Goal: Task Accomplishment & Management: Complete application form

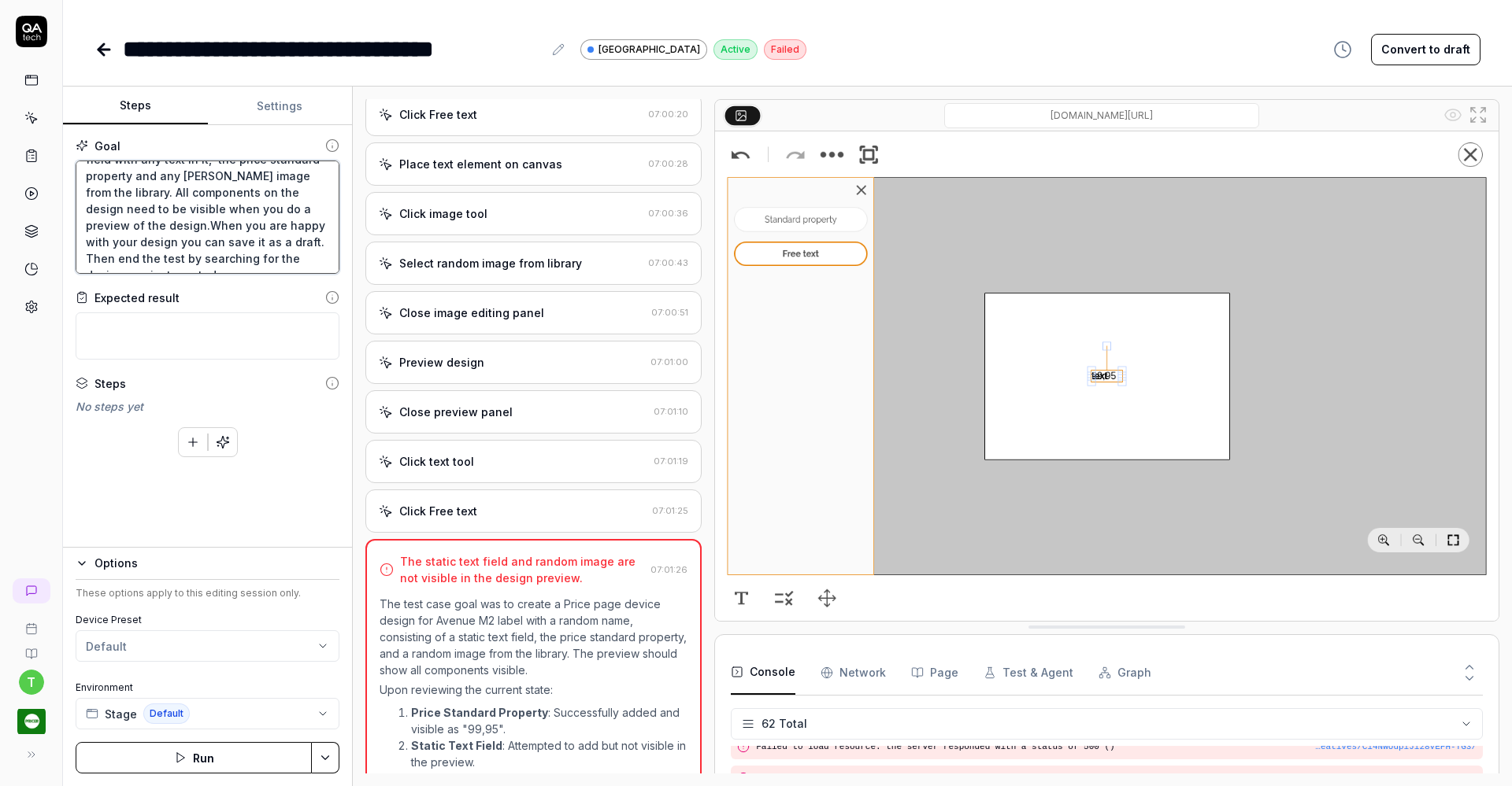
scroll to position [52, 0]
click at [472, 307] on div "Close image editing panel" at bounding box center [471, 312] width 145 height 17
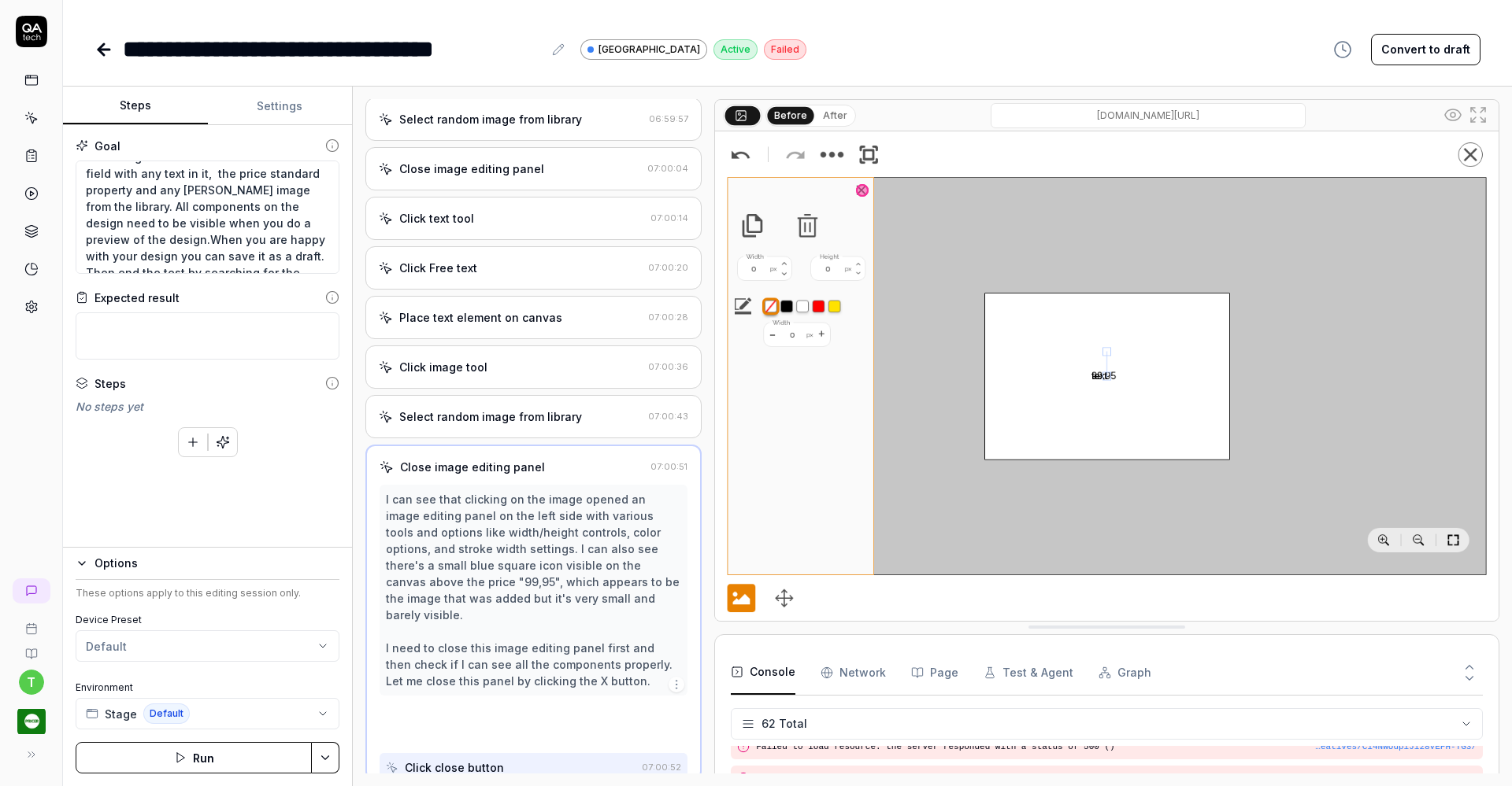
scroll to position [1949, 0]
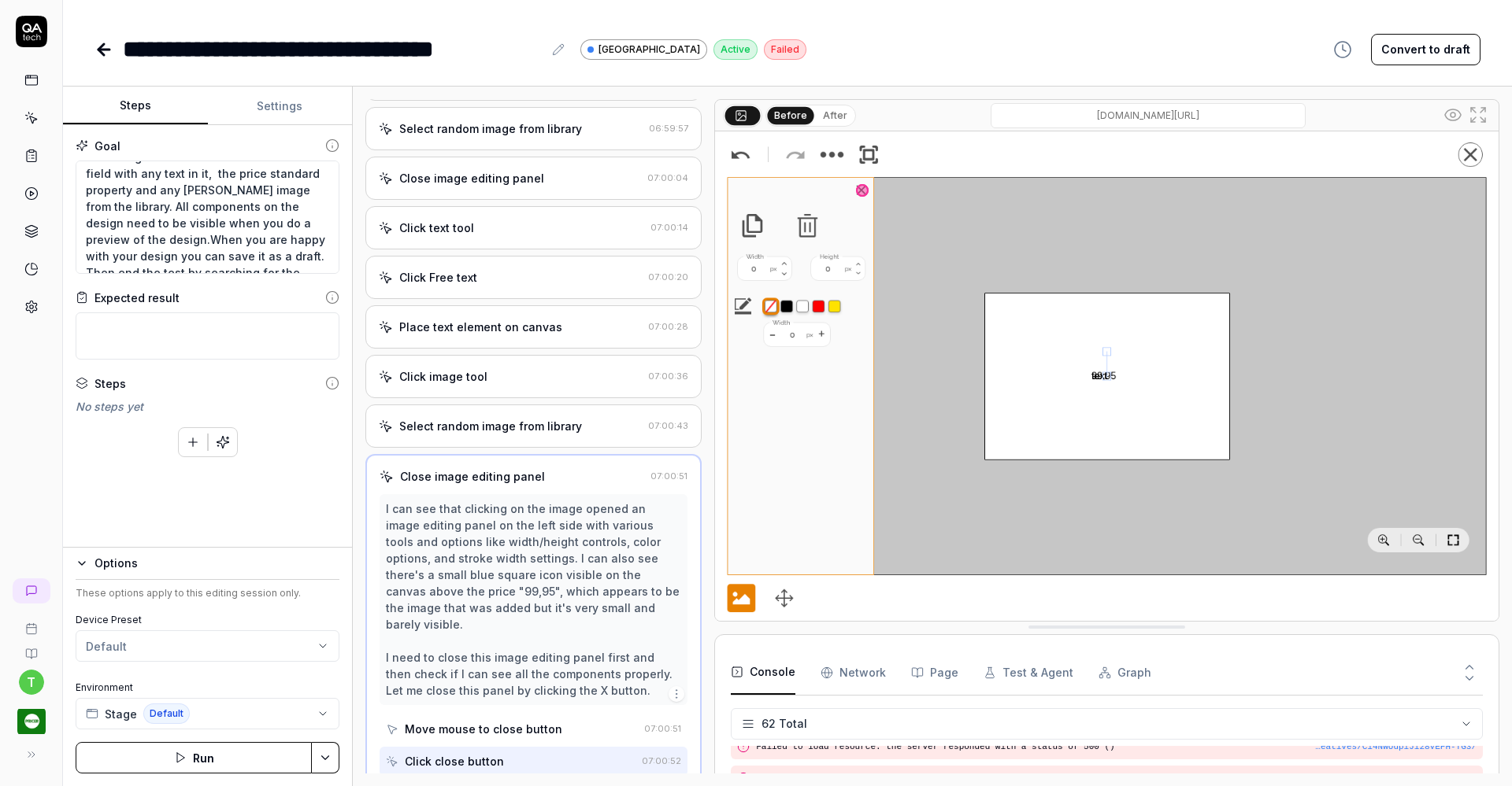
type textarea "*"
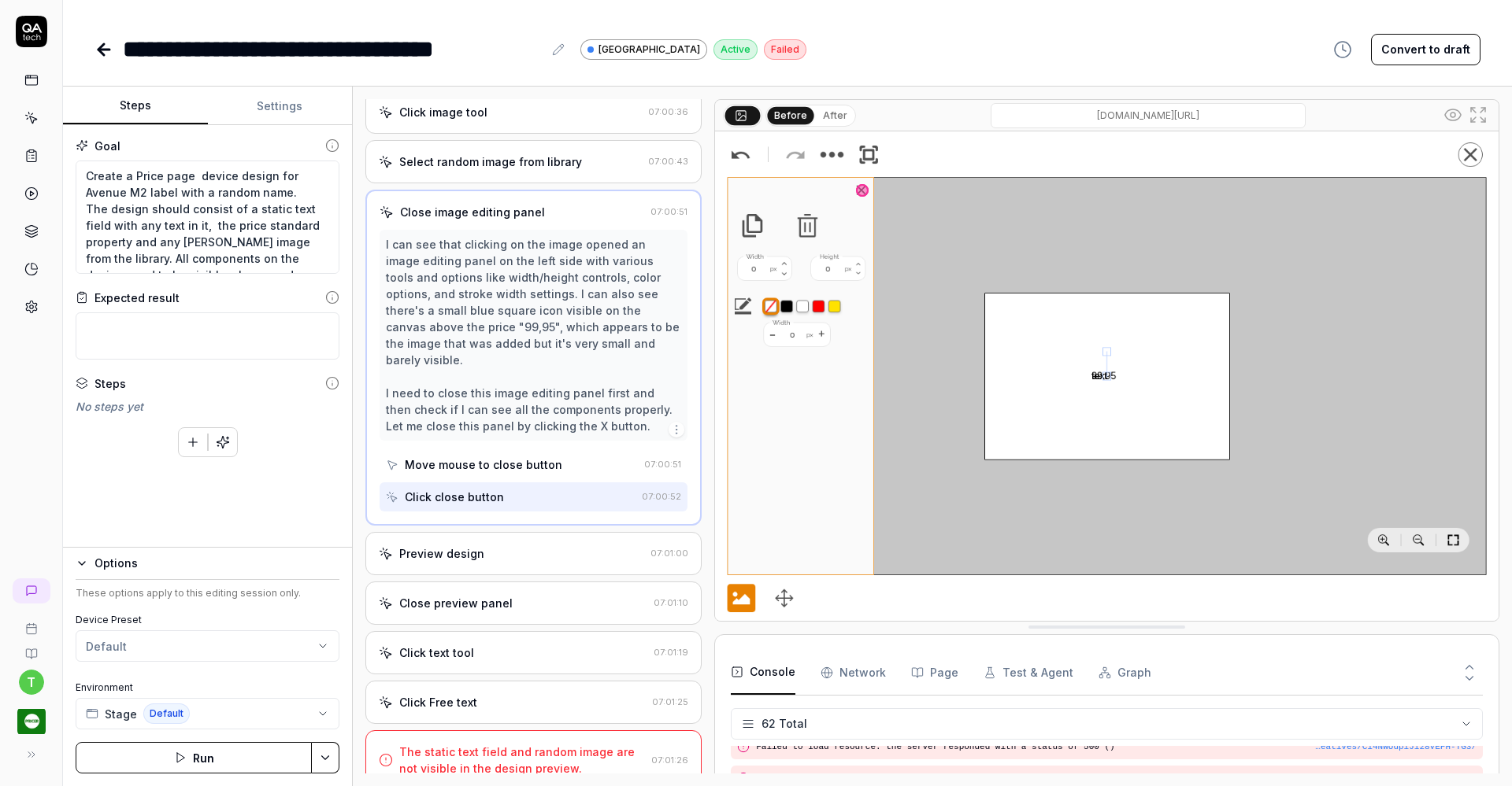
click at [577, 744] on div "The static text field and random image are not visible in the design preview." at bounding box center [521, 760] width 246 height 33
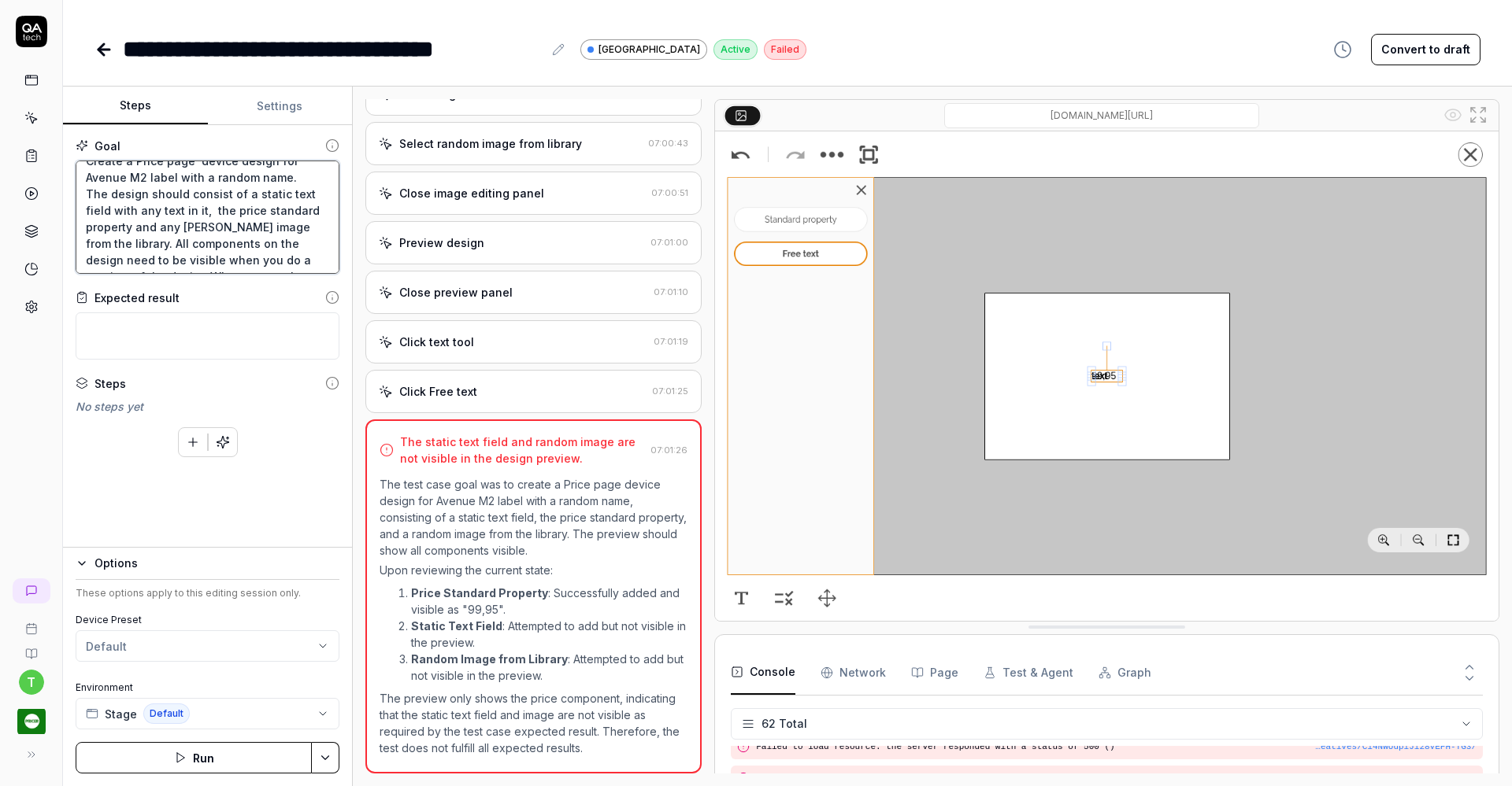
scroll to position [11, 0]
click at [159, 230] on textarea "Create a Price page device design for Avenue M2 label with a random name. The d…" at bounding box center [207, 218] width 263 height 114
type textarea "Create a Price page device design for Avenue M2 label with a random name. The d…"
type textarea "*"
type textarea "Create a Price page device design for Avenue M2 label with a random name. The d…"
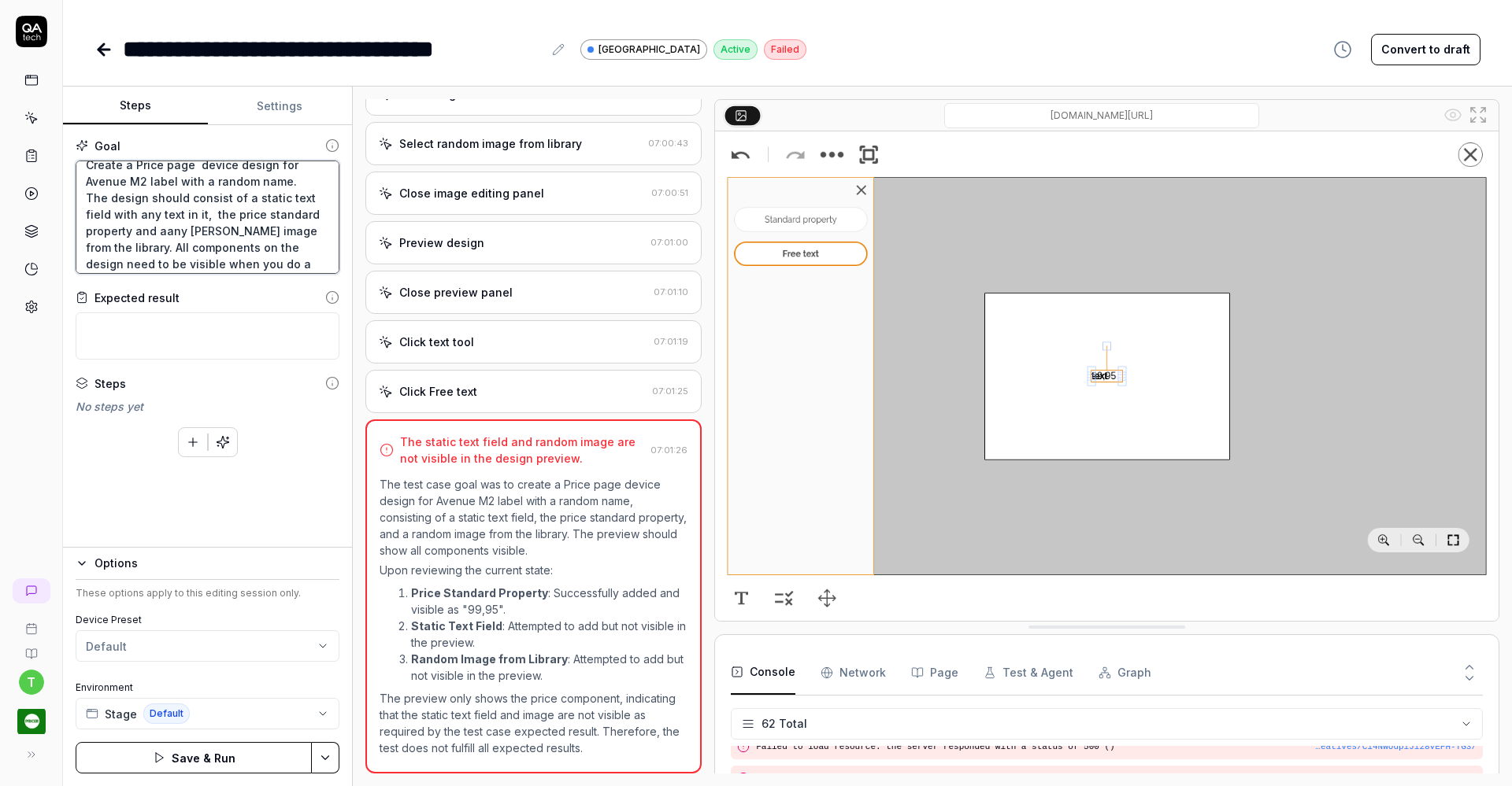
type textarea "*"
type textarea "Create a Price page device design for Avenue M2 label with a random name. The d…"
type textarea "*"
type textarea "Create a Price page device design for Avenue M2 label with a random name. The d…"
type textarea "*"
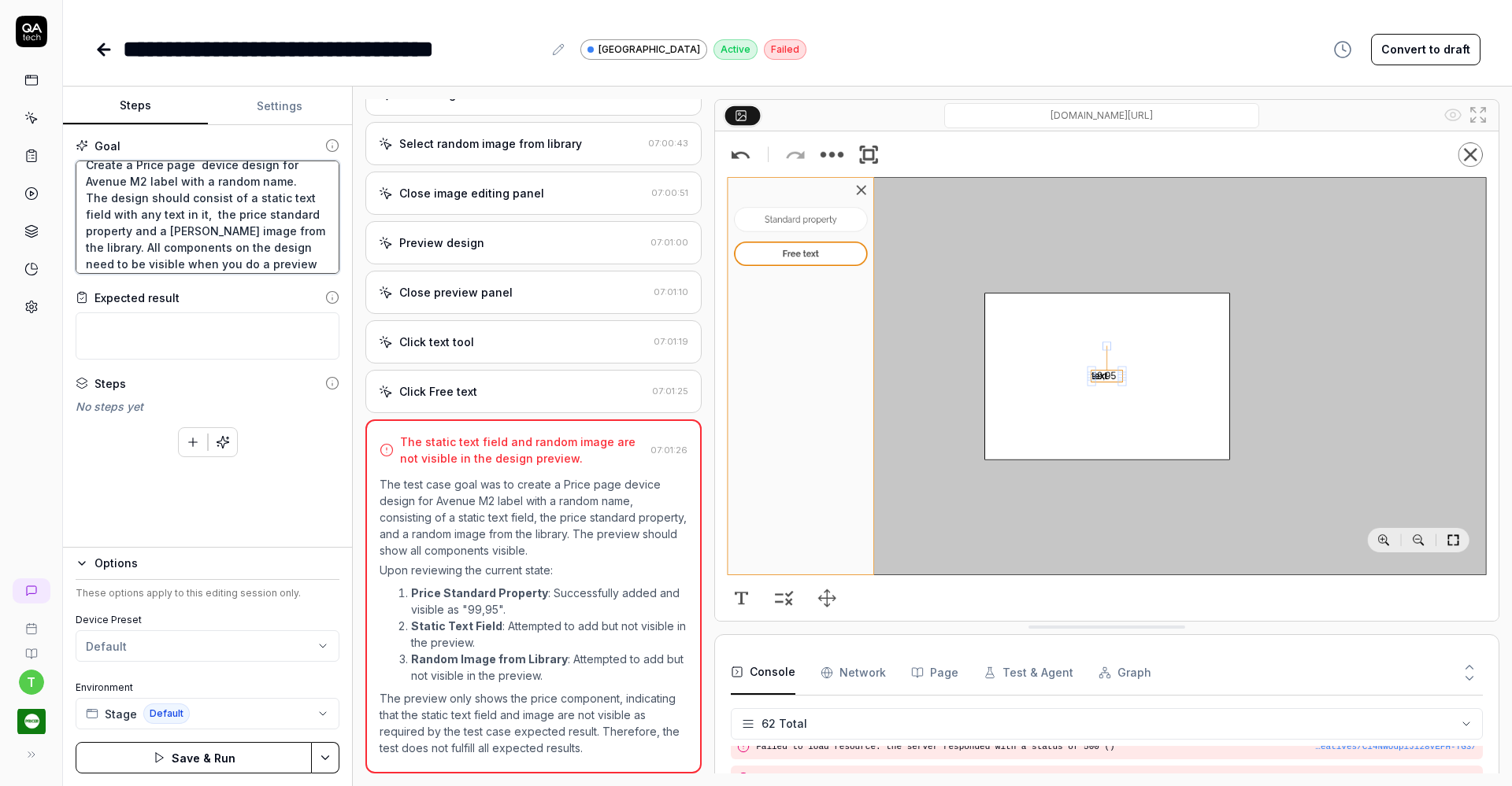
type textarea "Create a Price page device design for Avenue M2 label with a random name. The d…"
type textarea "*"
type textarea "Create a Price page device design for Avenue M2 label with a random name. The d…"
type textarea "*"
type textarea "Create a Price page device design for Avenue M2 label with a random name. The d…"
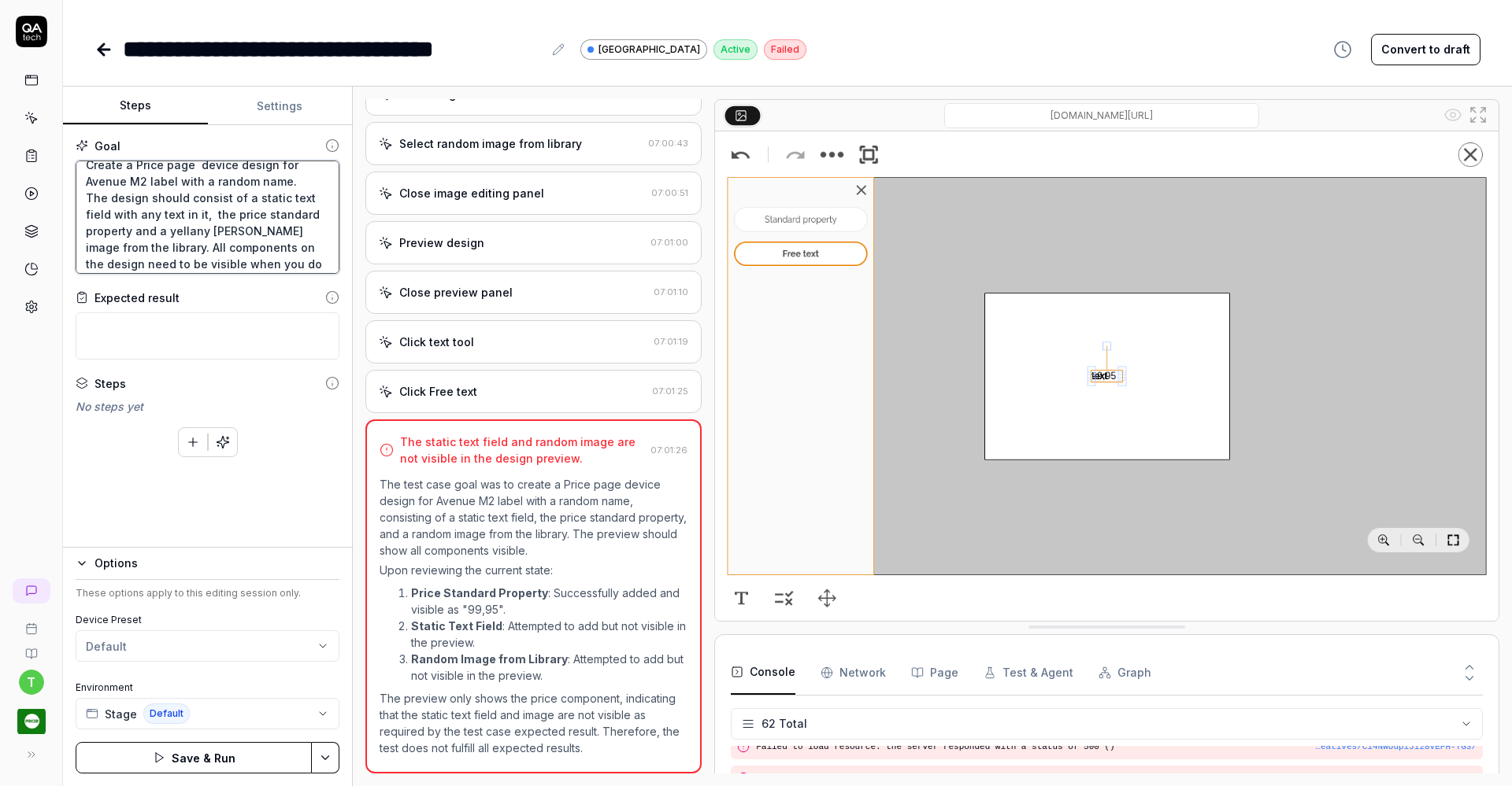
type textarea "*"
type textarea "Create a Price page device design for Avenue M2 label with a random name. The d…"
type textarea "*"
type textarea "Create a Price page device design for Avenue M2 label with a random name. The d…"
type textarea "*"
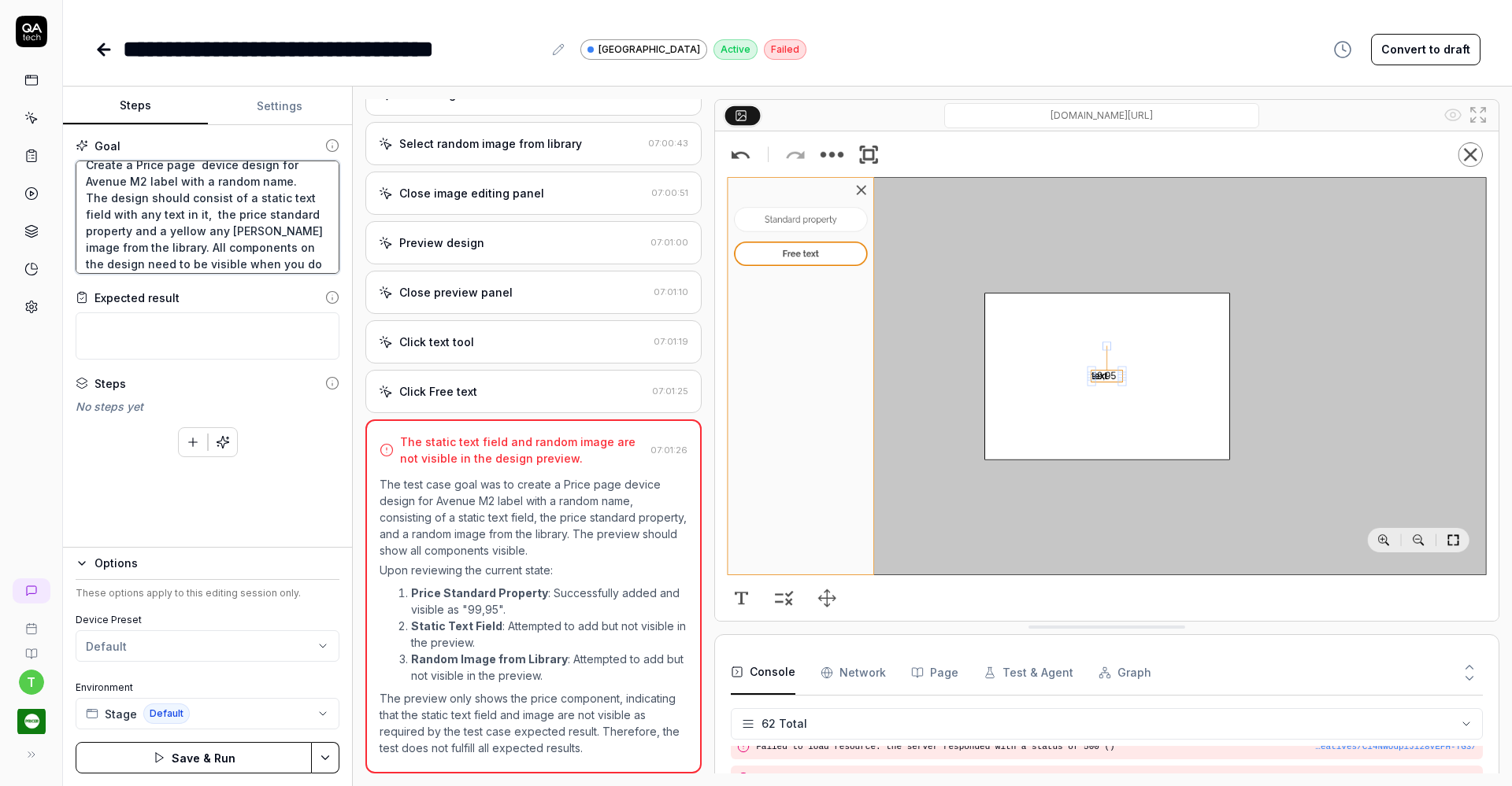
type textarea "Create a Price page device design for Avenue M2 label with a random name. The d…"
type textarea "*"
type textarea "Create a Price page device design for Avenue M2 label with a random name. The d…"
type textarea "*"
type textarea "Create a Price page device design for Avenue M2 label with a random name. The d…"
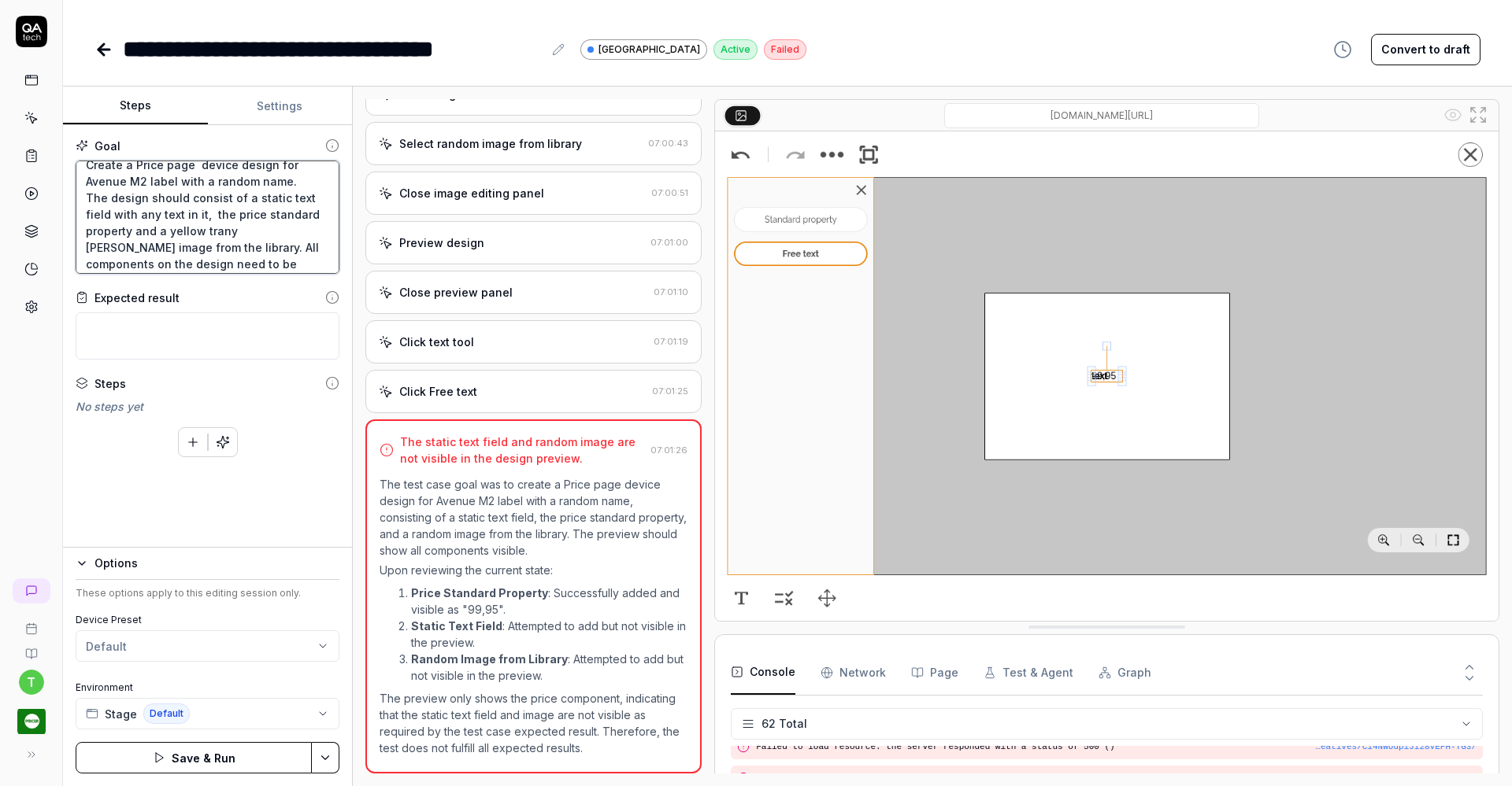
type textarea "*"
type textarea "Create a Price page device design for Avenue M2 label with a random name. The d…"
type textarea "*"
type textarea "Create a Price page device design for Avenue M2 label with a random name. The d…"
type textarea "*"
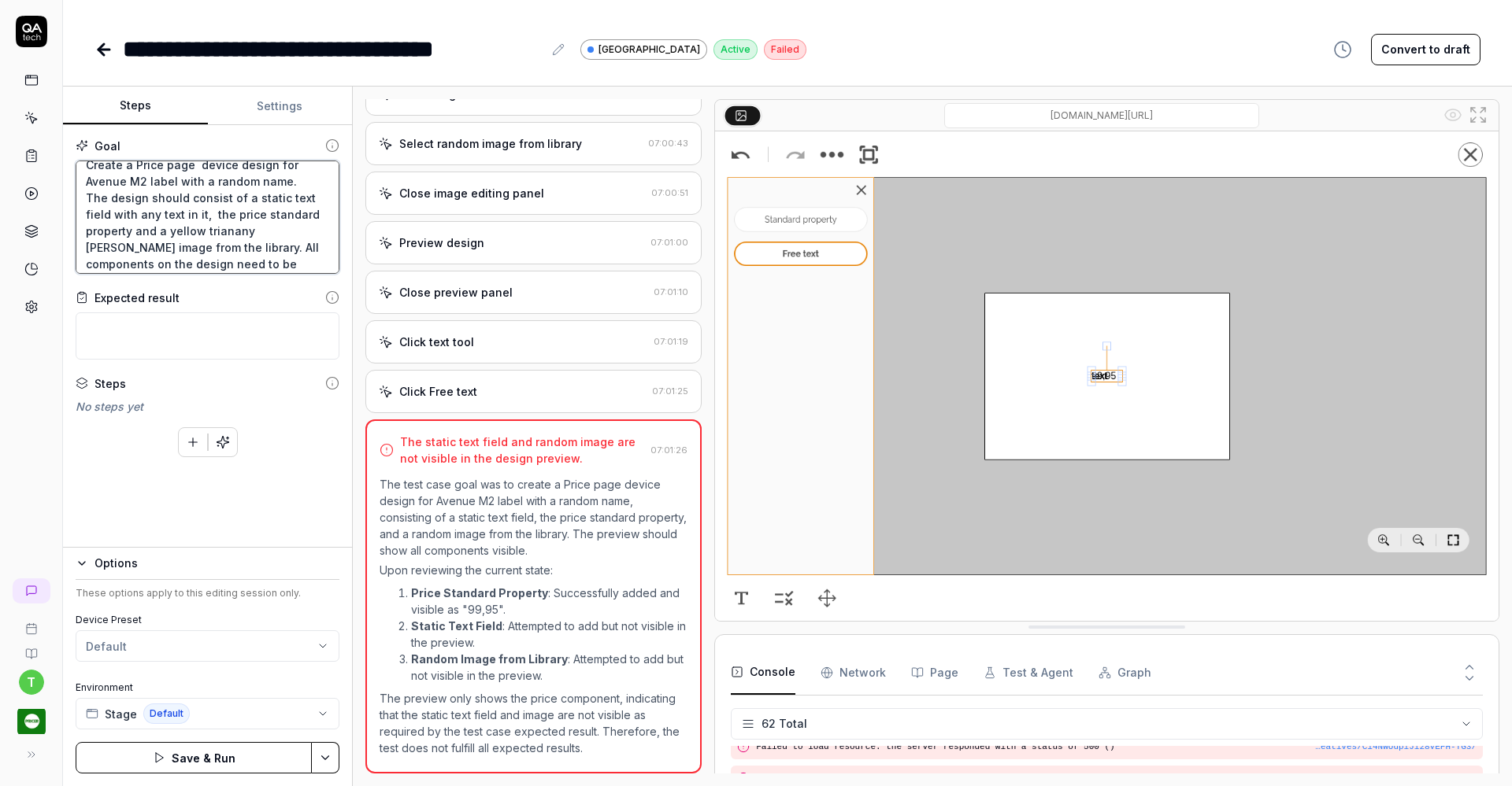
type textarea "Create a Price page device design for Avenue M2 label with a random name. The d…"
type textarea "*"
type textarea "Create a Price page device design for Avenue M2 label with a random name. The d…"
type textarea "*"
type textarea "Create a Price page device design for Avenue M2 label with a random name. The d…"
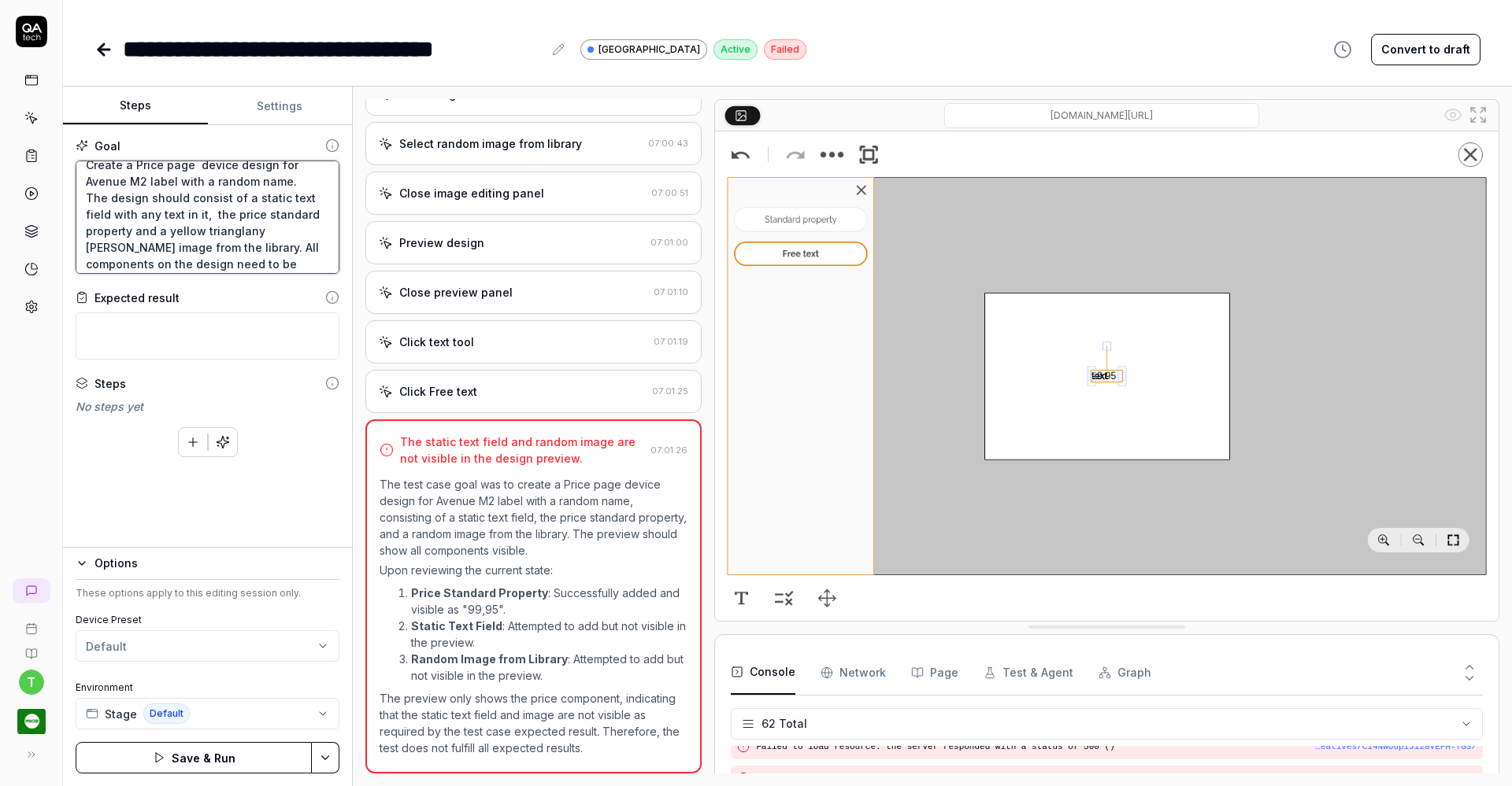
type textarea "*"
type textarea "Create a Price page device design for Avenue M2 label with a random name. The d…"
type textarea "*"
type textarea "Create a Price page device design for Avenue M2 label with a random name. The d…"
type textarea "*"
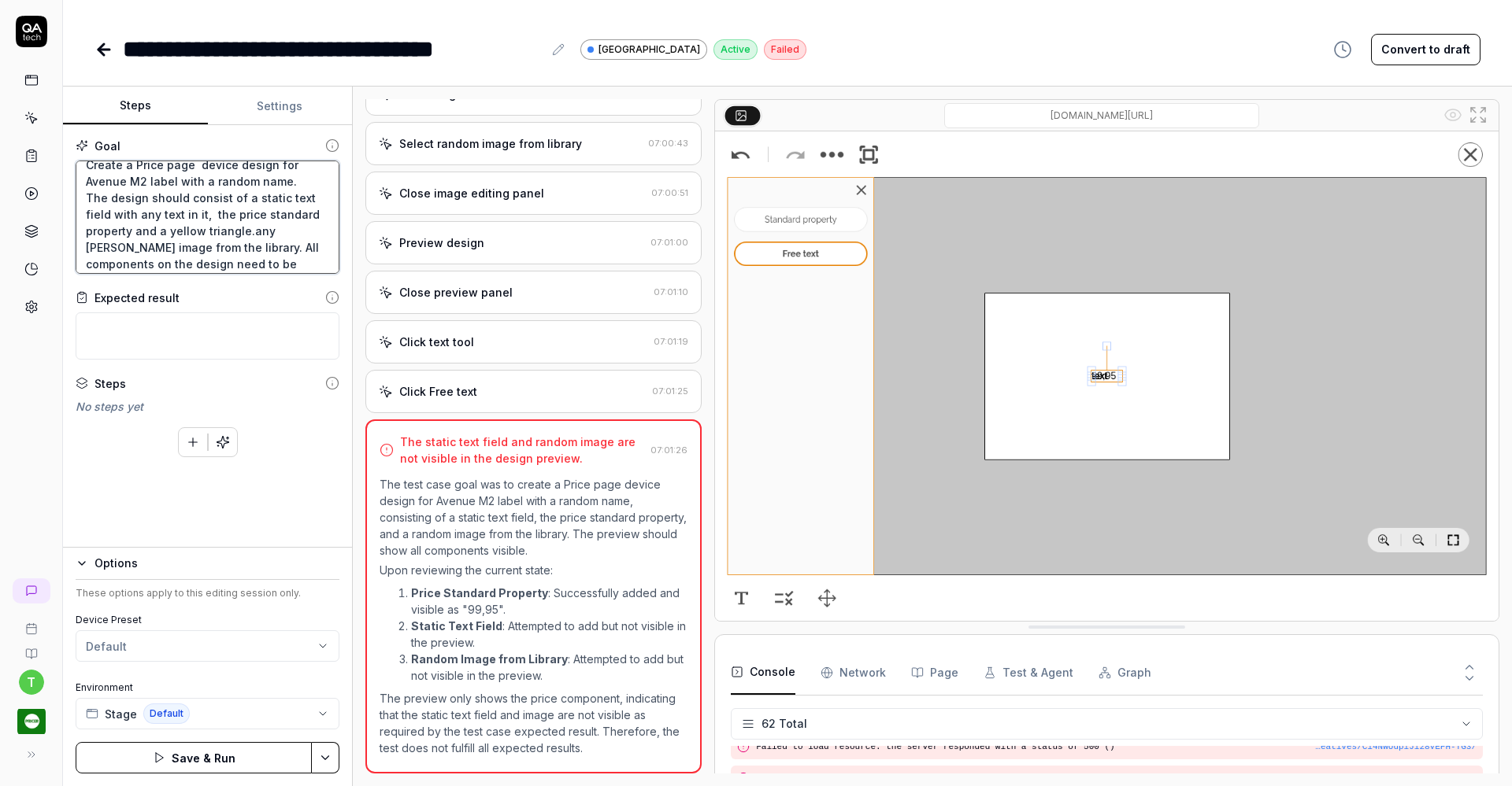
type textarea "Create a Price page device design for Avenue M2 label with a random name. The d…"
type textarea "*"
type textarea "Create a Price page device design for Avenue M2 label with a random name. The d…"
type textarea "*"
type textarea "Create a Price page device design for Avenue M2 label with a random name. The d…"
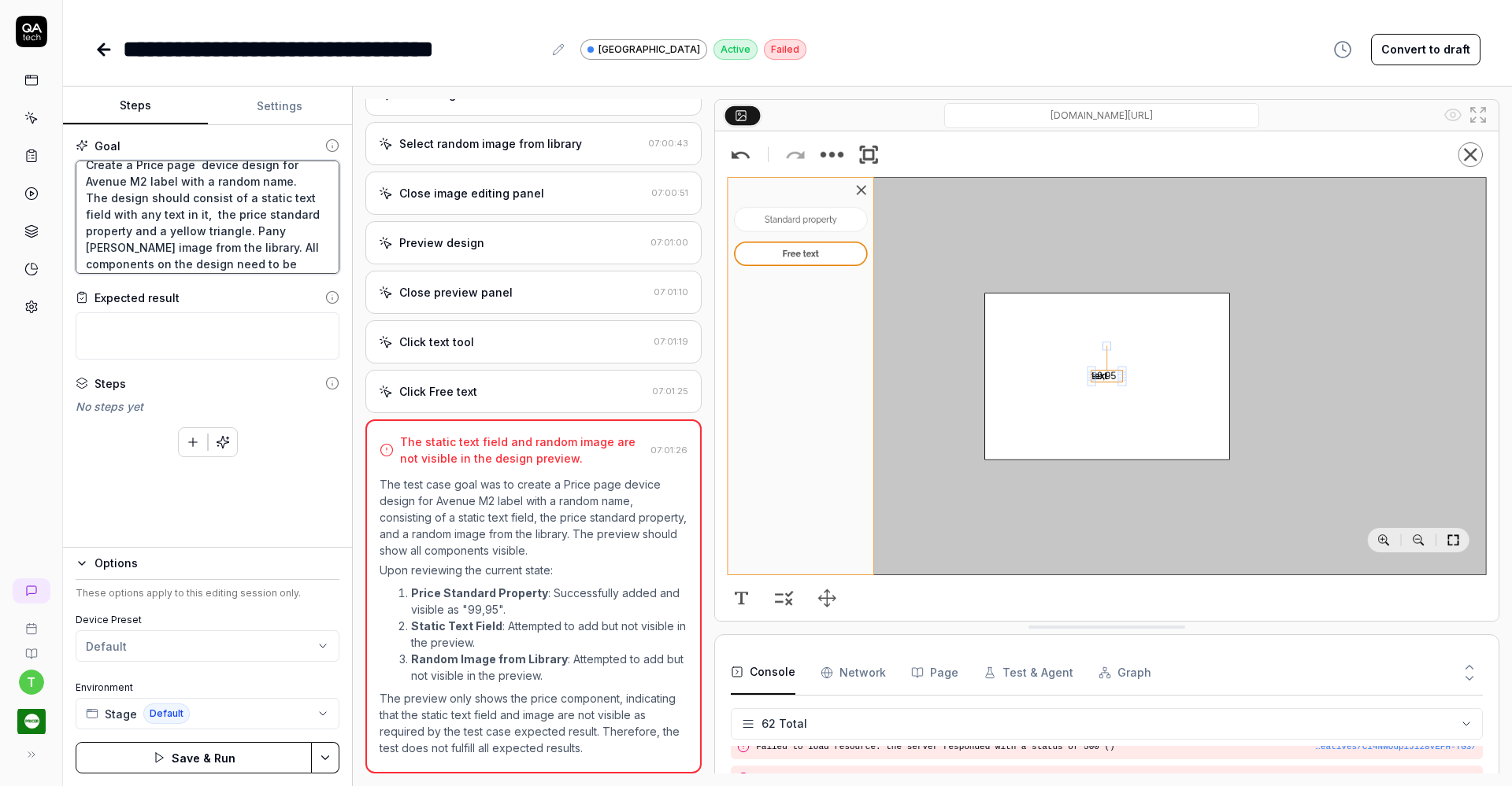
type textarea "*"
type textarea "Create a Price page device design for Avenue M2 label with a random name. The d…"
type textarea "*"
type textarea "Create a Price page device design for Avenue M2 label with a random name. The d…"
type textarea "*"
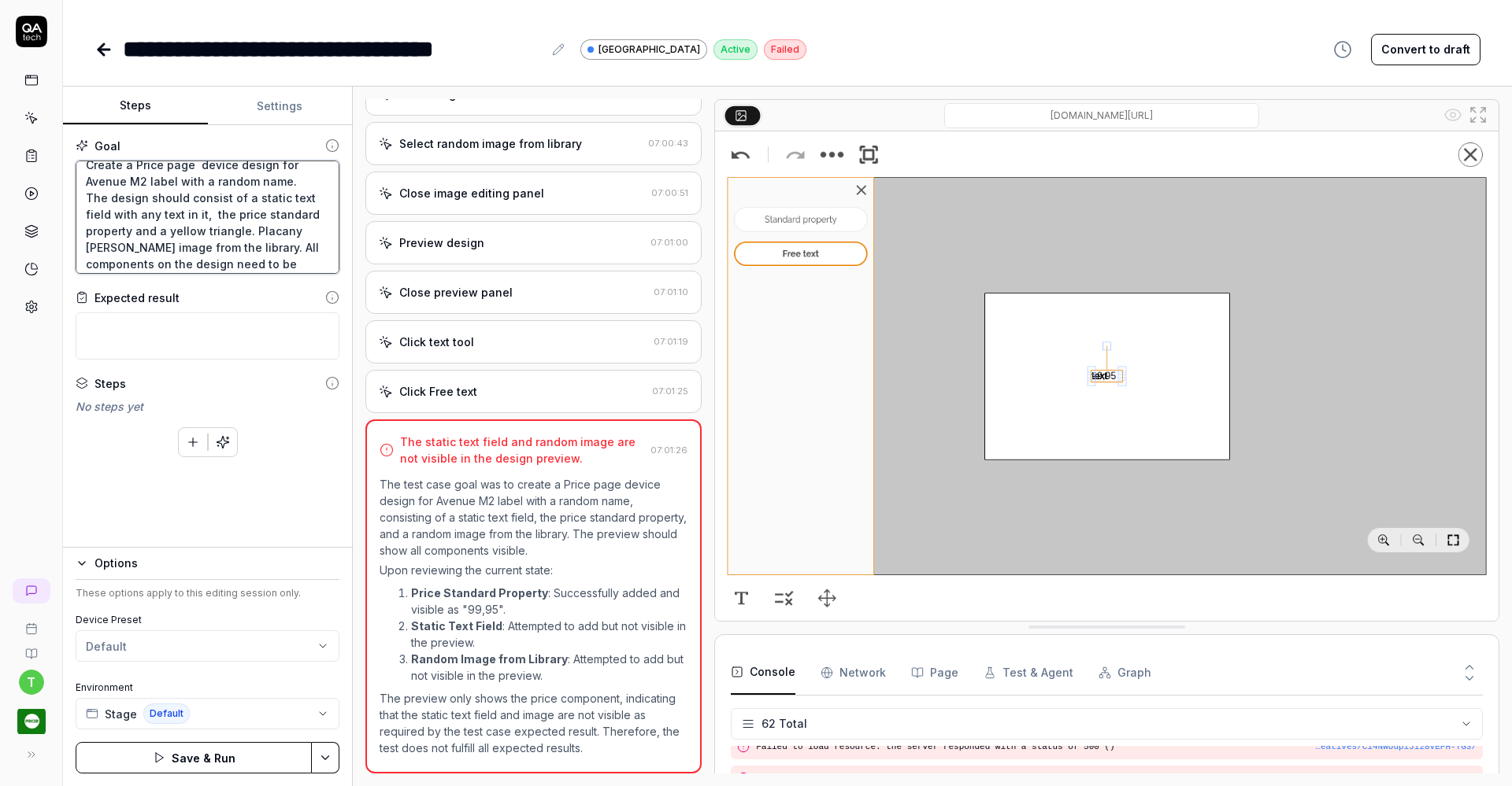
type textarea "Create a Price page device design for Avenue M2 label with a random name. The d…"
type textarea "*"
type textarea "Create a Price page device design for Avenue M2 label with a random name. The d…"
type textarea "*"
type textarea "Create a Price page device design for Avenue M2 label with a random name. The d…"
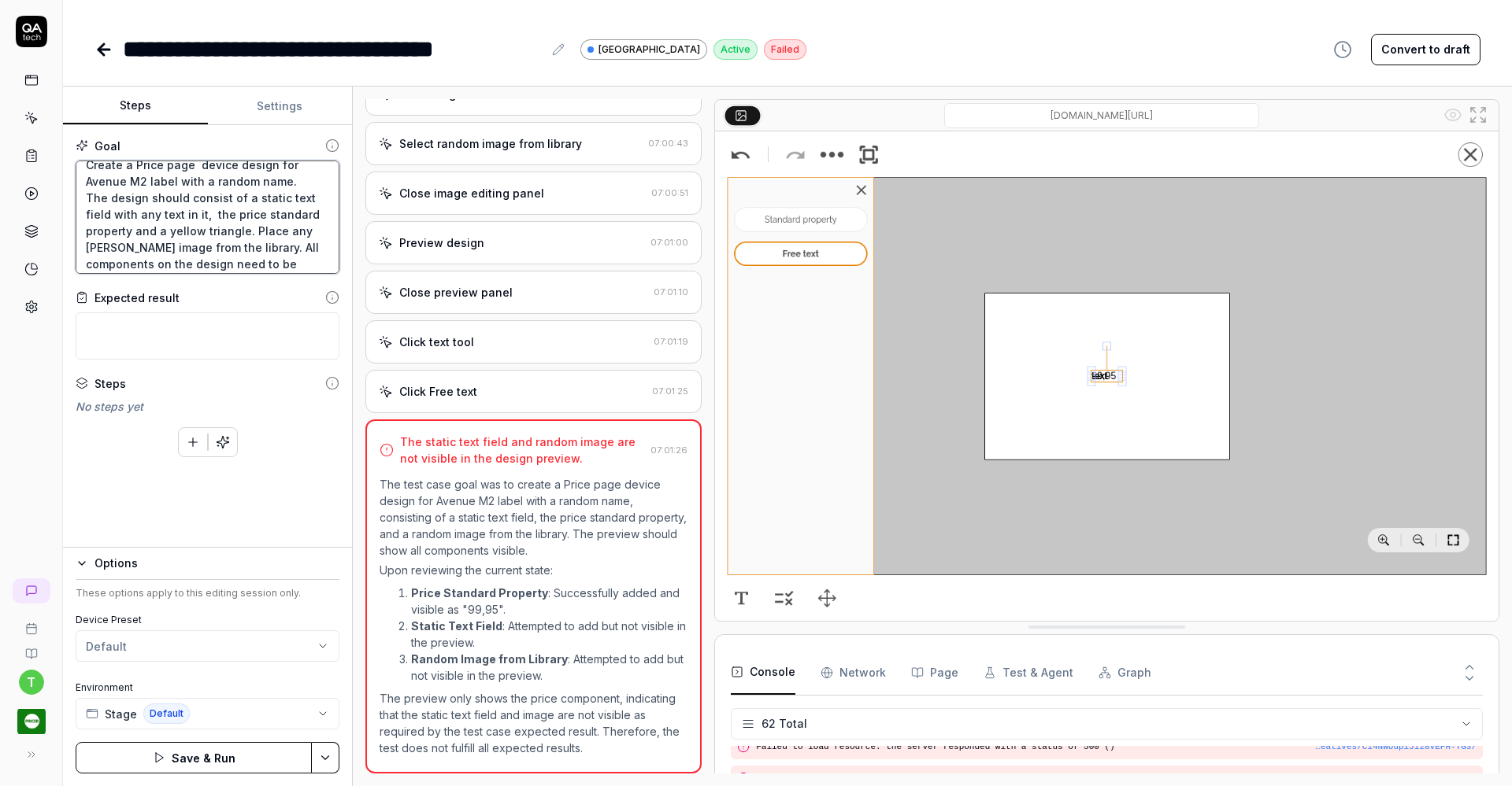
type textarea "*"
type textarea "Create a Price page device design for Avenue M2 label with a random name. The d…"
type textarea "*"
type textarea "Create a Price page device design for Avenue M2 label with a random name. The d…"
type textarea "*"
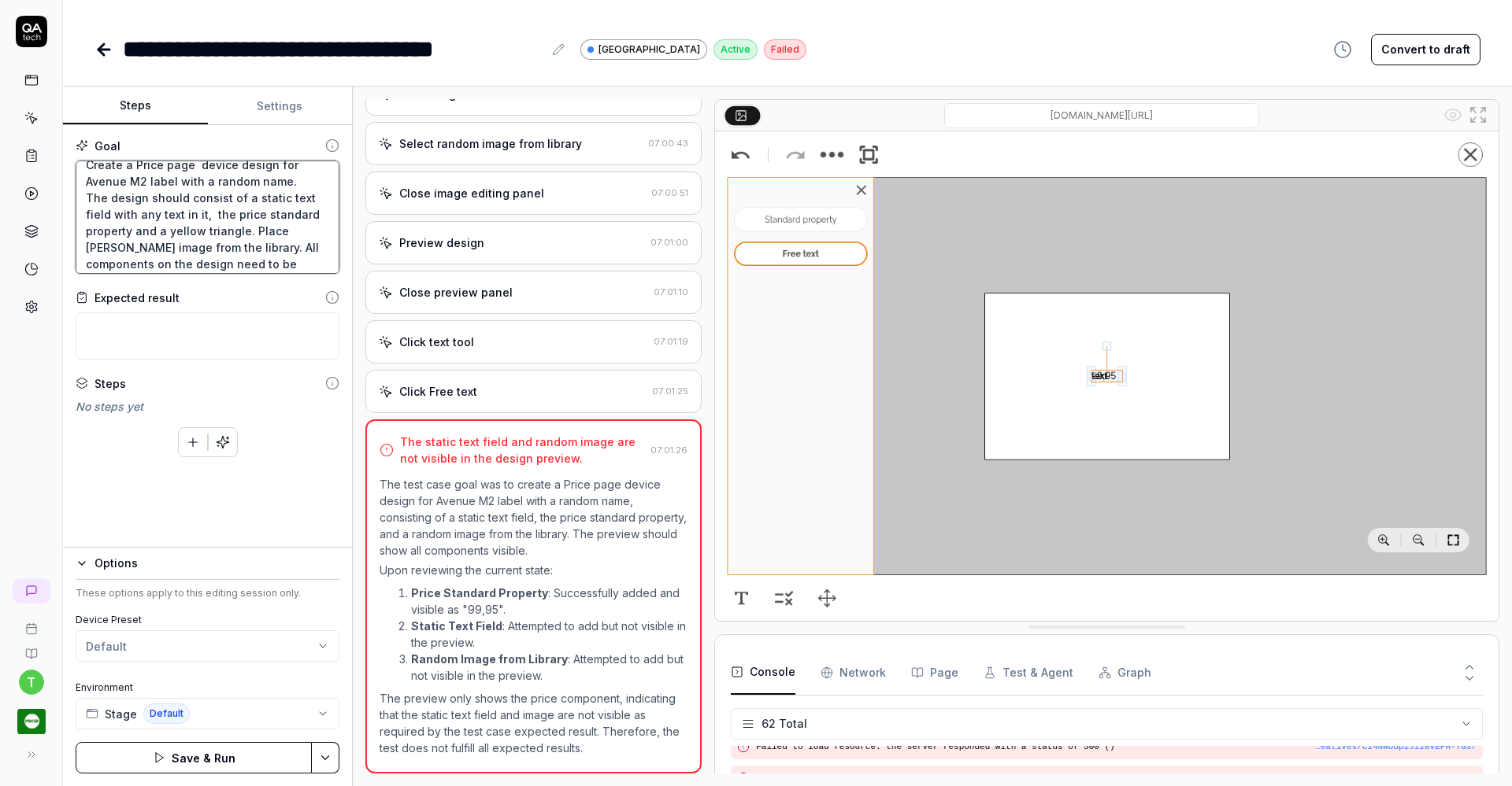
type textarea "Create a Price page device design for Avenue M2 label with a random name. The d…"
type textarea "*"
type textarea "Create a Price page device design for Avenue M2 label with a random name. The d…"
type textarea "*"
type textarea "Create a Price page device design for Avenue M2 label with a random name. The d…"
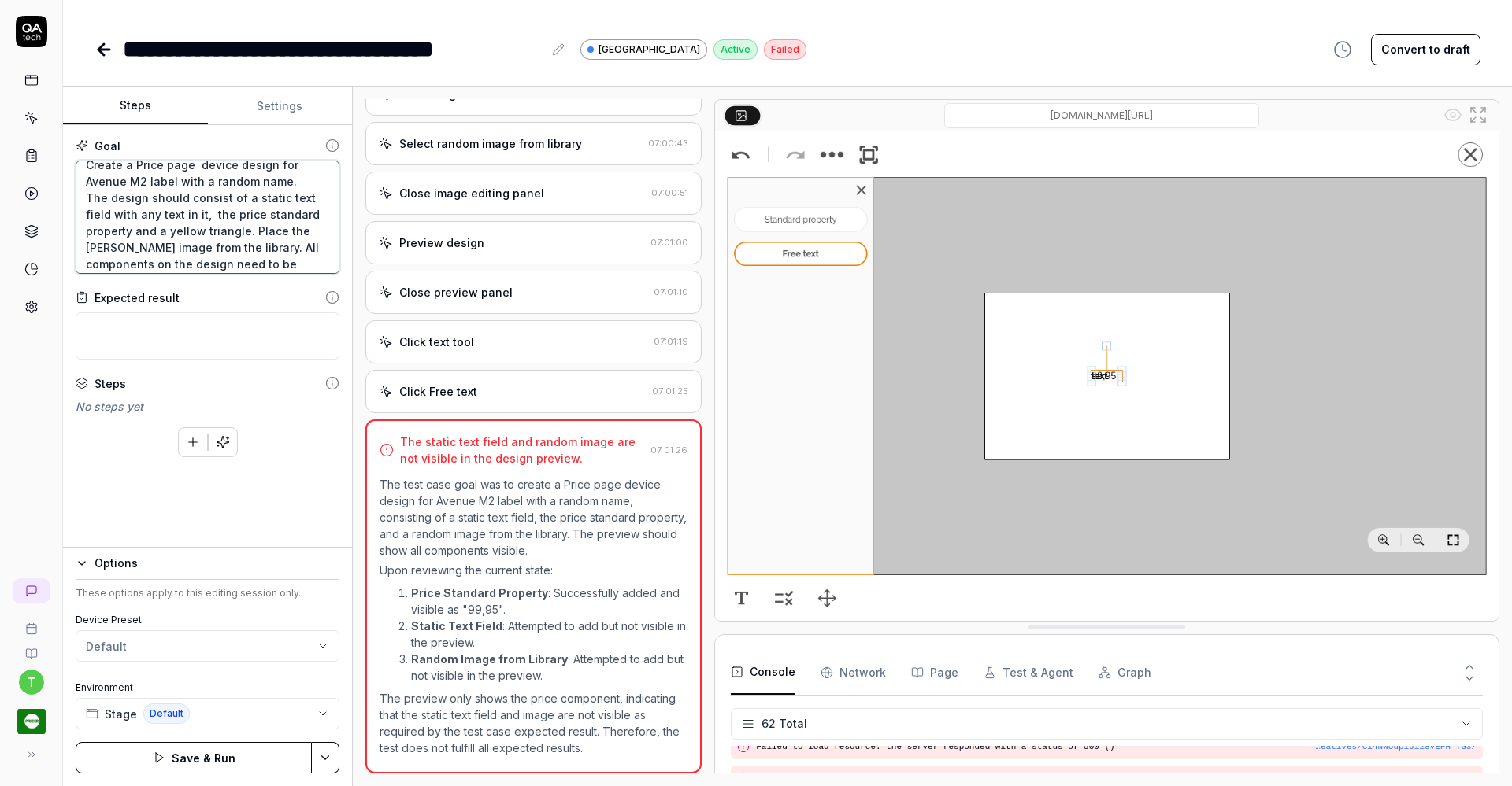
type textarea "*"
type textarea "Create a Price page device design for Avenue M2 label with a random name. The d…"
type textarea "*"
type textarea "Create a Price page device design for Avenue M2 label with a random name. The d…"
type textarea "*"
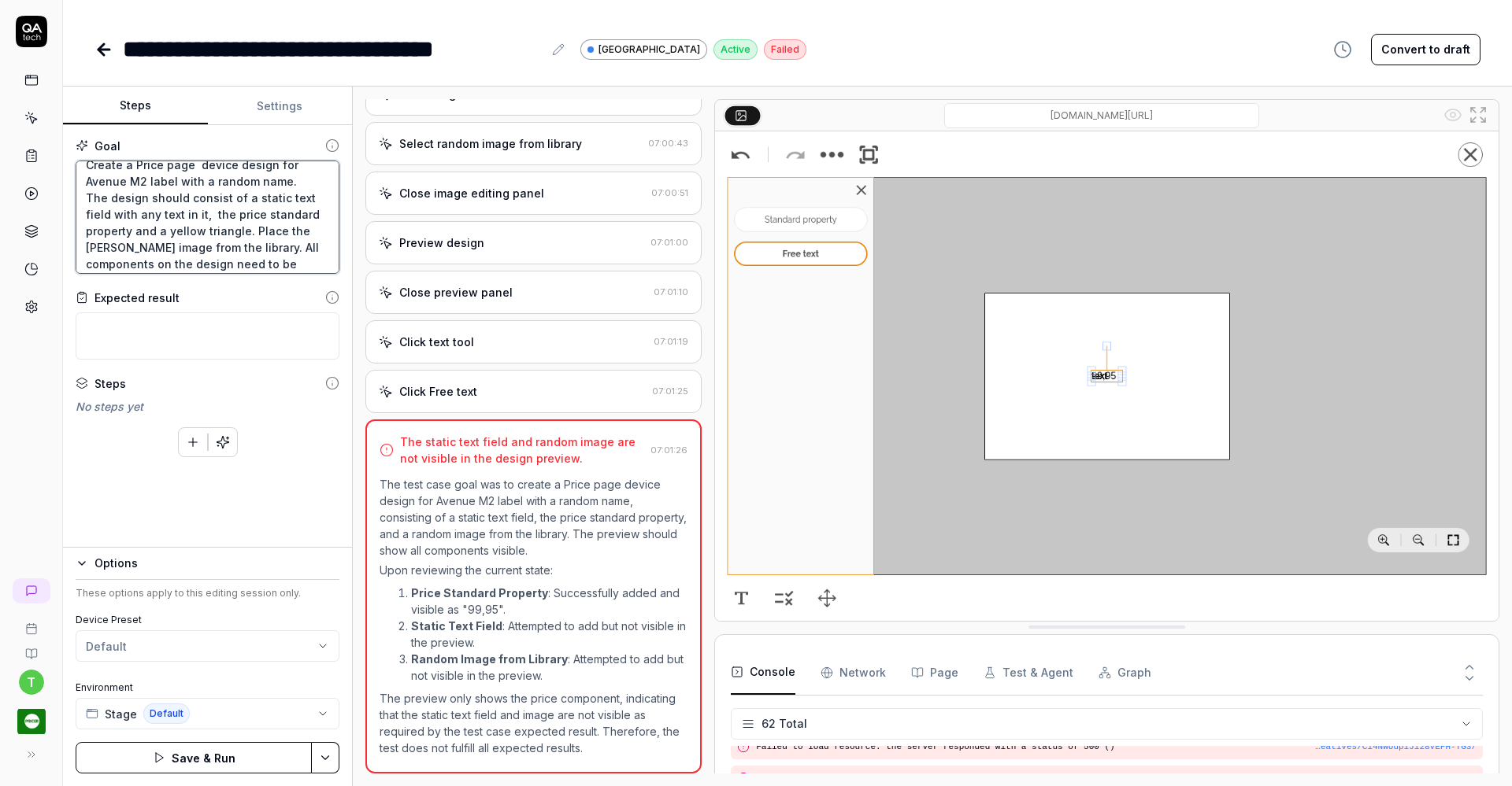
type textarea "Create a Price page device design for Avenue M2 label with a random name. The d…"
type textarea "*"
type textarea "Create a Price page device design for Avenue M2 label with a random name. The d…"
type textarea "*"
type textarea "Create a Price page device design for Avenue M2 label with a random name. The d…"
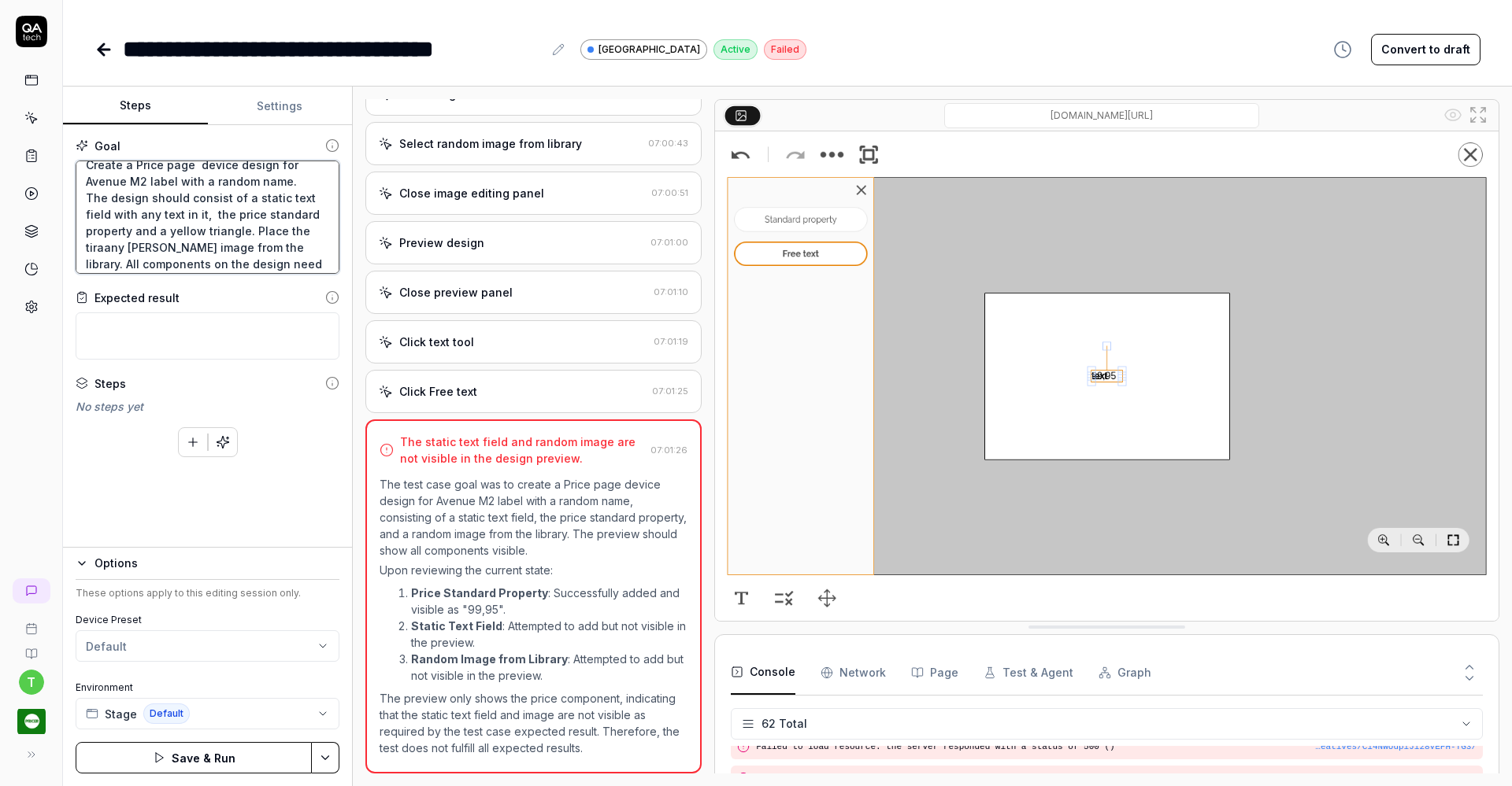
type textarea "*"
type textarea "Create a Price page device design for Avenue M2 label with a random name. The d…"
type textarea "*"
type textarea "Create a Price page device design for Avenue M2 label with a random name. The d…"
type textarea "*"
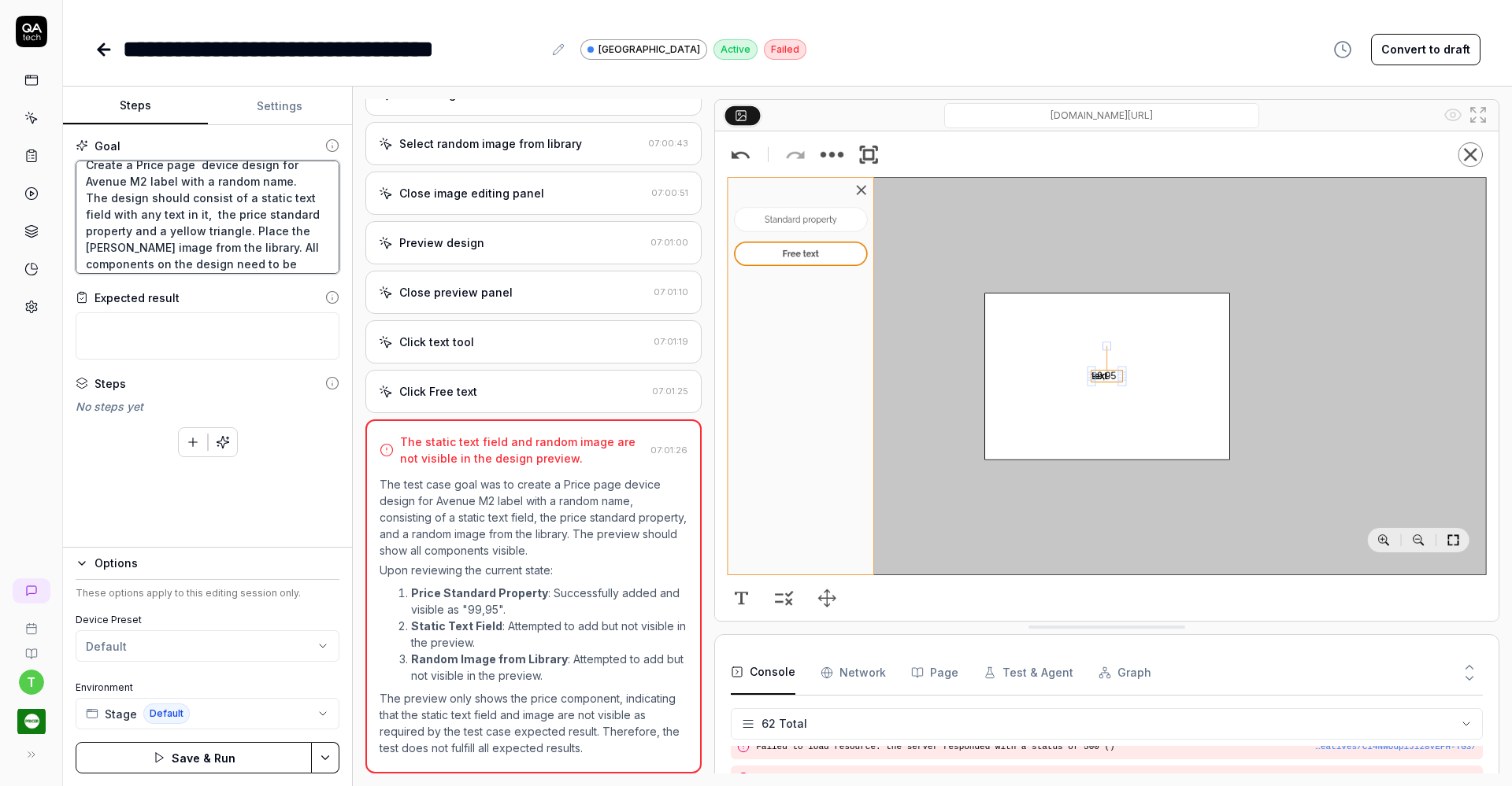
type textarea "Create a Price page device design for Avenue M2 label with a random name. The d…"
type textarea "*"
type textarea "Create a Price page device design for Avenue M2 label with a random name. The d…"
type textarea "*"
type textarea "Create a Price page device design for Avenue M2 label with a random name. The d…"
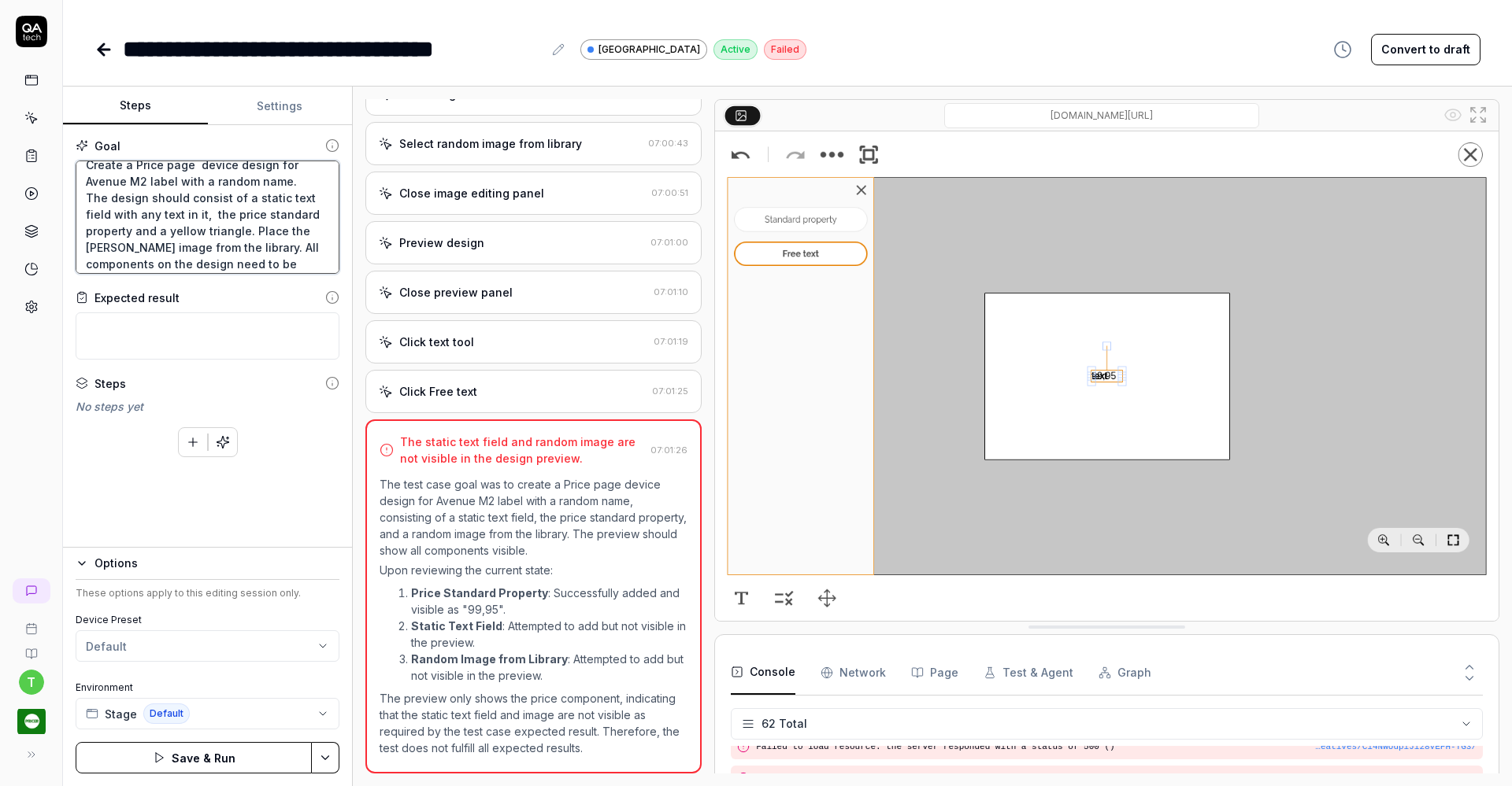
type textarea "*"
type textarea "Create a Price page device design for Avenue M2 label with a random name. The d…"
type textarea "*"
type textarea "Create a Price page device design for Avenue M2 label with a random name. The d…"
type textarea "*"
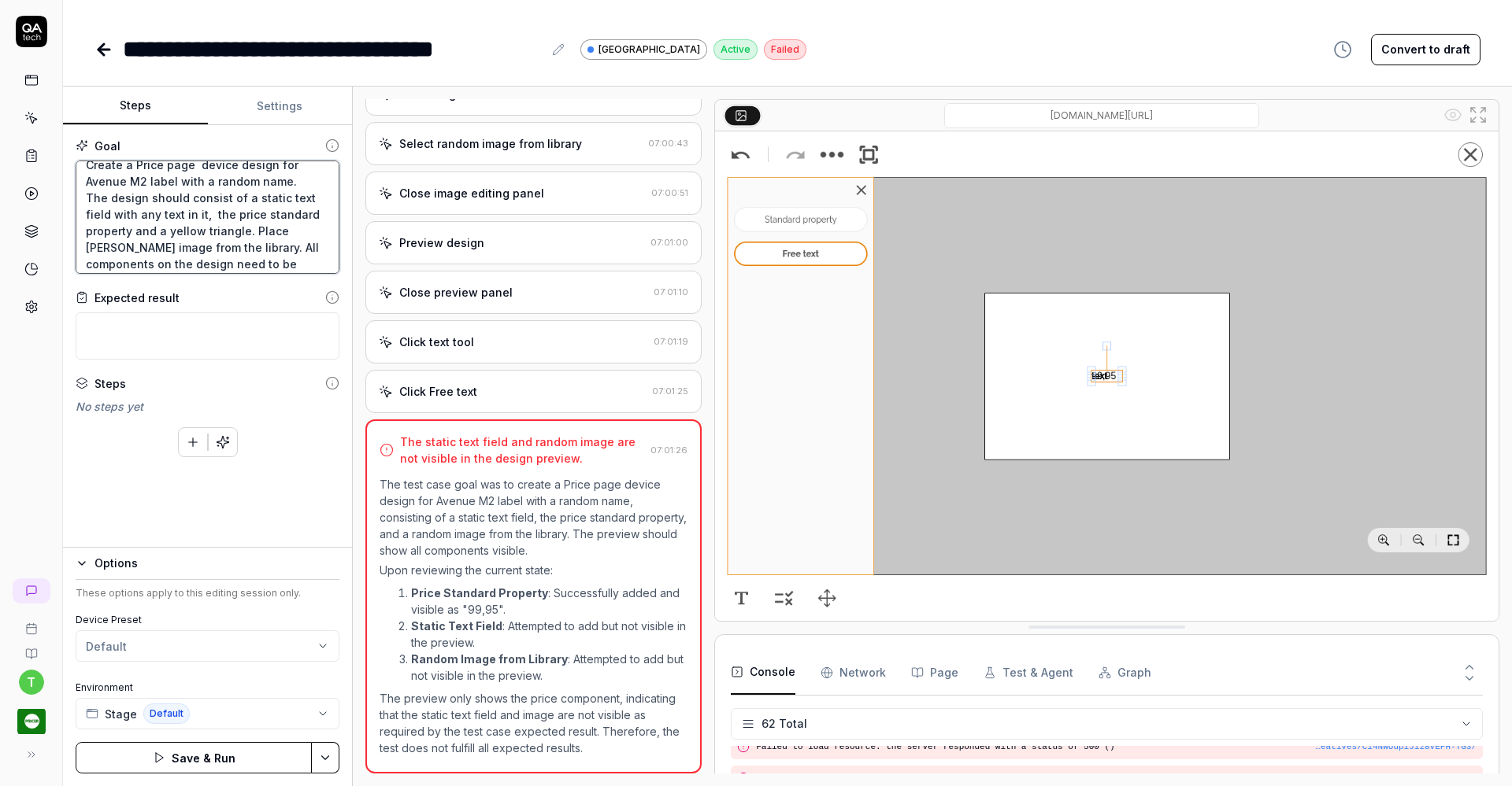
type textarea "Create a Price page device design for Avenue M2 label with a random name. The d…"
type textarea "*"
type textarea "Create a Price page device design for Avenue M2 label with a random name. The d…"
type textarea "*"
type textarea "Create a Price page device design for Avenue M2 label with a random name. The d…"
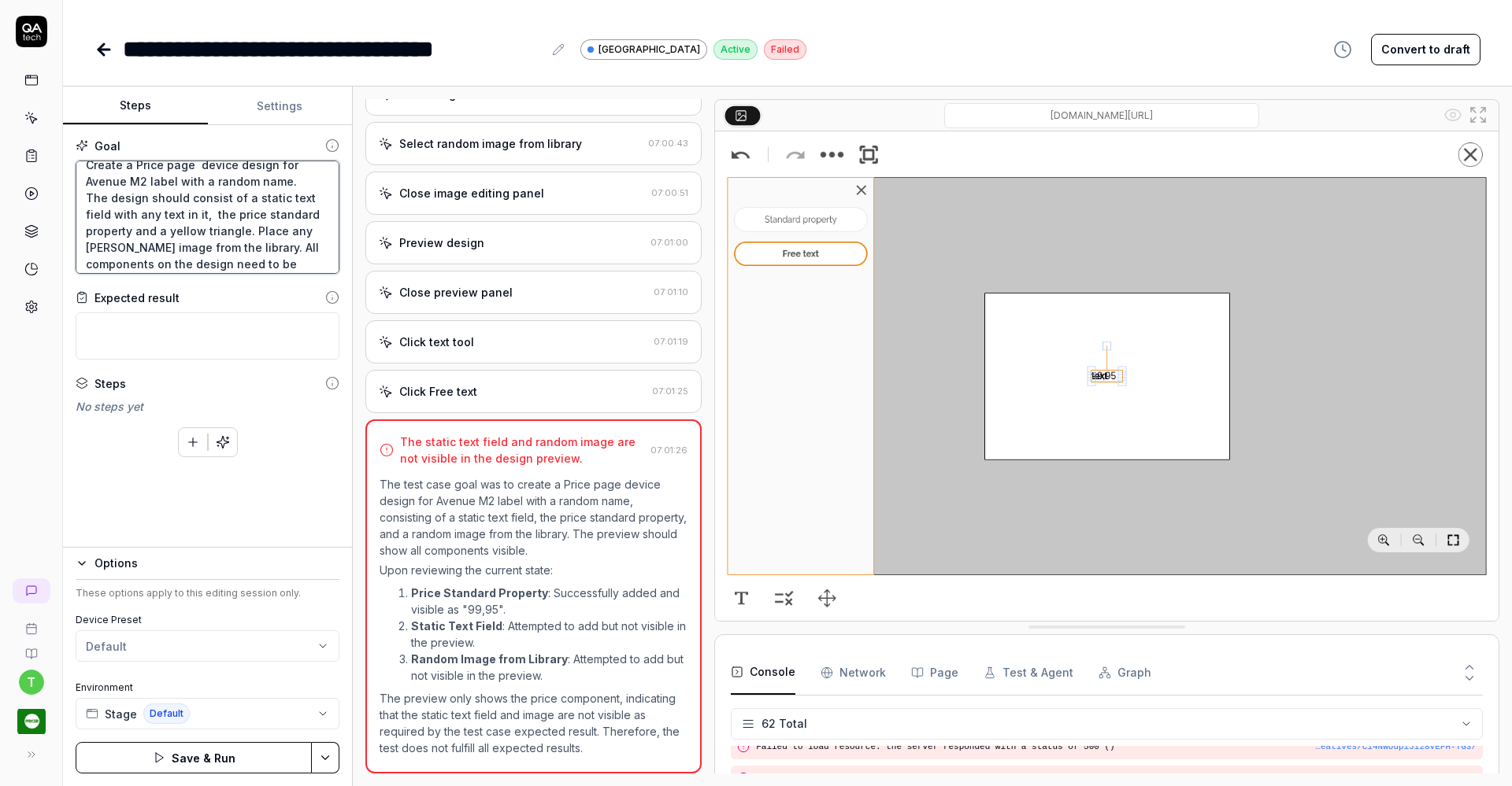
type textarea "*"
type textarea "Create a Price page device design for Avenue M2 label with a random name. The d…"
type textarea "*"
type textarea "Create a Price page device design for Avenue M2 label with a random name. The d…"
type textarea "*"
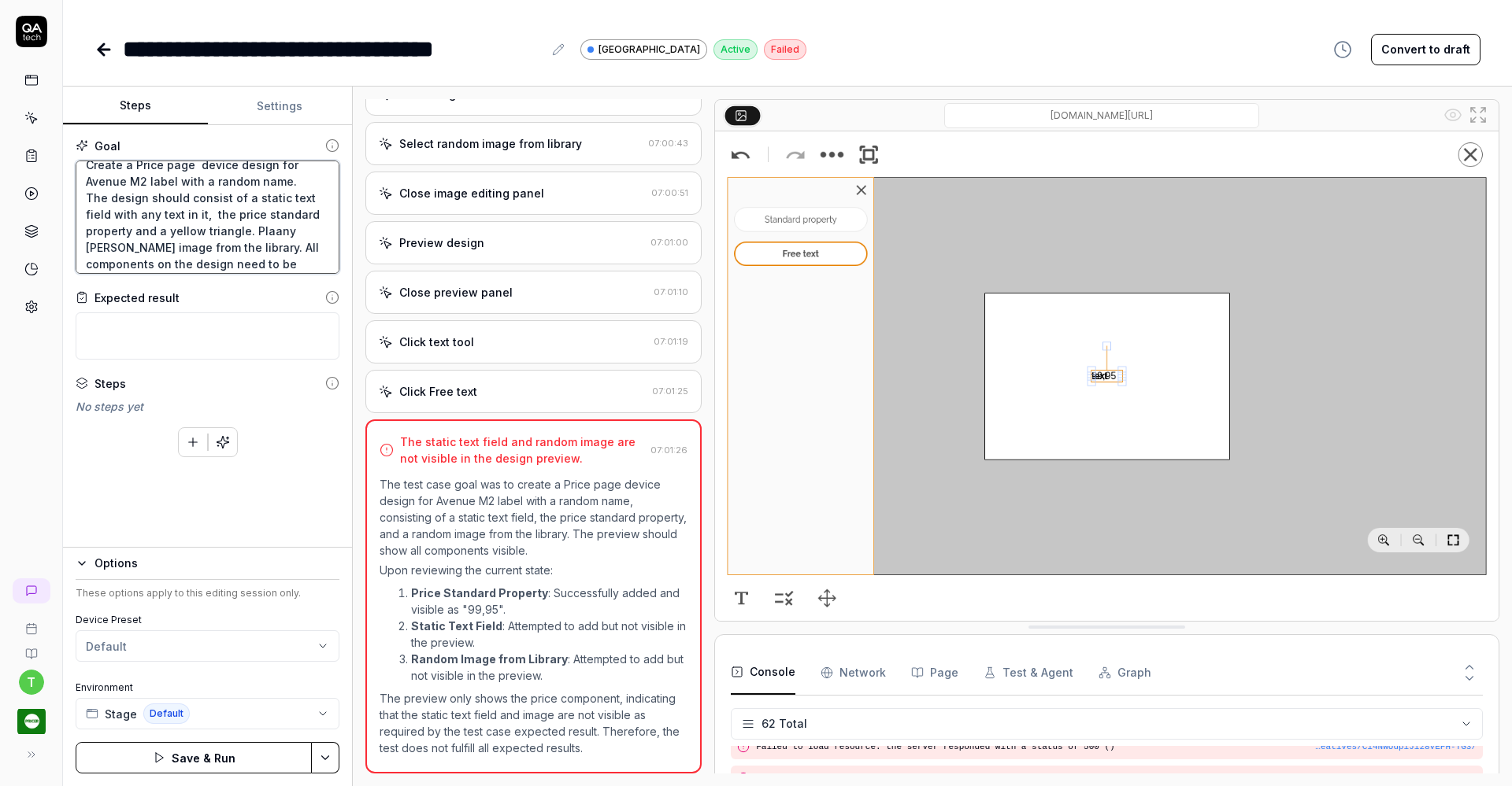
type textarea "Create a Price page device design for Avenue M2 label with a random name. The d…"
type textarea "*"
type textarea "Create a Price page device design for Avenue M2 label with a random name. The d…"
type textarea "*"
type textarea "Create a Price page device design for Avenue M2 label with a random name. The d…"
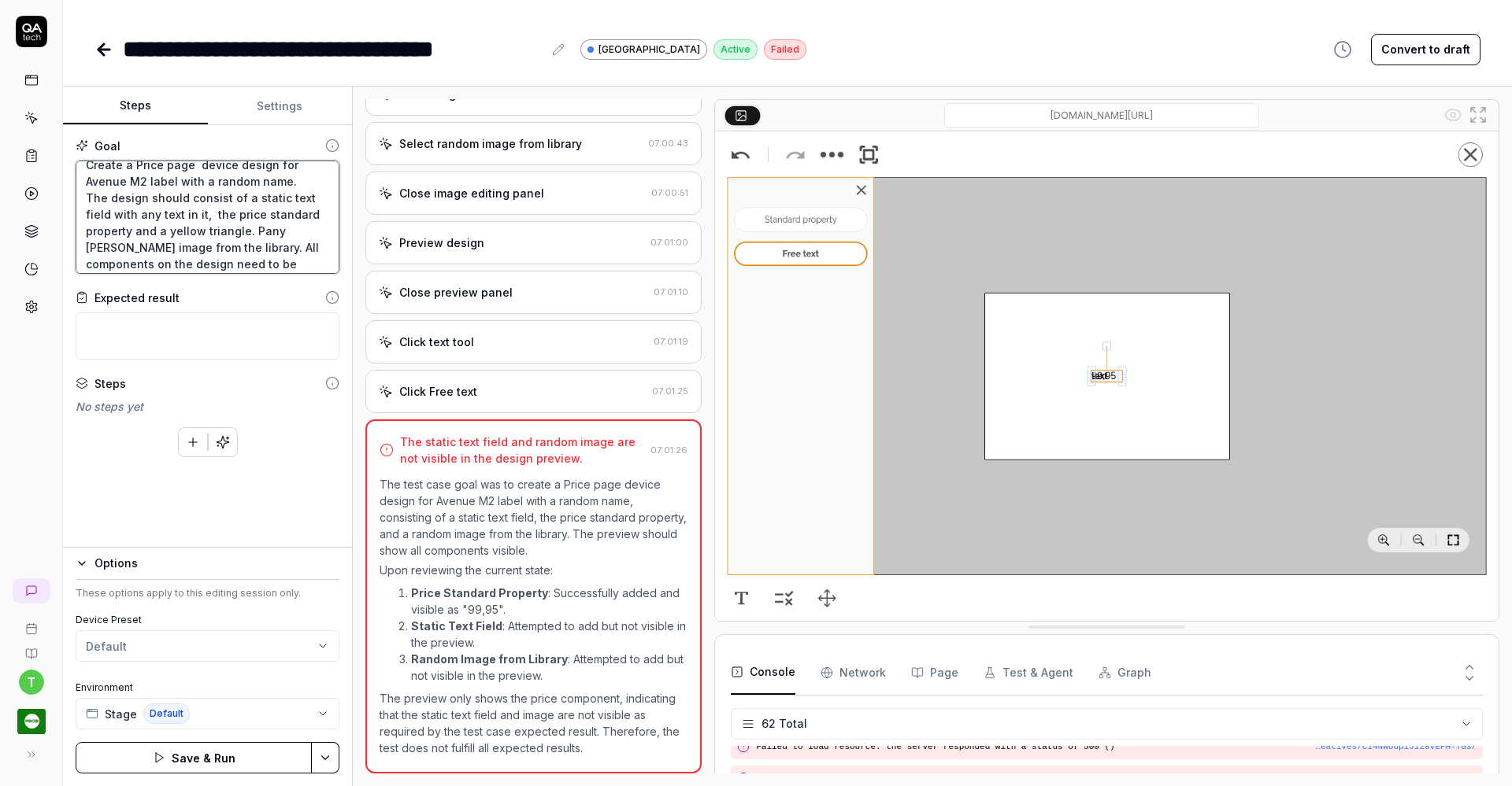
type textarea "*"
type textarea "Create a Price page device design for Avenue M2 label with a random name. The d…"
type textarea "*"
type textarea "Create a Price page device design for Avenue M2 label with a random name. The d…"
type textarea "*"
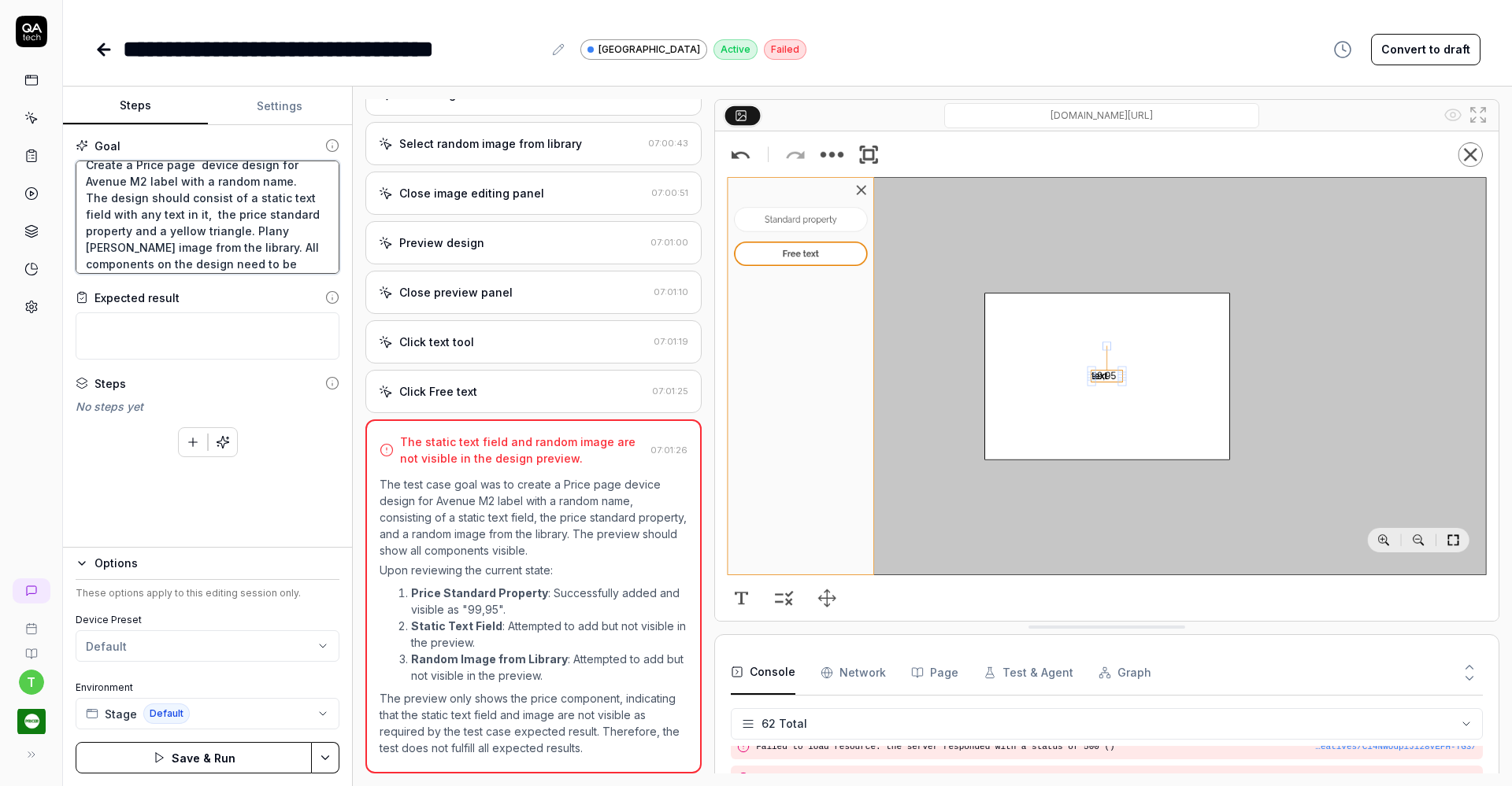
type textarea "Create a Price page device design for Avenue M2 label with a random name. The d…"
type textarea "*"
type textarea "Create a Price page device design for Avenue M2 label with a random name. The d…"
type textarea "*"
type textarea "Create a Price page device design for Avenue M2 label with a random name. The d…"
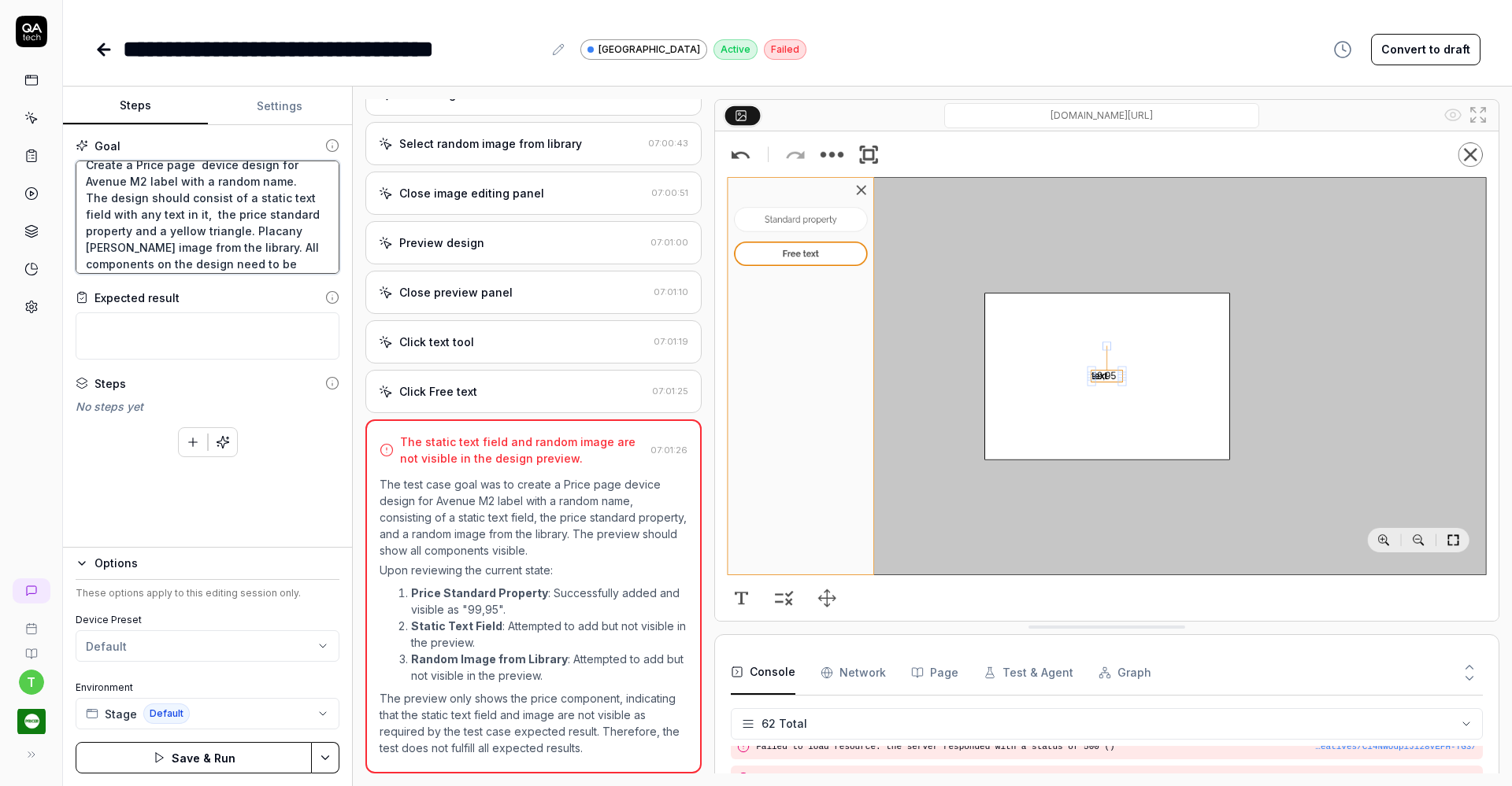
type textarea "*"
type textarea "Create a Price page device design for Avenue M2 label with a random name. The d…"
type textarea "*"
type textarea "Create a Price page device design for Avenue M2 label with a random name. The d…"
type textarea "*"
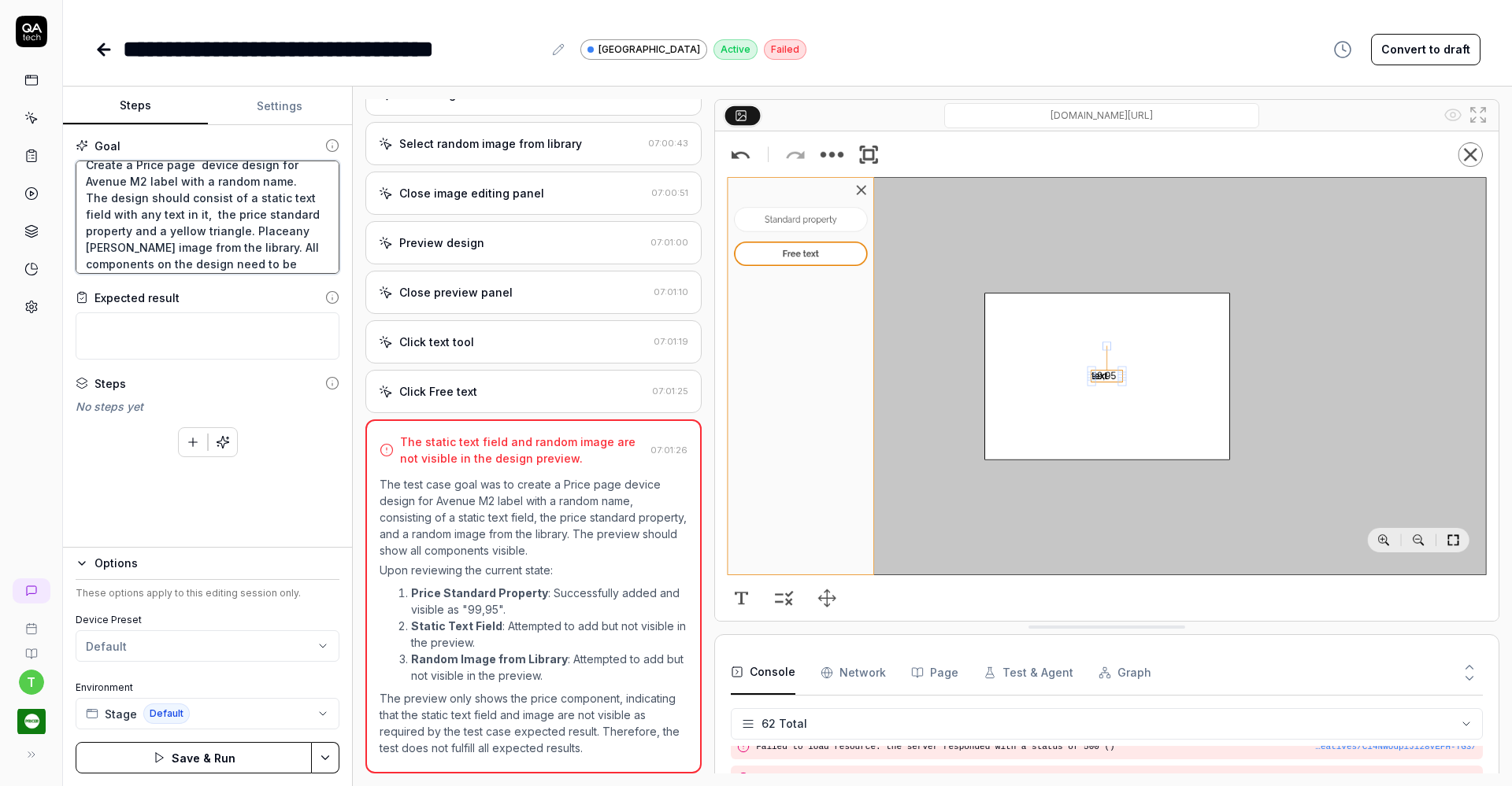
type textarea "Create a Price page device design for Avenue M2 label with a random name. The d…"
type textarea "*"
type textarea "Create a Price page device design for Avenue M2 label with a random name. The d…"
type textarea "*"
type textarea "Create a Price page device design for Avenue M2 label with a random name. The d…"
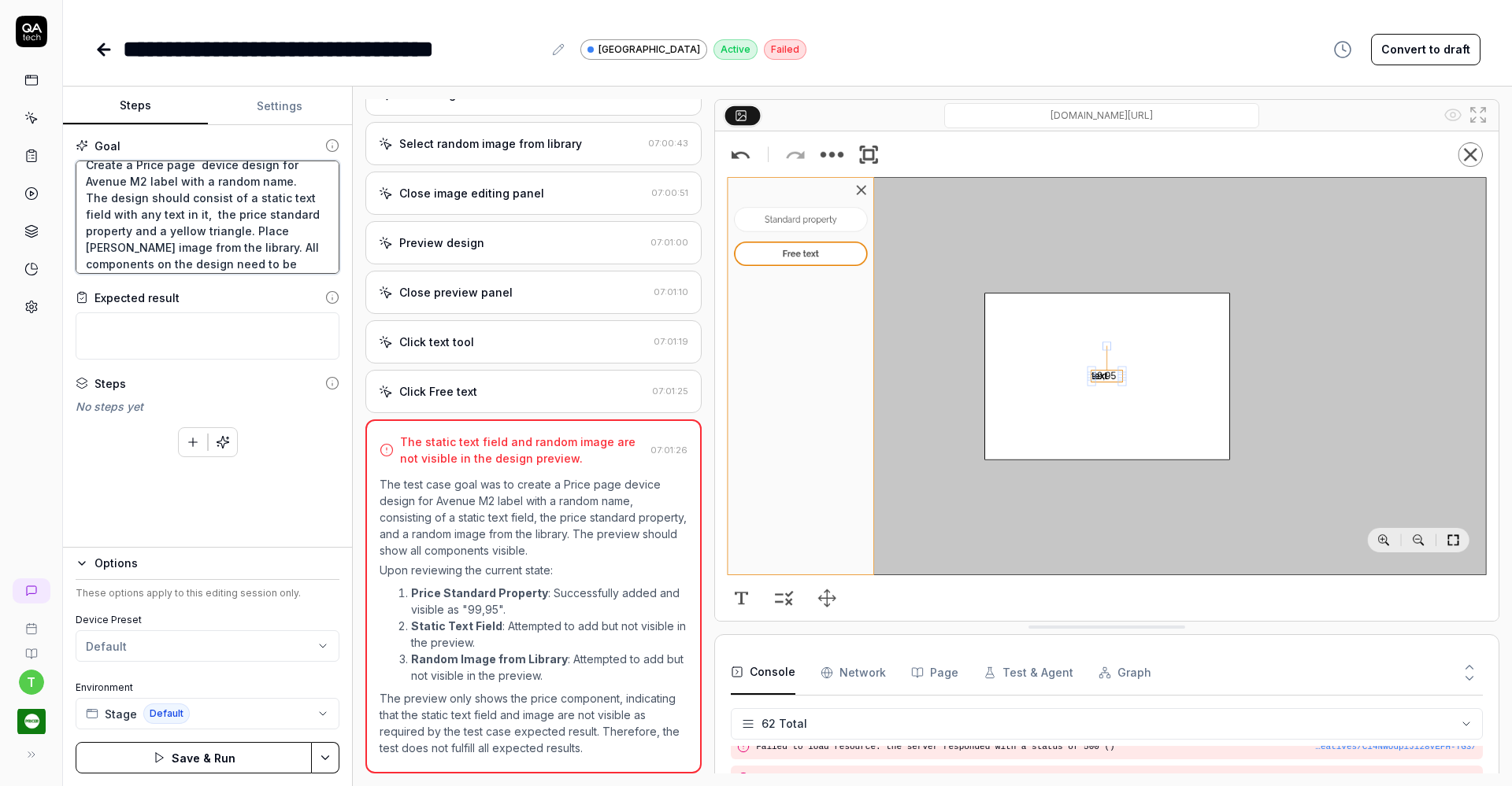
type textarea "*"
type textarea "Create a Price page device design for Avenue M2 label with a random name. The d…"
type textarea "*"
type textarea "Create a Price page device design for Avenue M2 label with a random name. The d…"
type textarea "*"
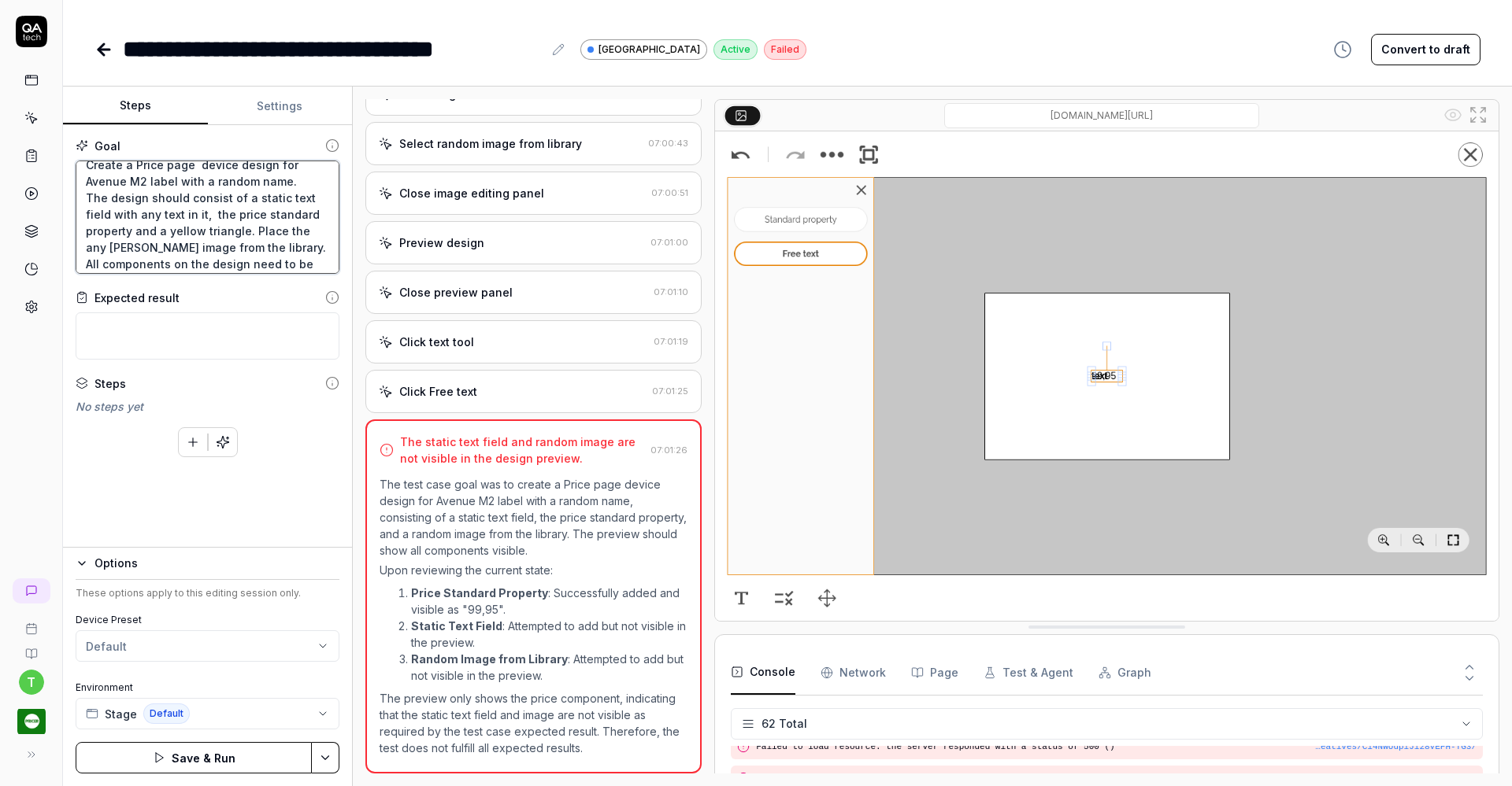
type textarea "Create a Price page device design for Avenue M2 label with a random name. The d…"
type textarea "*"
type textarea "Create a Price page device design for Avenue M2 label with a random name. The d…"
type textarea "*"
type textarea "Create a Price page device design for Avenue M2 label with a random name. The d…"
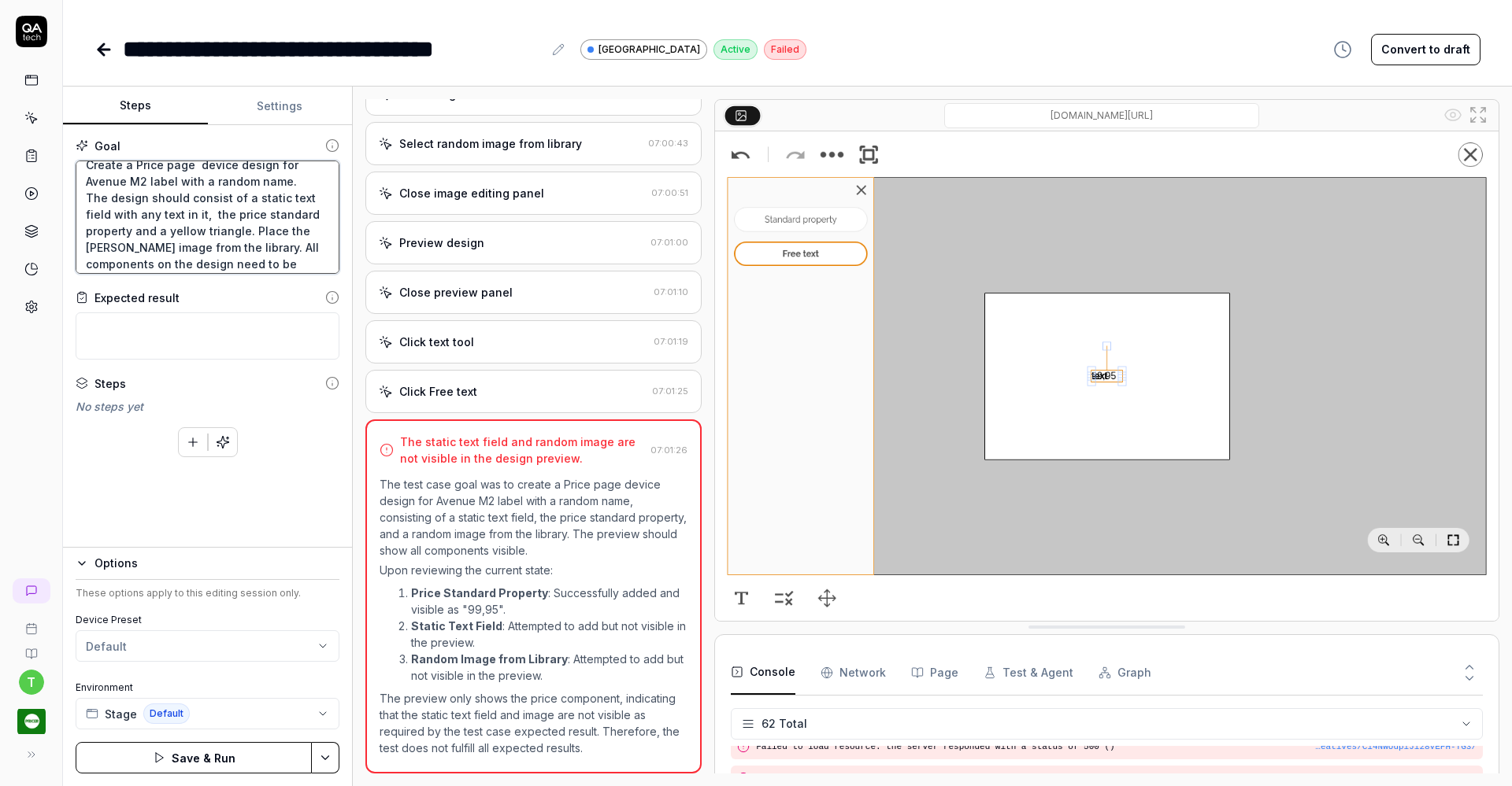
type textarea "*"
type textarea "Create a Price page device design for Avenue M2 label with a random name. The d…"
type textarea "*"
type textarea "Create a Price page device design for Avenue M2 label with a random name. The d…"
type textarea "*"
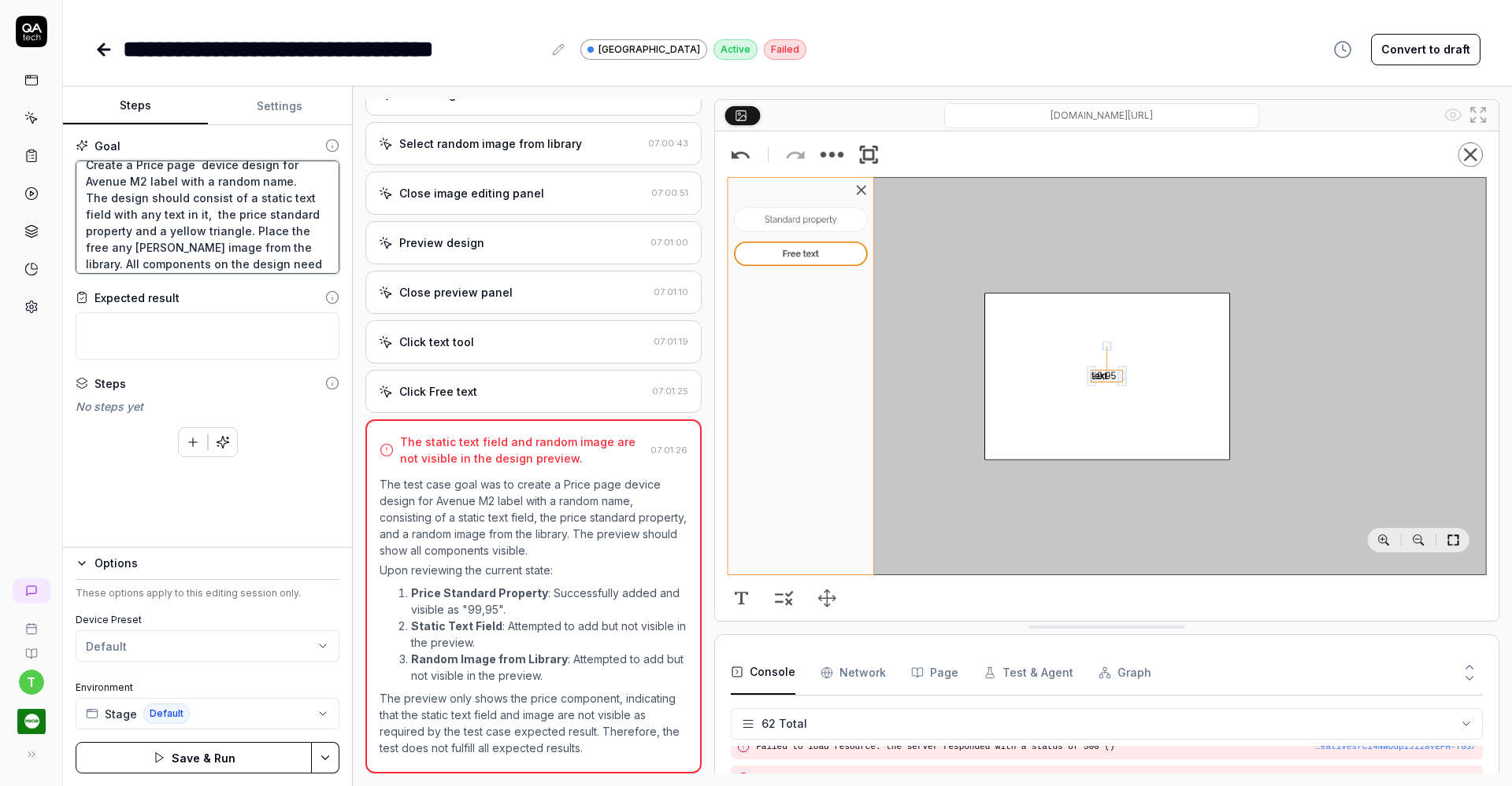
type textarea "Create a Price page device design for Avenue M2 label with a random name. The d…"
type textarea "*"
type textarea "Create a Price page device design for Avenue M2 label with a random name. The d…"
type textarea "*"
type textarea "Create a Price page device design for Avenue M2 label with a random name. The d…"
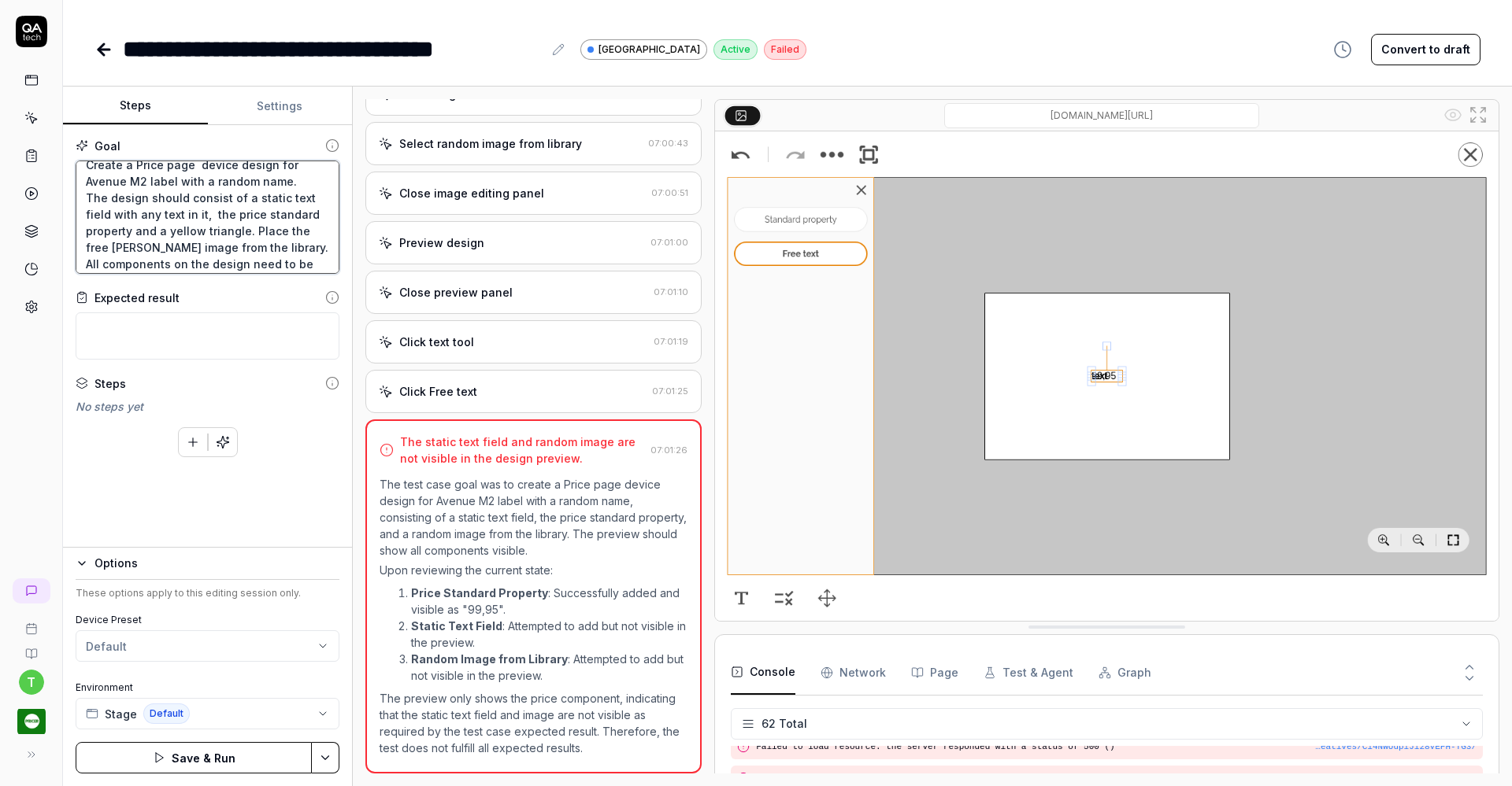
type textarea "*"
type textarea "Create a Price page device design for Avenue M2 label with a random name. The d…"
type textarea "*"
type textarea "Create a Price page device design for Avenue M2 label with a random name. The d…"
type textarea "*"
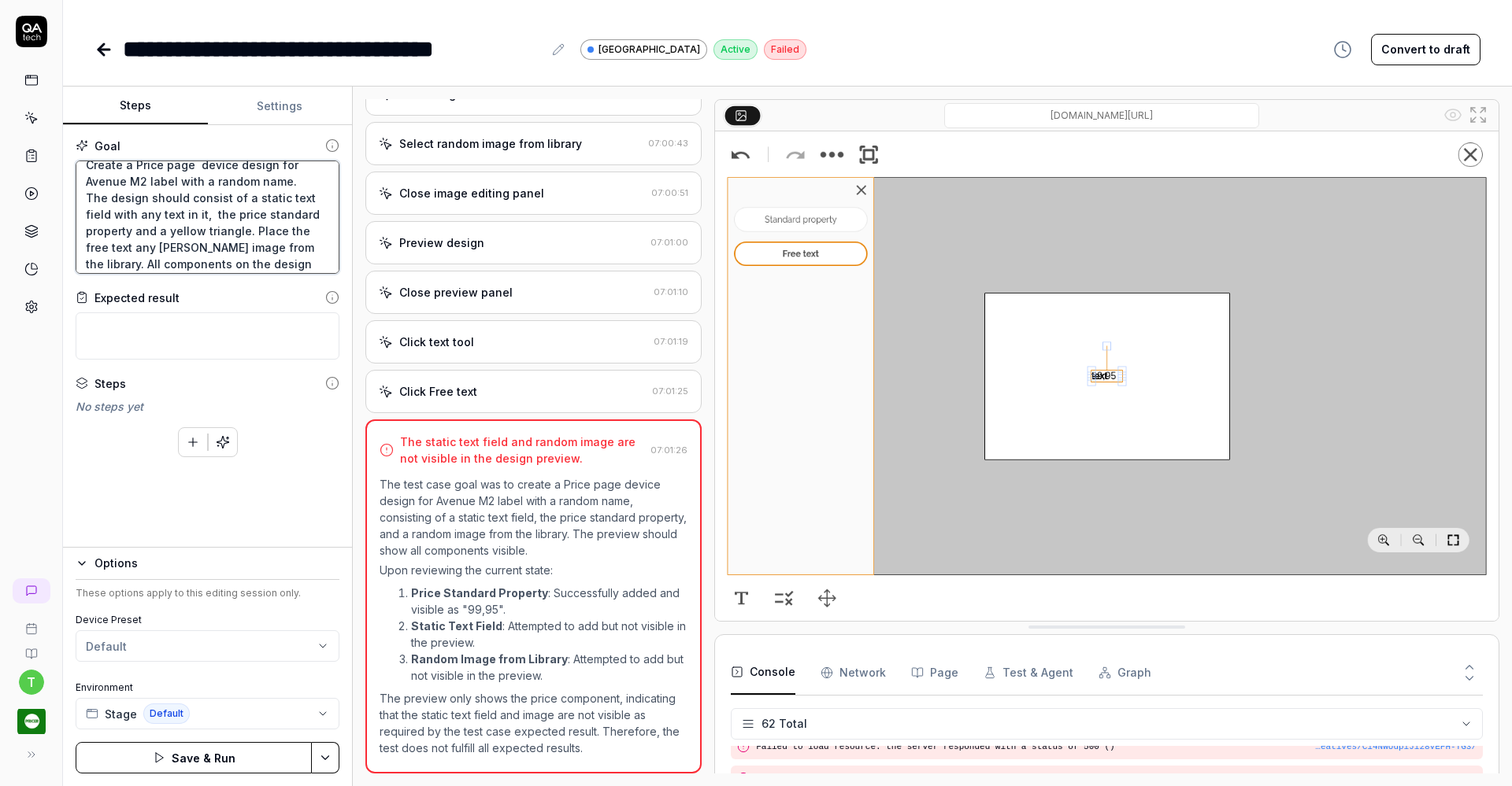
type textarea "Create a Price page device design for Avenue M2 label with a random name. The d…"
type textarea "*"
type textarea "Create a Price page device design for Avenue M2 label with a random name. The d…"
type textarea "*"
type textarea "Create a Price page device design for Avenue M2 label with a random name. The d…"
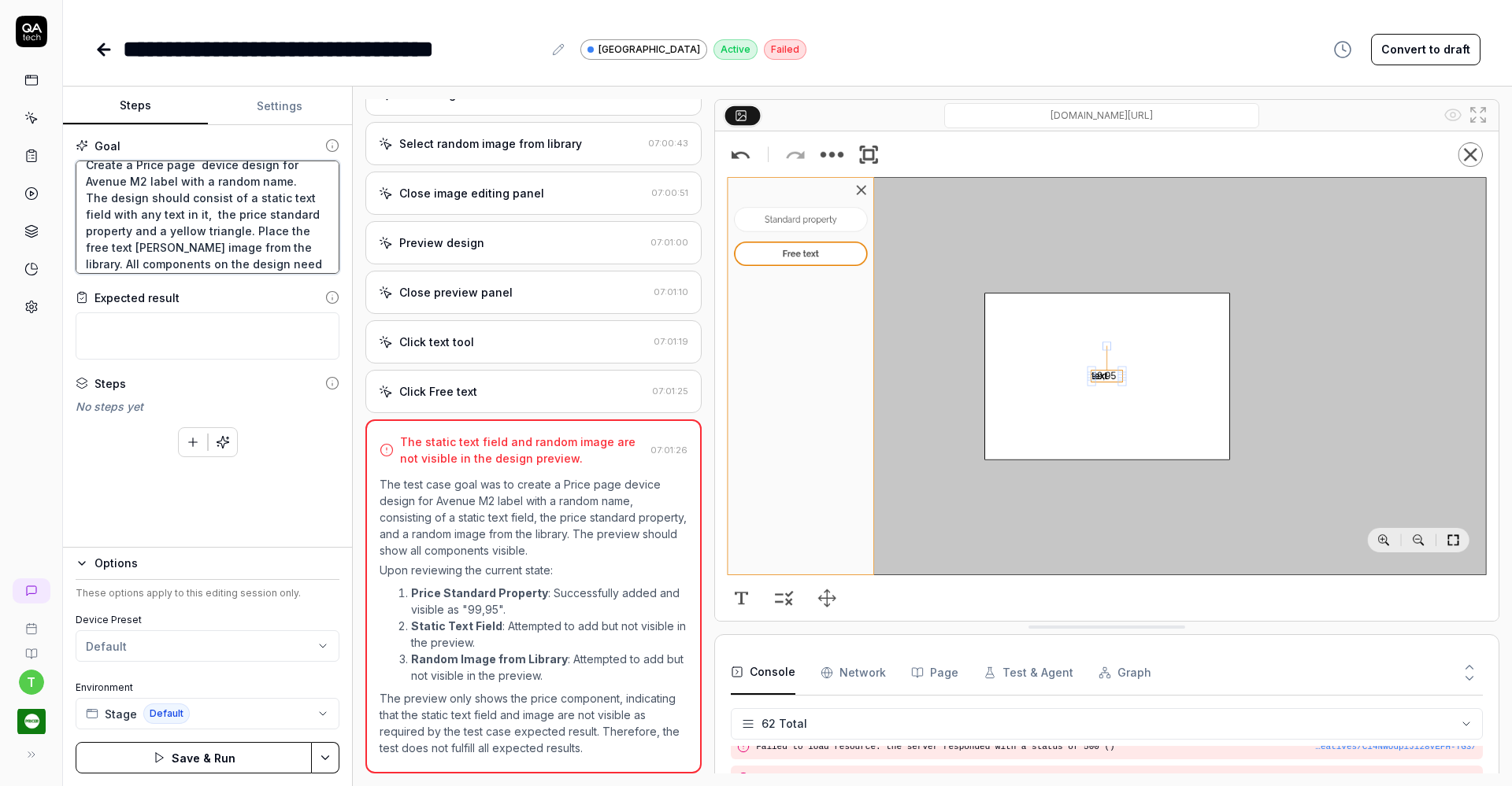
type textarea "*"
type textarea "Create a Price page device design for Avenue M2 label with a random name. The d…"
type textarea "*"
type textarea "Create a Price page device design for Avenue M2 label with a random name. The d…"
type textarea "*"
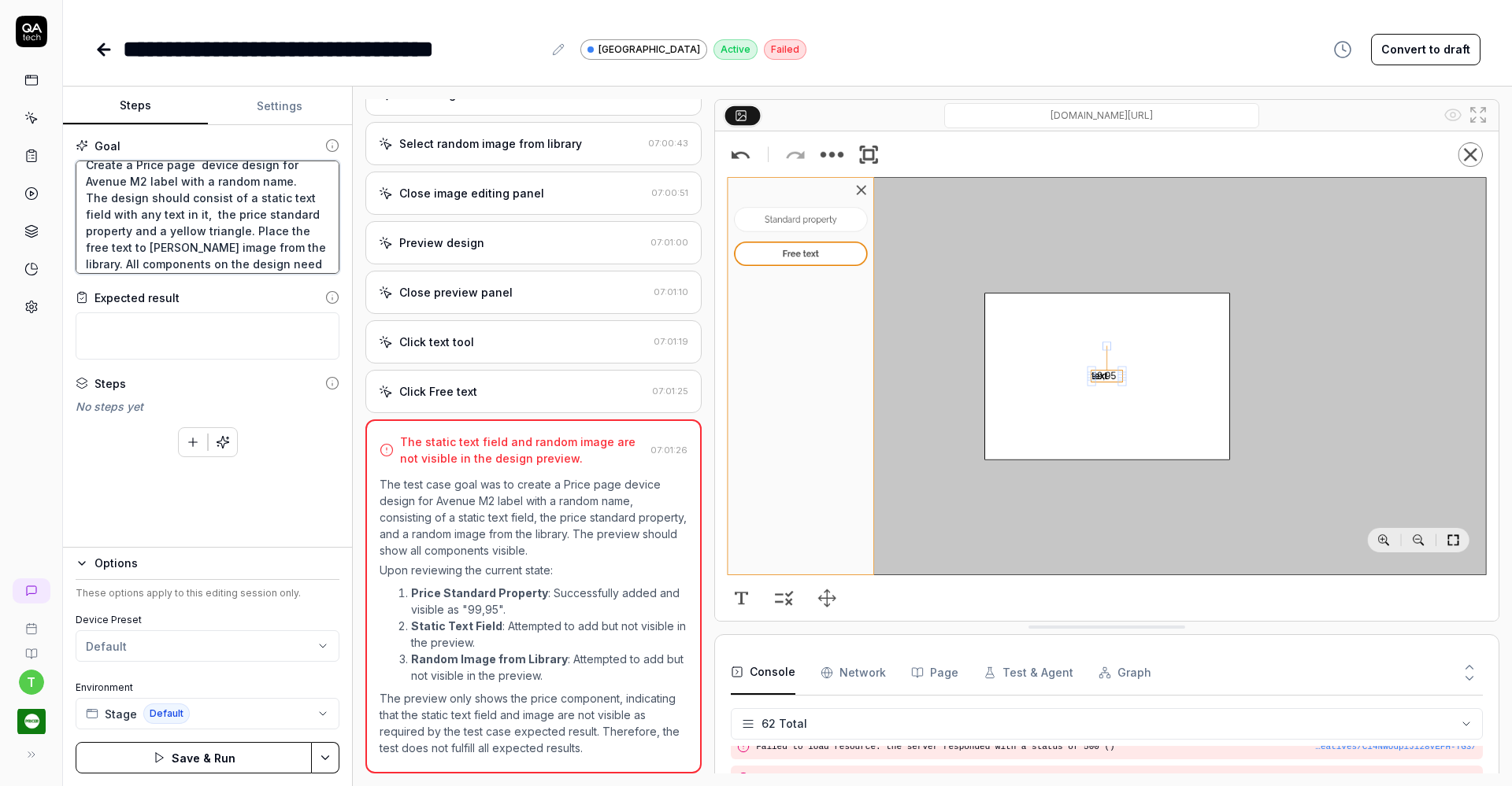
type textarea "Create a Price page device design for Avenue M2 label with a random name. The d…"
type textarea "*"
type textarea "Create a Price page device design for Avenue M2 label with a random name. The d…"
type textarea "*"
type textarea "Create a Price page device design for Avenue M2 label with a random name. The d…"
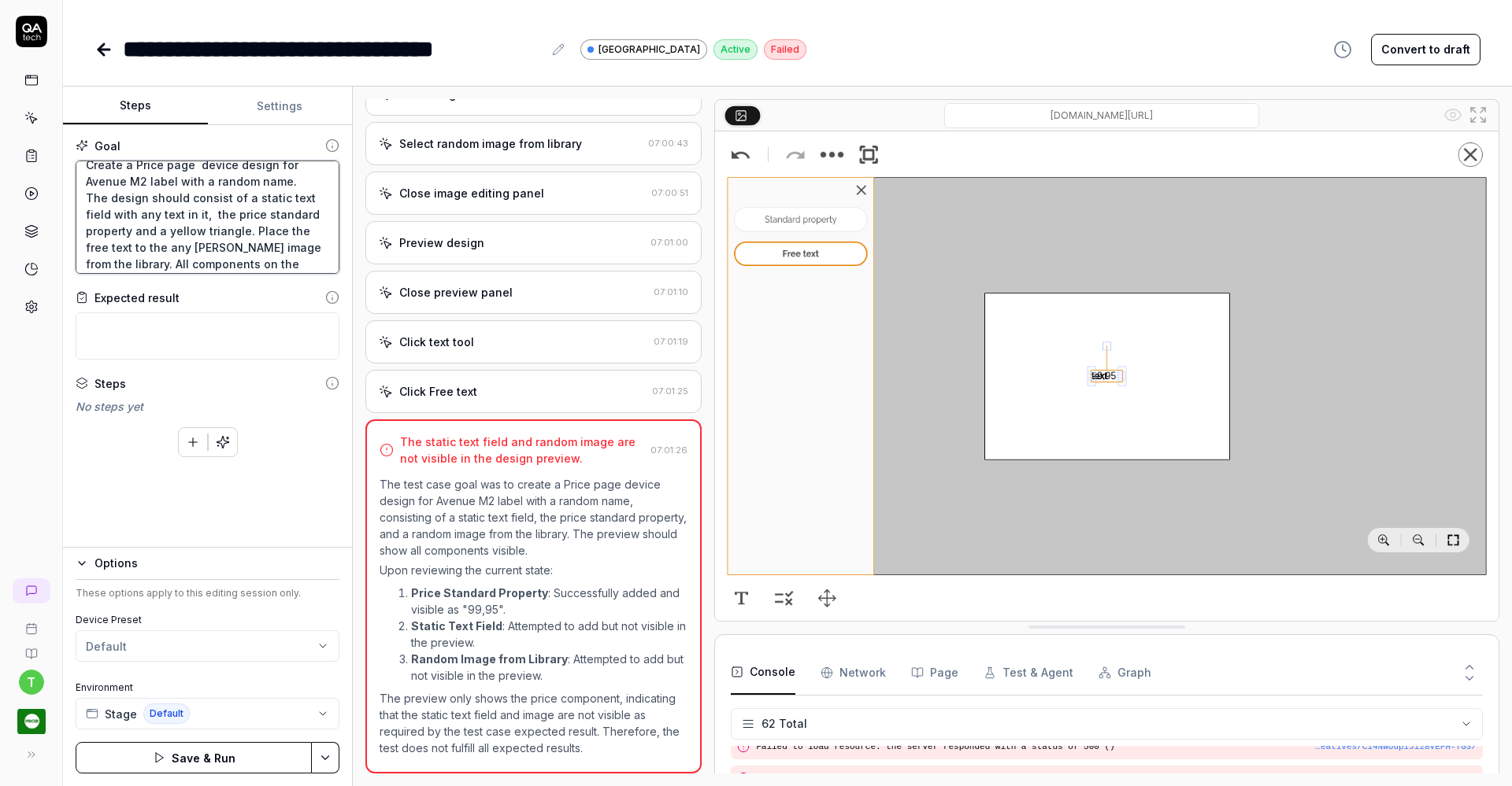
type textarea "*"
type textarea "Create a Price page device design for Avenue M2 label with a random name. The d…"
type textarea "*"
type textarea "Create a Price page device design for Avenue M2 label with a random name. The d…"
type textarea "*"
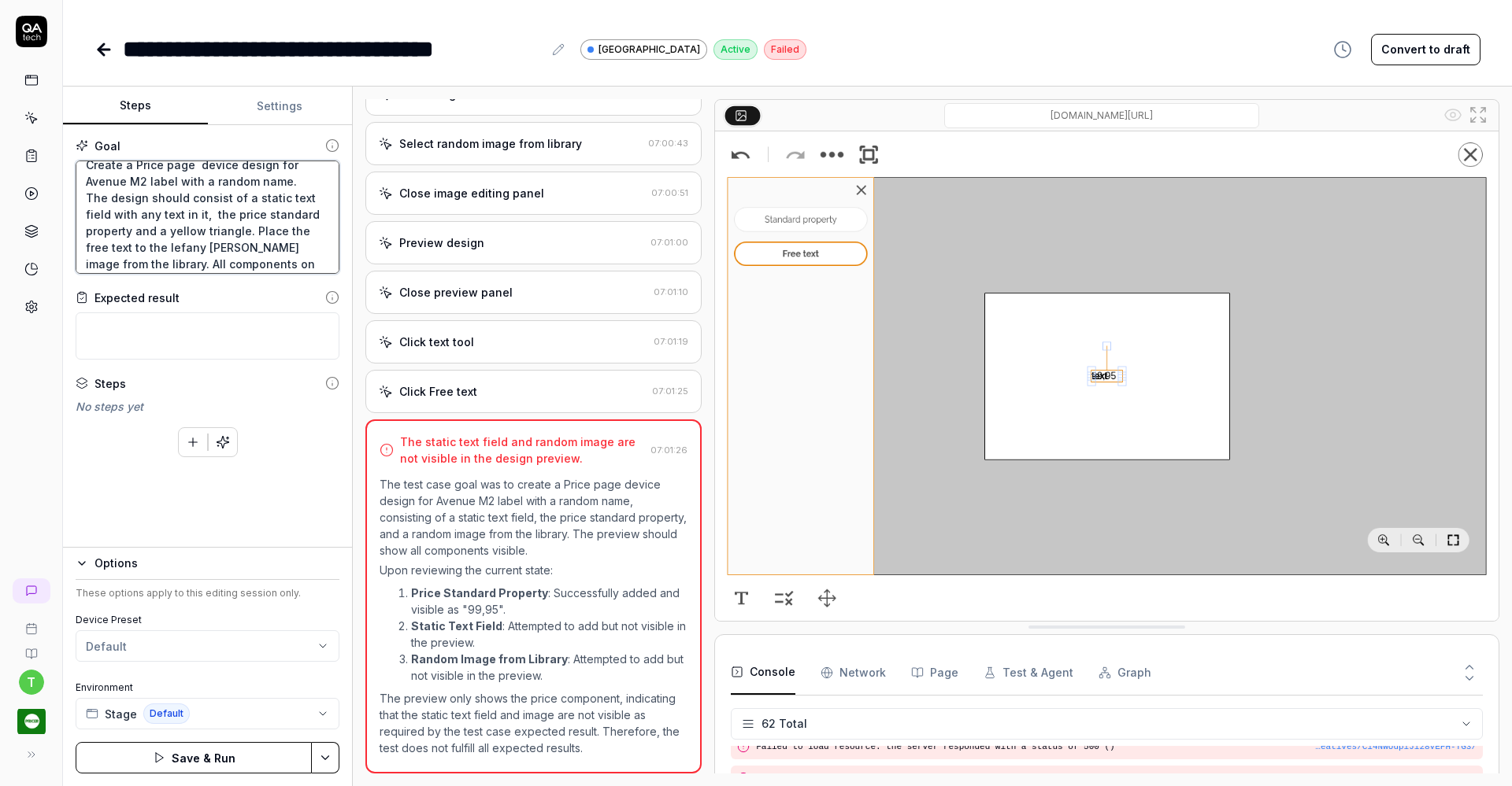
type textarea "Create a Price page device design for Avenue M2 label with a random name. The d…"
type textarea "*"
type textarea "Create a Price page device design for Avenue M2 label with a random name. The d…"
type textarea "*"
type textarea "Create a Price page device design for Avenue M2 label with a random name. The d…"
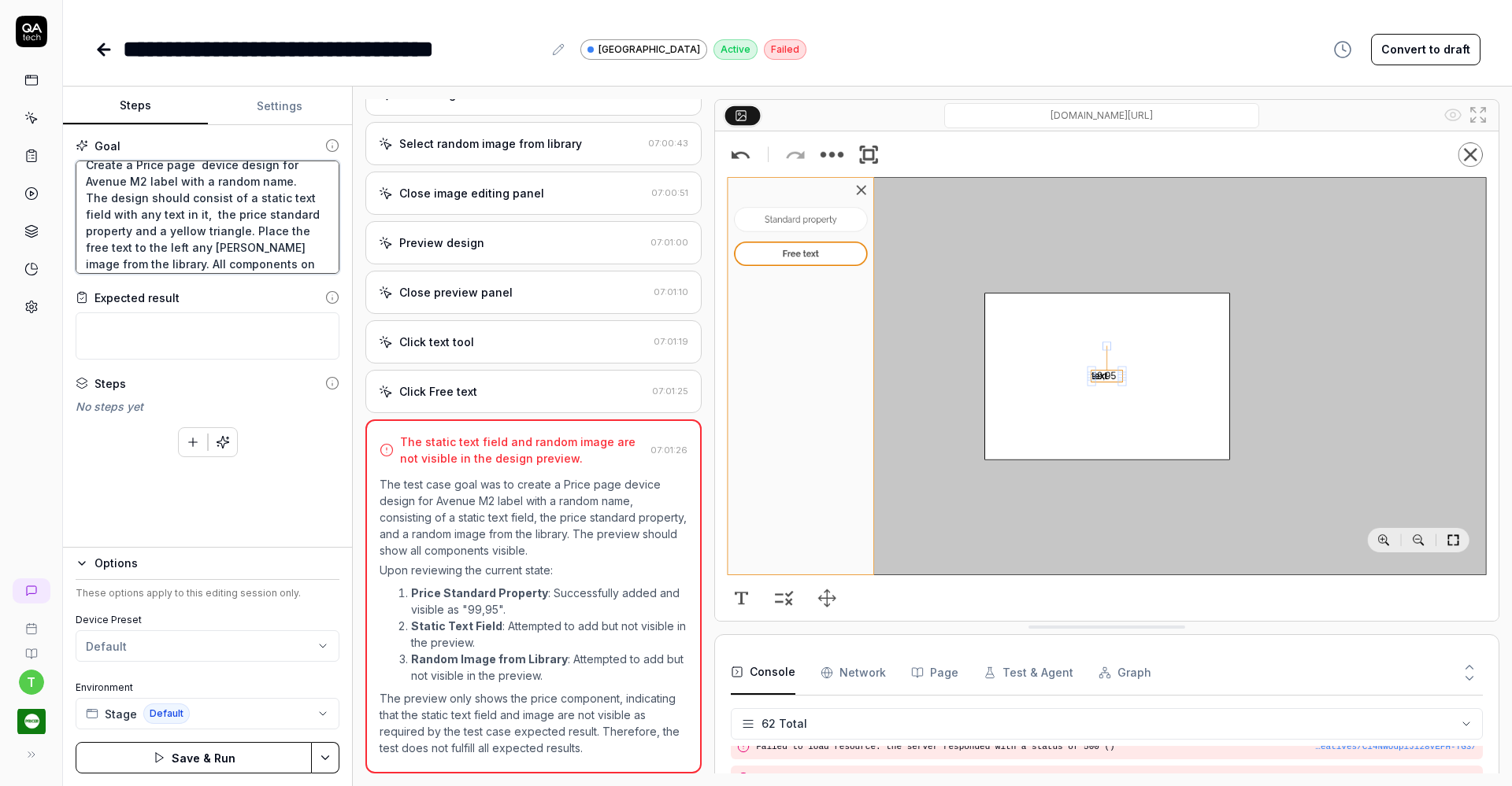
type textarea "*"
type textarea "Create a Price page device design for Avenue M2 label with a random name. The d…"
type textarea "*"
type textarea "Create a Price page device design for Avenue M2 label with a random name. The d…"
type textarea "*"
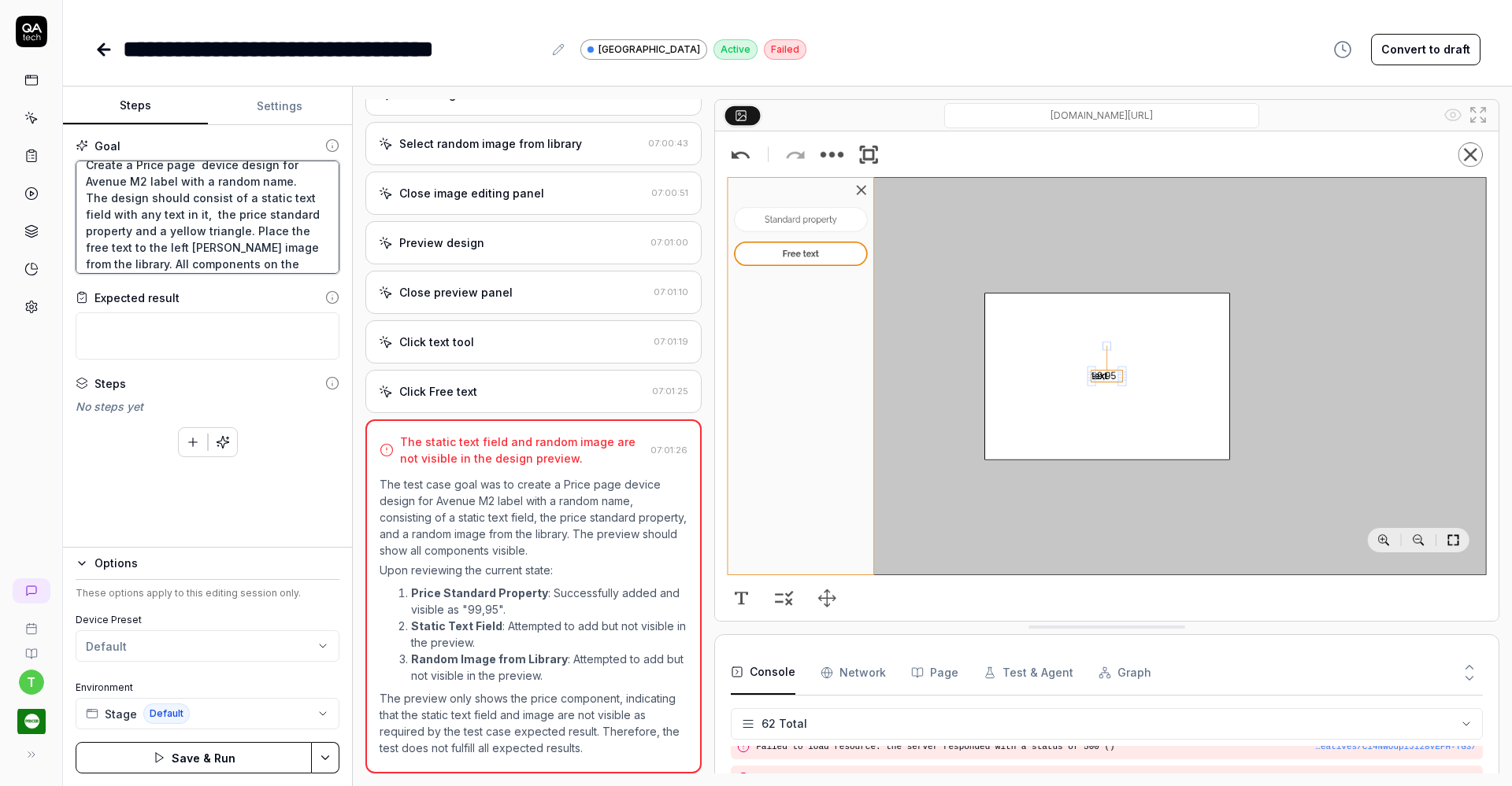
type textarea "Create a Price page device design for Avenue M2 label with a random name. The d…"
type textarea "*"
type textarea "Create a Price page device design for Avenue M2 label with a random name. The d…"
type textarea "*"
type textarea "Create a Price page device design for Avenue M2 label with a random name. The d…"
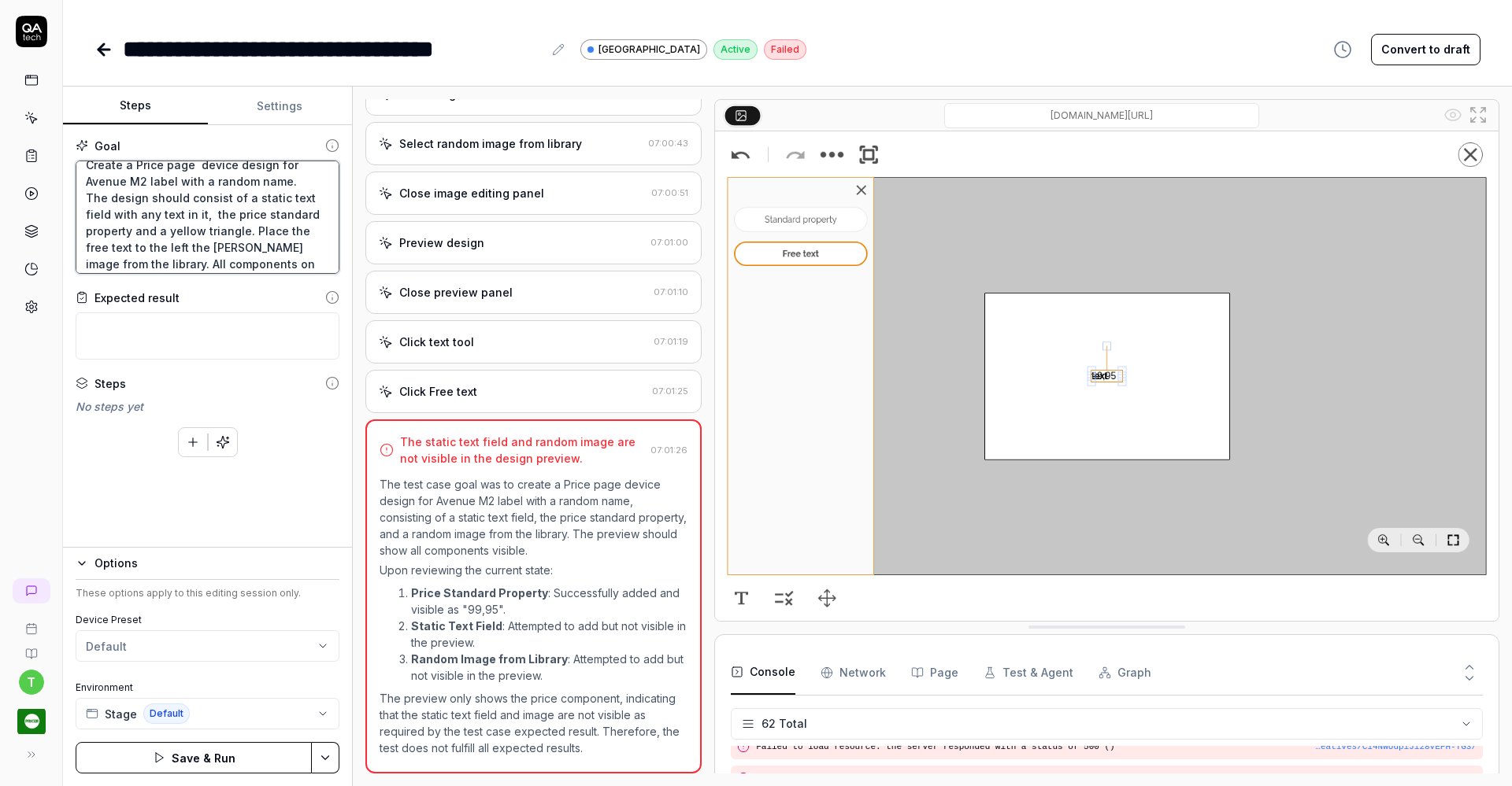
type textarea "*"
type textarea "Create a Price page device design for Avenue M2 label with a random name. The d…"
type textarea "*"
type textarea "Create a Price page device design for Avenue M2 label with a random name. The d…"
type textarea "*"
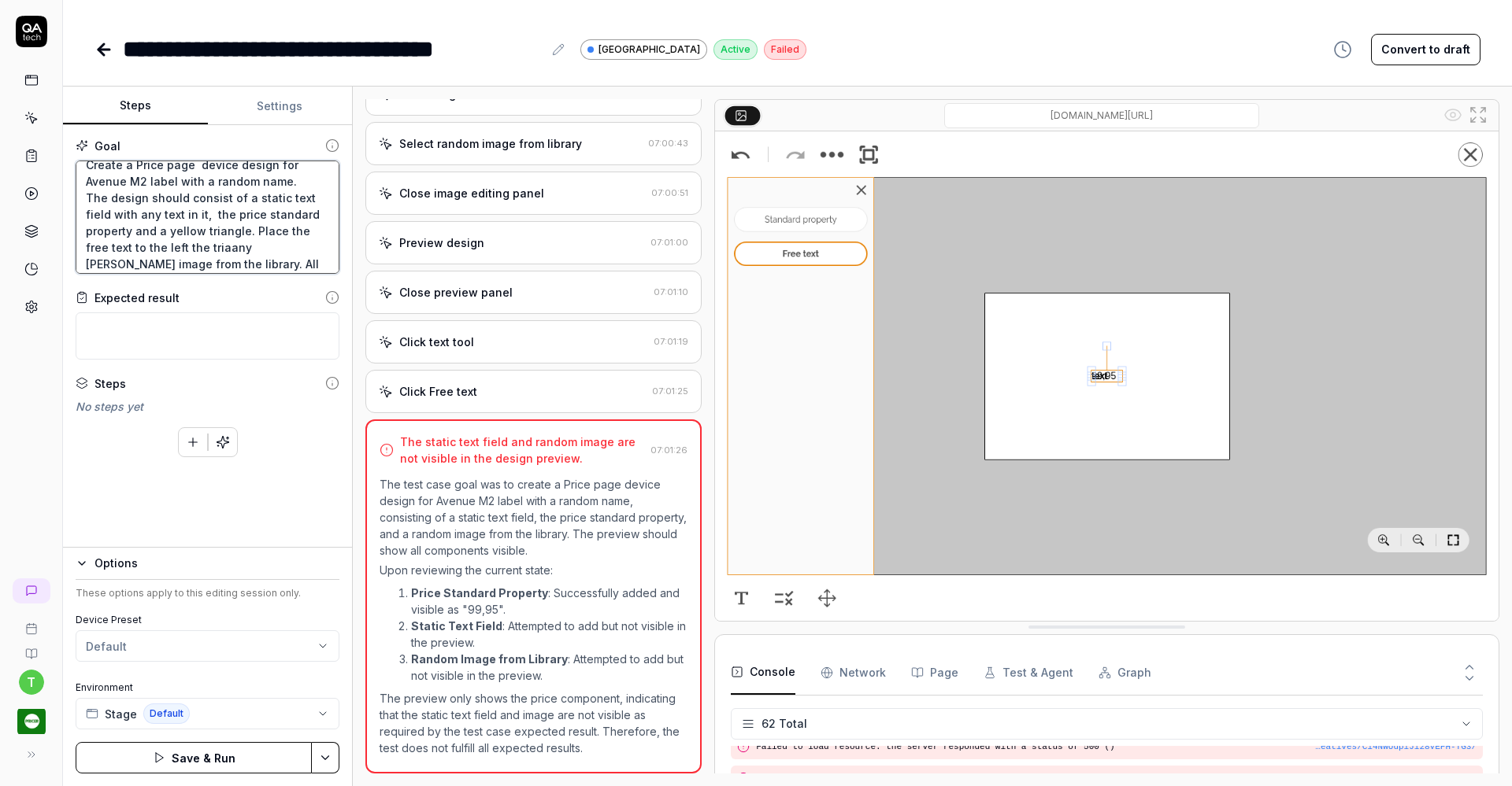
type textarea "Create a Price page device design for Avenue M2 label with a random name. The d…"
type textarea "*"
type textarea "Create a Price page device design for Avenue M2 label with a random name. The d…"
type textarea "*"
type textarea "Create a Price page device design for Avenue M2 label with a random name. The d…"
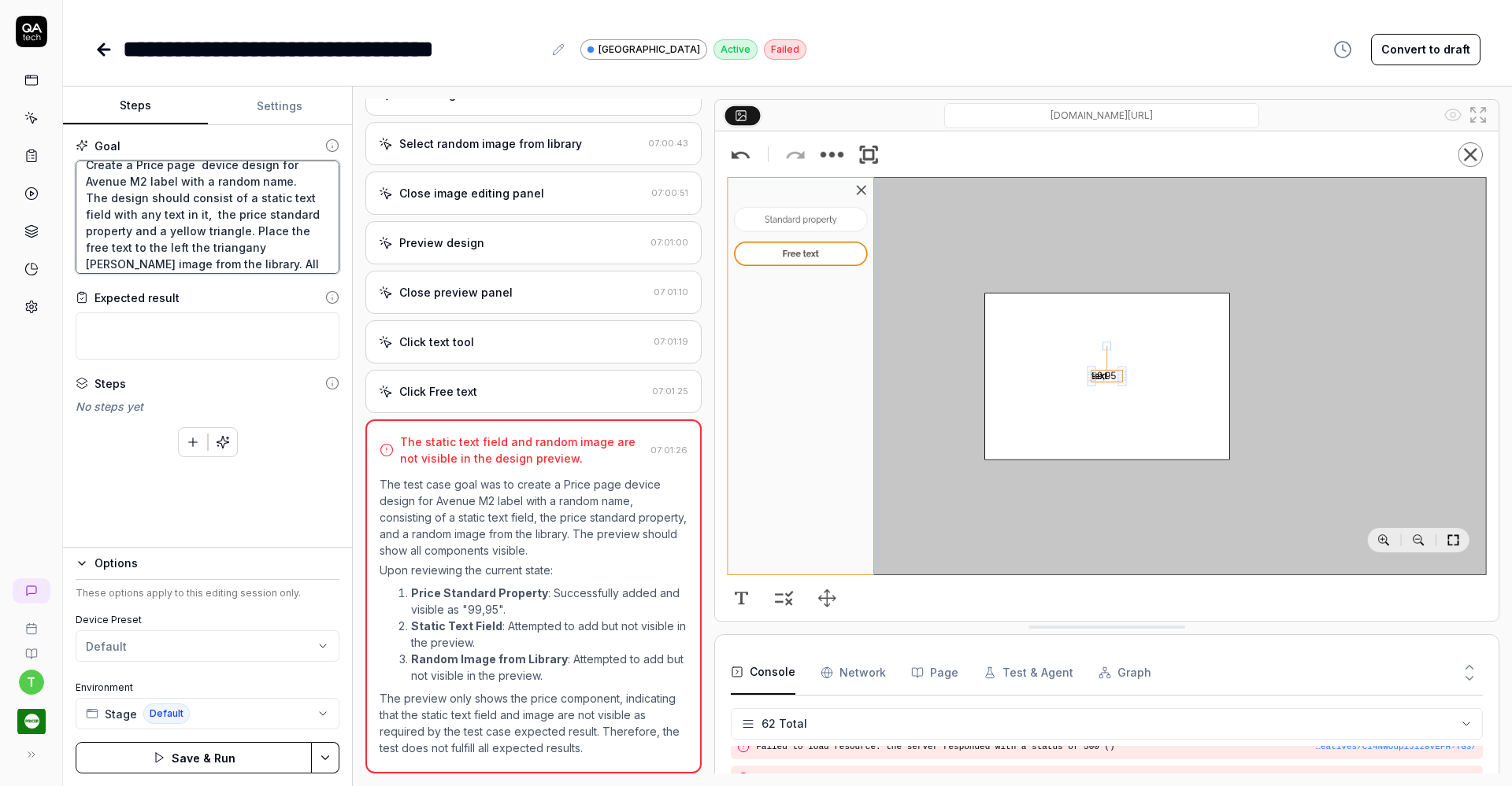
type textarea "*"
type textarea "Create a Price page device design for Avenue M2 label with a random name. The d…"
type textarea "*"
type textarea "Create a Price page device design for Avenue M2 label with a random name. The d…"
type textarea "*"
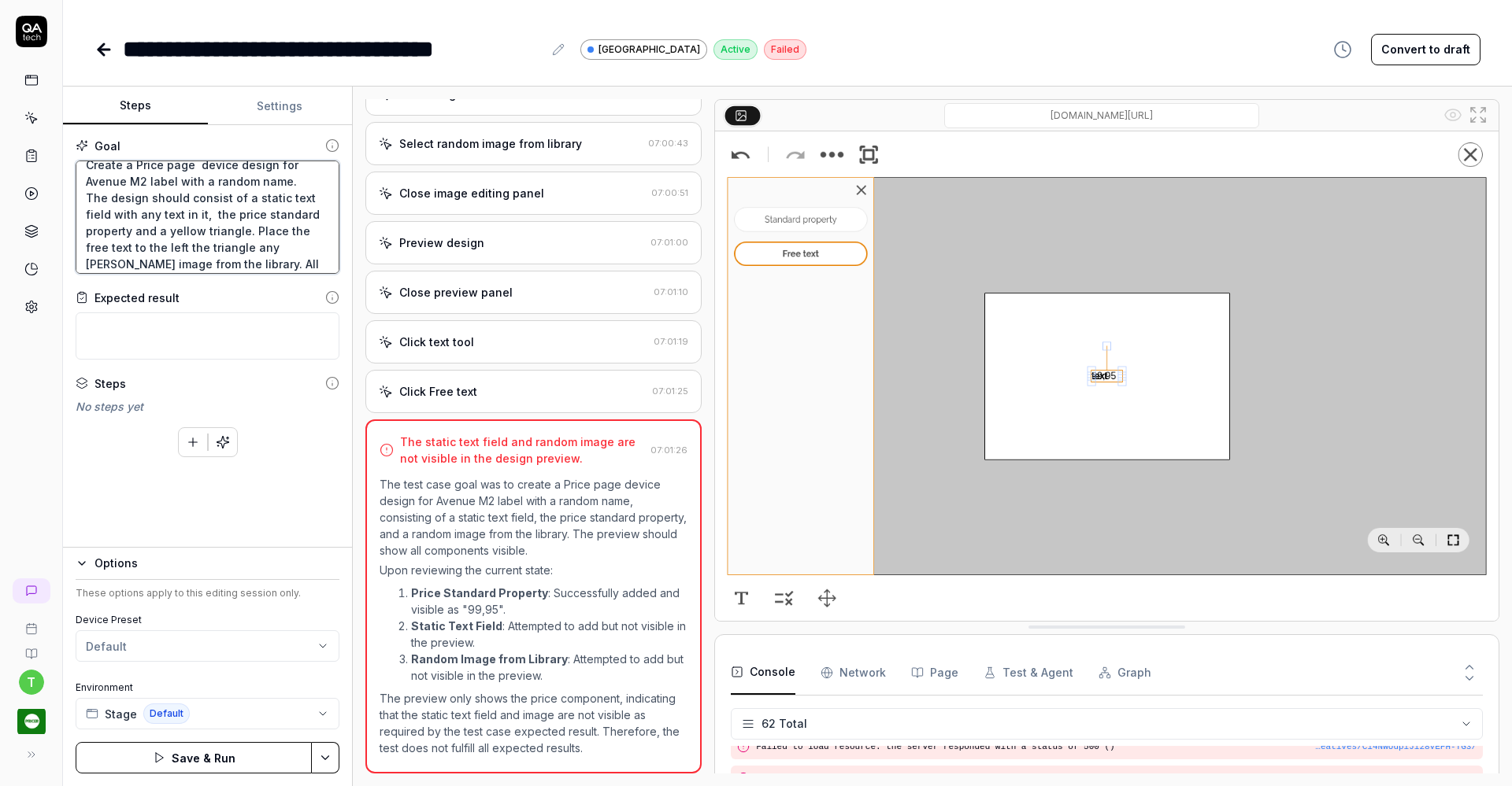
type textarea "Create a Price page device design for Avenue M2 label with a random name. The d…"
click at [222, 759] on button "Save & Run" at bounding box center [193, 757] width 236 height 31
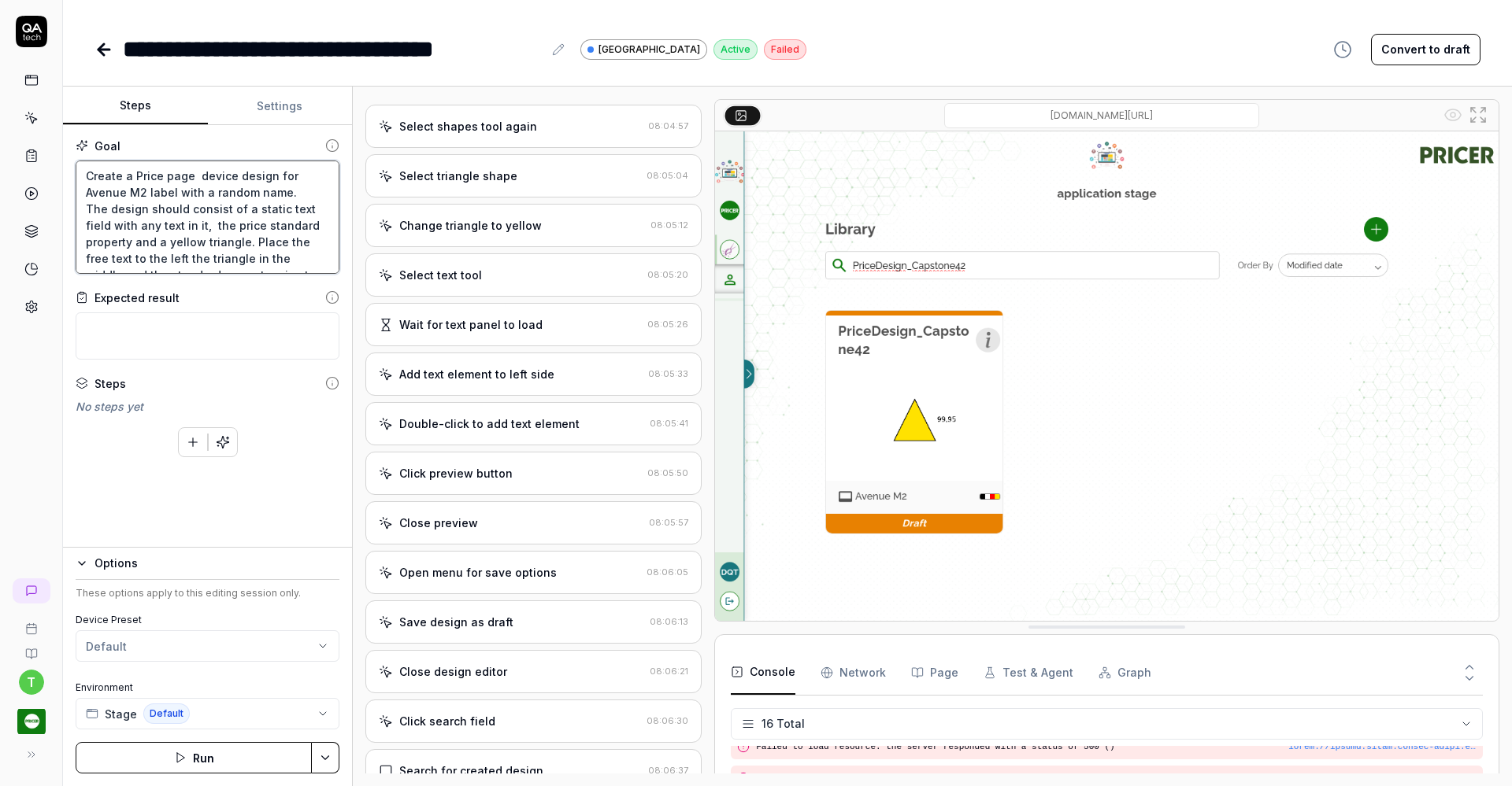
click at [265, 204] on textarea "Create a Price page device design for Avenue M2 label with a random name. The d…" at bounding box center [207, 218] width 263 height 114
click at [282, 191] on textarea "Create a Price page device design for Avenue M2 label with a random name. The d…" at bounding box center [207, 218] width 263 height 114
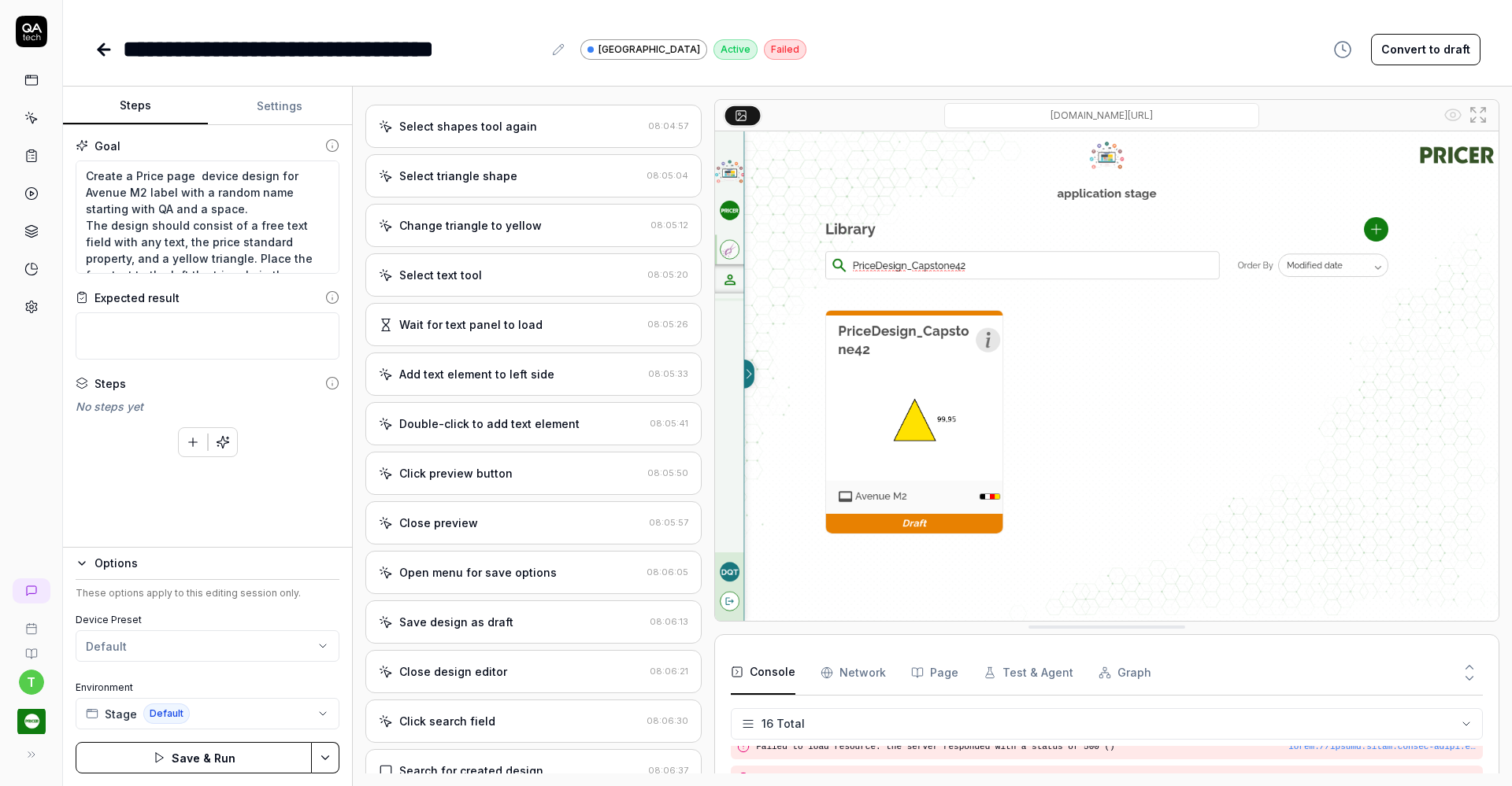
click at [246, 749] on button "Save & Run" at bounding box center [193, 757] width 236 height 31
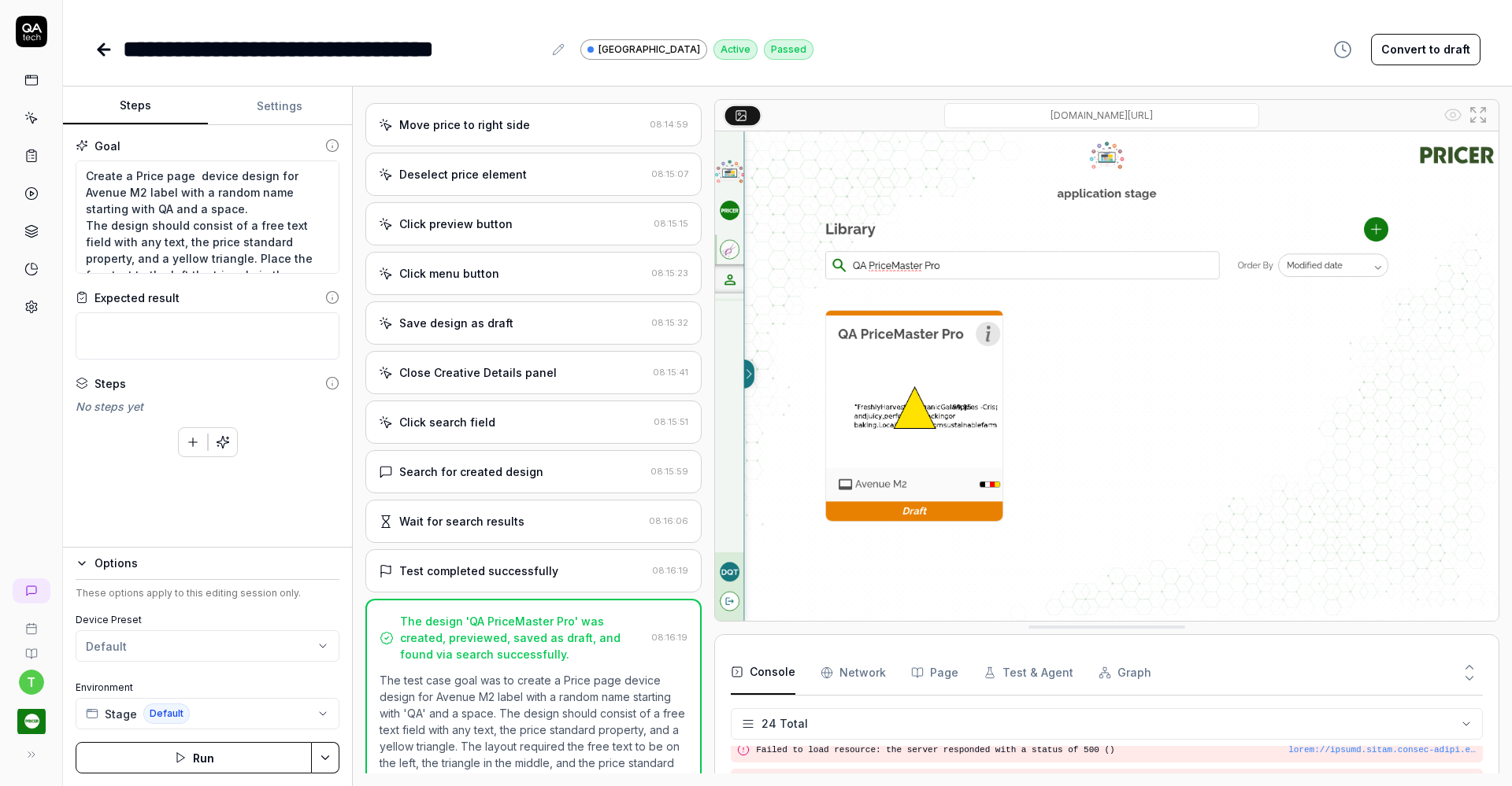
scroll to position [649, 0]
click at [143, 240] on textarea "Create a Price page device design for Avenue M2 label with a random name starti…" at bounding box center [207, 218] width 263 height 114
click at [190, 760] on button "Save & Run" at bounding box center [193, 757] width 236 height 31
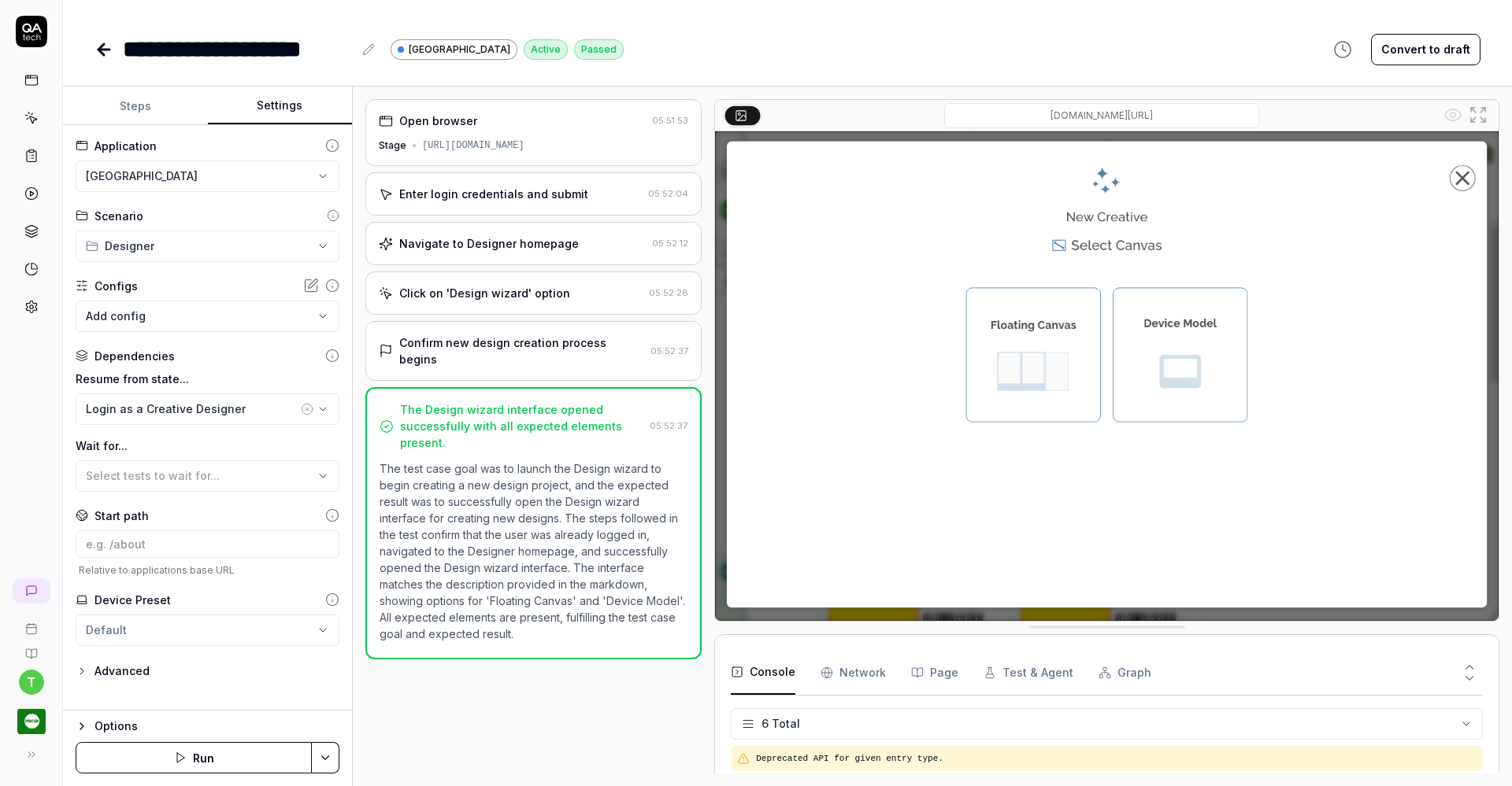
scroll to position [75, 0]
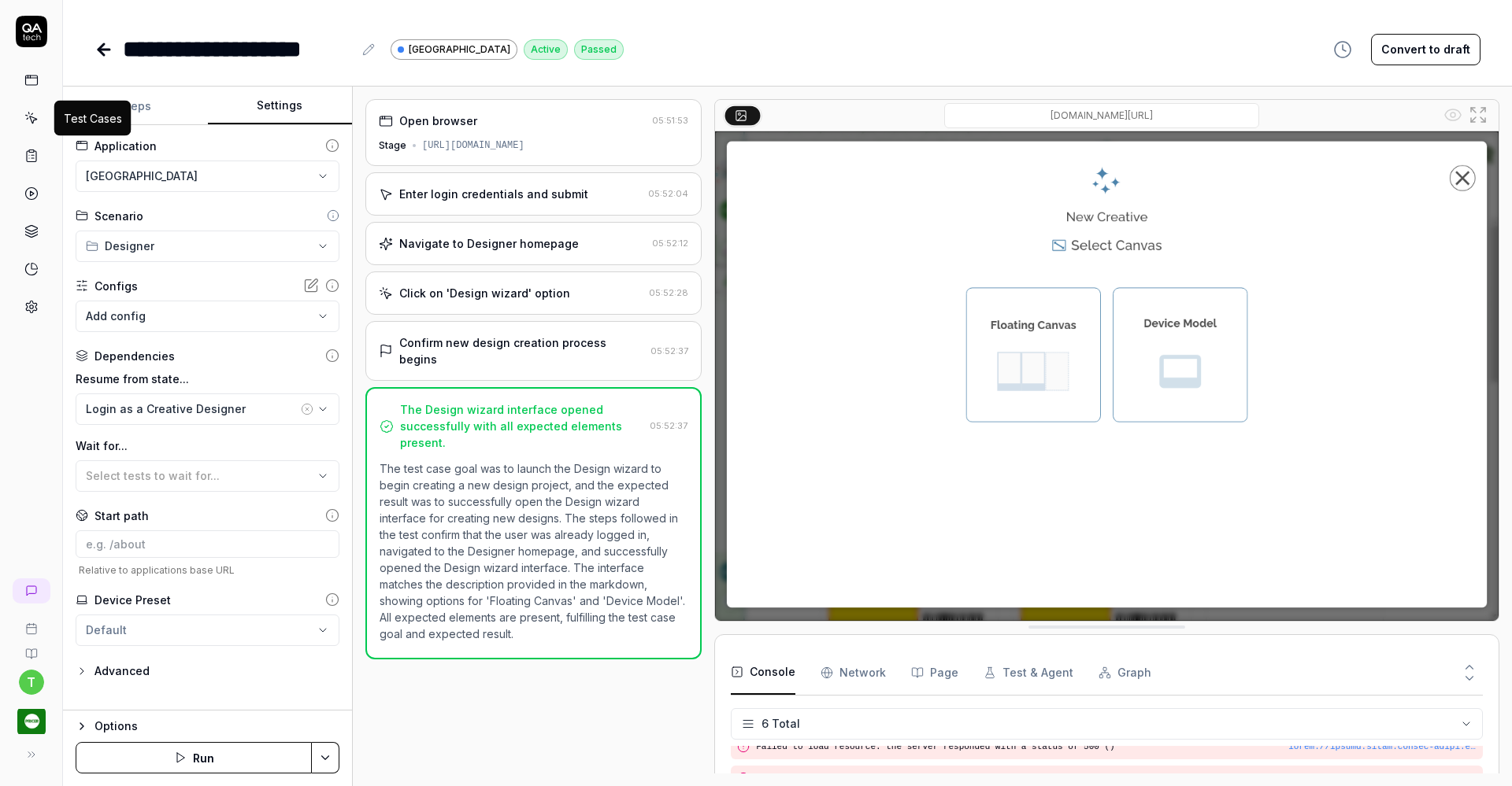
click at [30, 111] on icon at bounding box center [31, 118] width 14 height 14
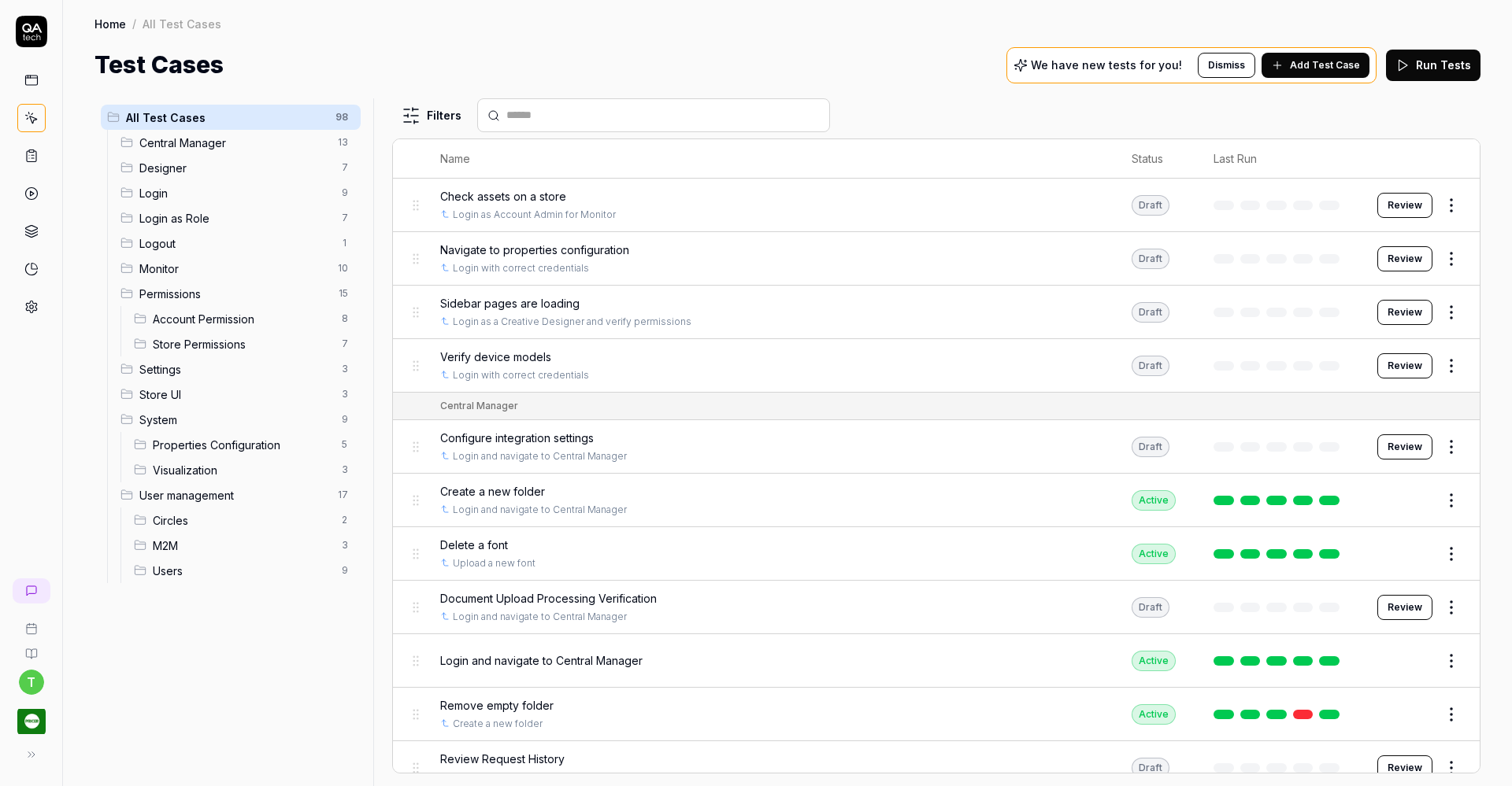
click at [176, 170] on span "Designer" at bounding box center [235, 168] width 193 height 17
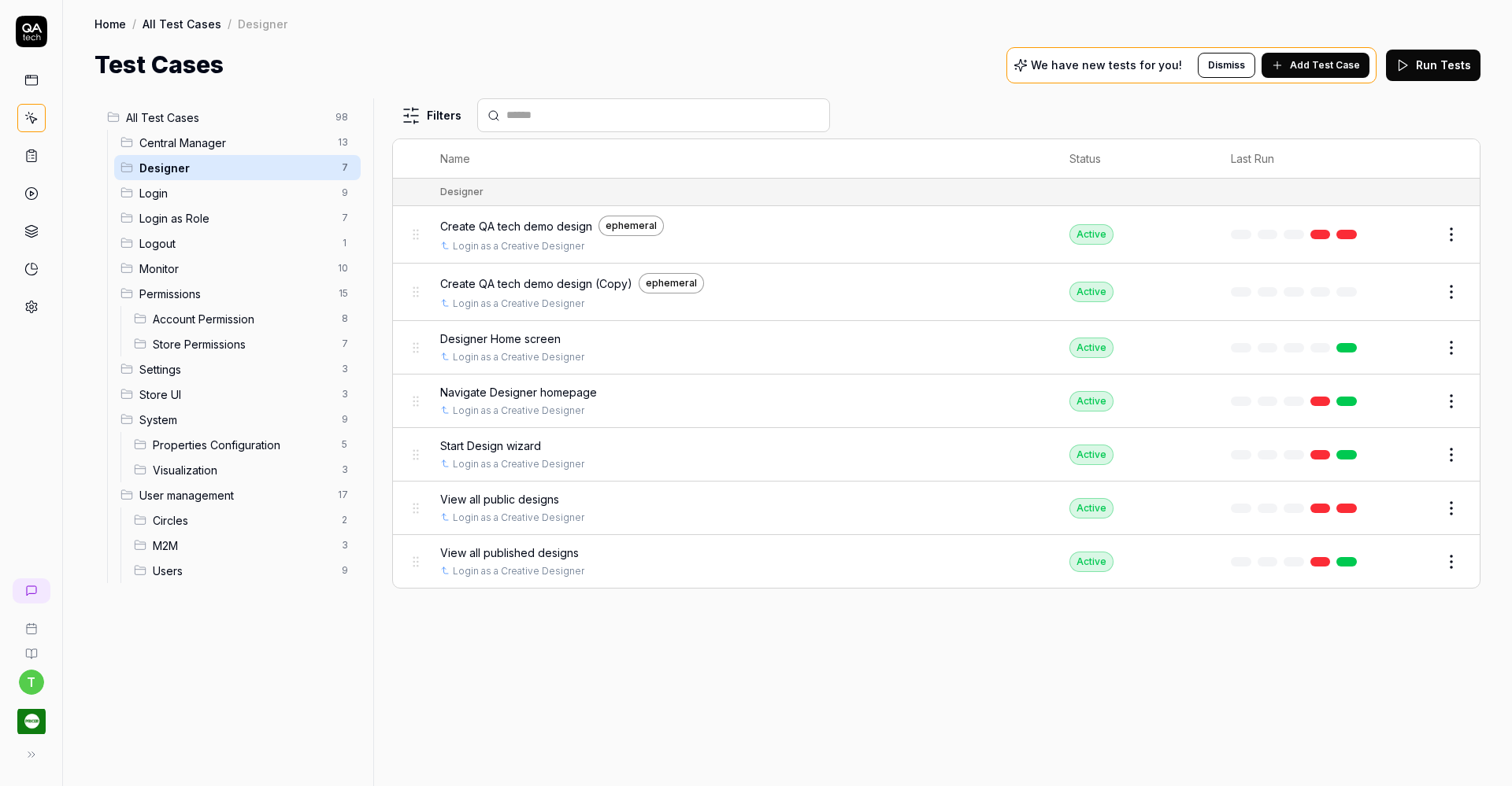
click at [1453, 230] on html "t Home / All Test Cases / Designer Home / All Test Cases / Designer Test Cases …" at bounding box center [756, 393] width 1512 height 786
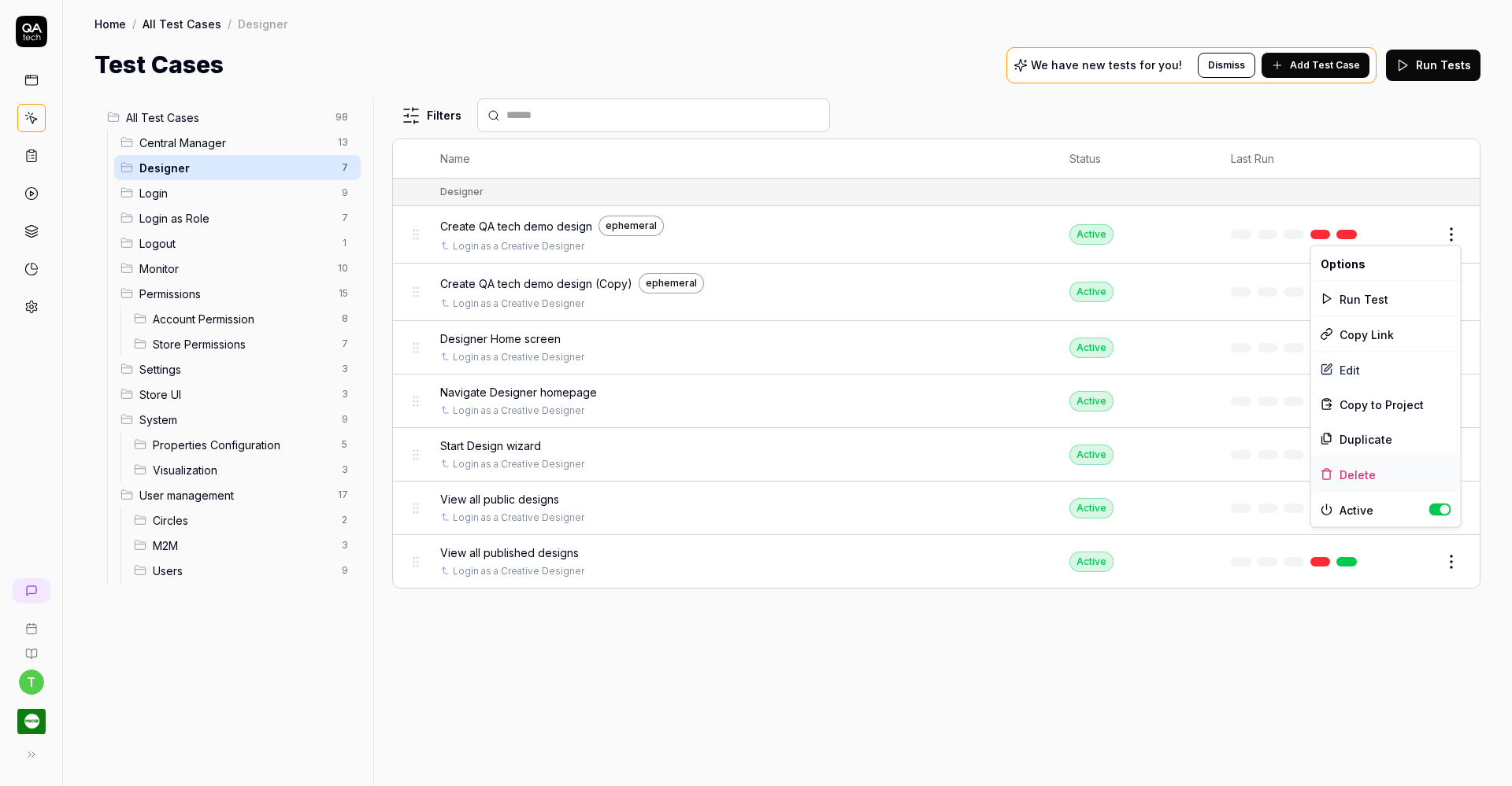
click at [1358, 471] on div "Delete" at bounding box center [1385, 474] width 150 height 34
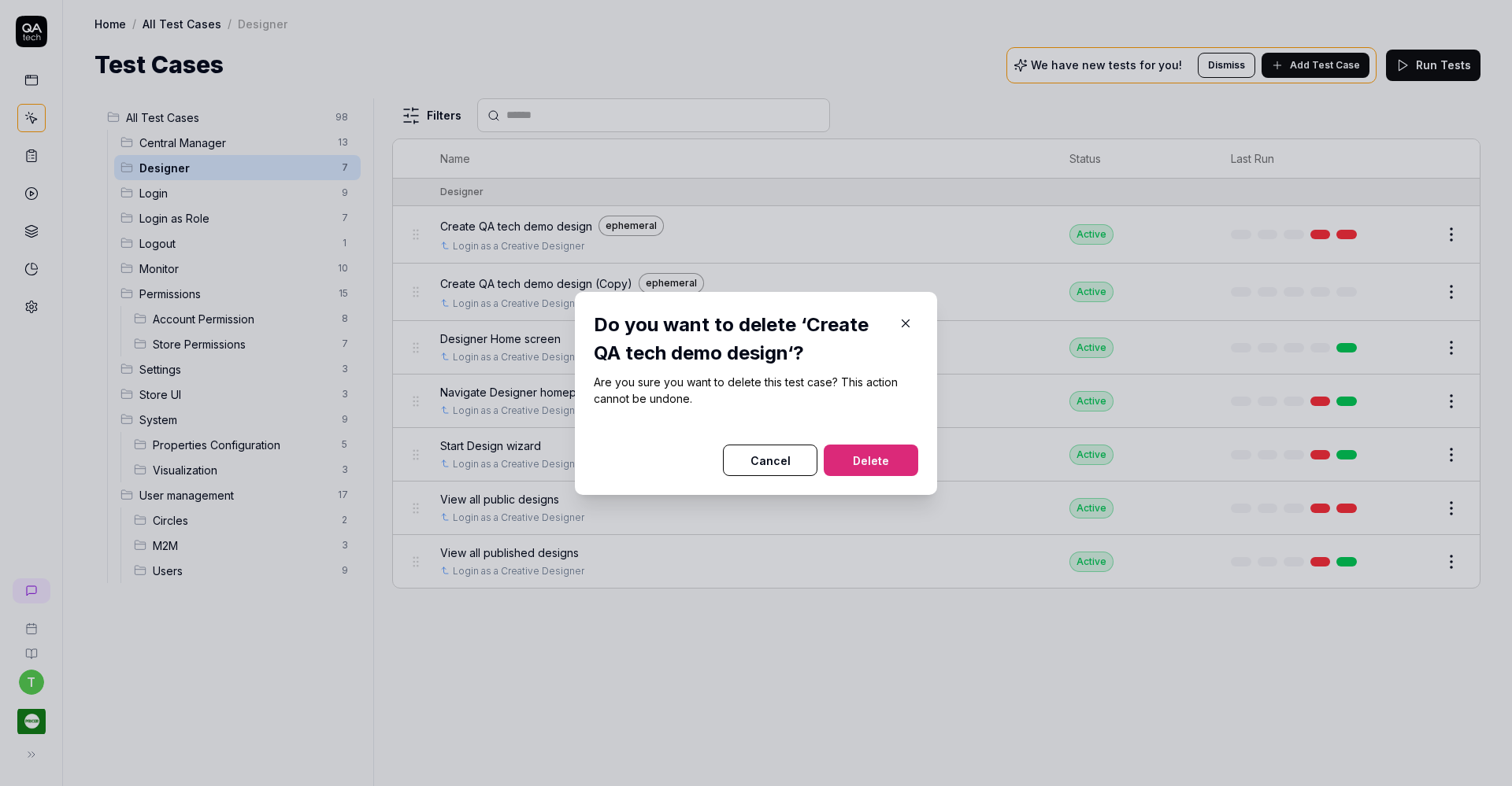
click at [845, 467] on button "Delete" at bounding box center [871, 459] width 94 height 31
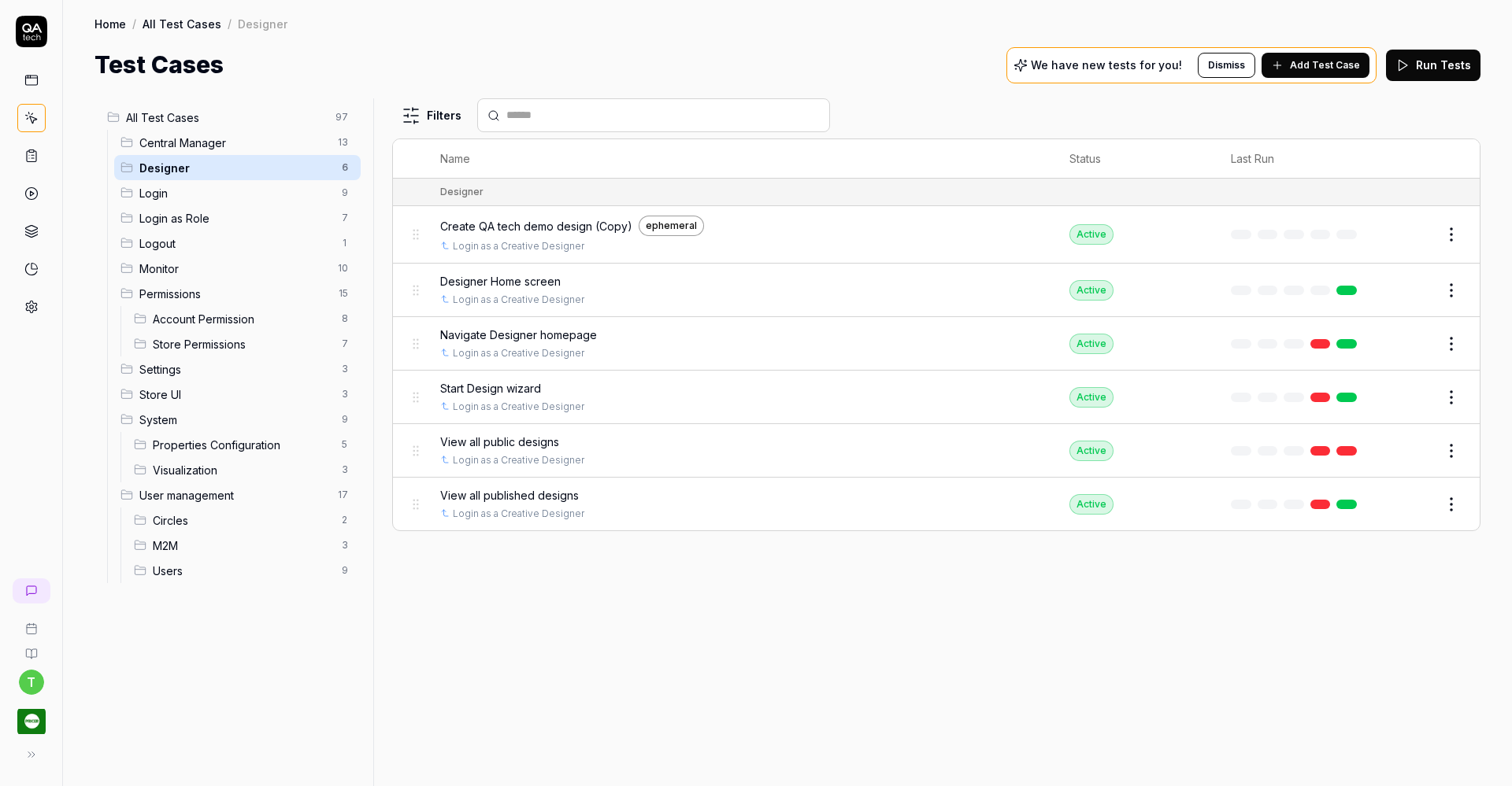
click at [1457, 228] on html "t Home / All Test Cases / Designer Home / All Test Cases / Designer Test Cases …" at bounding box center [756, 393] width 1512 height 786
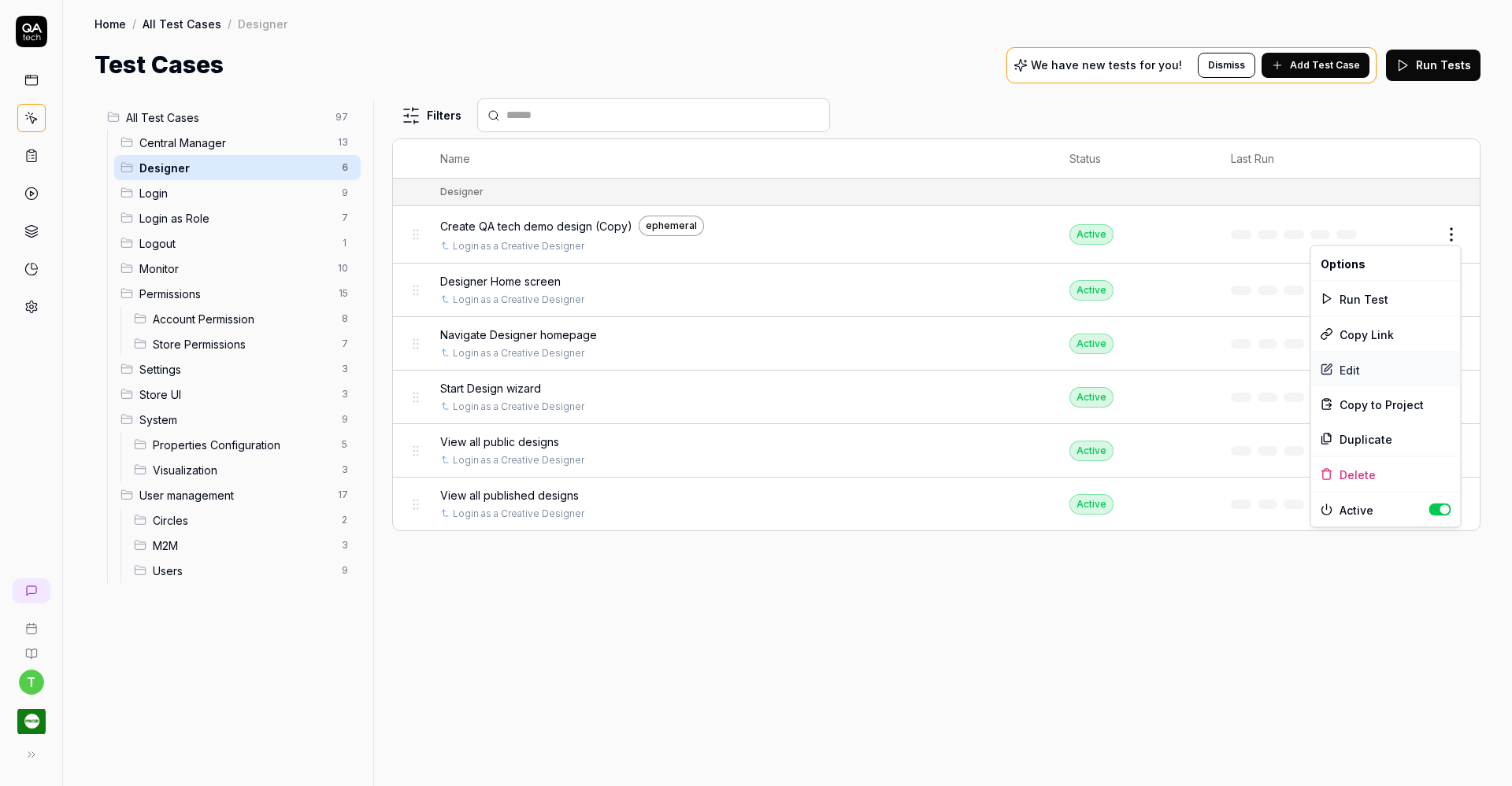
click at [1351, 370] on div "Edit" at bounding box center [1385, 369] width 150 height 34
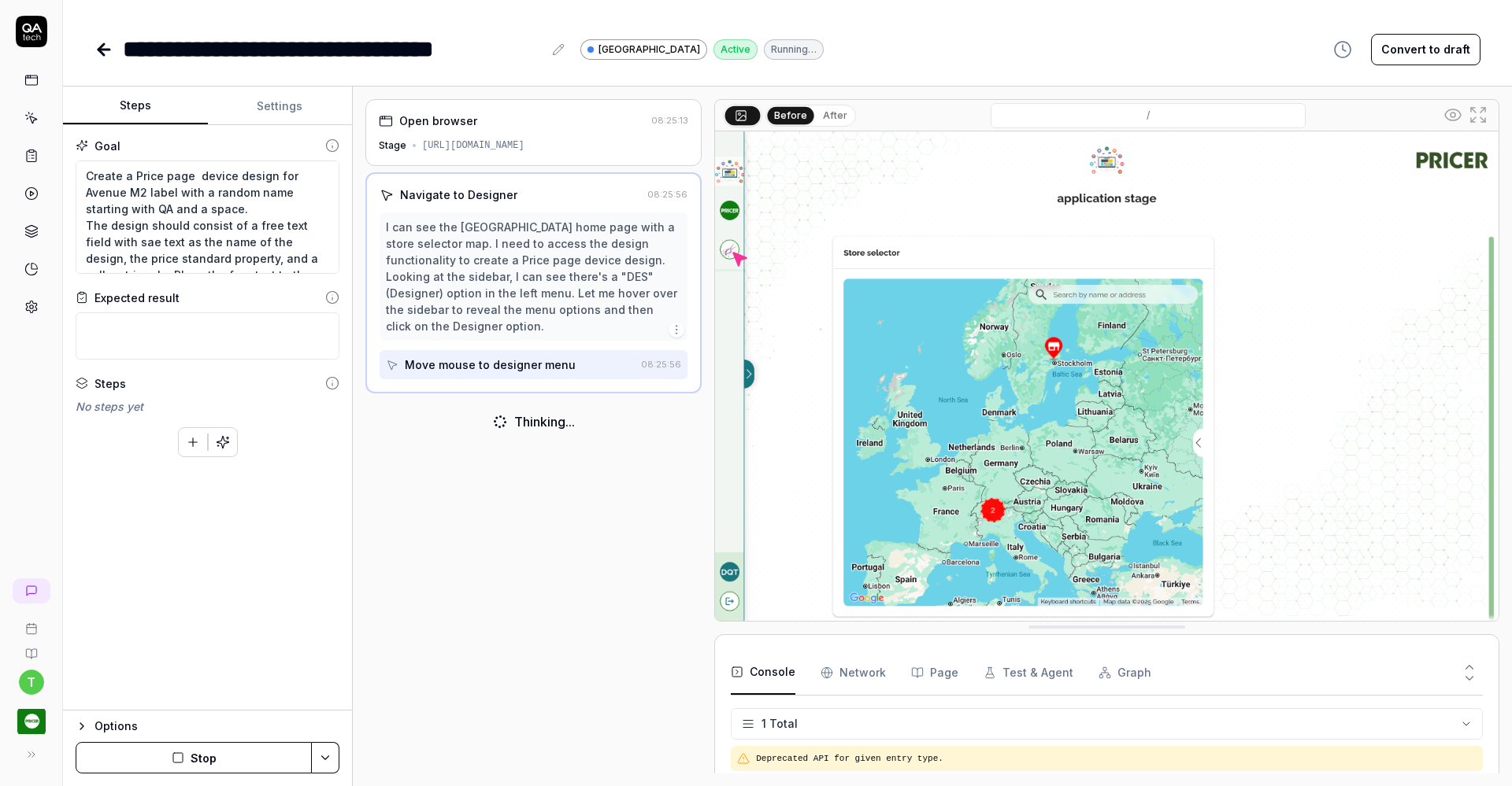
click at [557, 53] on icon at bounding box center [558, 50] width 13 height 13
type textarea "*"
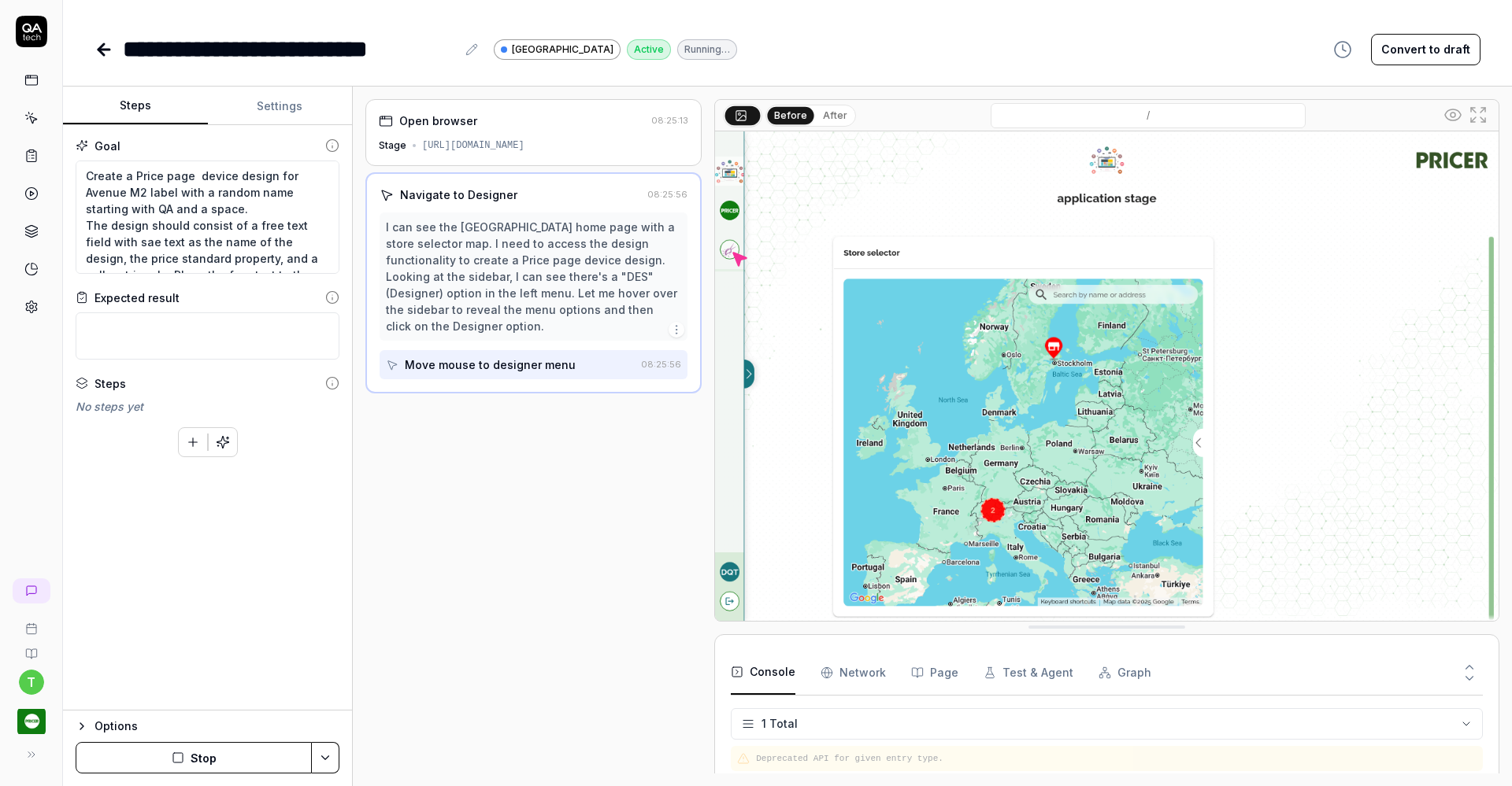
click at [99, 43] on icon at bounding box center [104, 50] width 19 height 19
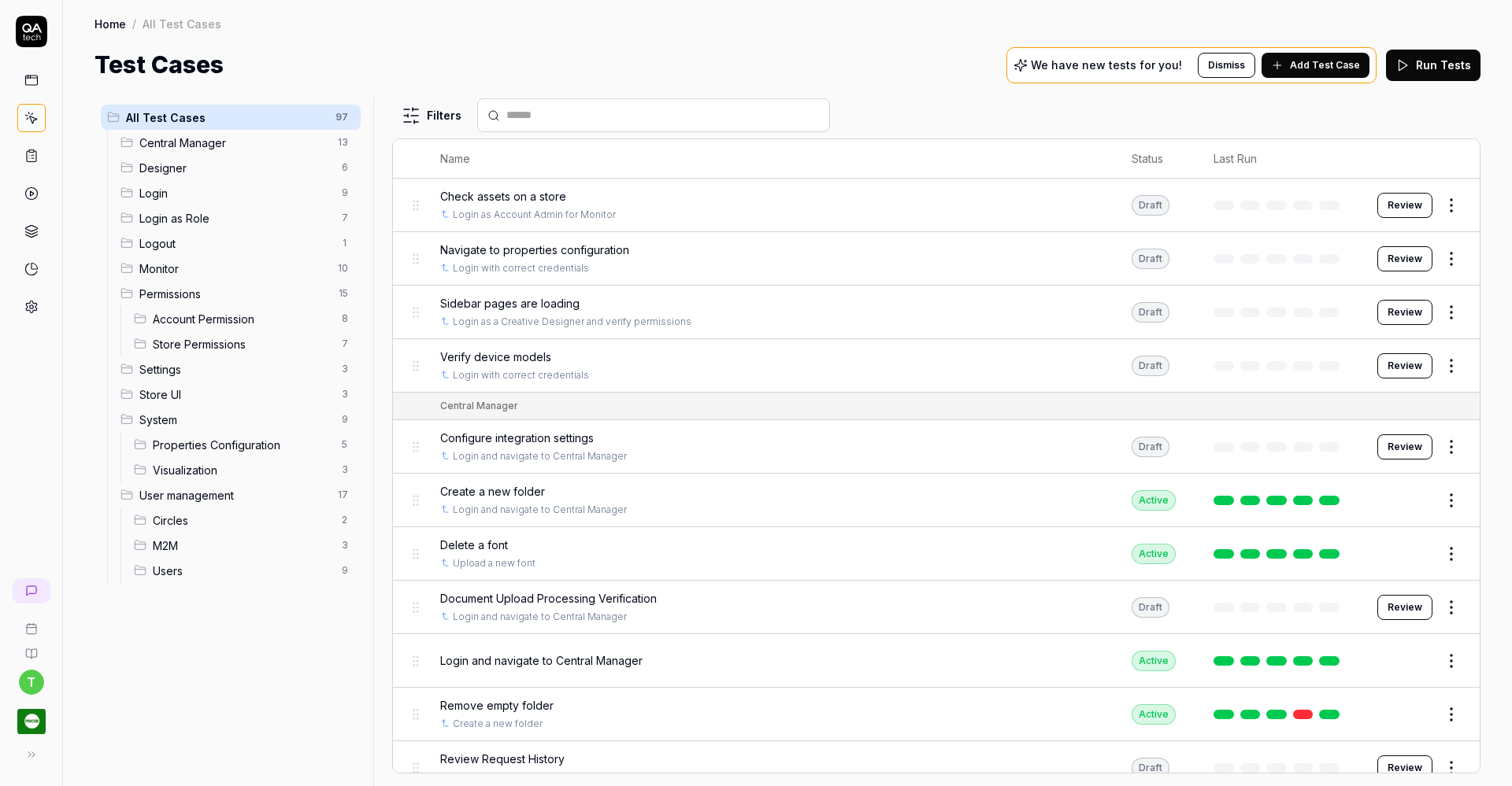
click at [220, 164] on span "Designer" at bounding box center [235, 168] width 193 height 17
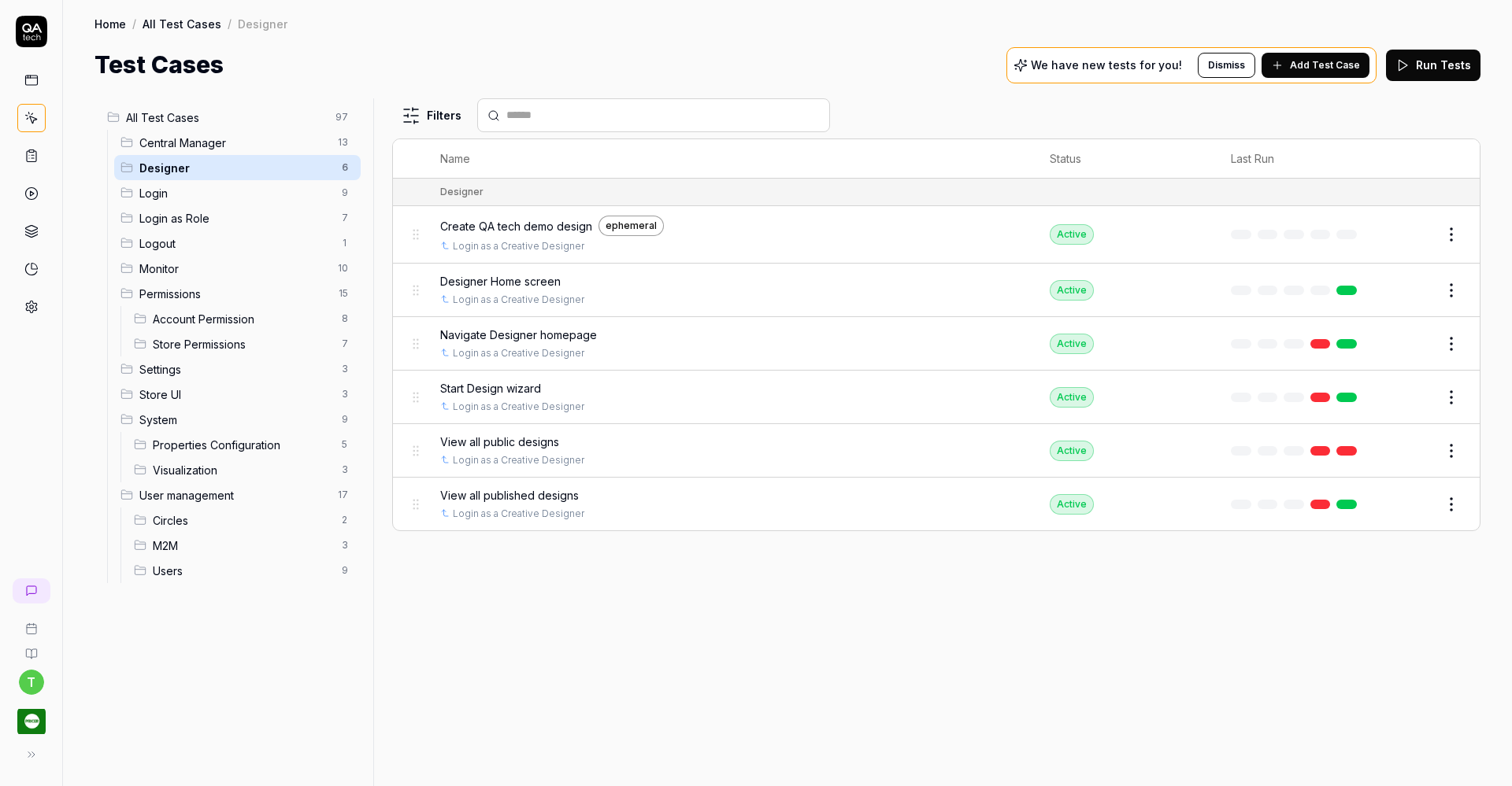
click at [32, 82] on icon at bounding box center [31, 80] width 14 height 14
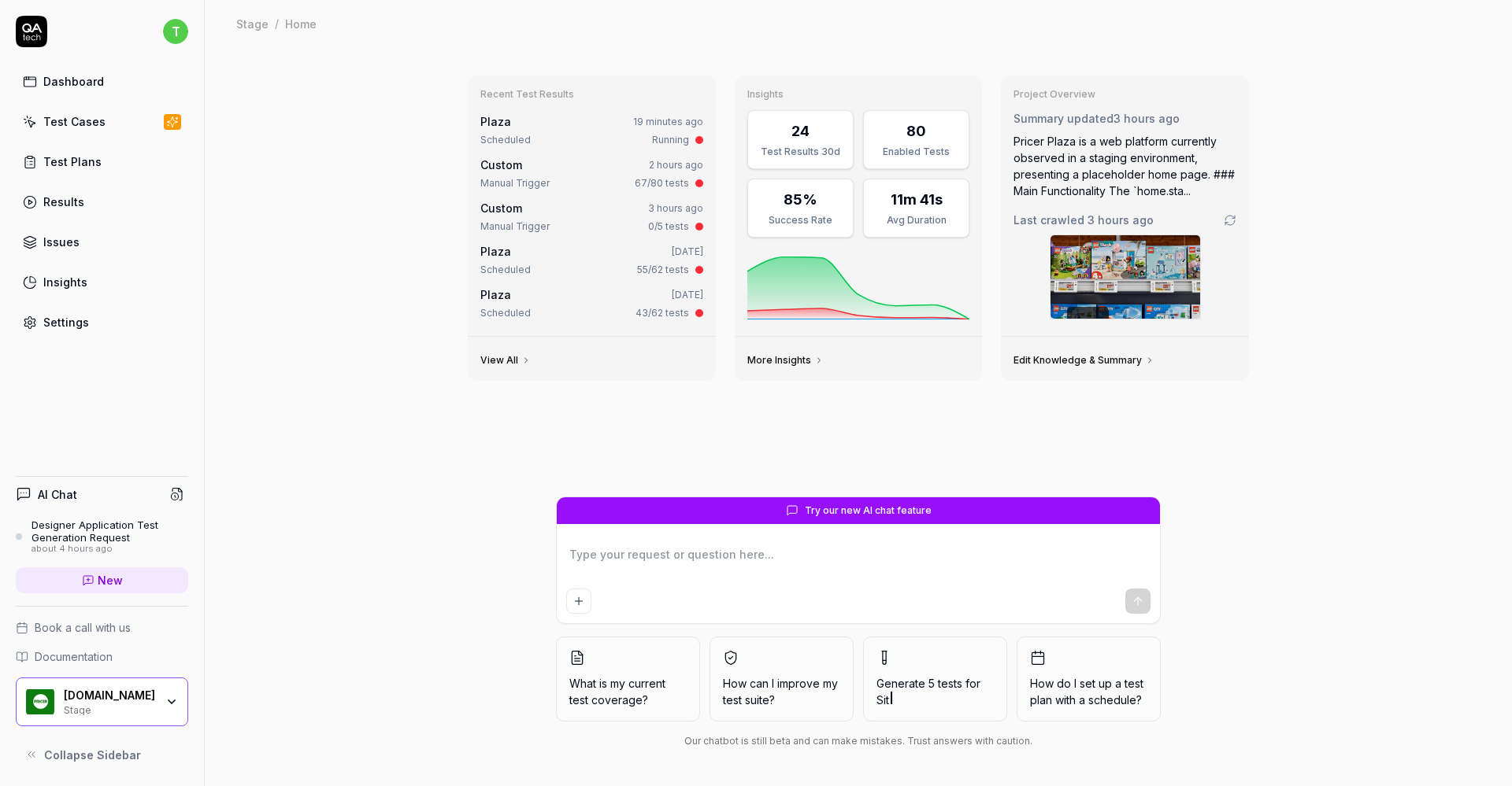
type textarea "*"
type textarea "C"
type textarea "*"
type textarea "Ca"
type textarea "*"
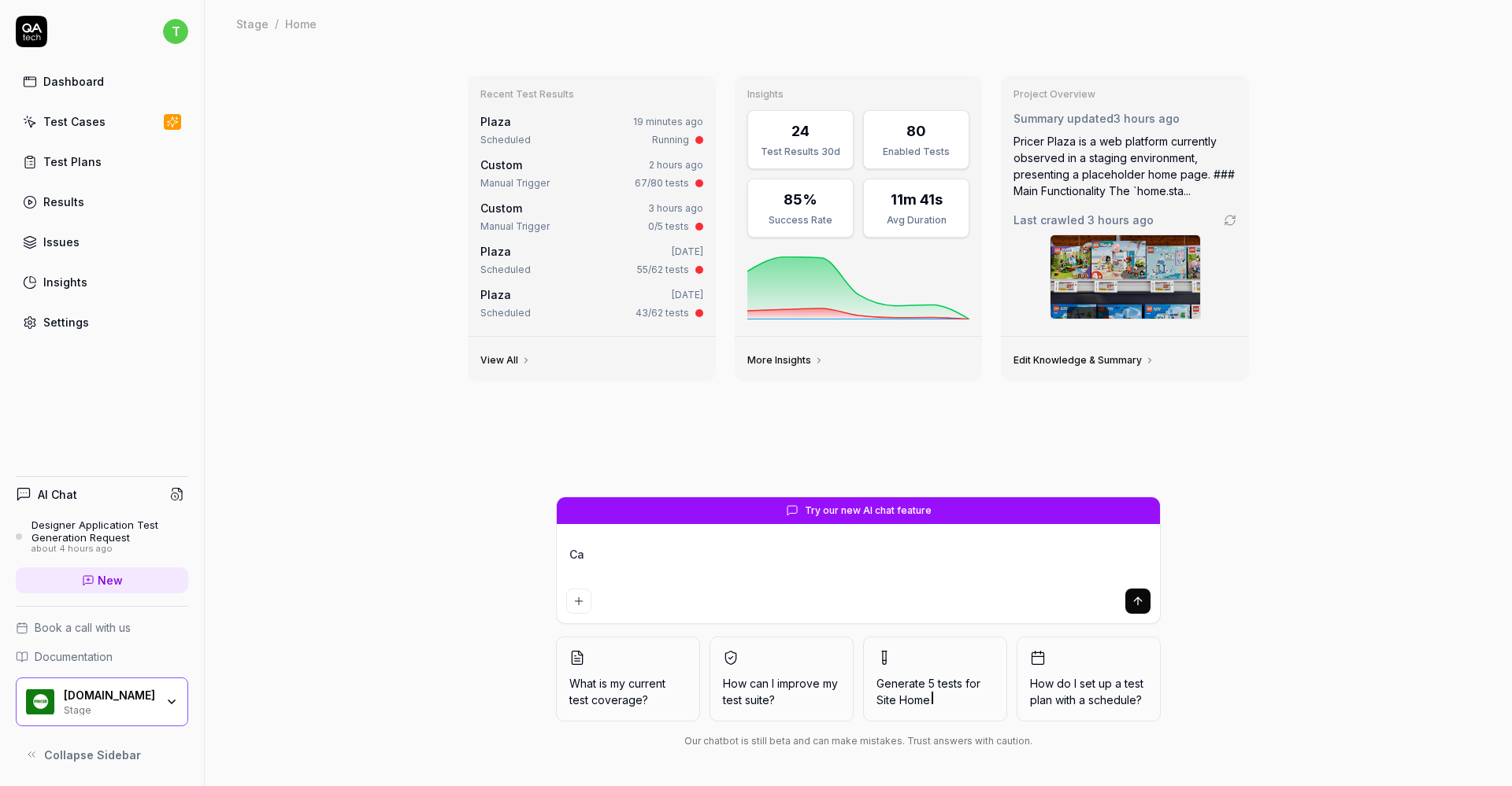
type textarea "Can"
type textarea "*"
type textarea "Can"
type textarea "*"
type textarea "Can y"
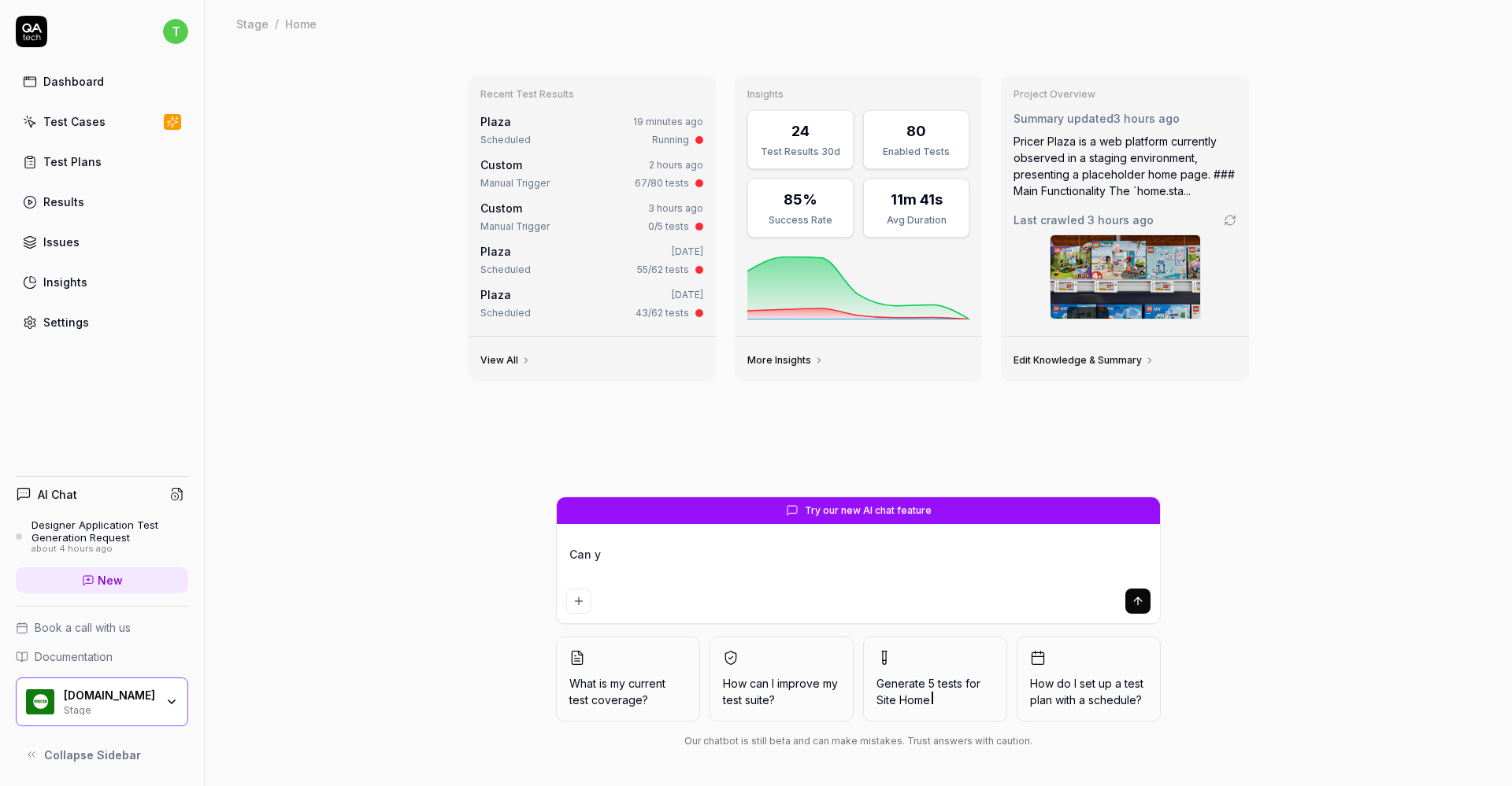
type textarea "*"
type textarea "Can yo"
type textarea "*"
type textarea "Can you"
type textarea "*"
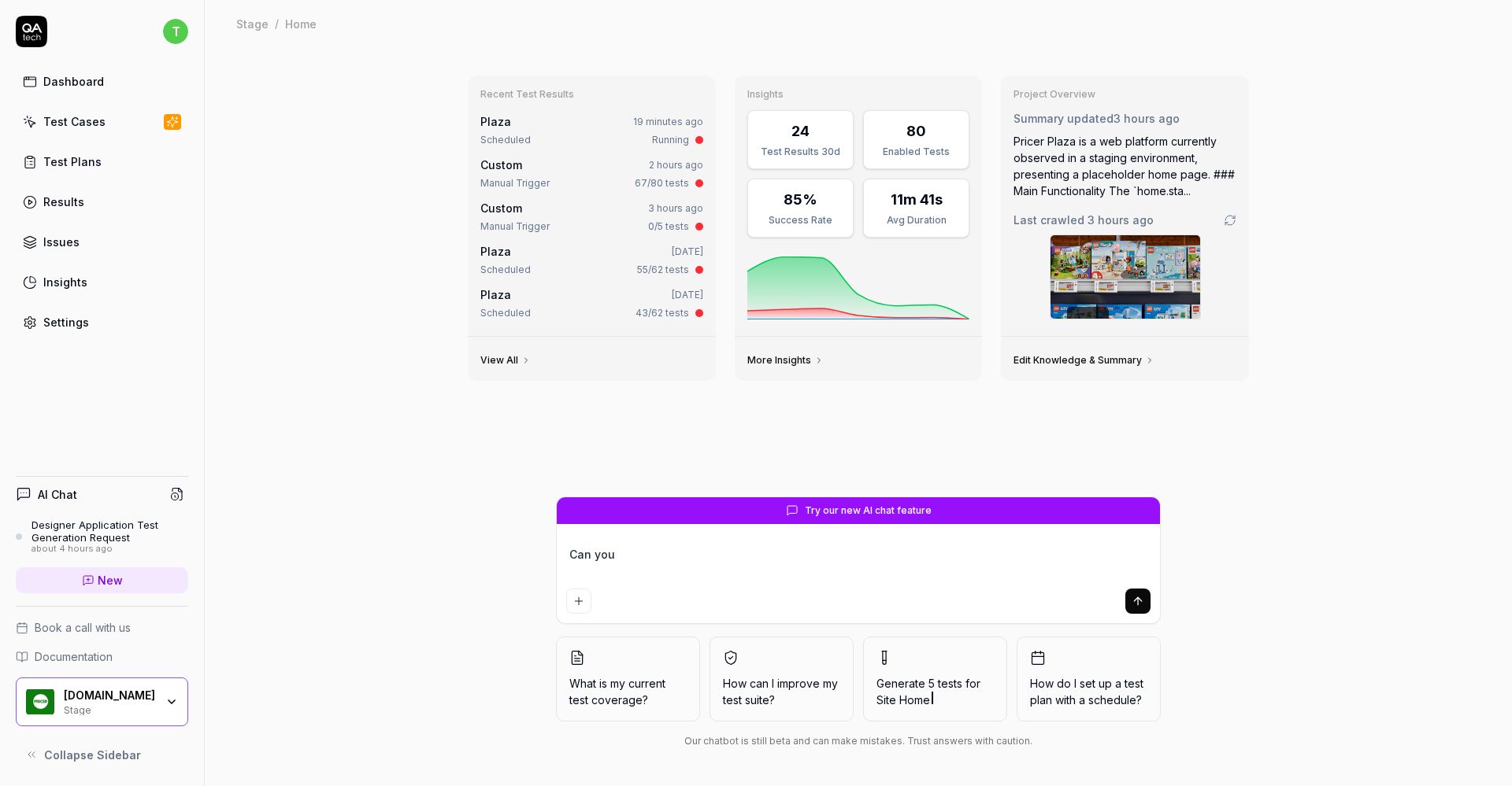
type textarea "Can you"
type textarea "*"
type textarea "Can you c"
type textarea "*"
type textarea "Can you cr"
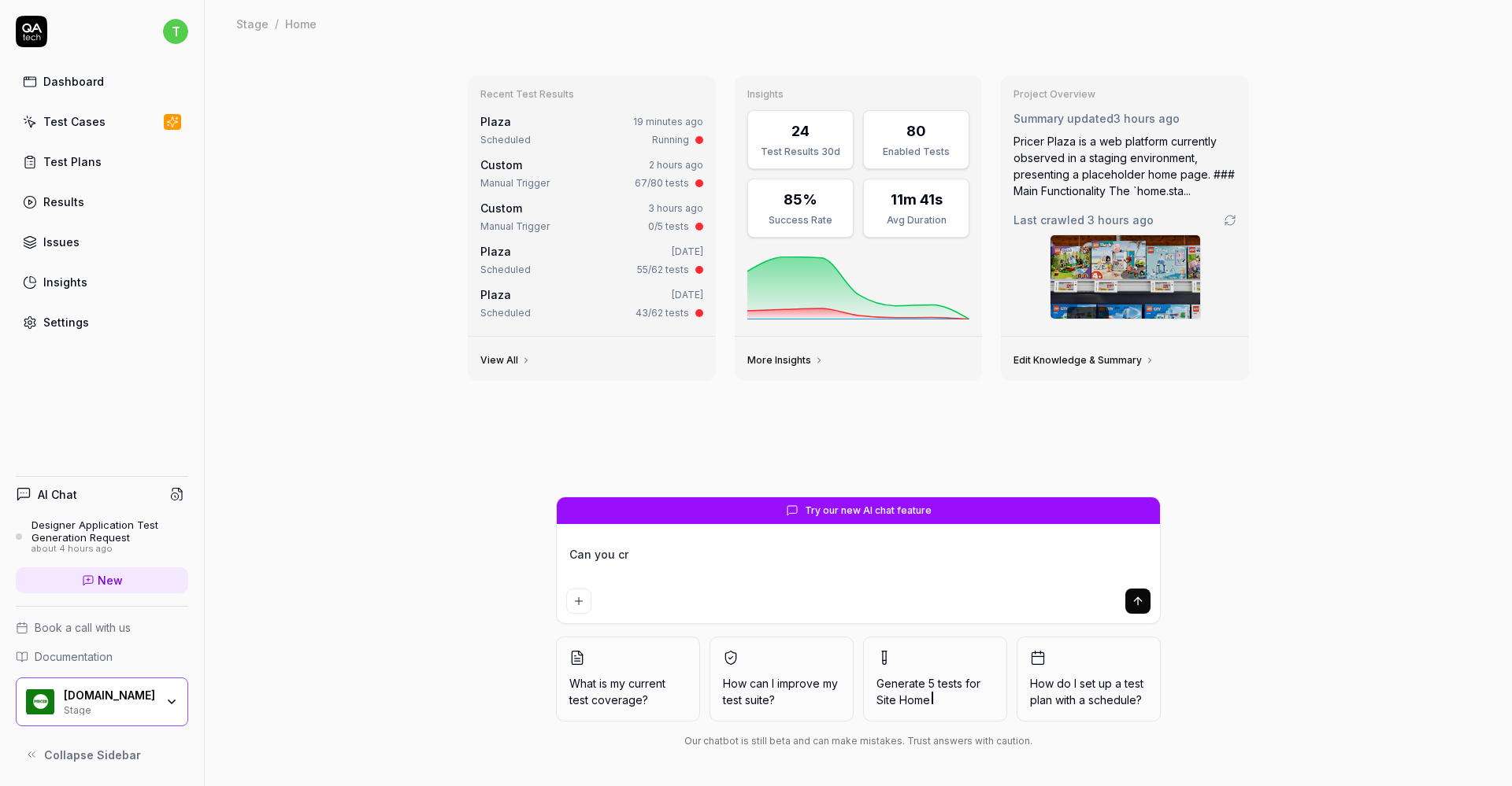
type textarea "*"
type textarea "Can you cre"
type textarea "*"
type textarea "Can you crea"
type textarea "*"
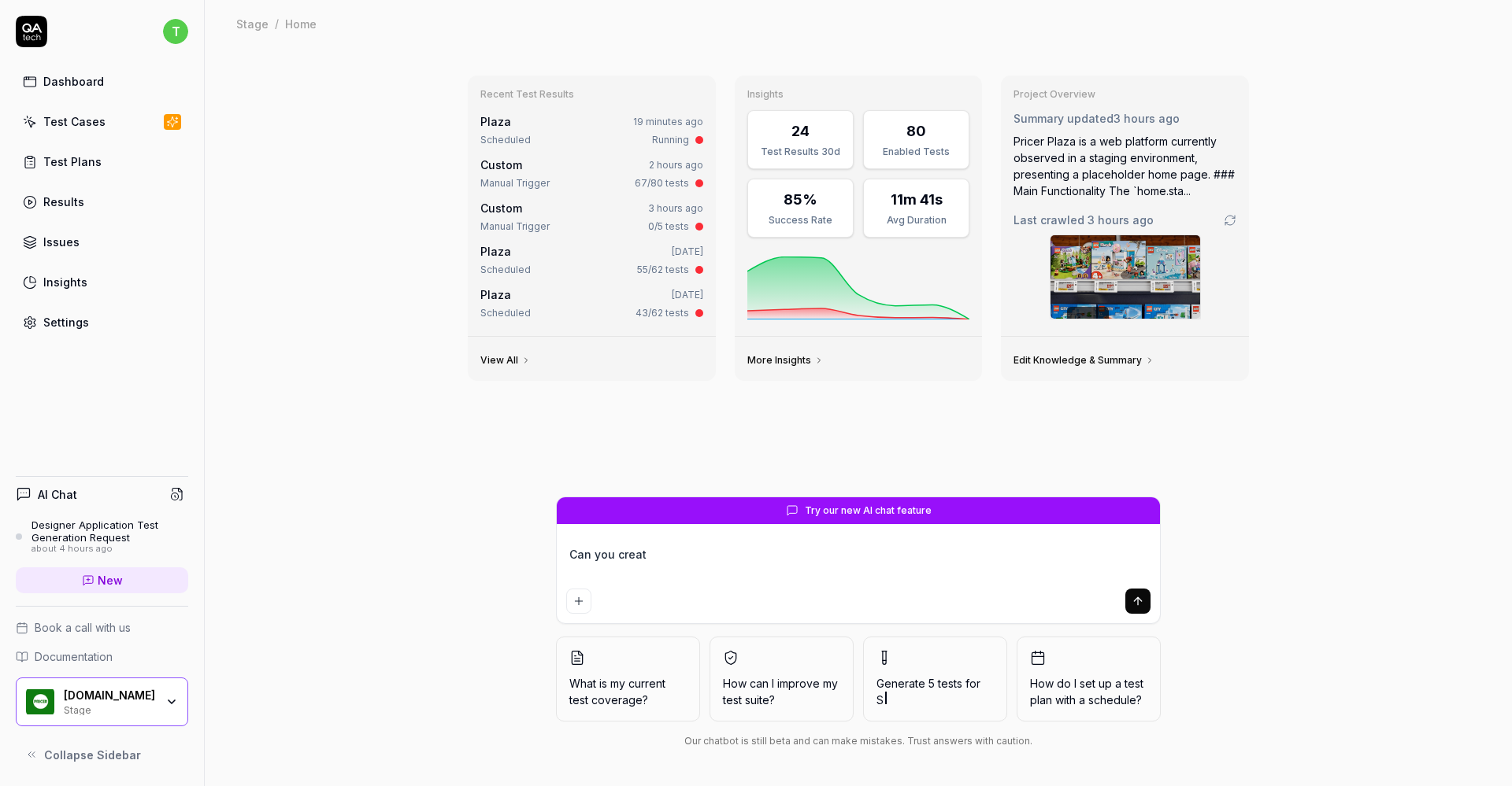
type textarea "Can you create"
type textarea "*"
type textarea "Can you create"
type textarea "*"
type textarea "Can you create s"
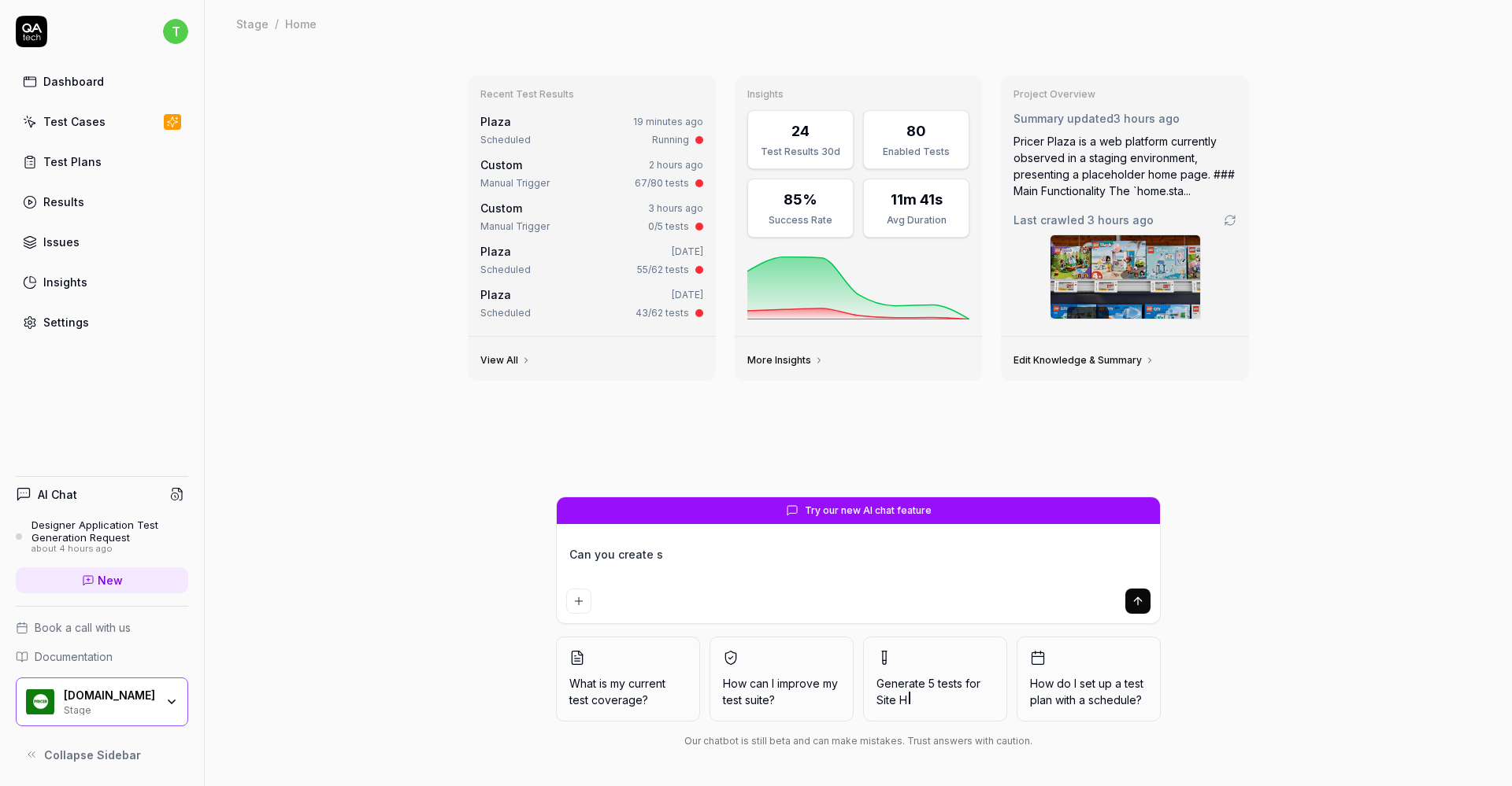
type textarea "*"
type textarea "Can you create so"
type textarea "*"
type textarea "Can you create som"
type textarea "*"
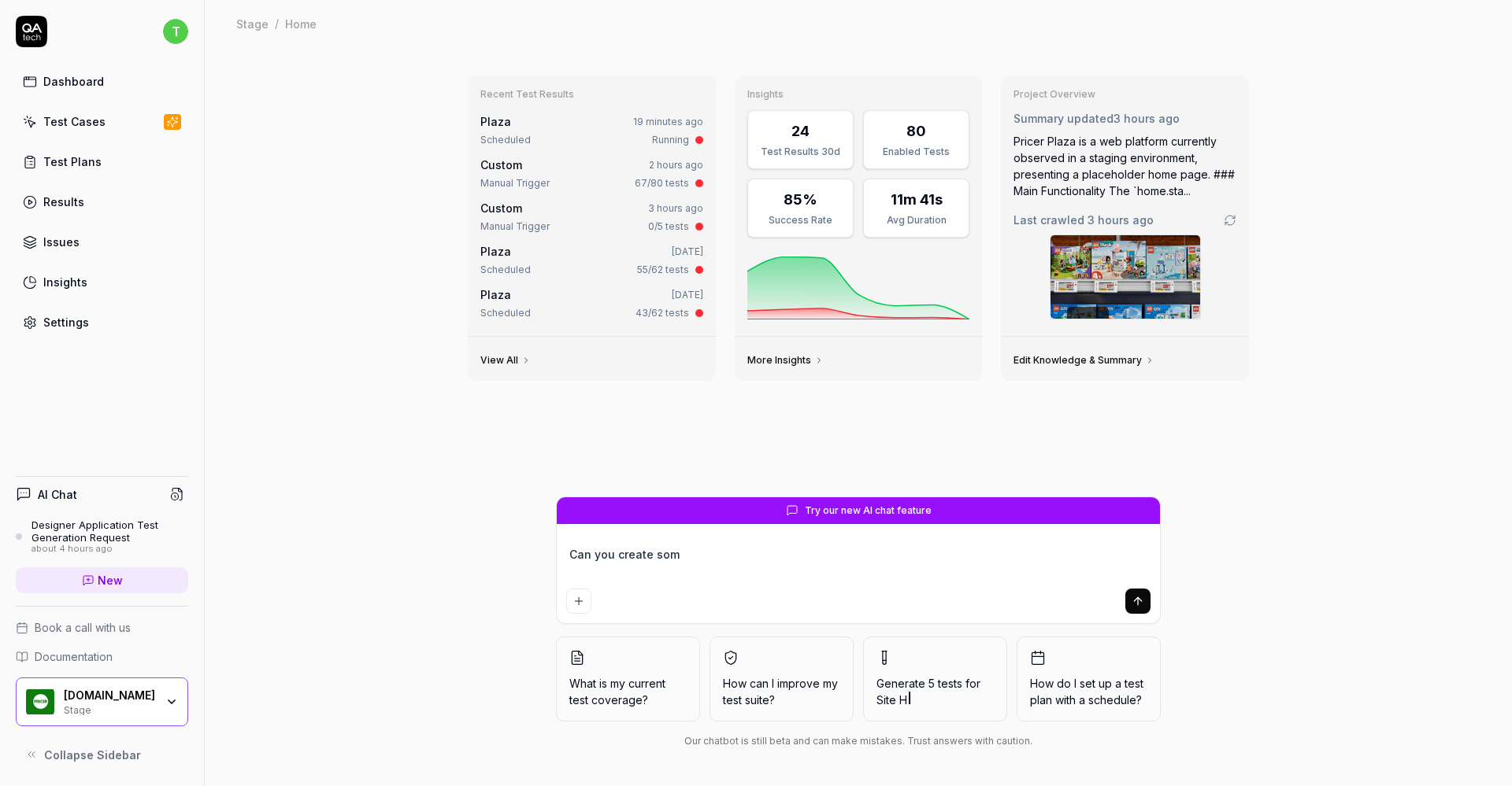
type textarea "Can you create some"
type textarea "*"
type textarea "Can you create some"
type textarea "*"
type textarea "Can you create some m"
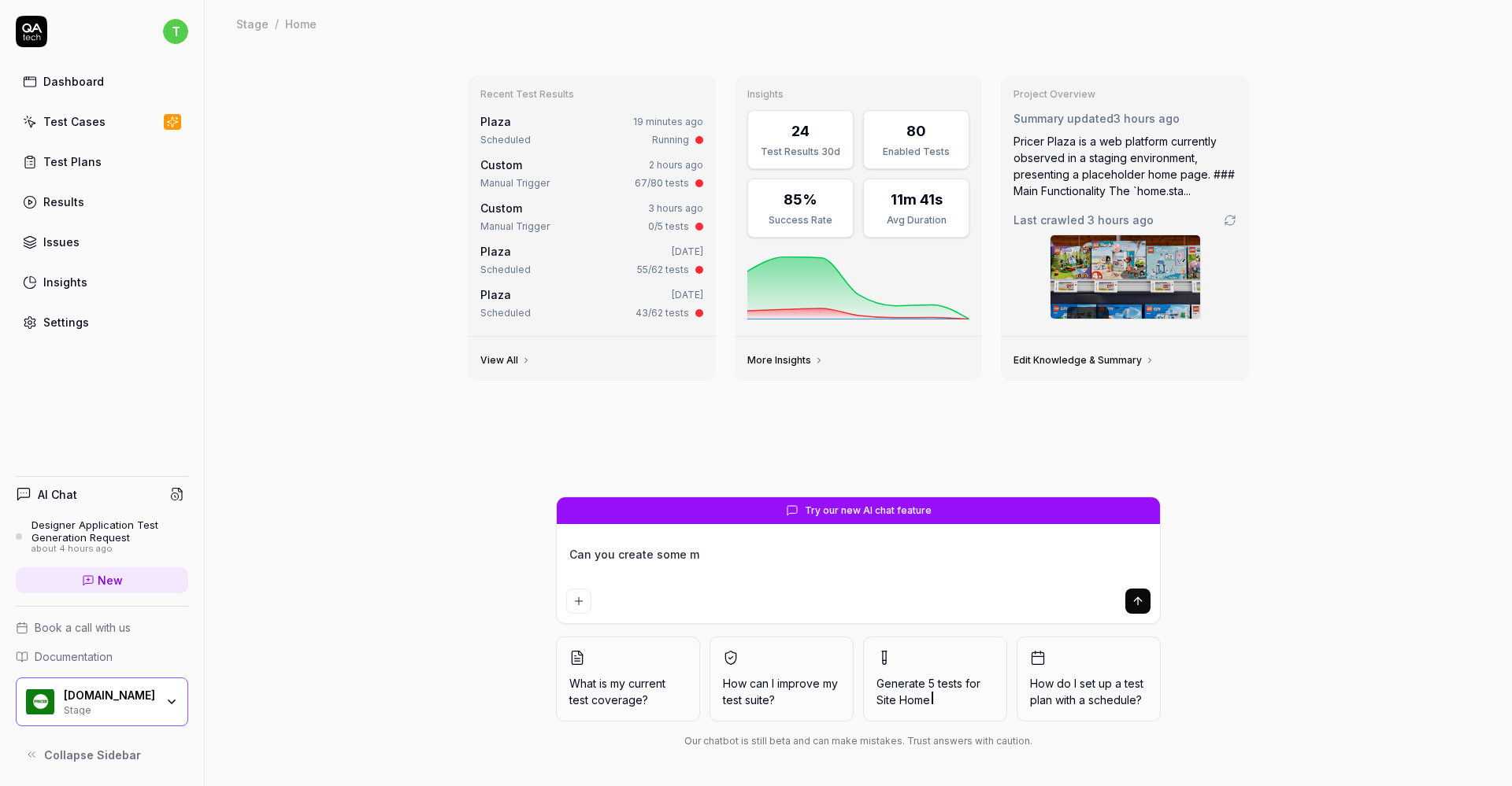
type textarea "*"
type textarea "Can you create some mo"
type textarea "*"
type textarea "Can you create some mor"
type textarea "*"
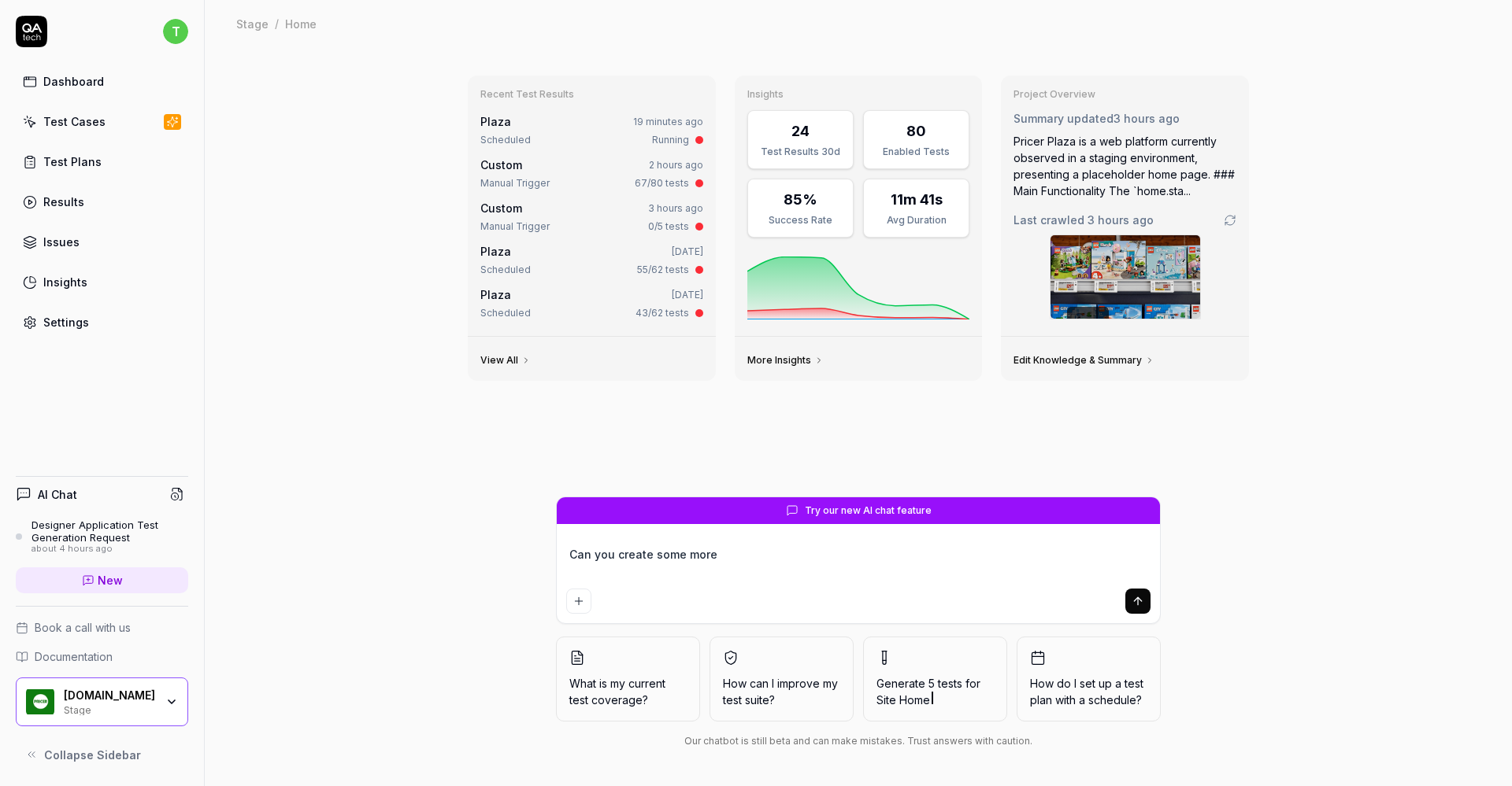
type textarea "Can you create some more"
type textarea "*"
type textarea "Can you create some more t"
type textarea "*"
type textarea "Can you create some more te"
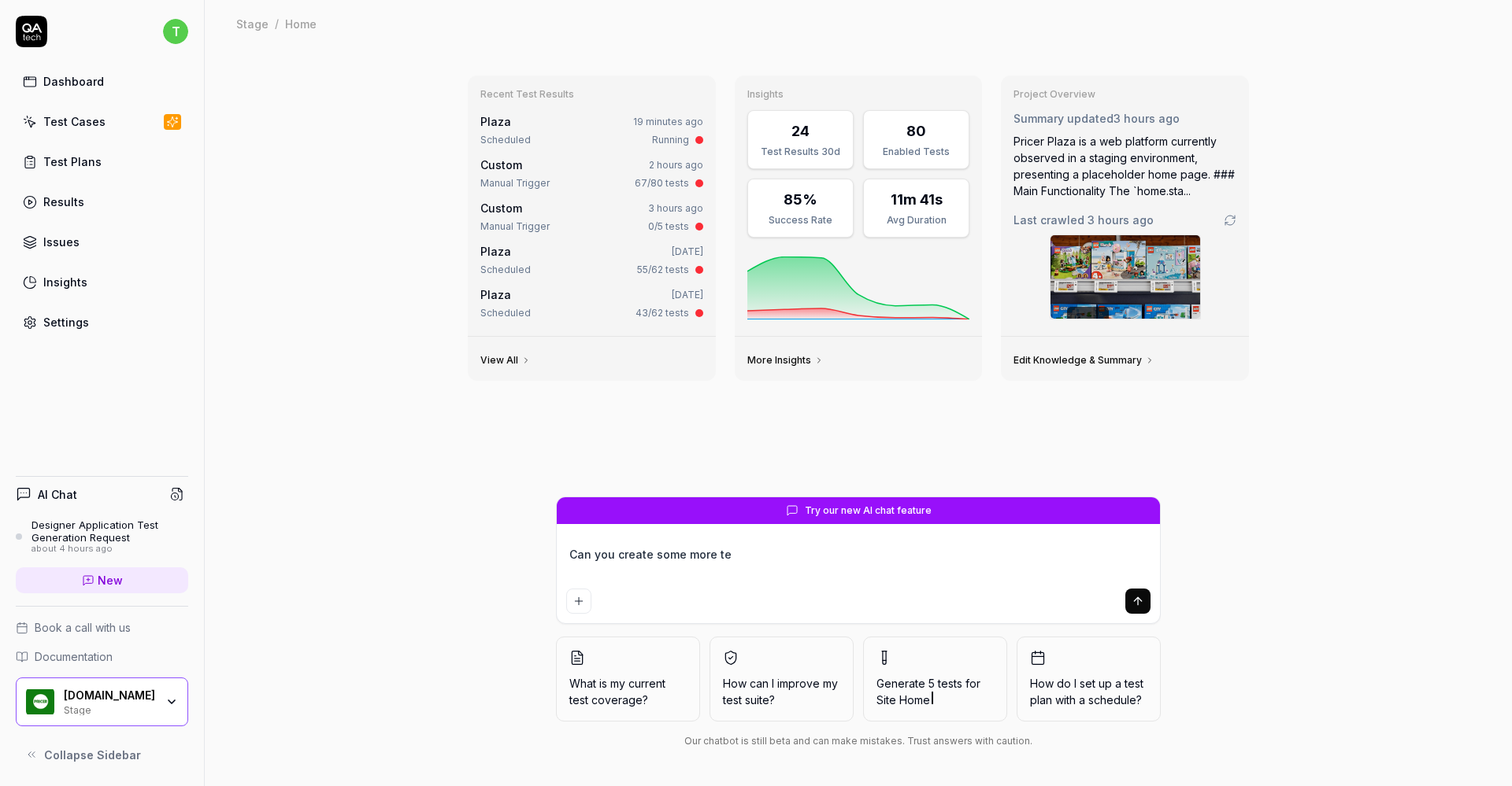
type textarea "*"
type textarea "Can you create some more test"
type textarea "*"
type textarea "Can you create some more testc"
type textarea "*"
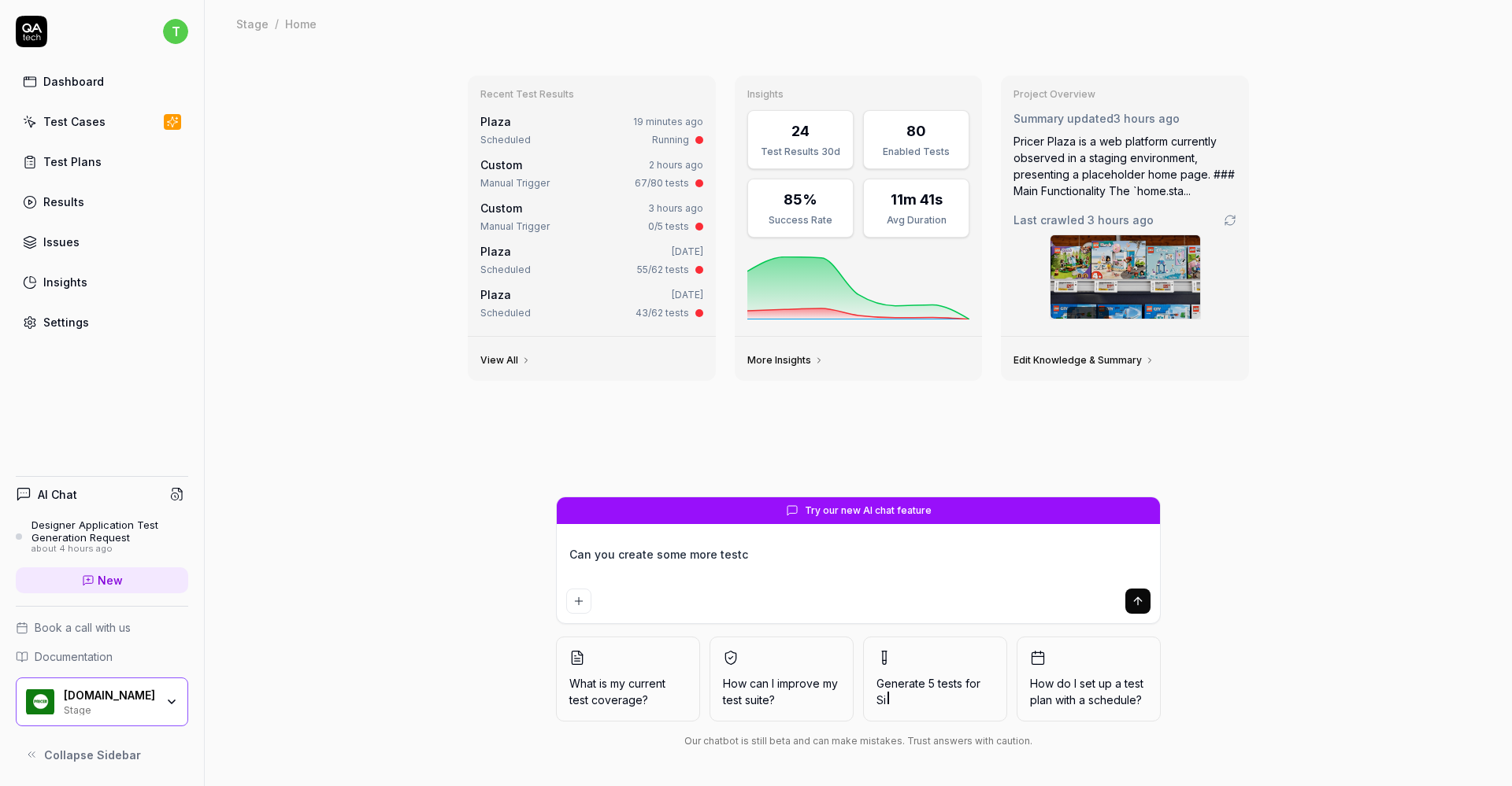
type textarea "Can you create some more testca"
type textarea "*"
type textarea "Can you create some more testcas"
type textarea "*"
type textarea "Can you create some more testcase"
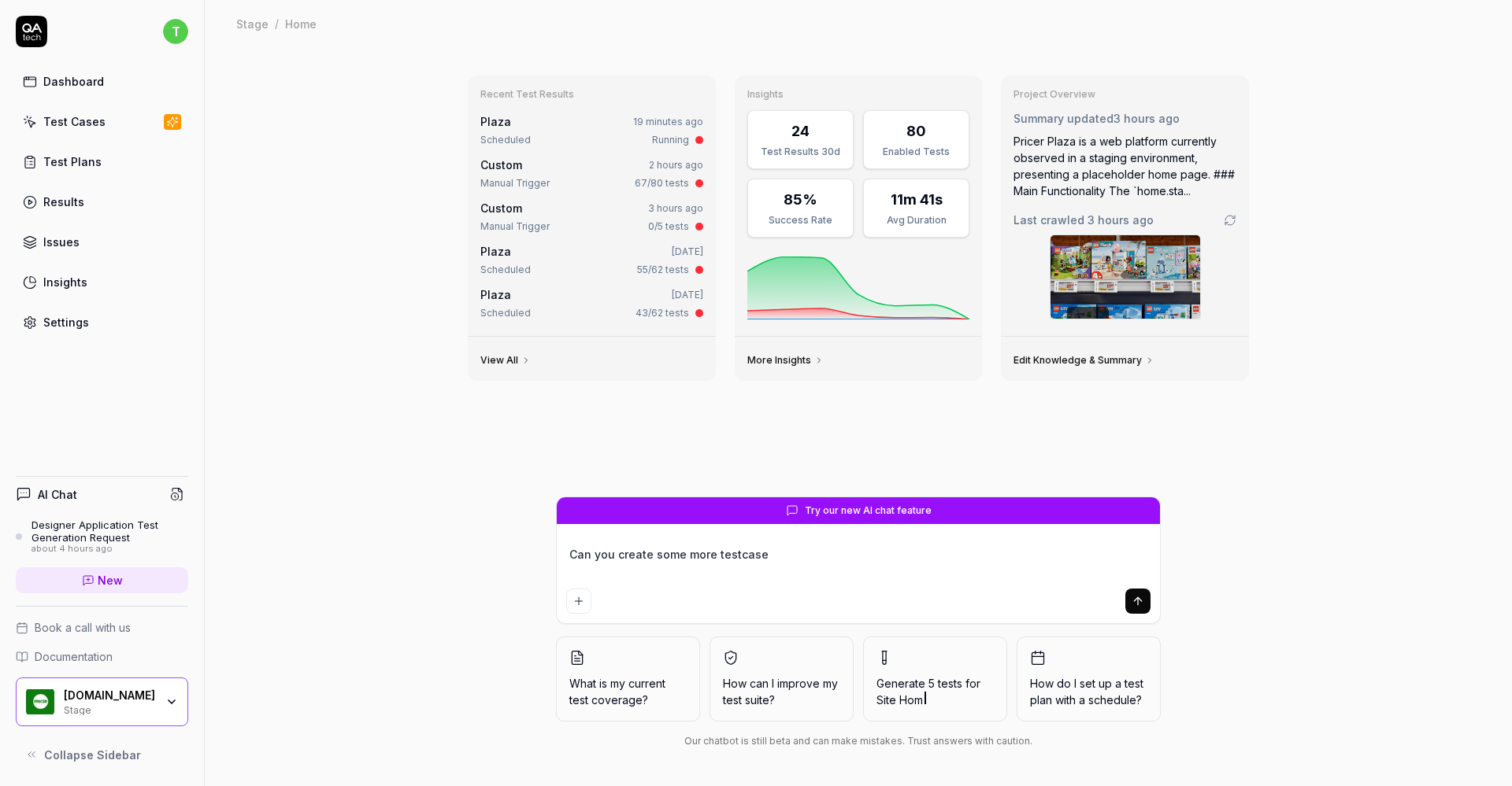
type textarea "*"
type textarea "Can you create some more testcases"
type textarea "*"
type textarea "Can you create some more testcases"
type textarea "*"
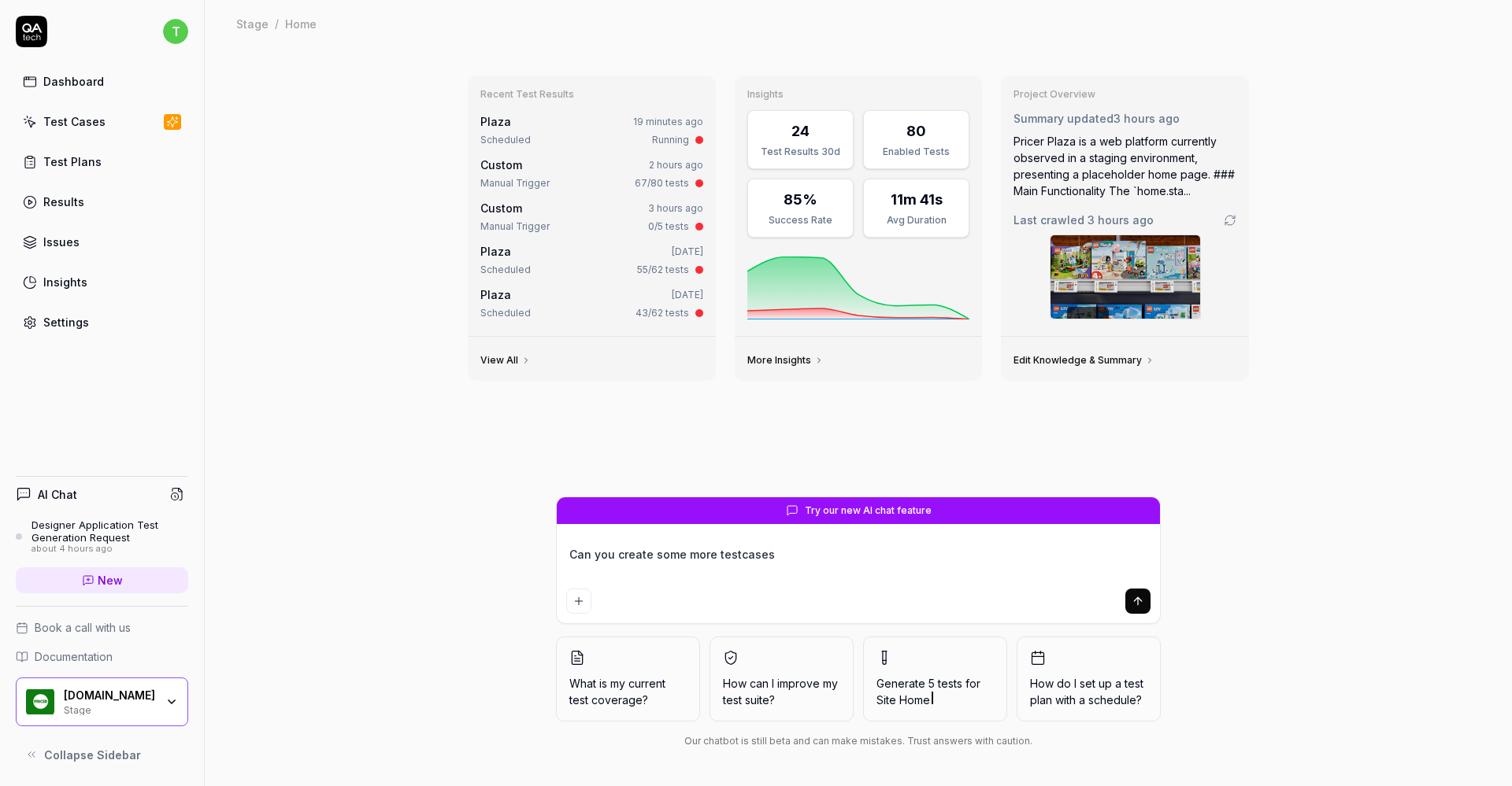
type textarea "Can you create some more testcases f"
type textarea "*"
type textarea "Can you create some more testcases fo"
type textarea "*"
type textarea "Can you create some more testcases for"
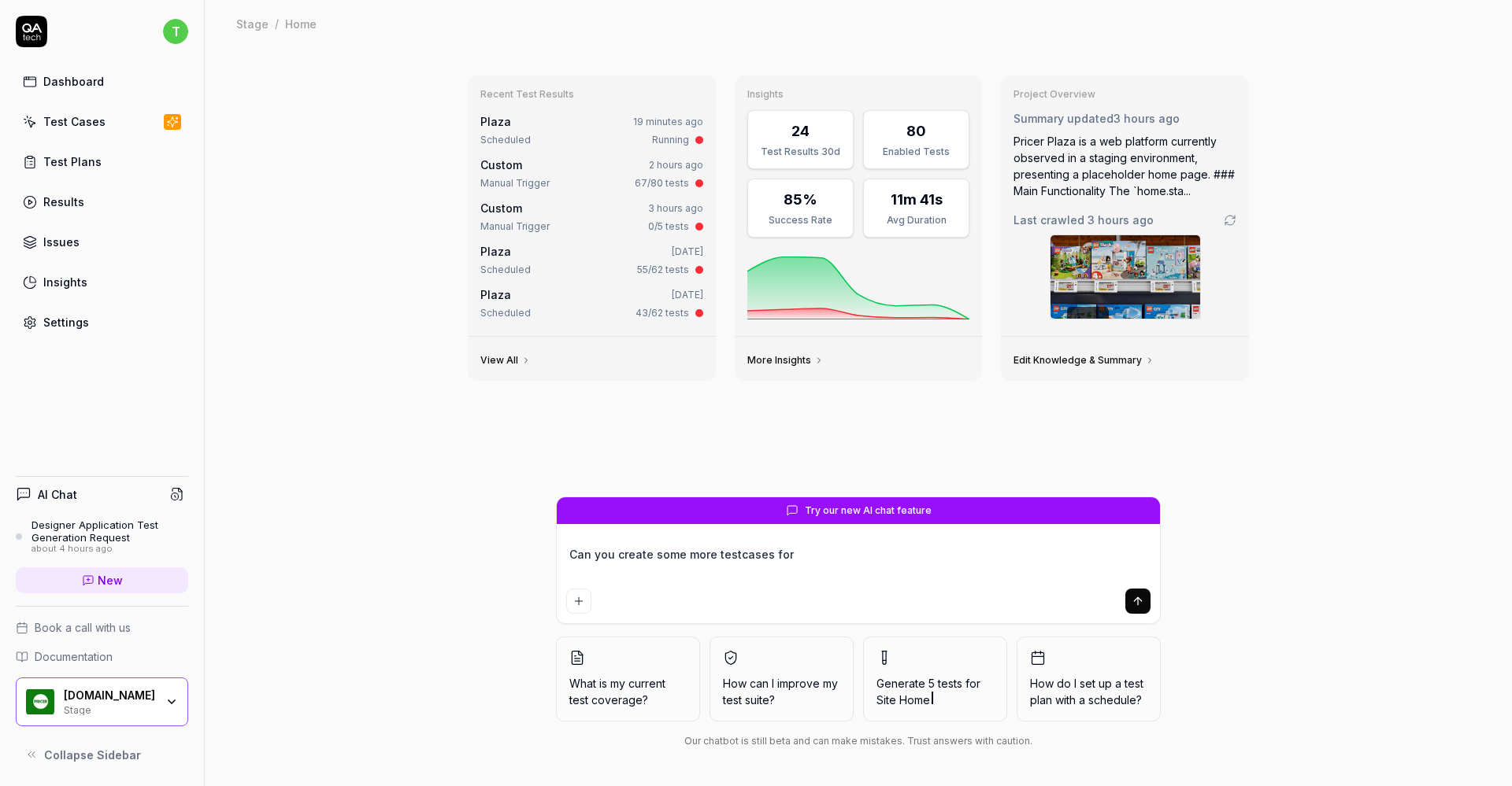
type textarea "*"
type textarea "Can you create some more testcases for"
type textarea "*"
type textarea "Can you create some more testcases for t"
type textarea "*"
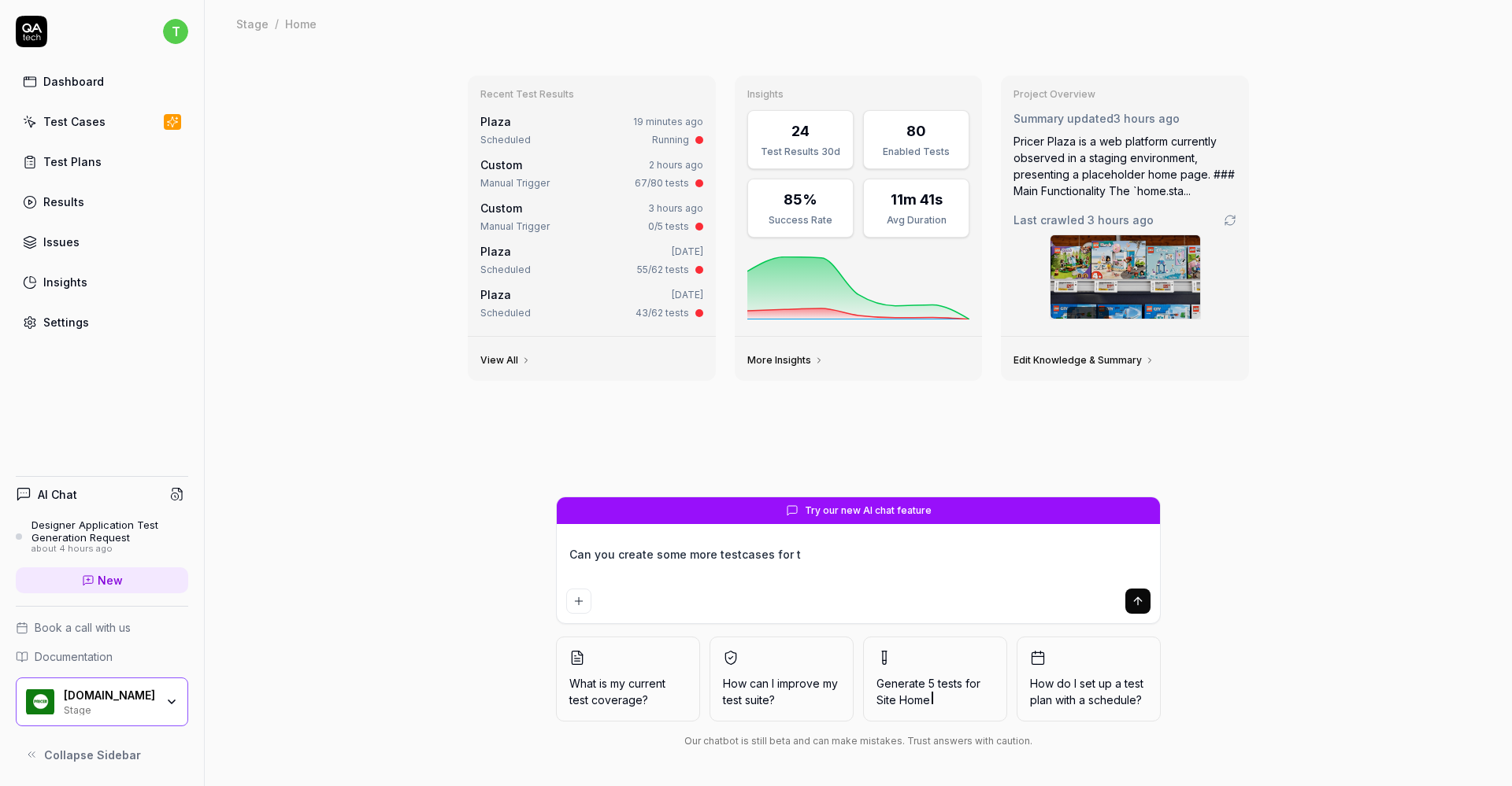
type textarea "Can you create some more testcases for th"
type textarea "*"
type textarea "Can you create some more testcases for the"
type textarea "*"
type textarea "Can you create some more testcases for the"
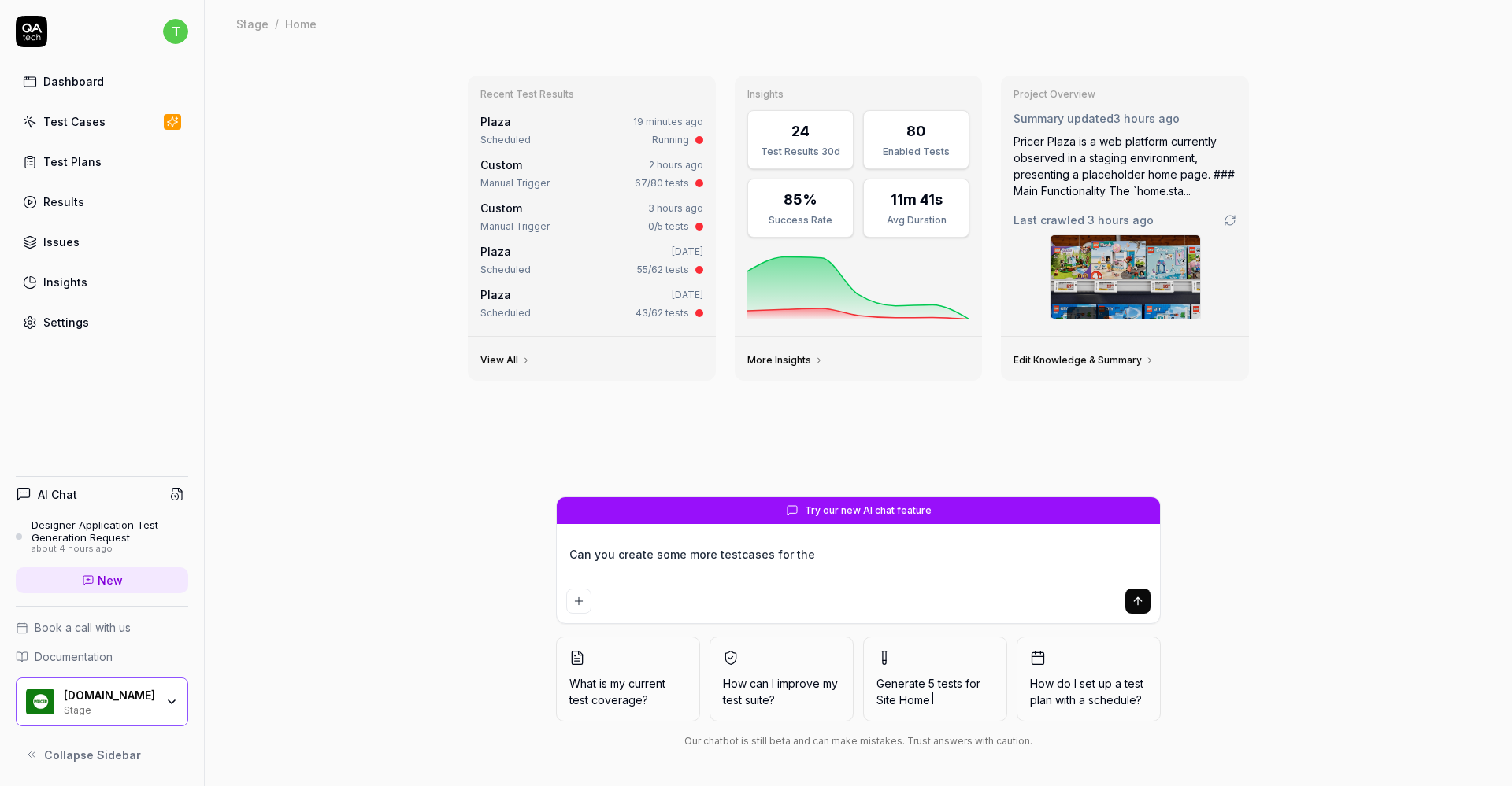
type textarea "*"
type textarea "Can you create some more testcases for the D"
type textarea "*"
type textarea "Can you create some more testcases for the De"
type textarea "*"
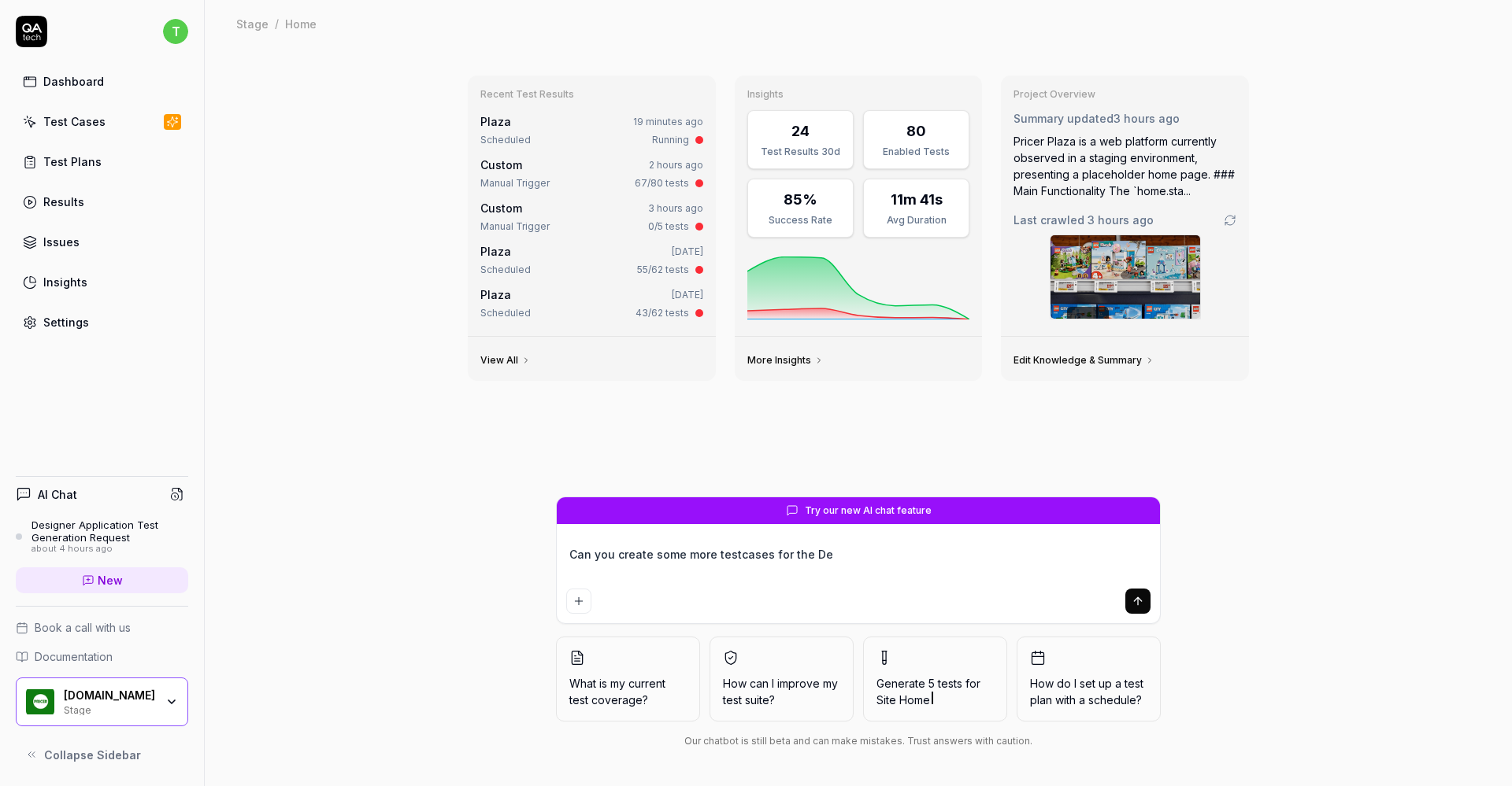
type textarea "Can you create some more testcases for the Des"
type textarea "*"
type textarea "Can you create some more testcases for the Desi"
type textarea "*"
type textarea "Can you create some more testcases for the Desin"
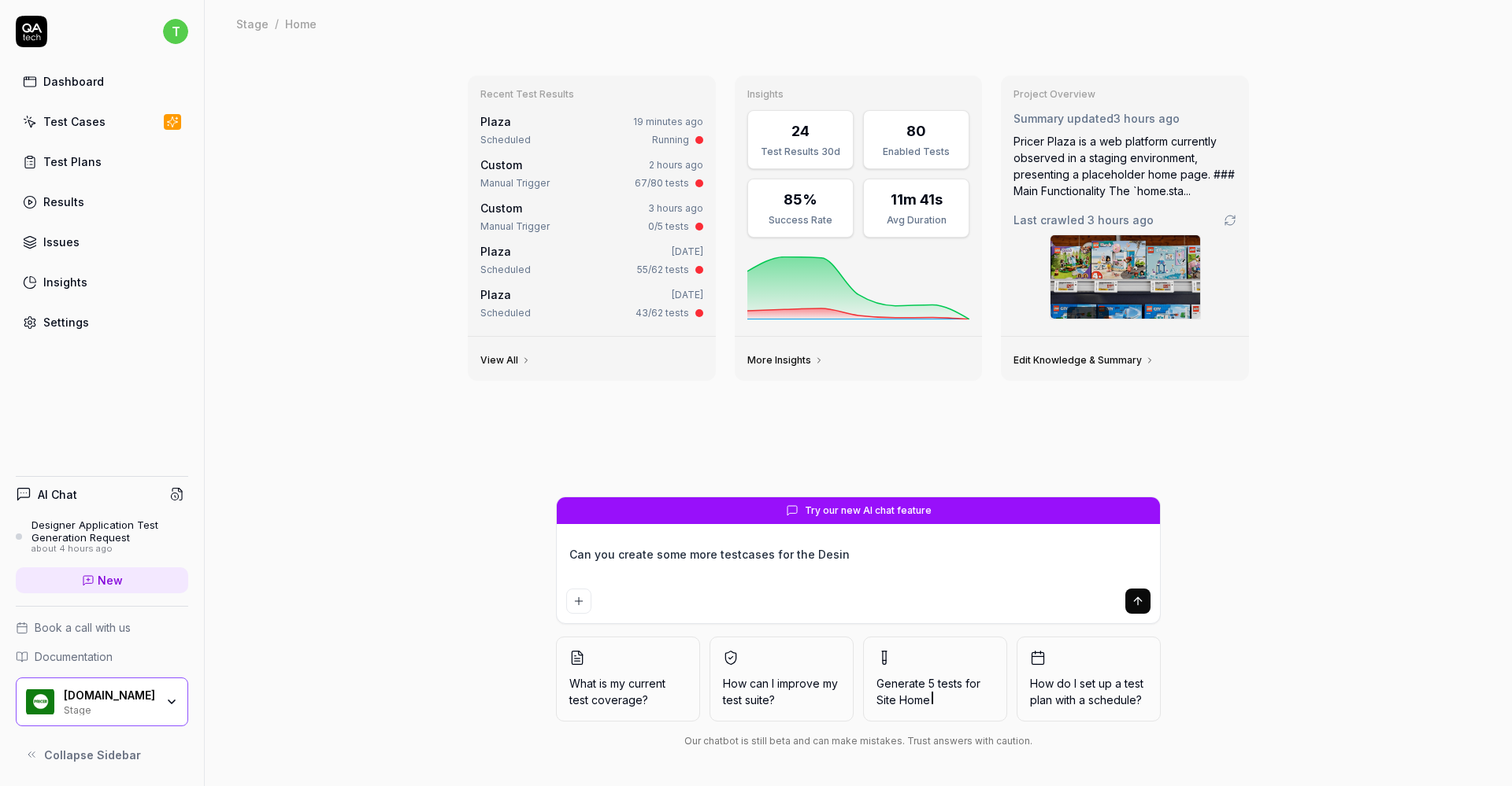
type textarea "*"
type textarea "Can you create some more testcases for the Desing"
type textarea "*"
type textarea "Can you create some more testcases for the Desinge"
type textarea "*"
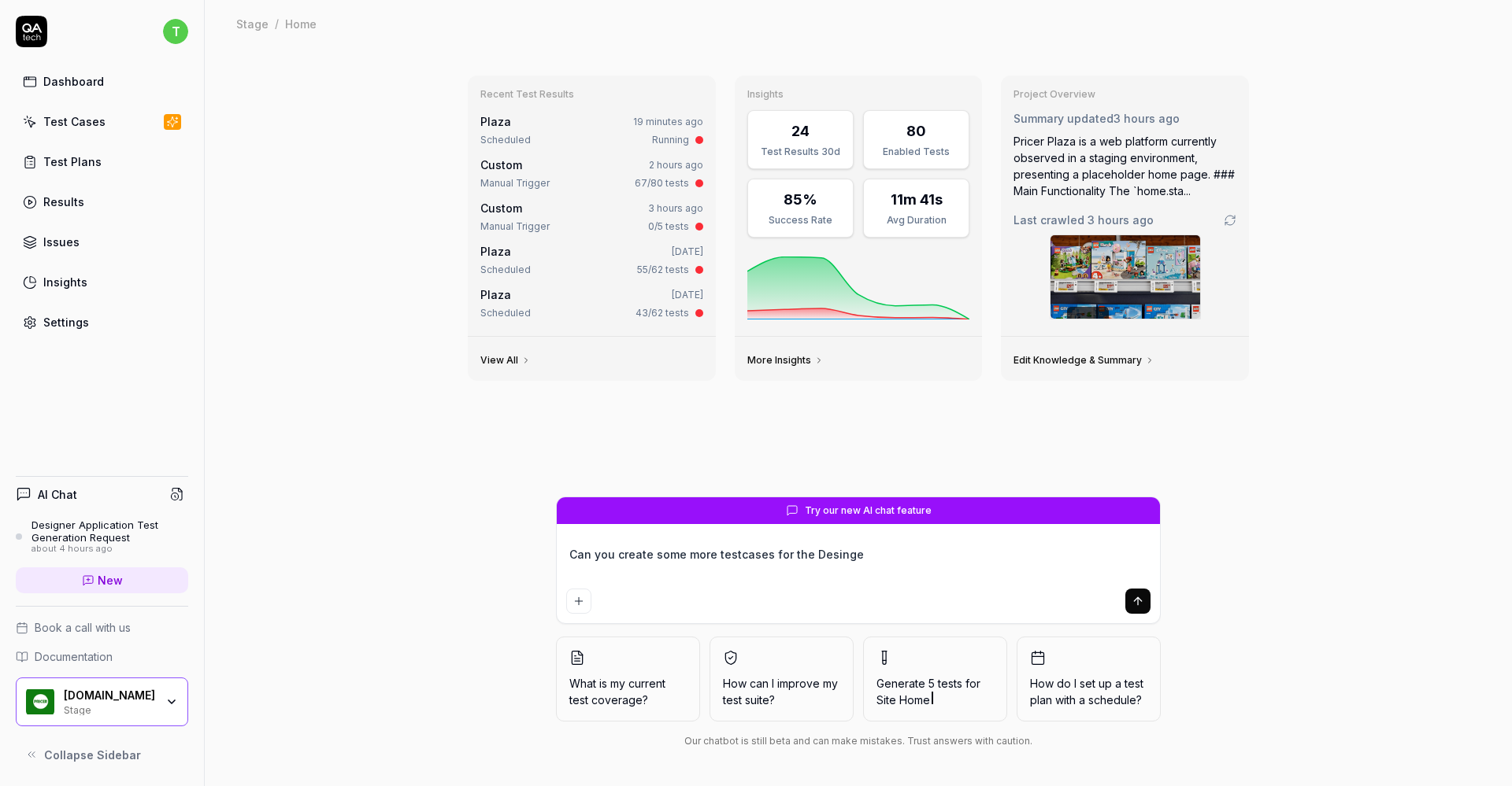
type textarea "Can you create some more testcases for the Desinger"
type textarea "*"
type textarea "Can you create some more testcases for the Desinger"
type textarea "*"
type textarea "Can you create some more testcases for the Desinger"
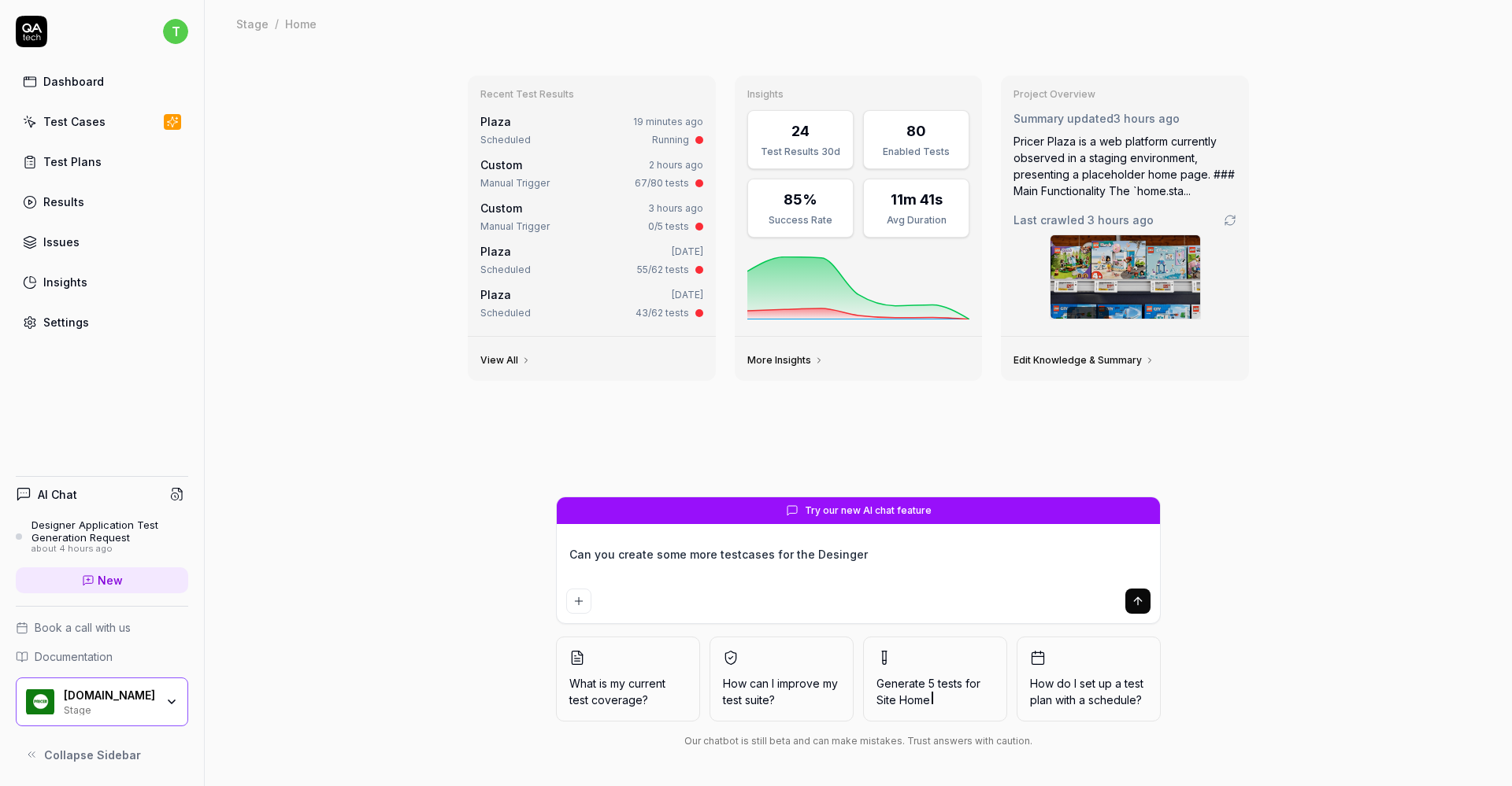
type textarea "*"
type textarea "Can you create some more testcases for the Desinge"
type textarea "*"
type textarea "Can you create some more testcases for the Desing"
type textarea "*"
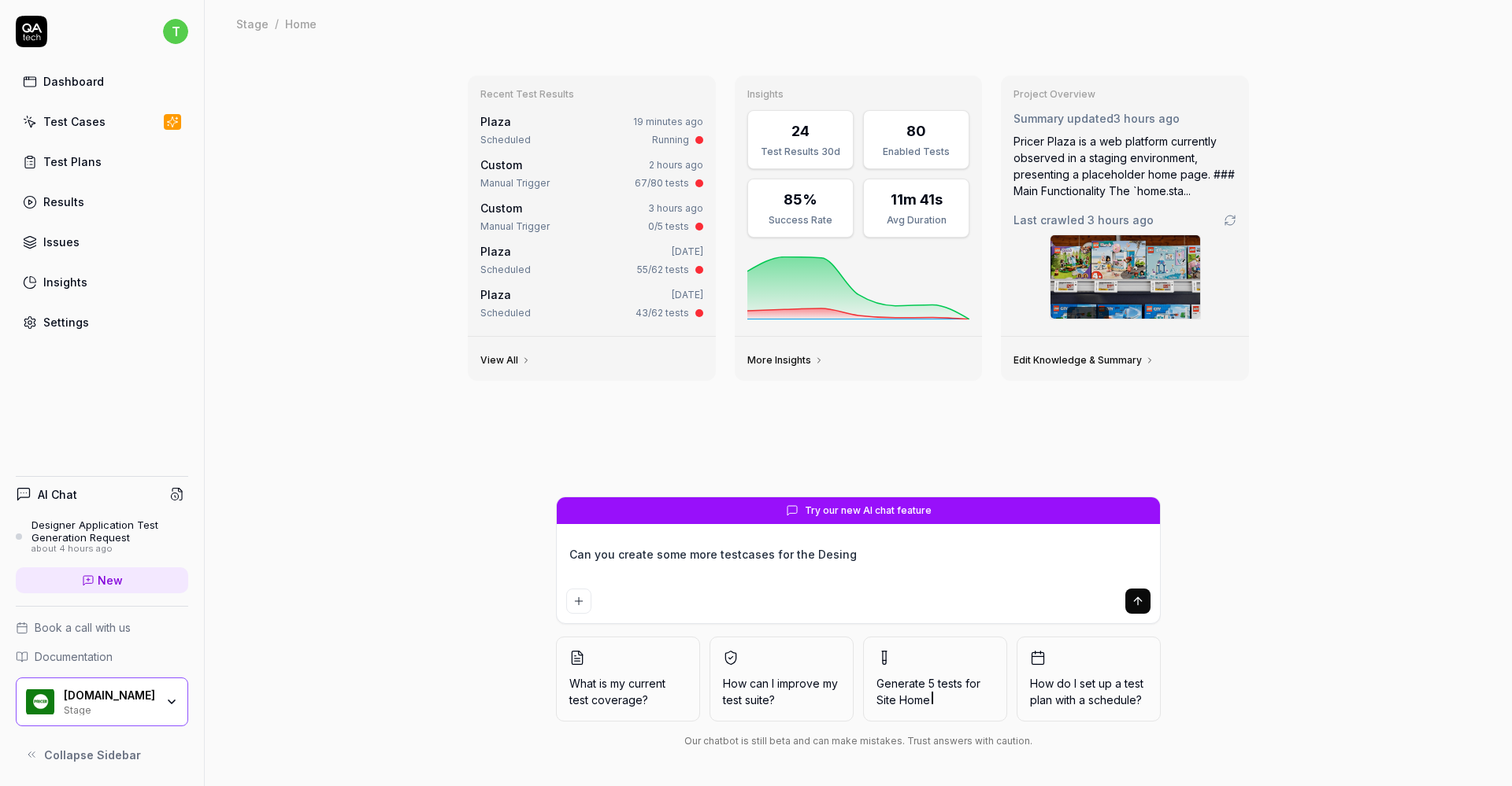
type textarea "Can you create some more testcases for the Desin"
type textarea "*"
type textarea "Can you create some more testcases for the Desi"
type textarea "*"
type textarea "Can you create some more testcases for the Desig"
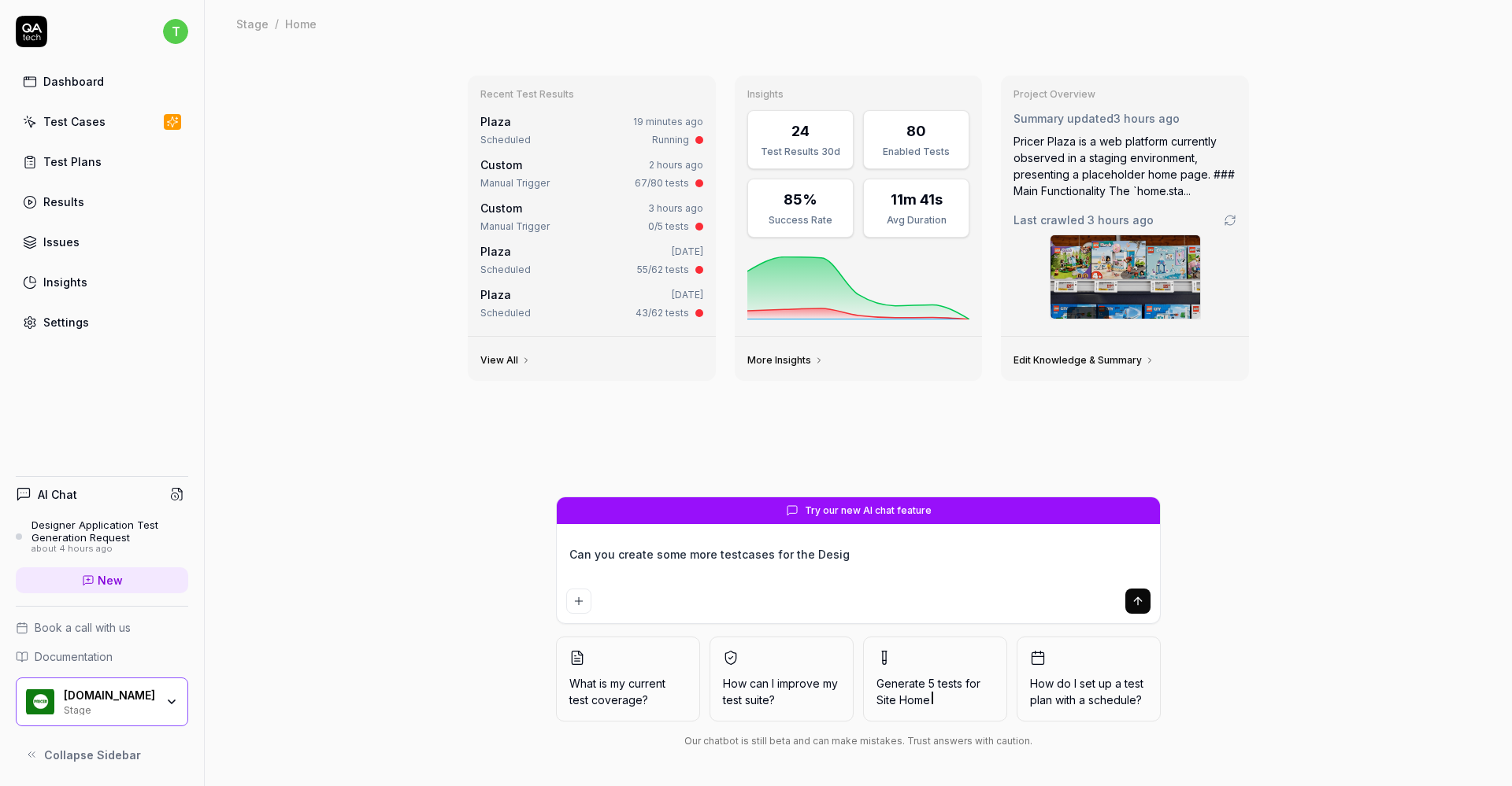
type textarea "*"
type textarea "Can you create some more testcases for the Design"
type textarea "*"
type textarea "Can you create some more testcases for the Designe"
type textarea "*"
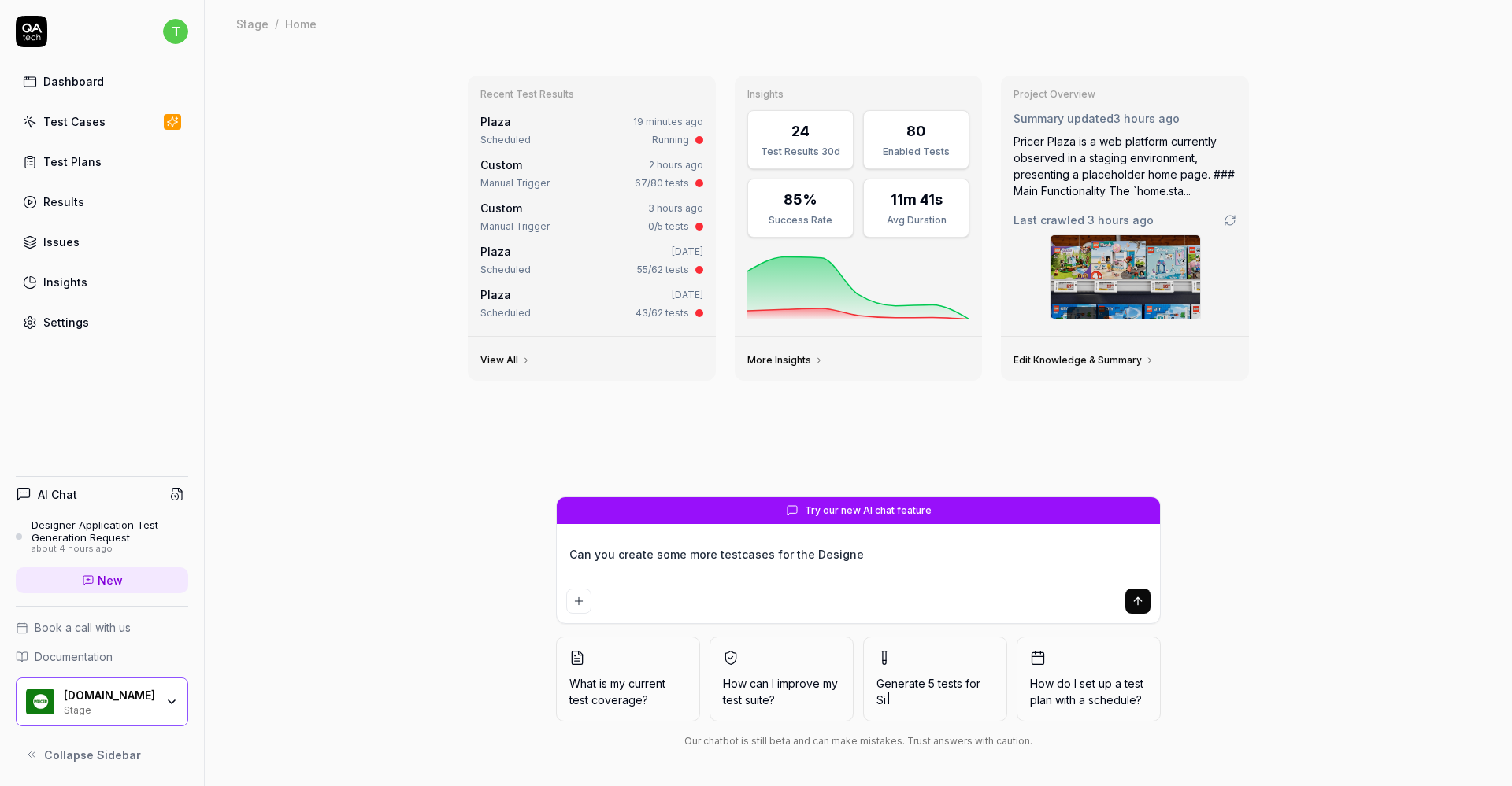
type textarea "Can you create some more testcases for the Designer"
type textarea "*"
type textarea "Can you create some more testcases for the Designer"
type textarea "*"
type textarea "Can you create some more testcases for the Designer f"
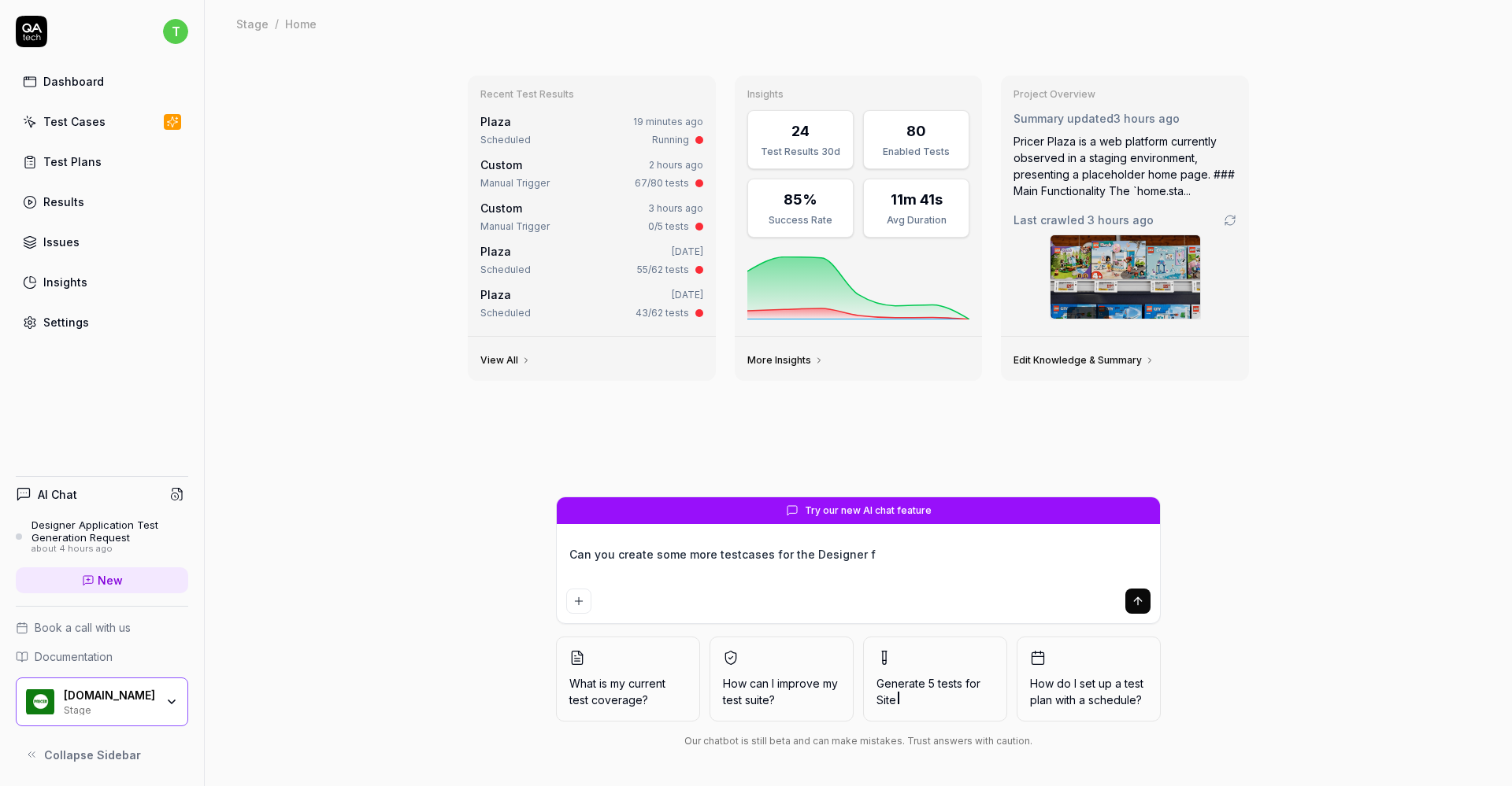
type textarea "*"
type textarea "Can you create some more testcases for the Designer fr"
type textarea "*"
type textarea "Can you create some more testcases for the Designer fro"
type textarea "*"
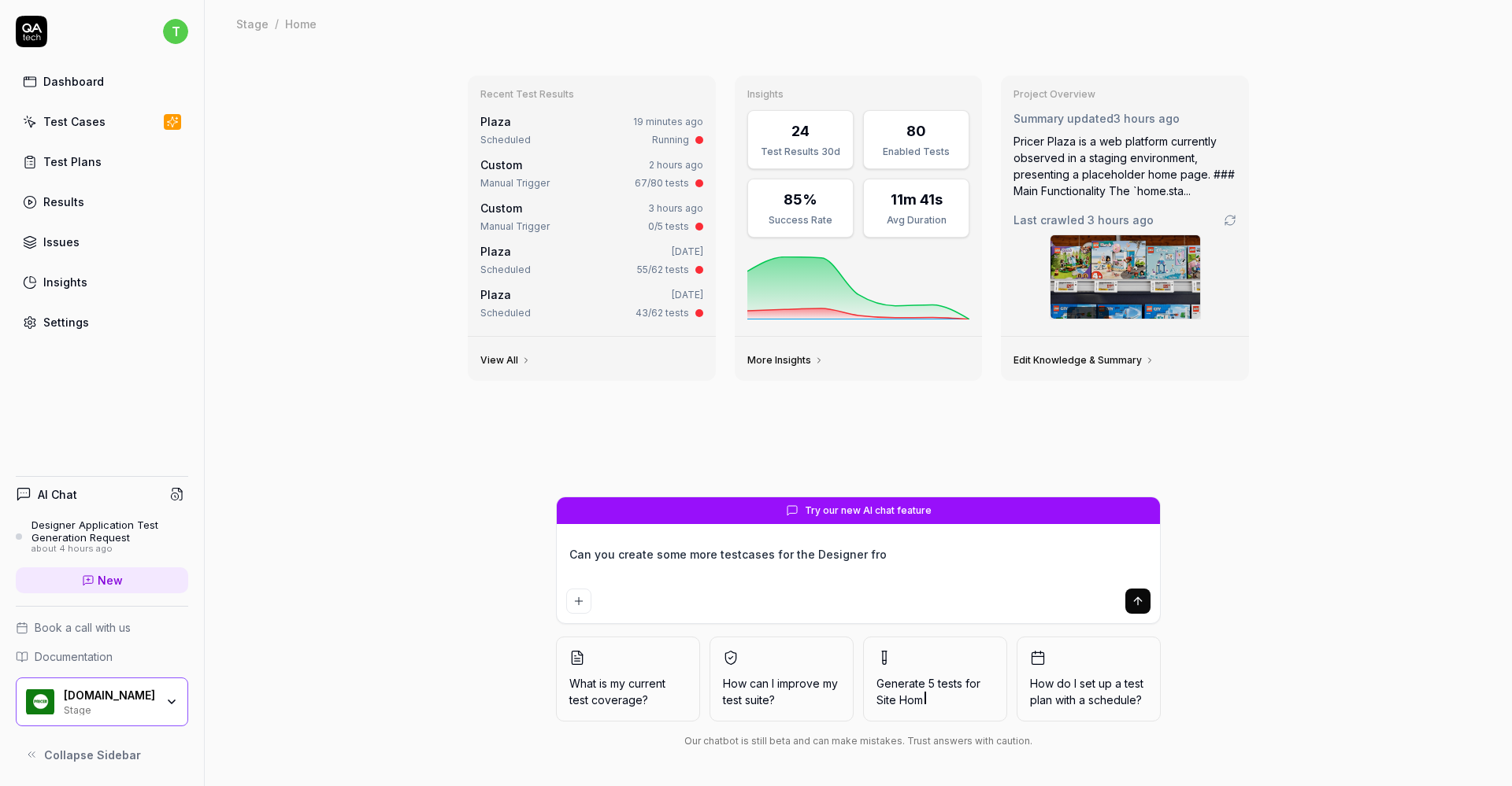
type textarea "Can you create some more testcases for the Designer from"
type textarea "*"
type textarea "Can you create some more testcases for the Designer from"
type textarea "*"
type textarea "Can you create some more testcases for the Designer from t"
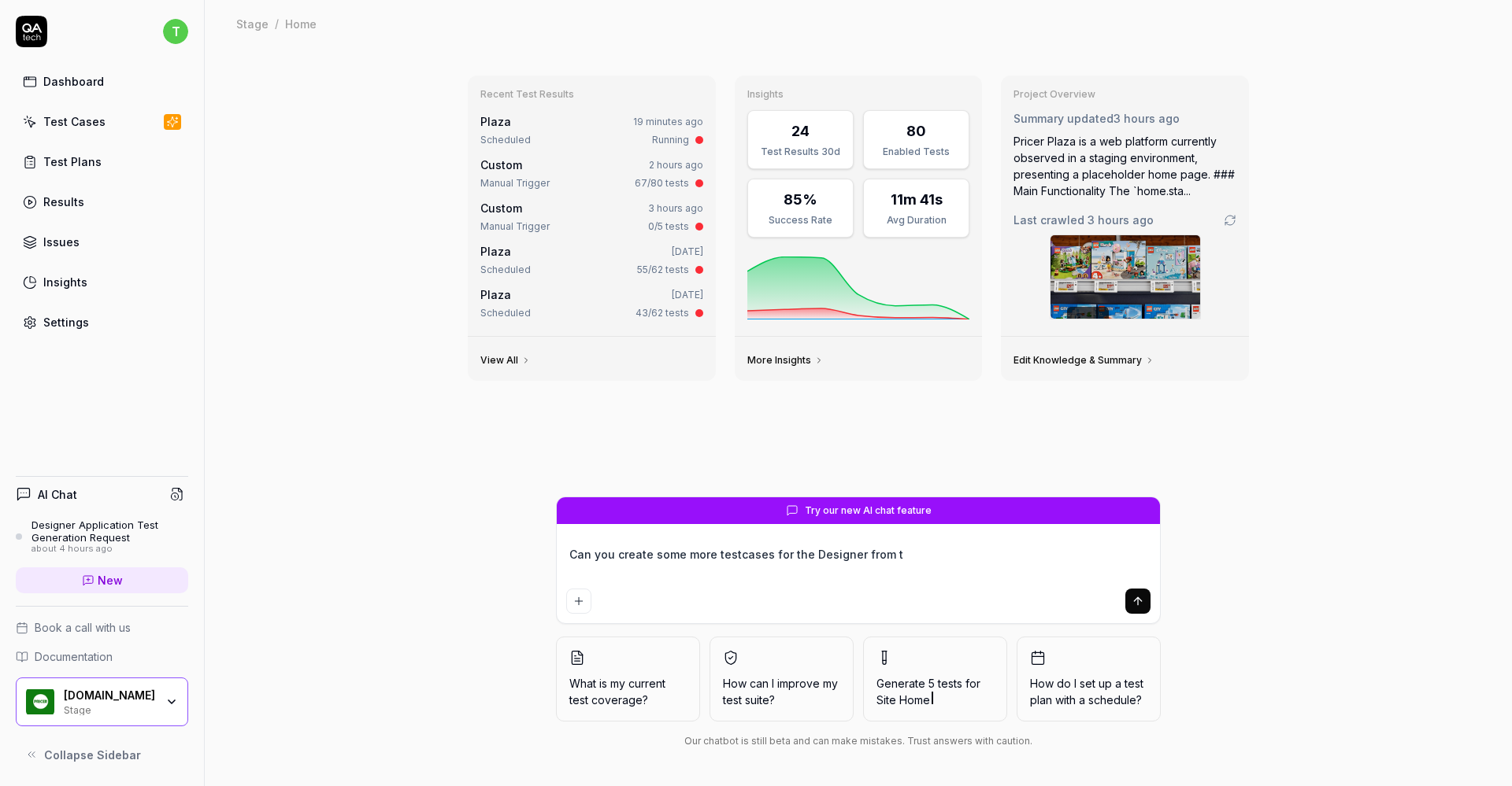
type textarea "*"
type textarea "Can you create some more testcases for the Designer from th"
type textarea "*"
type textarea "Can you create some more testcases for the Designer from the"
type textarea "*"
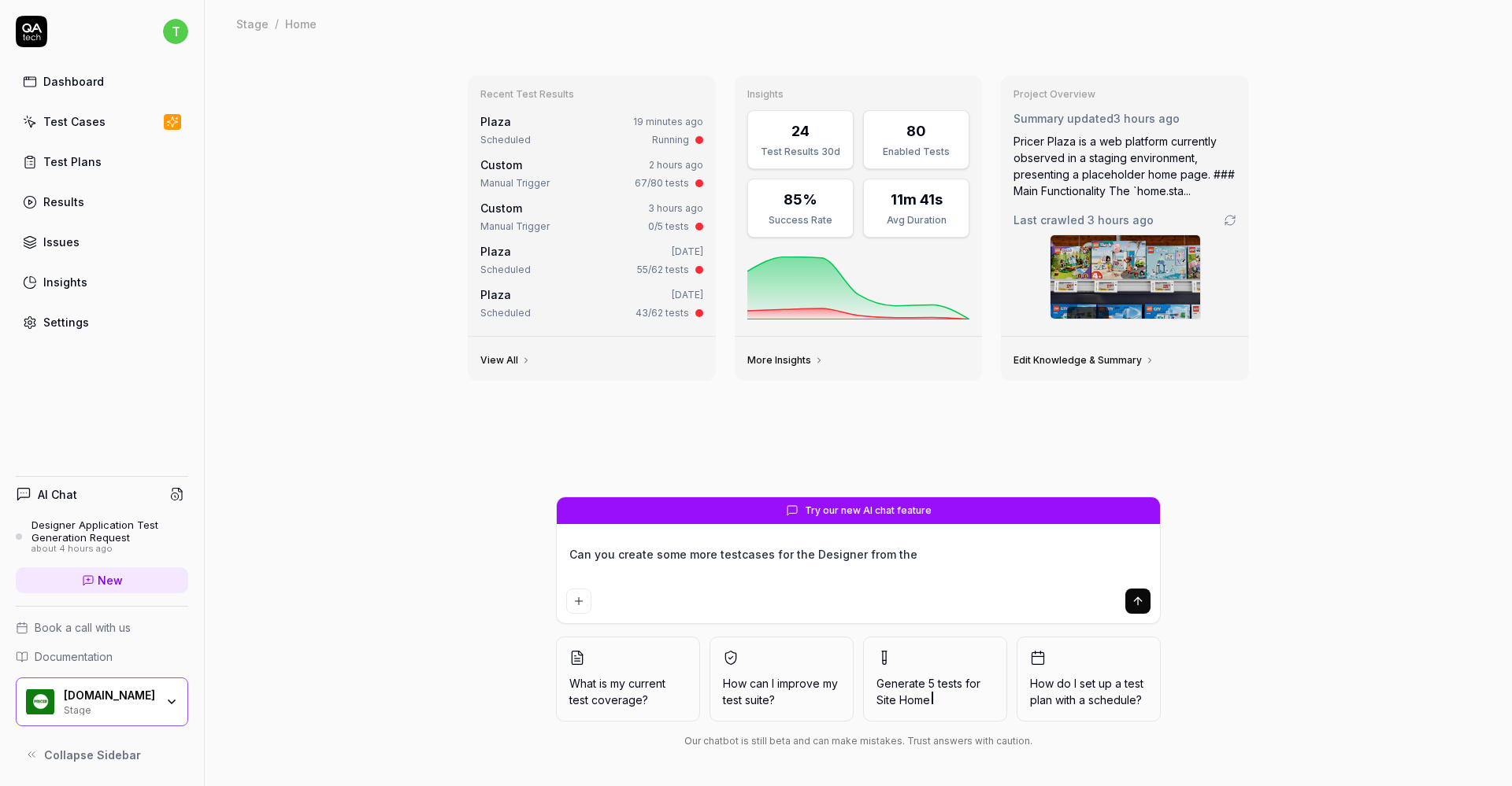
type textarea "Can you create some more testcases for the Designer from the"
type textarea "*"
type textarea "Can you create some more testcases for the Designer from the t"
type textarea "*"
type textarea "Can you create some more testcases for the Designer from the te"
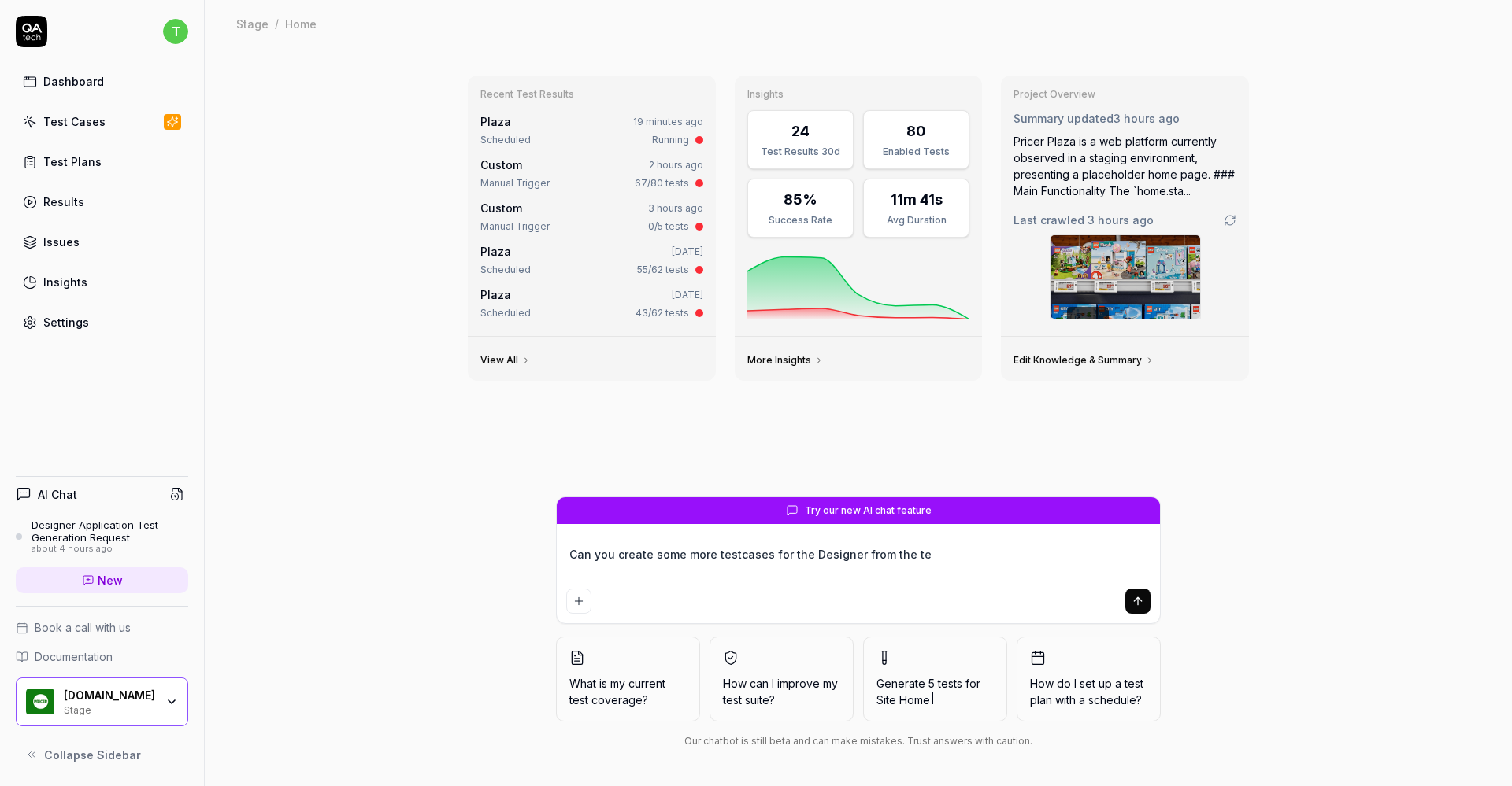
type textarea "*"
type textarea "Can you create some more testcases for the Designer from the tes"
type textarea "*"
type textarea "Can you create some more testcases for the Designer from the test"
type textarea "*"
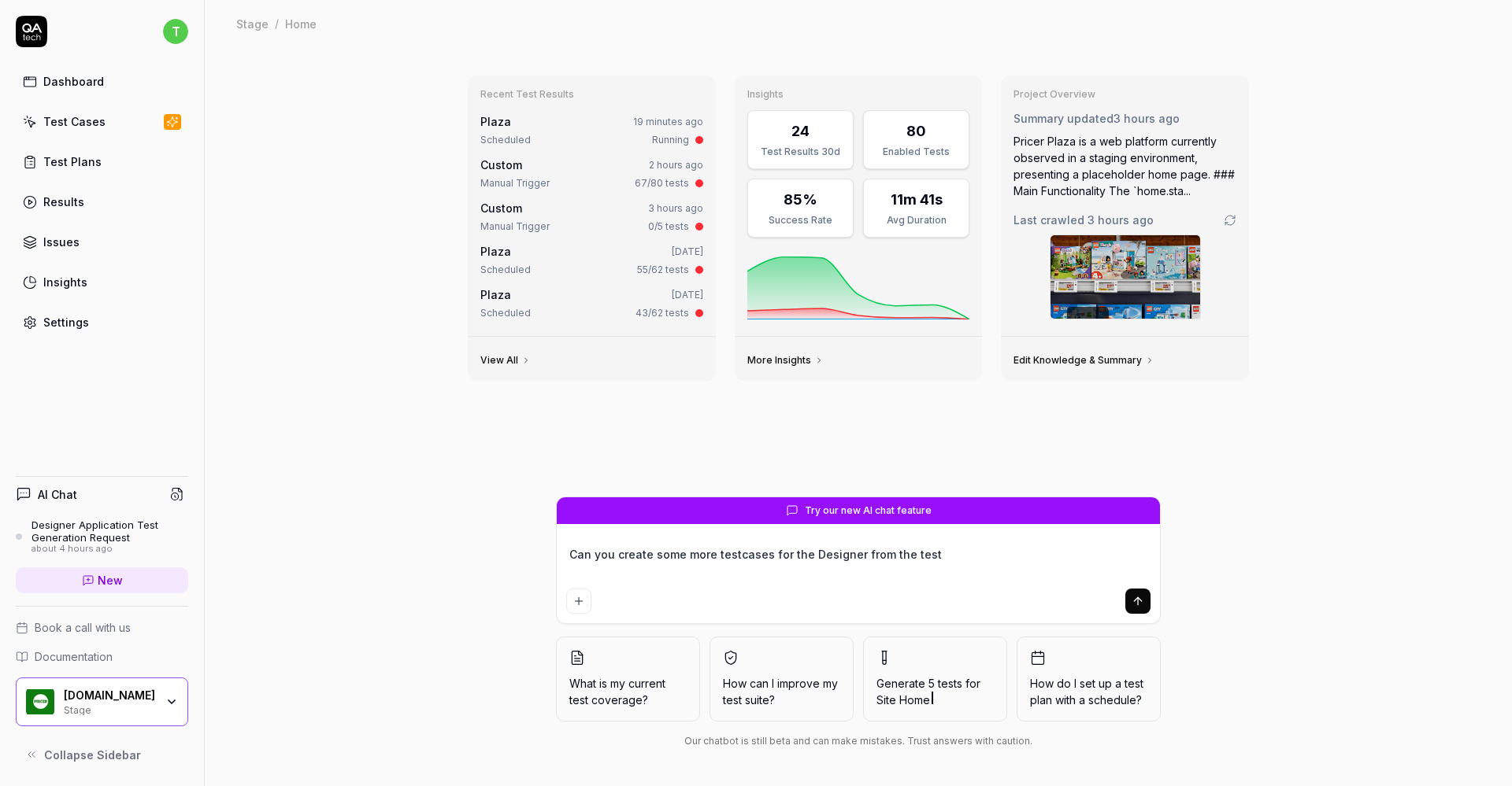
type textarea "Can you create some more testcases for the Designer from the testc"
type textarea "*"
type textarea "Can you create some more testcases for the Designer from the testca"
type textarea "*"
type textarea "Can you create some more testcases for the Designer from the testcas"
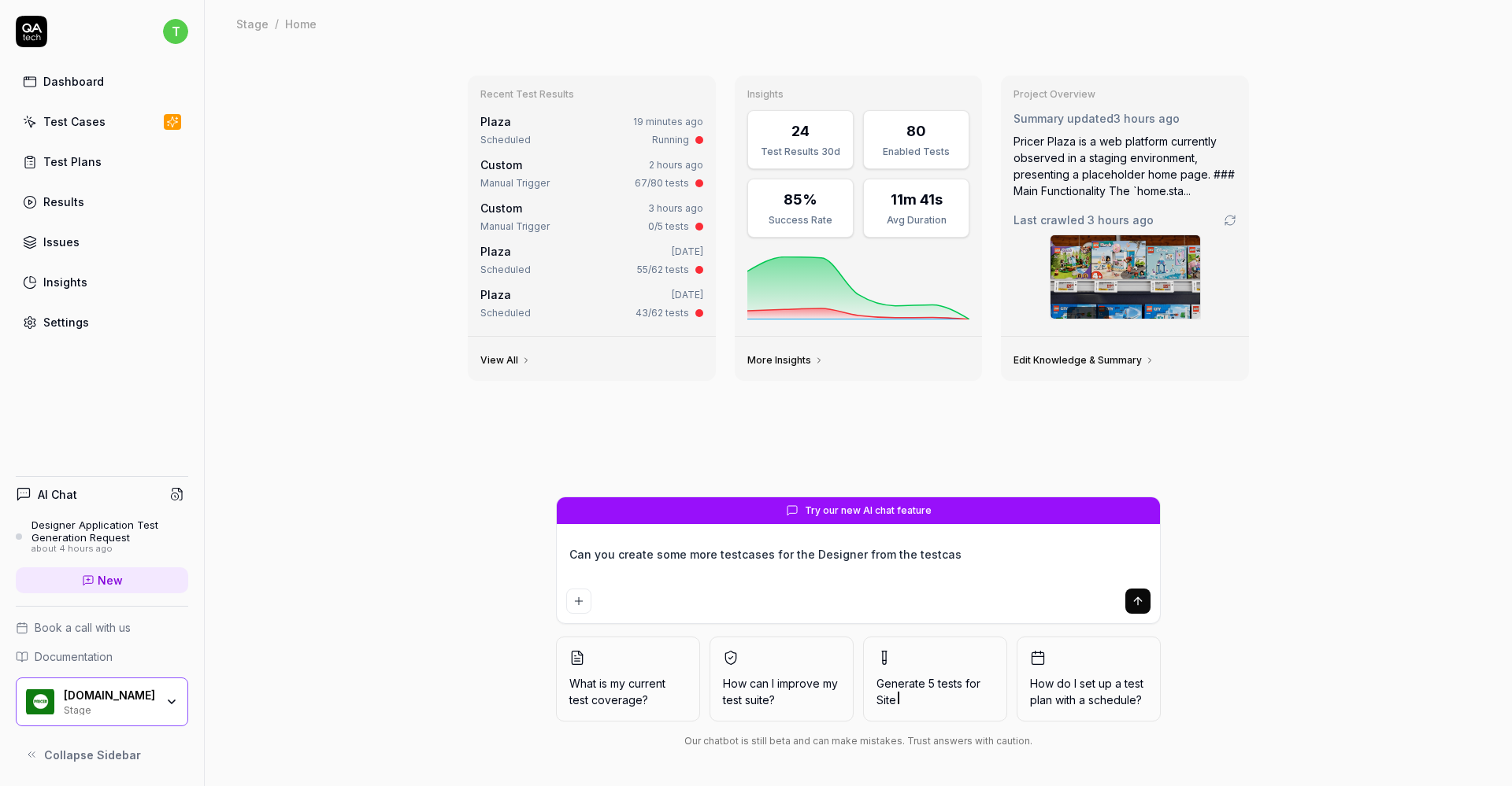
type textarea "*"
type textarea "Can you create some more testcases for the Designer from the testcase"
type textarea "*"
type textarea "Can you create some more testcases for the Designer from the testcases"
type textarea "*"
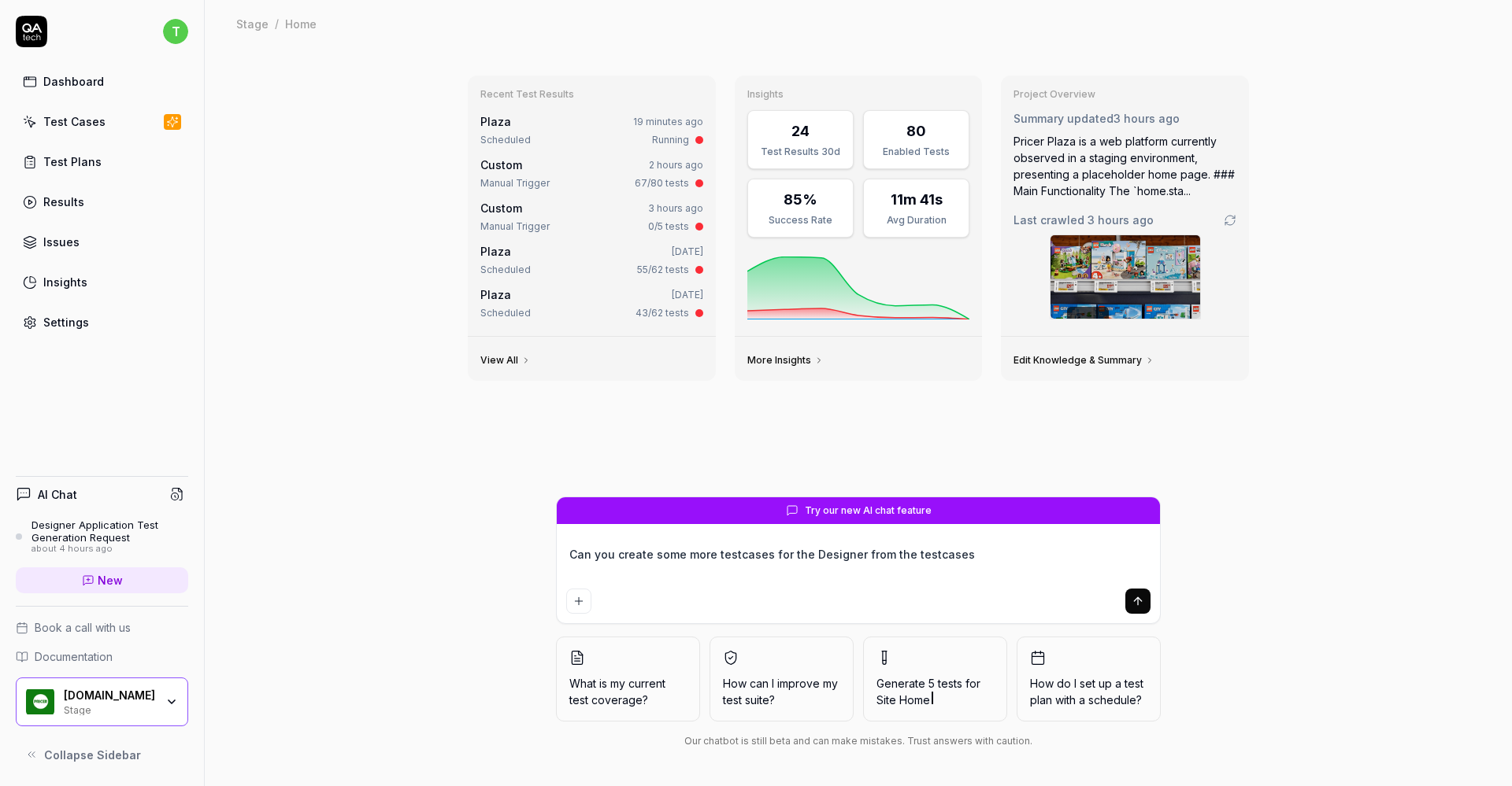
type textarea "Can you create some more testcases for the Designer from the testcases t"
type textarea "*"
type textarea "Can you create some more testcases for the Designer from the testcases ta"
type textarea "*"
type textarea "Can you create some more testcases for the Designer from the testcases tah"
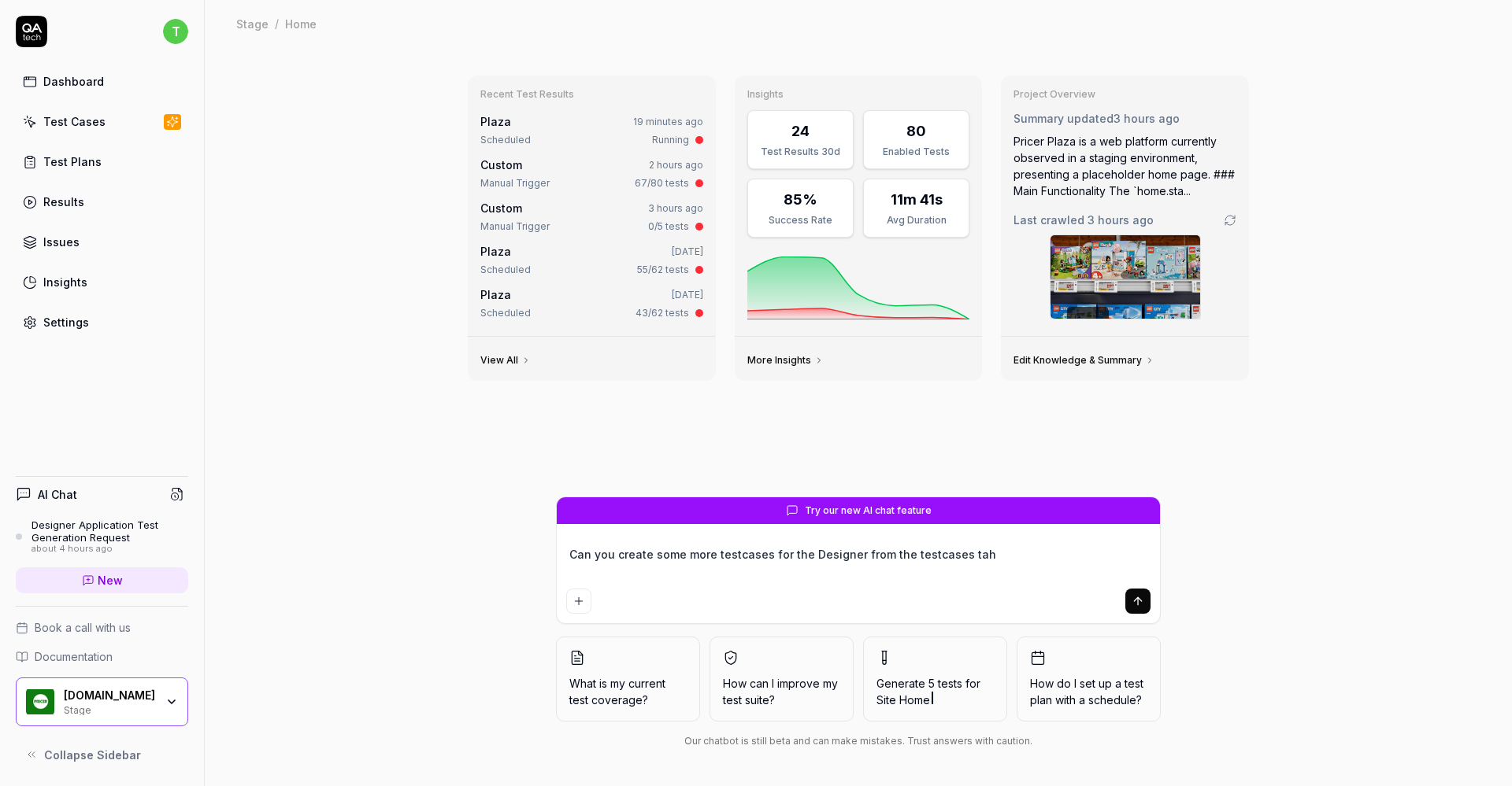
type textarea "*"
type textarea "Can you create some more testcases for the Designer from the testcases taht"
type textarea "*"
type textarea "Can you create some more testcases for the Designer from the testcases tah"
type textarea "*"
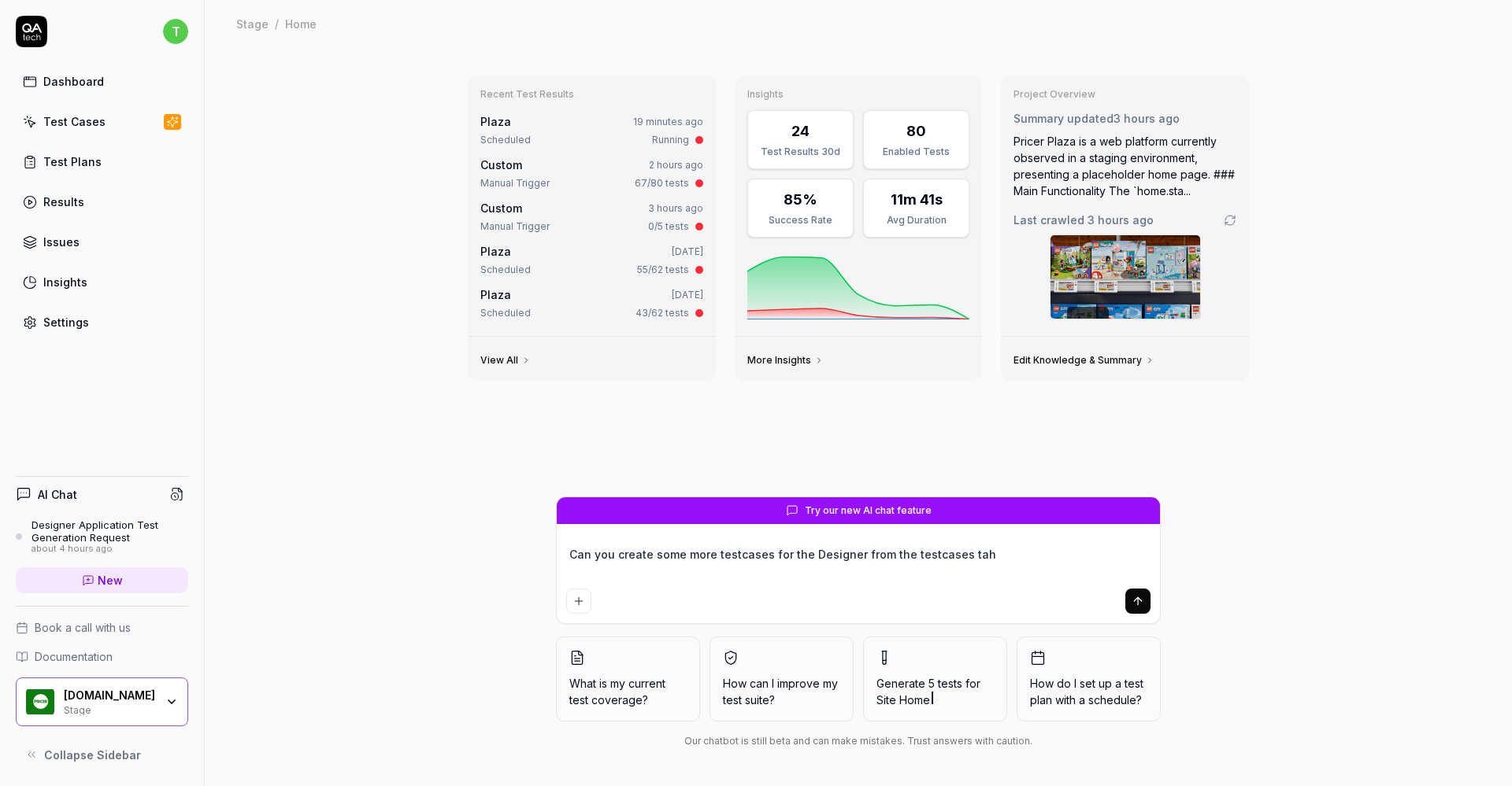
type textarea "Can you create some more testcases for the Designer from the testcases ta"
type textarea "*"
type textarea "Can you create some more testcases for the Designer from the testcases t"
type textarea "*"
type textarea "Can you create some more testcases for the Designer from the testcases"
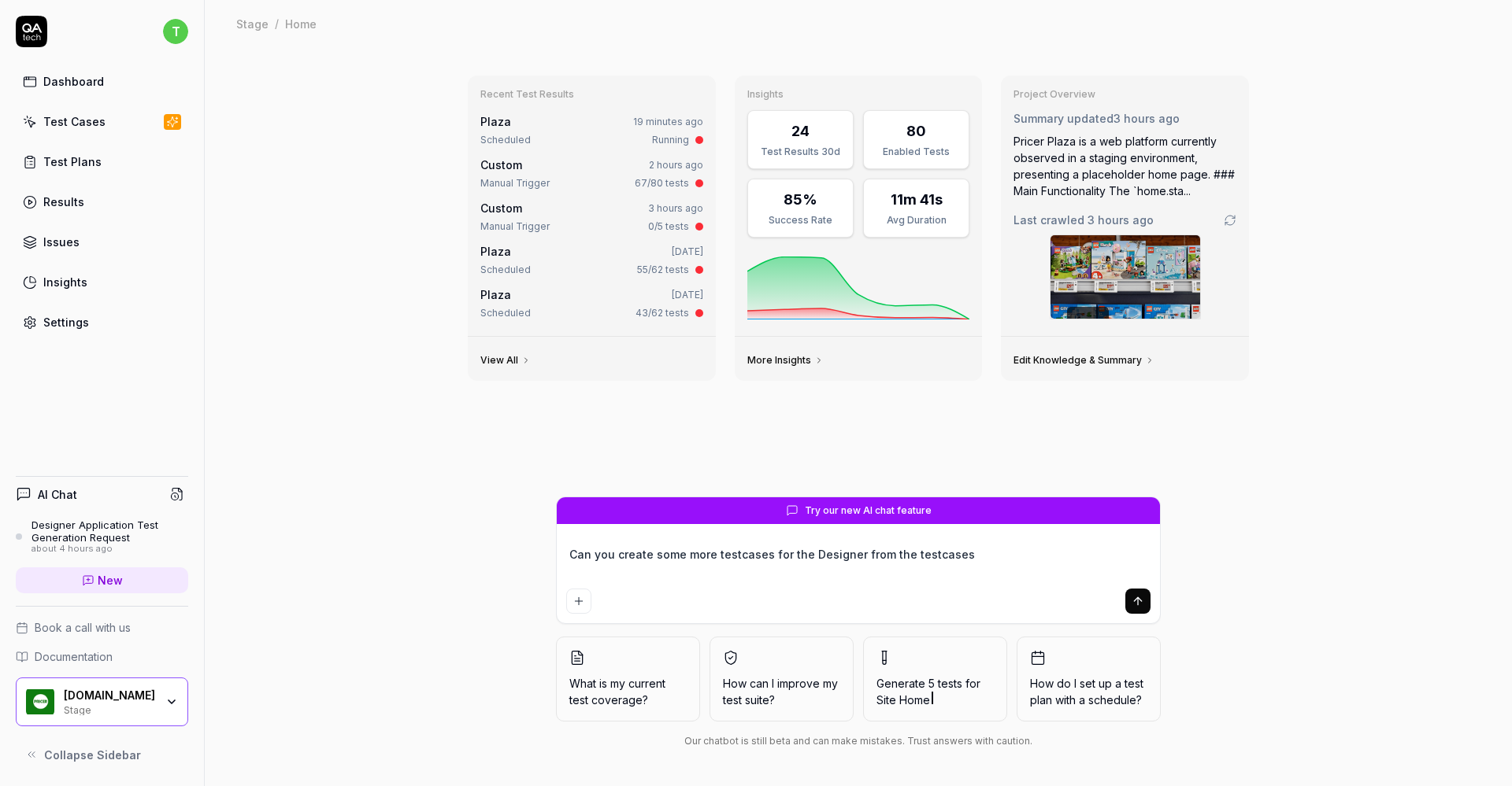
type textarea "*"
type textarea "Can you create some more testcases for the Designer from the testcases"
type textarea "*"
type textarea "Can you create some more testcases for the Designer from the testcase"
type textarea "*"
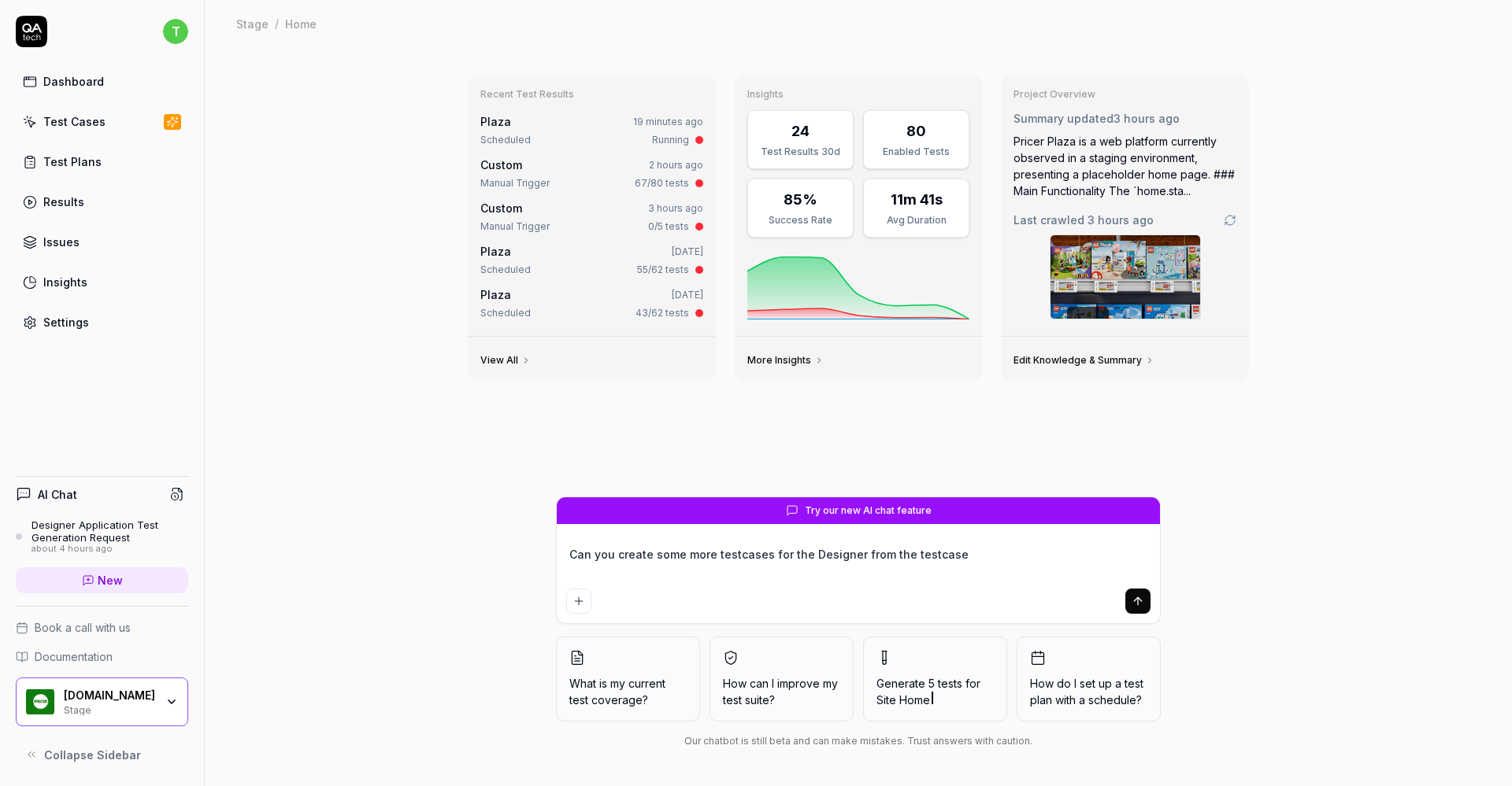
type textarea "Can you create some more testcases for the Designer from the testcas"
type textarea "*"
type textarea "Can you create some more testcases for the Designer from the testca"
type textarea "*"
type textarea "Can you create some more testcases for the Designer from the testc"
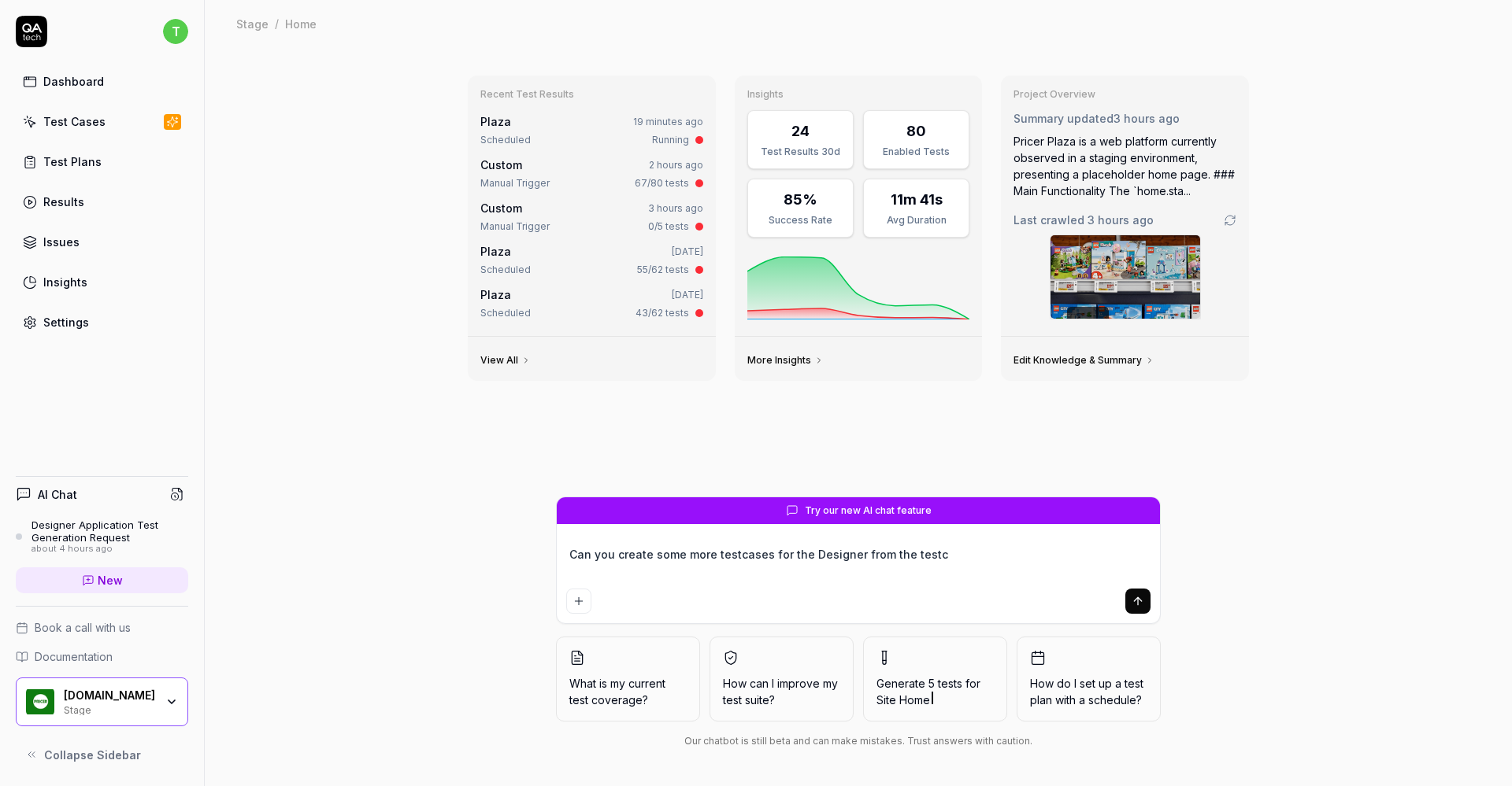
type textarea "*"
type textarea "Can you create some more testcases for the Designer from the test"
type textarea "*"
type textarea "Can you create some more testcases for the Designer from the tes"
type textarea "*"
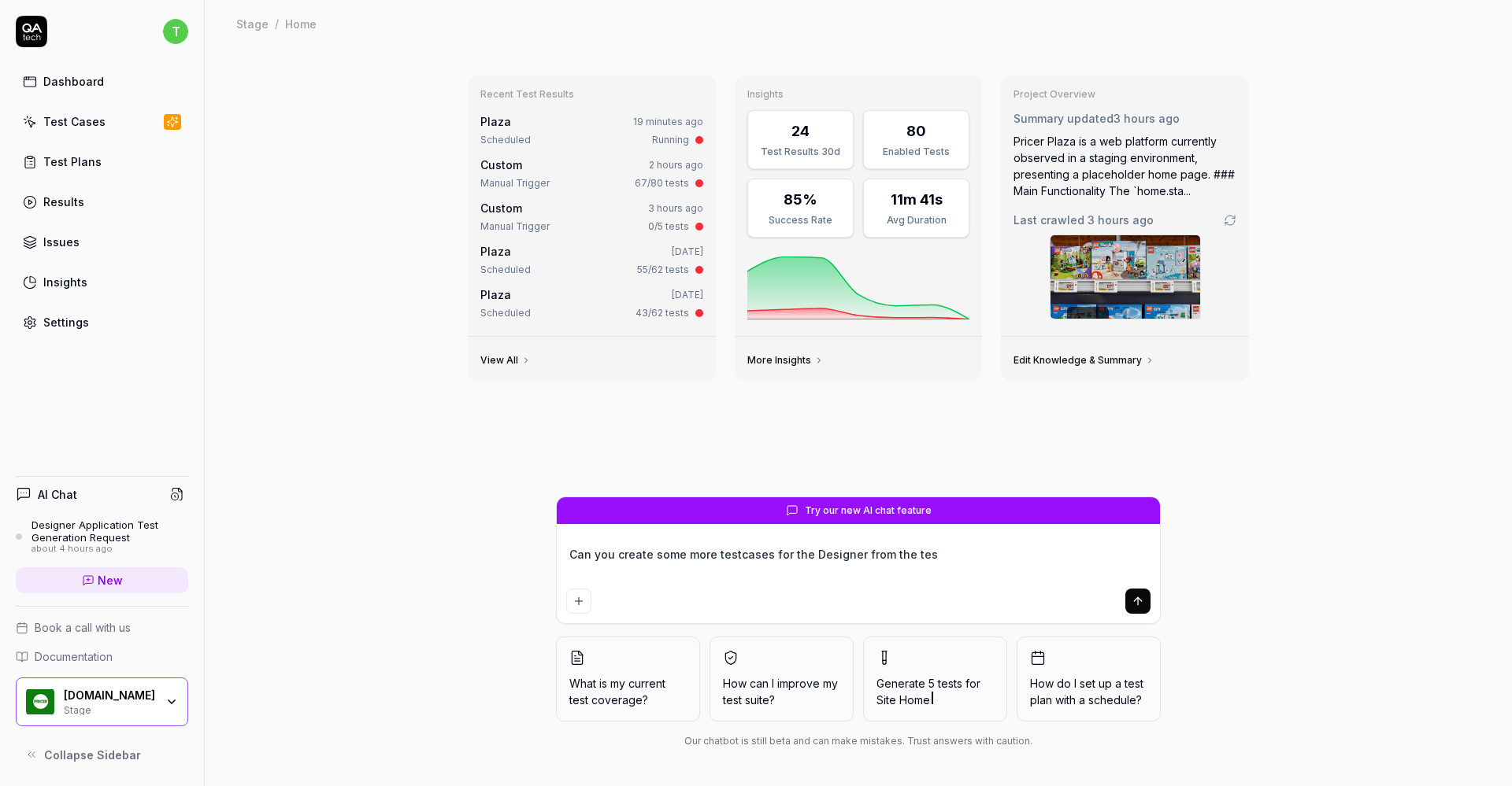
type textarea "Can you create some more testcases for the Designer from the te"
type textarea "*"
type textarea "Can you create some more testcases for the Designer from the t"
type textarea "*"
type textarea "Can you create some more testcases for the Designer from the"
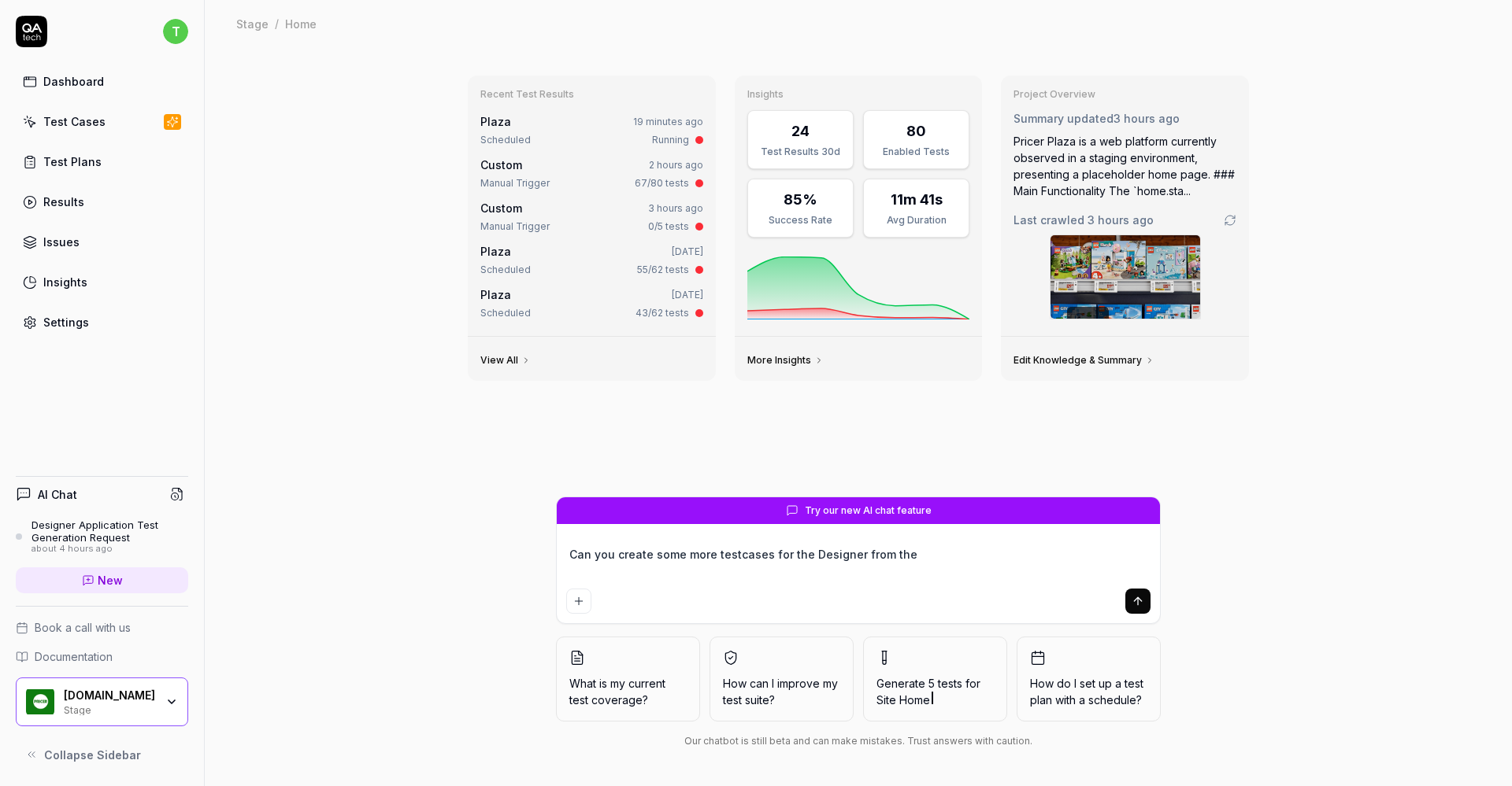
type textarea "*"
type textarea "Can you create some more testcases for the Designer from the"
type textarea "*"
type textarea "Can you create some more testcases for the Designer from th"
type textarea "*"
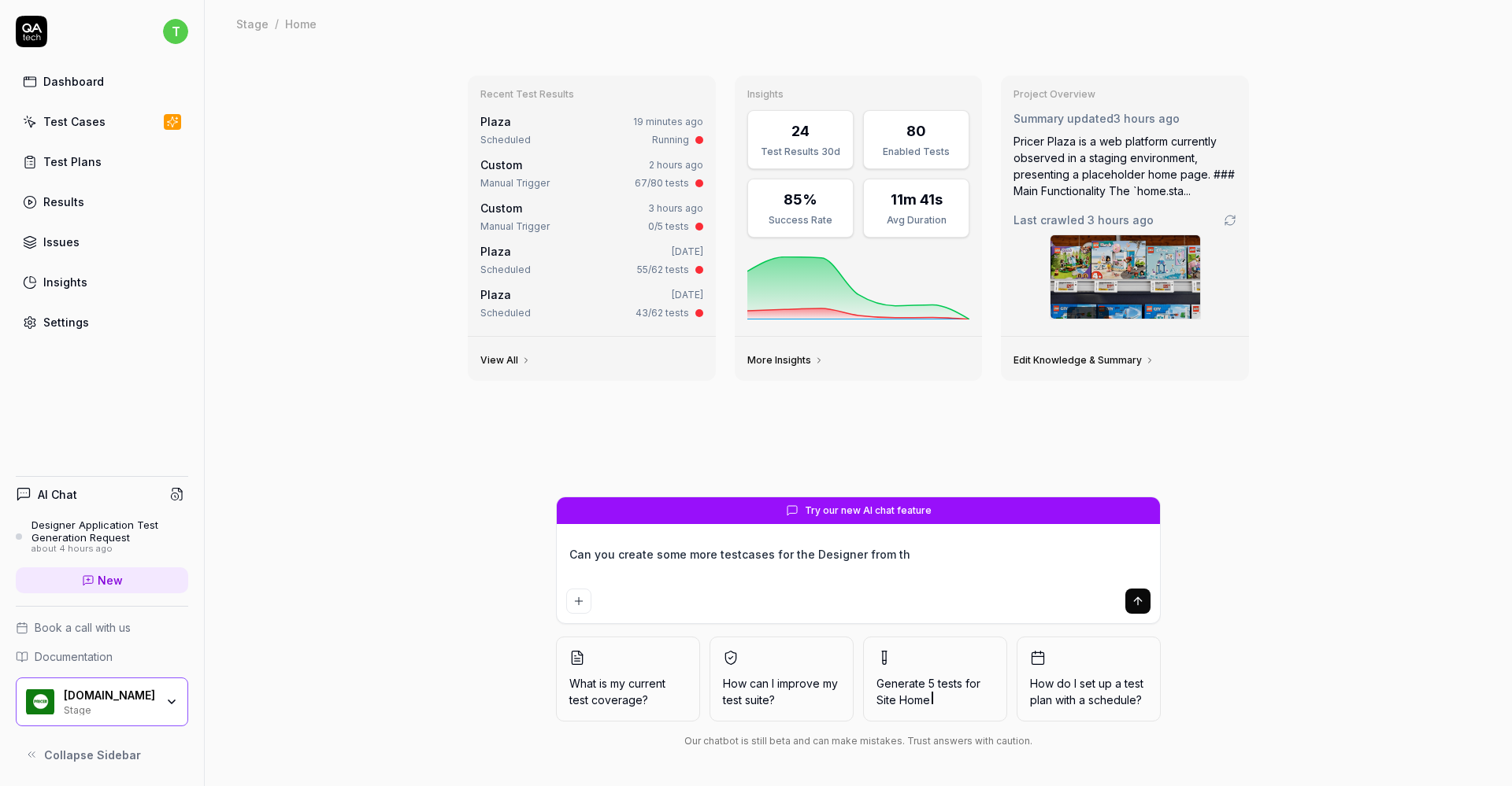
type textarea "Can you create some more testcases for the Designer from t"
type textarea "*"
type textarea "Can you create some more testcases for the Designer from"
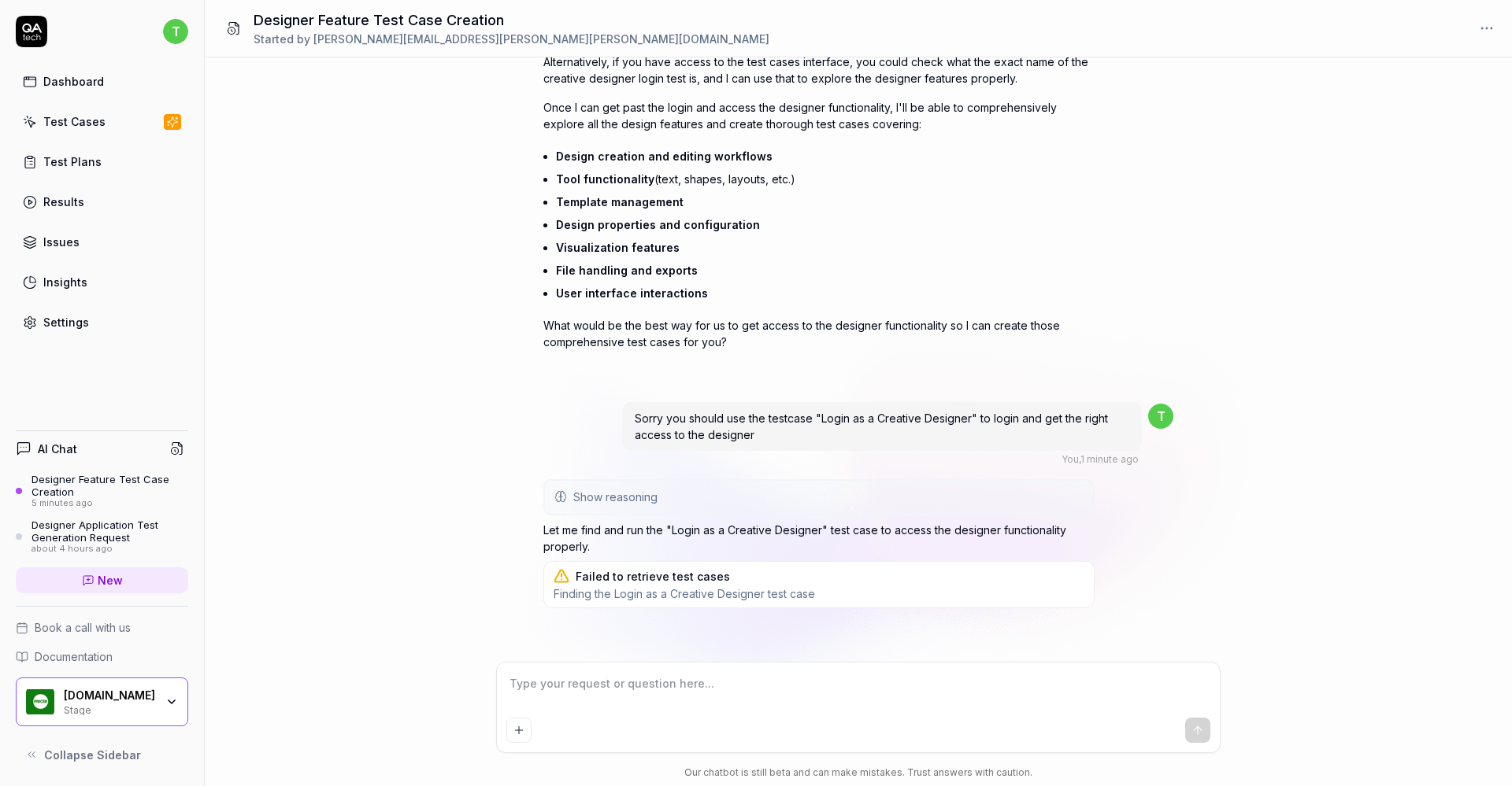
scroll to position [1973, 0]
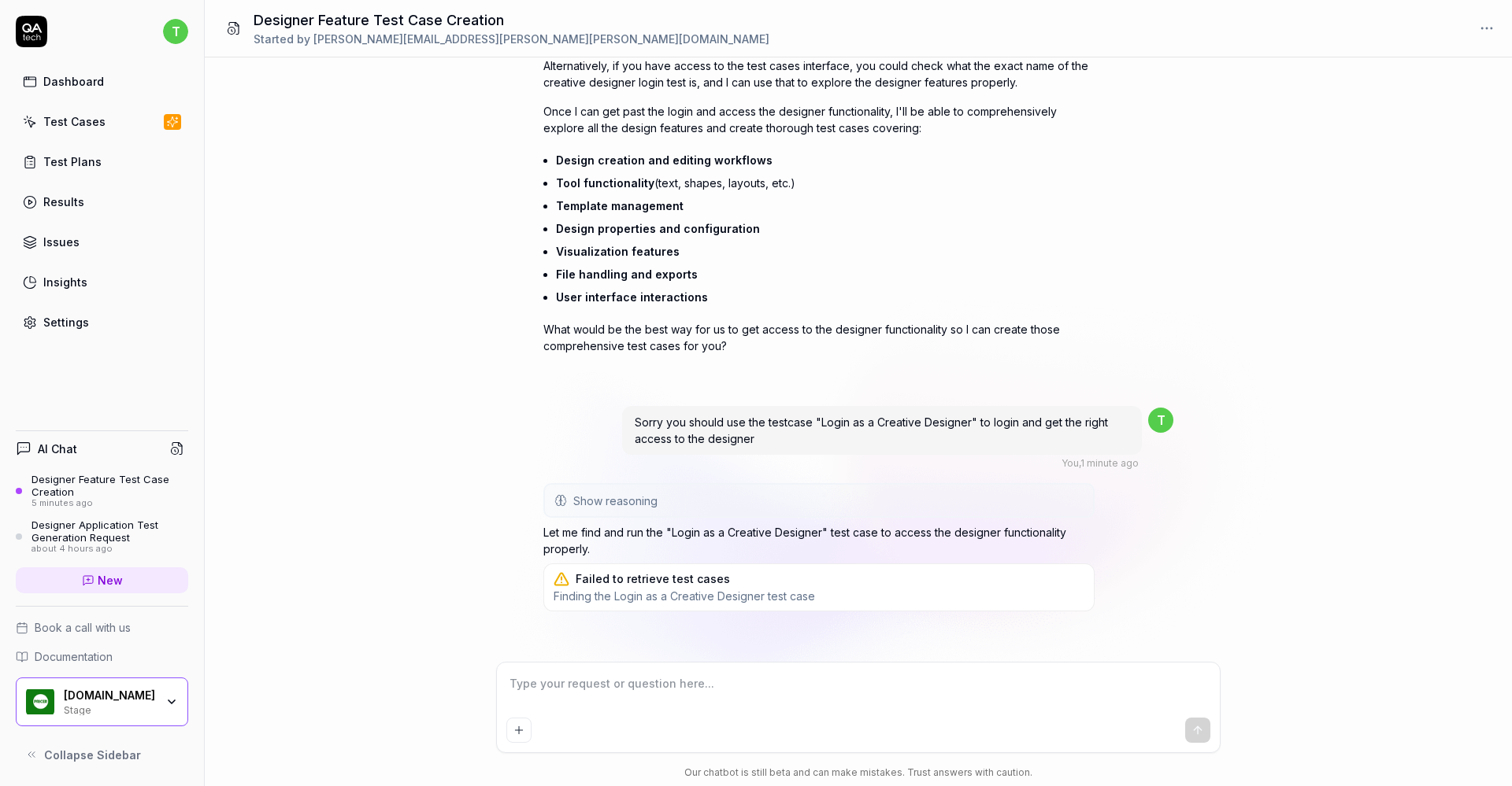
click at [69, 126] on div "Test Cases" at bounding box center [74, 122] width 62 height 17
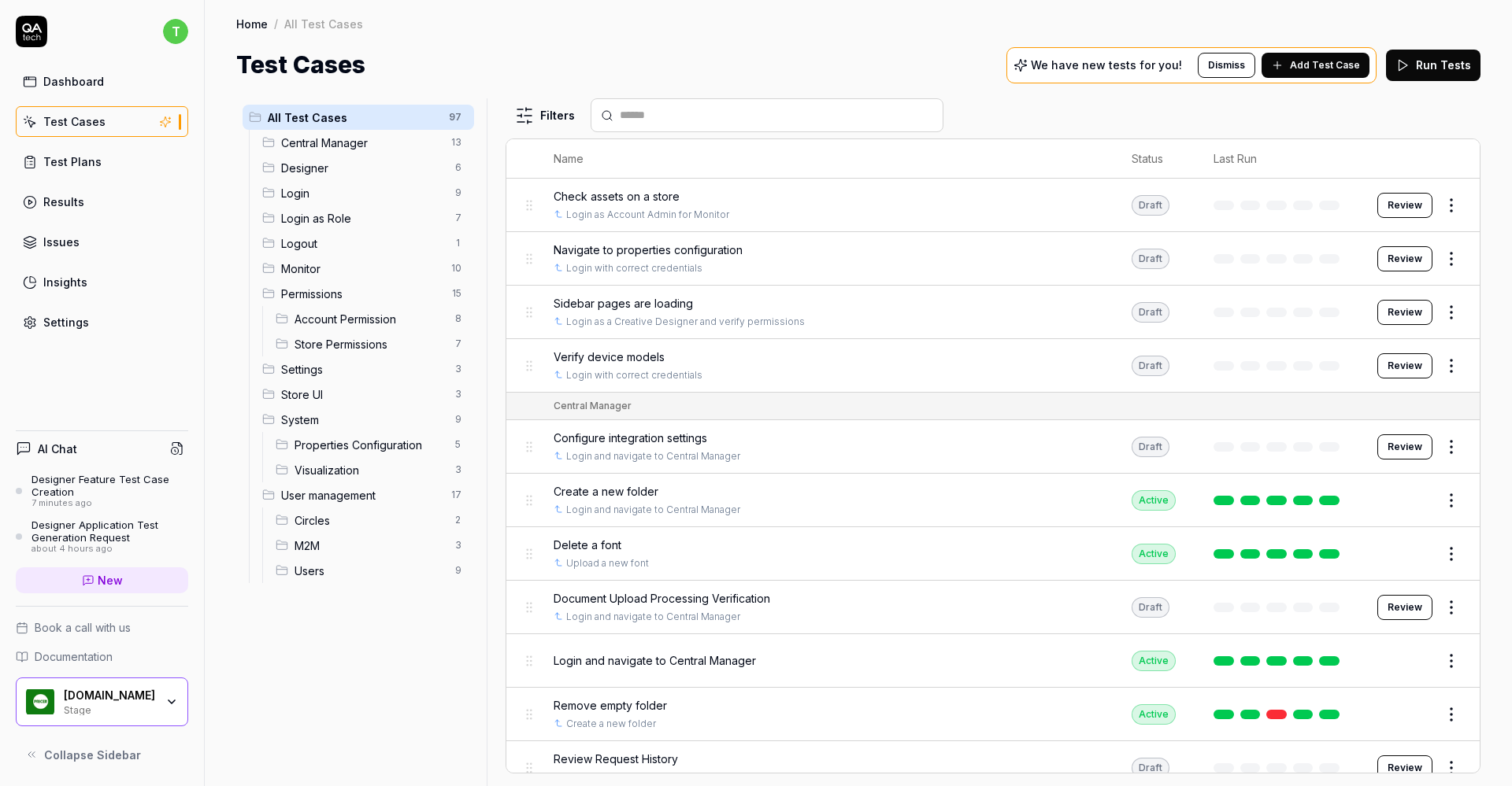
click at [288, 193] on span "Login" at bounding box center [363, 193] width 164 height 17
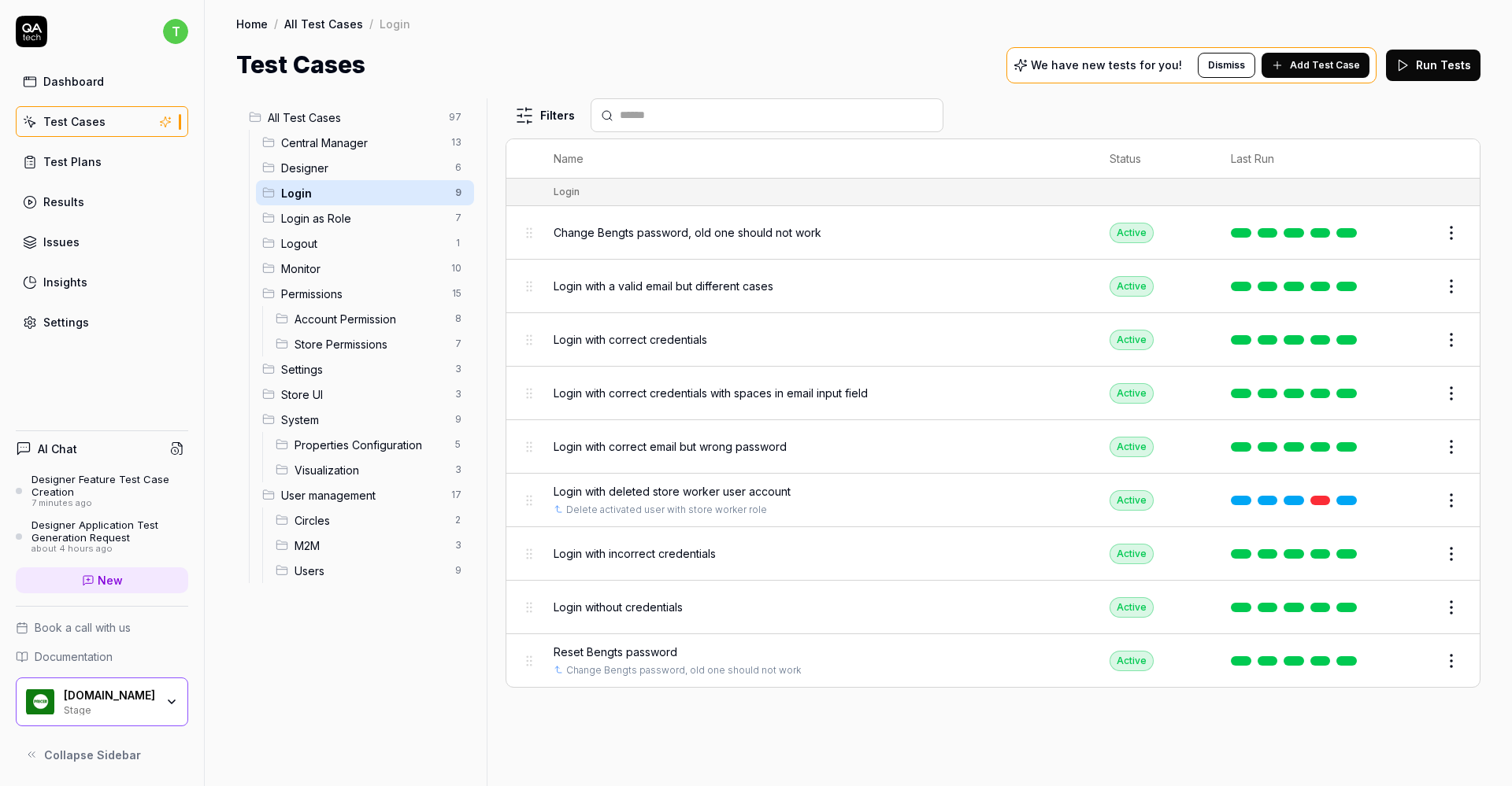
click at [316, 575] on span "Users" at bounding box center [370, 571] width 151 height 17
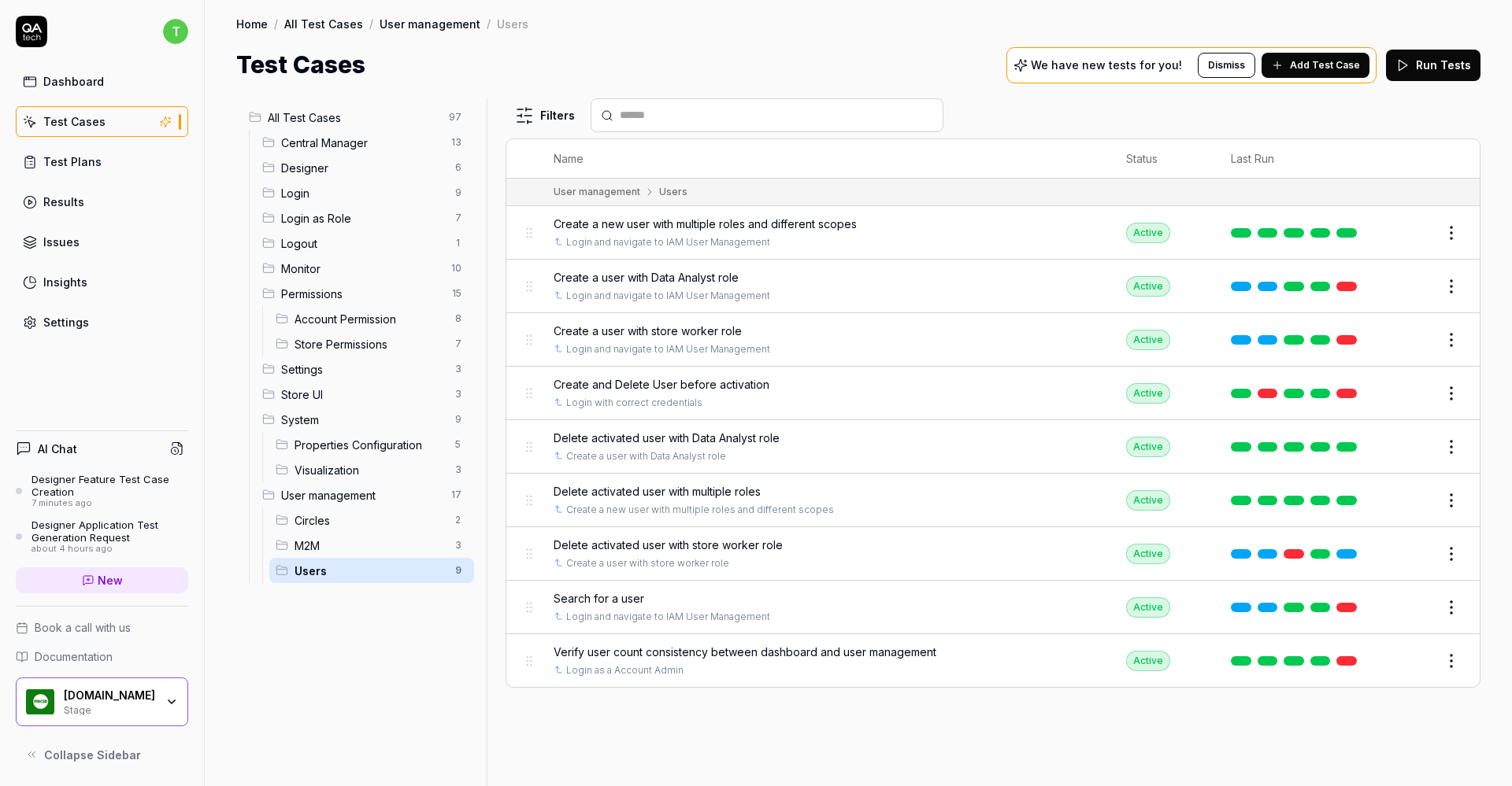
click at [316, 185] on span "Login" at bounding box center [363, 193] width 164 height 17
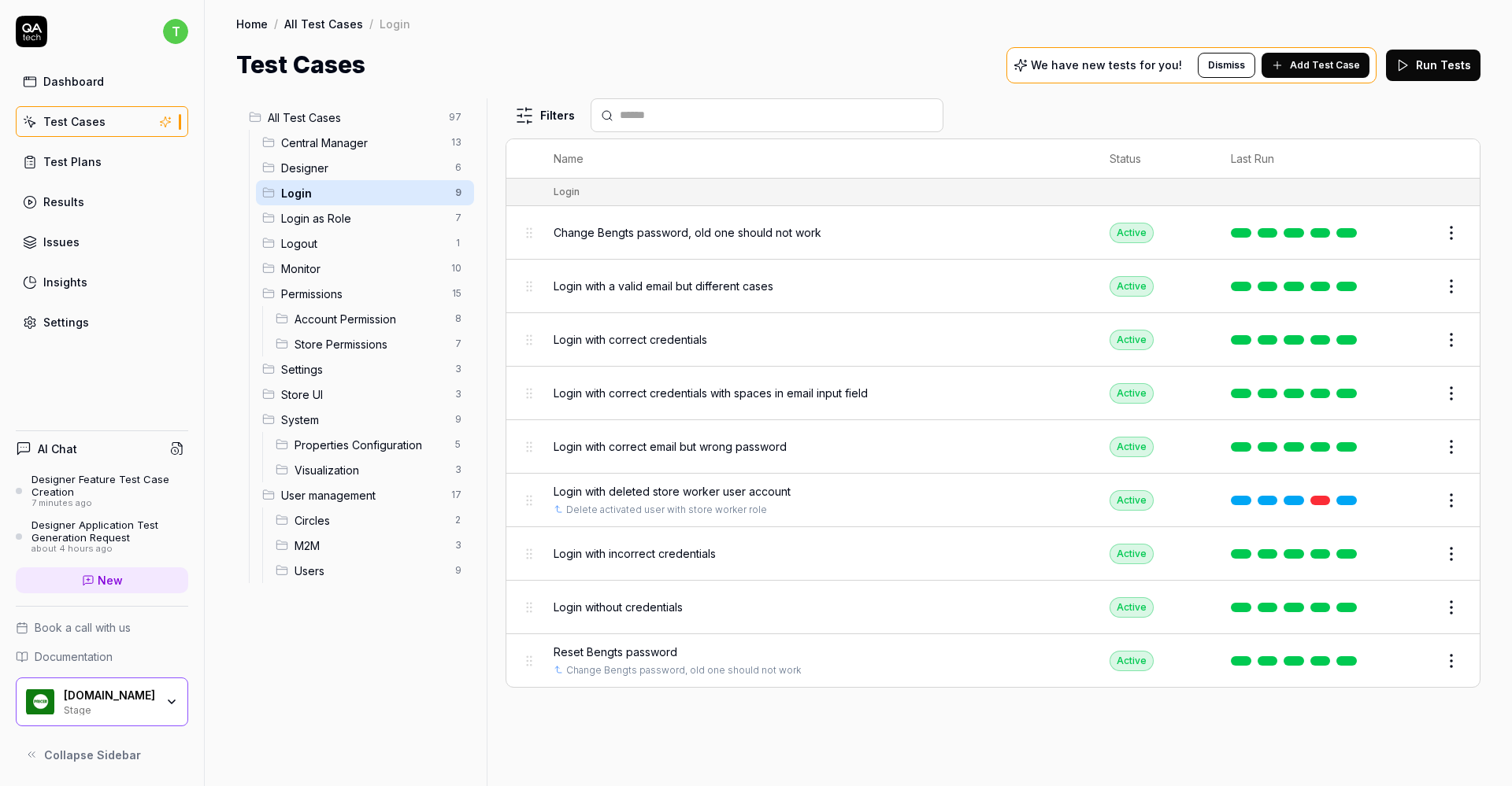
click at [302, 216] on span "Login as Role" at bounding box center [363, 218] width 164 height 17
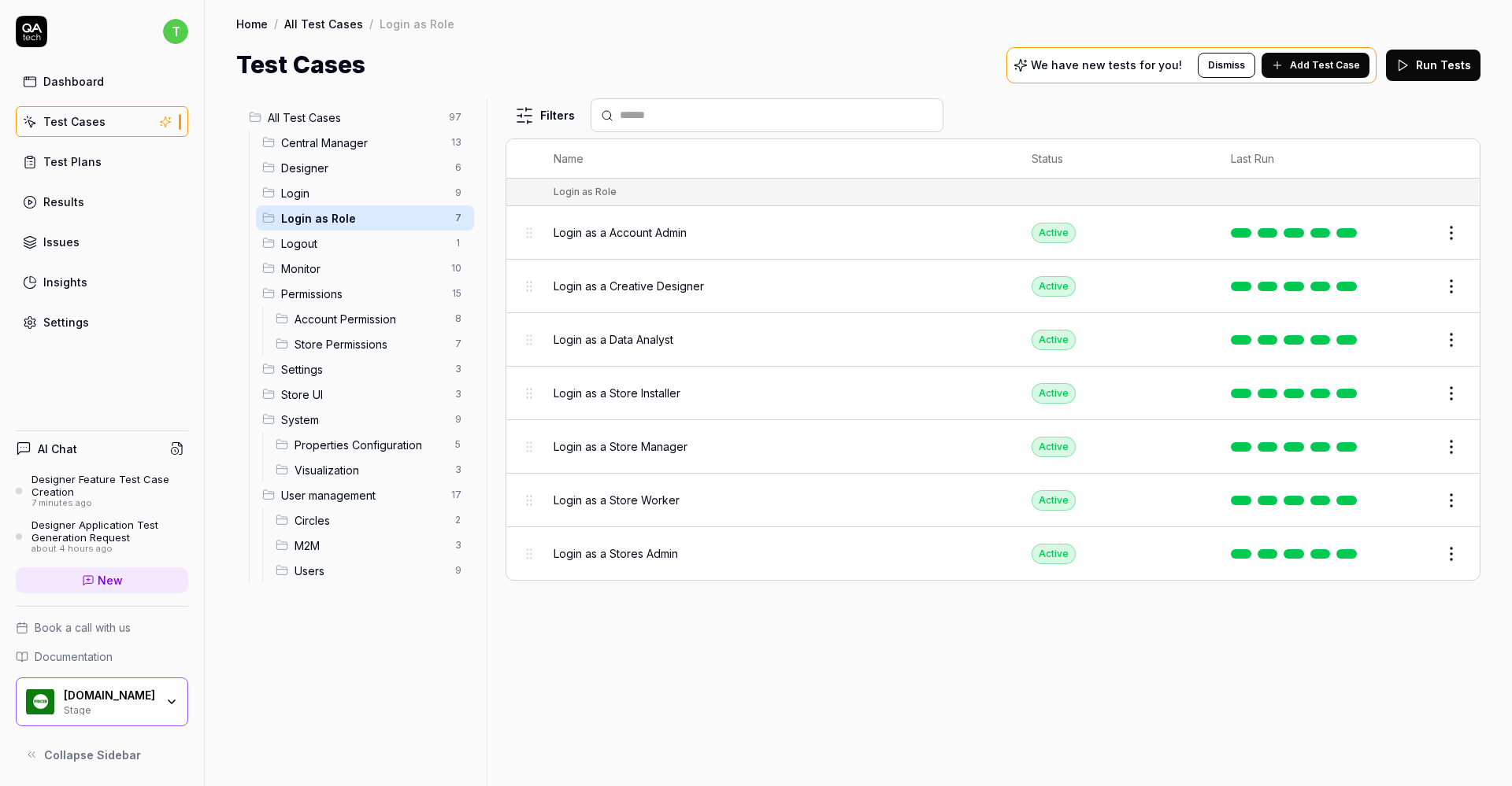
click at [103, 538] on div "Designer Application Test Generation Request" at bounding box center [110, 531] width 157 height 26
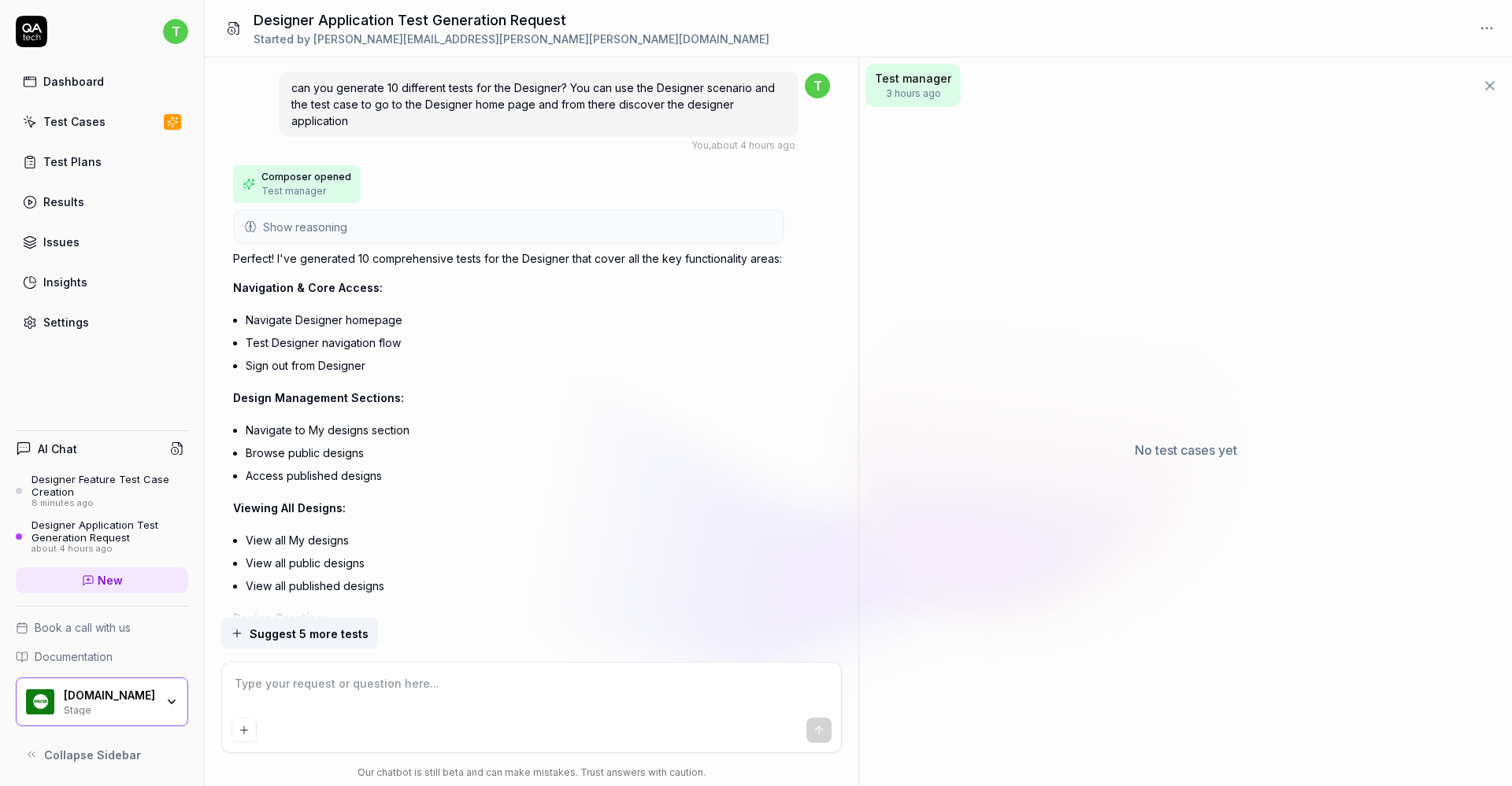
scroll to position [998, 0]
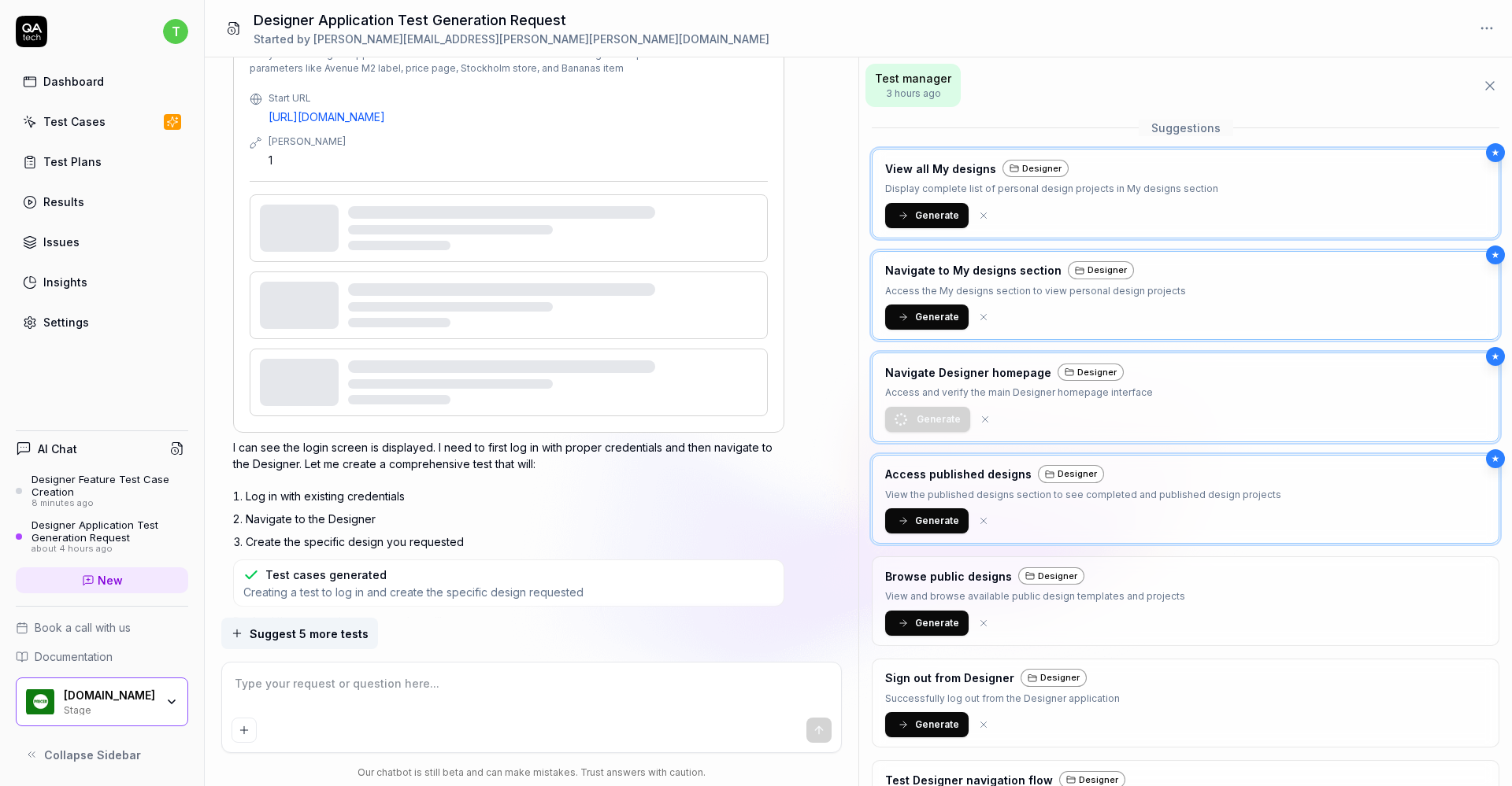
click at [78, 473] on div "Designer Feature Test Case Creation" at bounding box center [110, 486] width 157 height 26
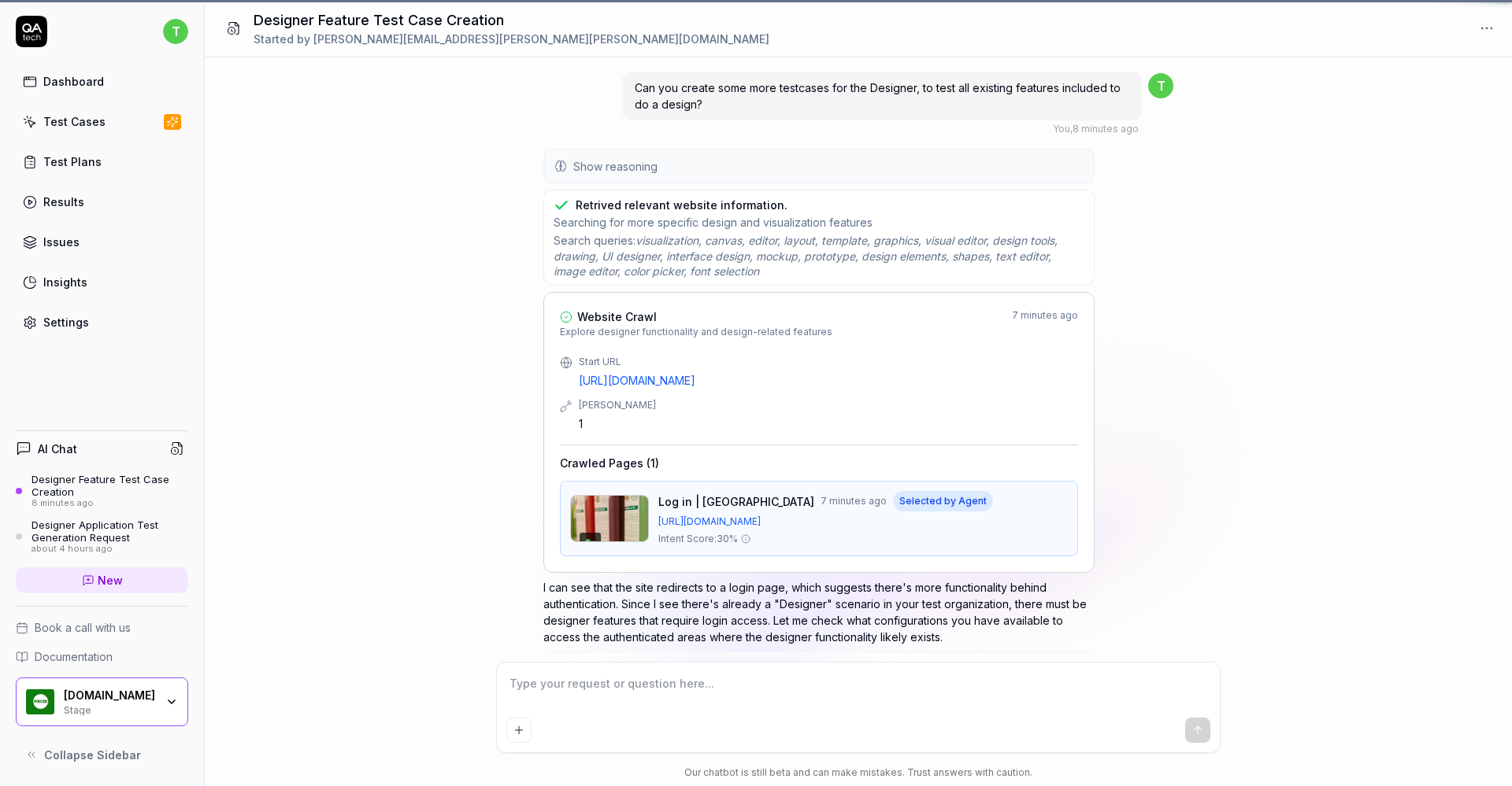
scroll to position [1973, 0]
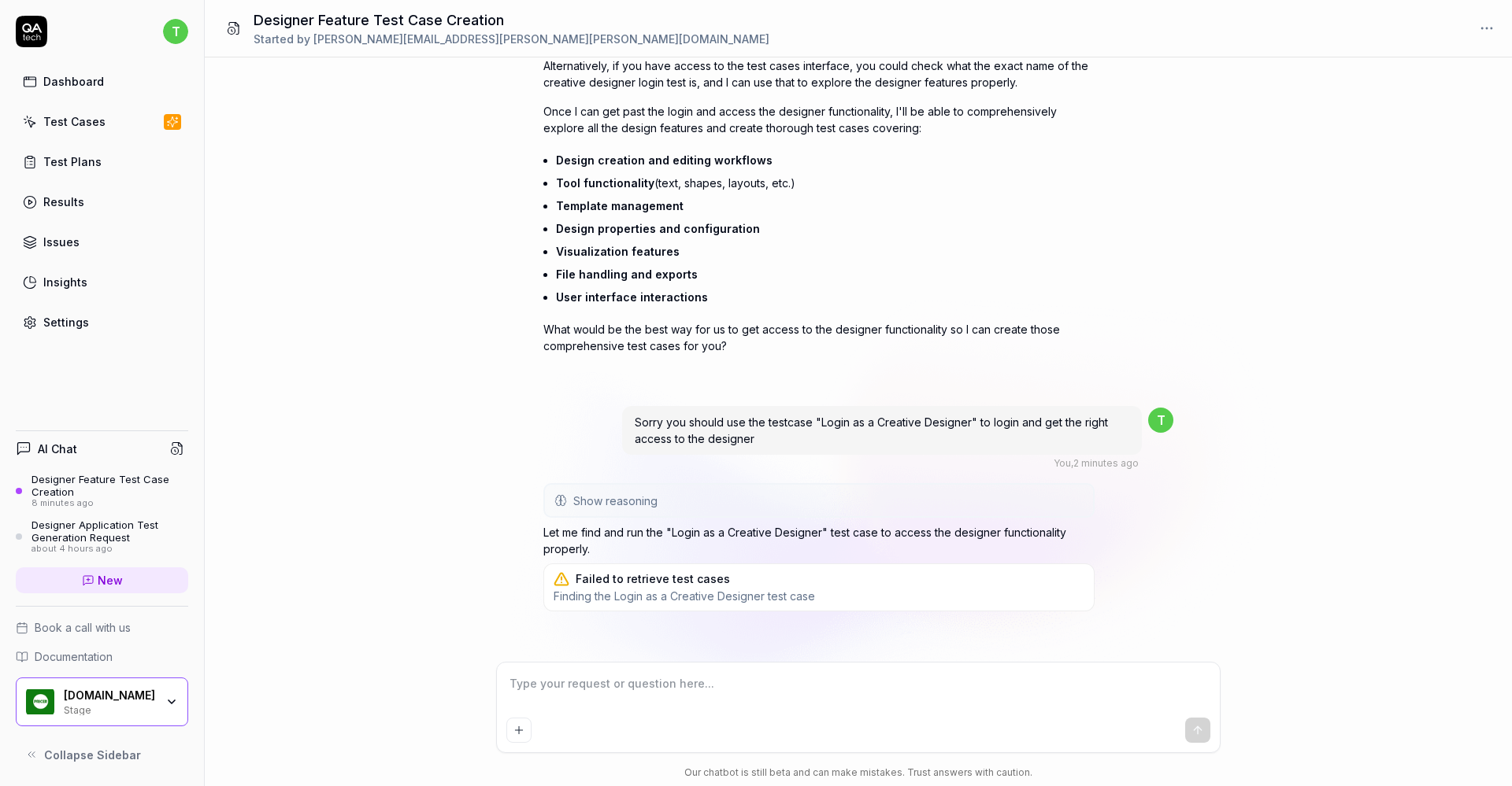
click at [594, 680] on textarea at bounding box center [858, 692] width 704 height 39
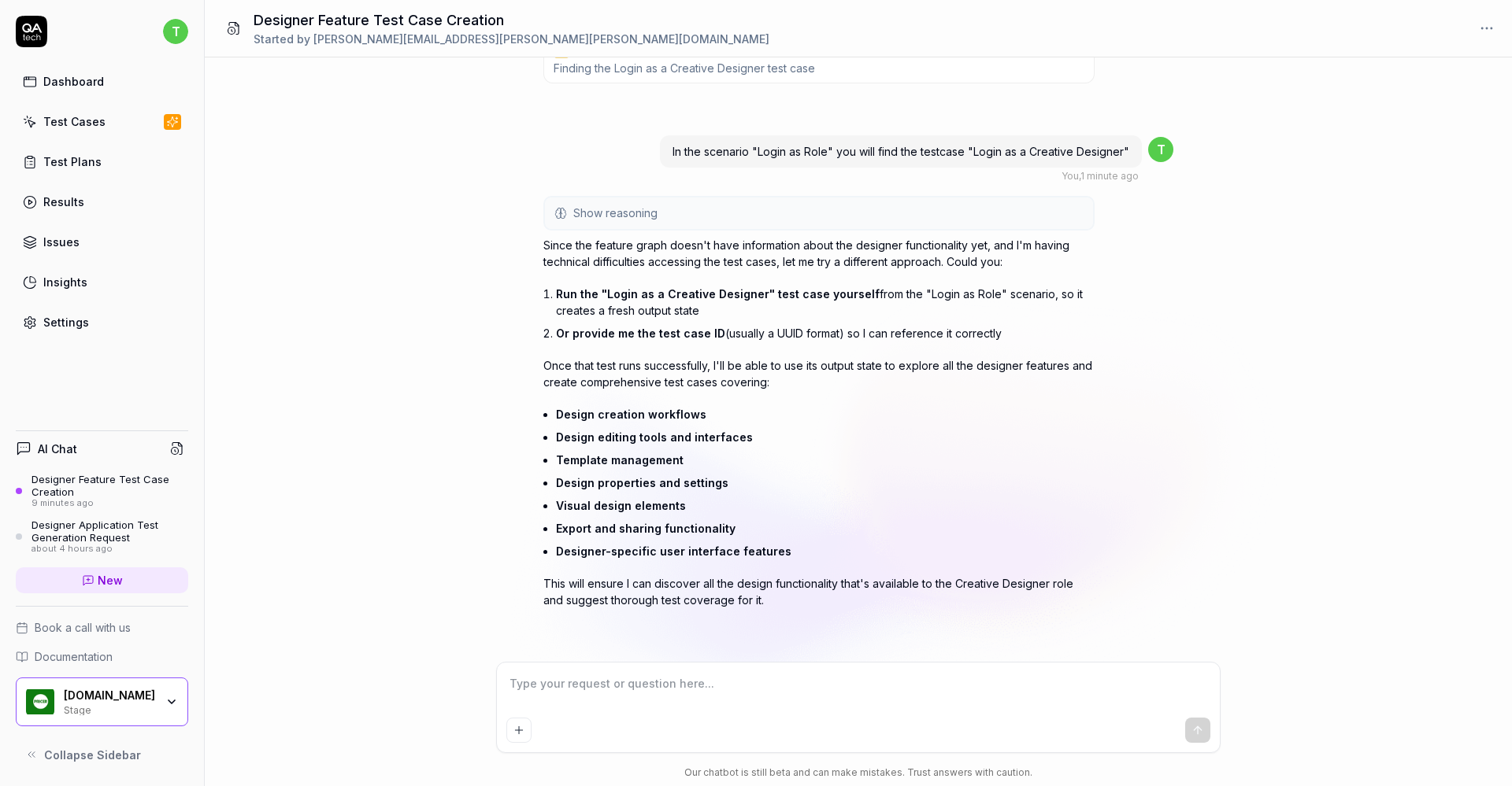
scroll to position [2497, 0]
click at [78, 167] on div "Test Plans" at bounding box center [72, 162] width 58 height 17
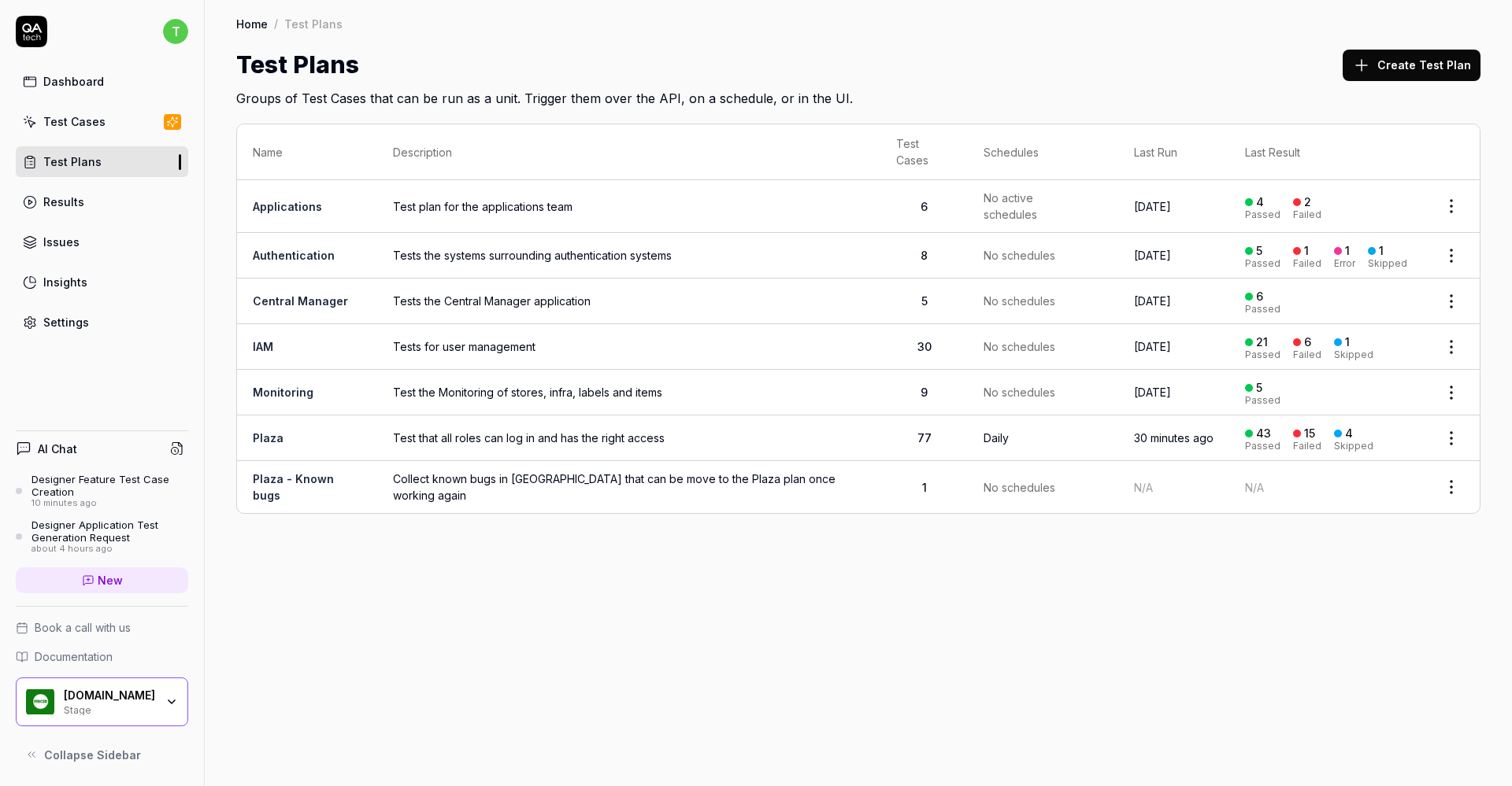
click at [108, 121] on link "Test Cases" at bounding box center [102, 122] width 172 height 30
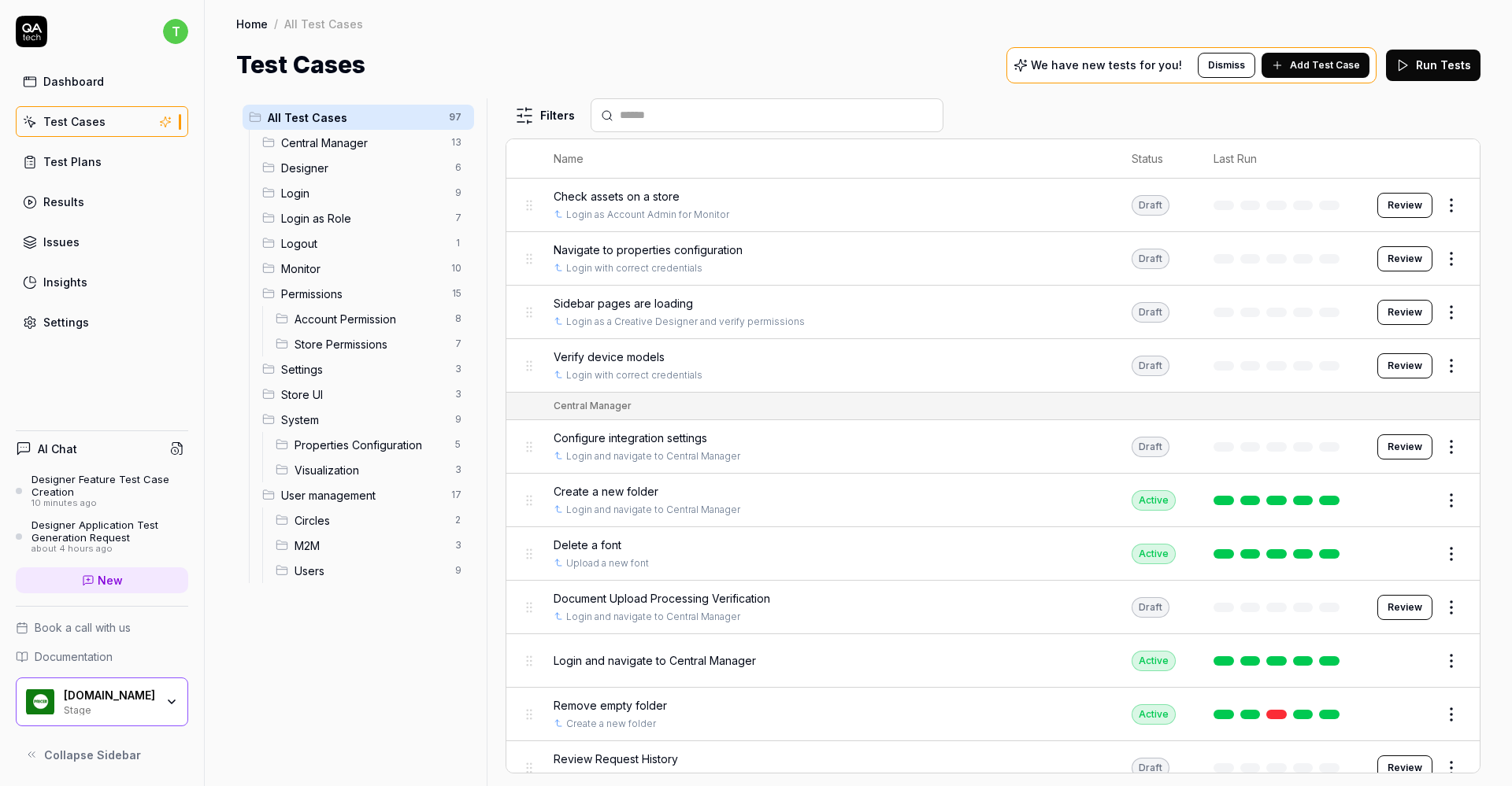
click at [316, 215] on span "Login as Role" at bounding box center [363, 218] width 164 height 17
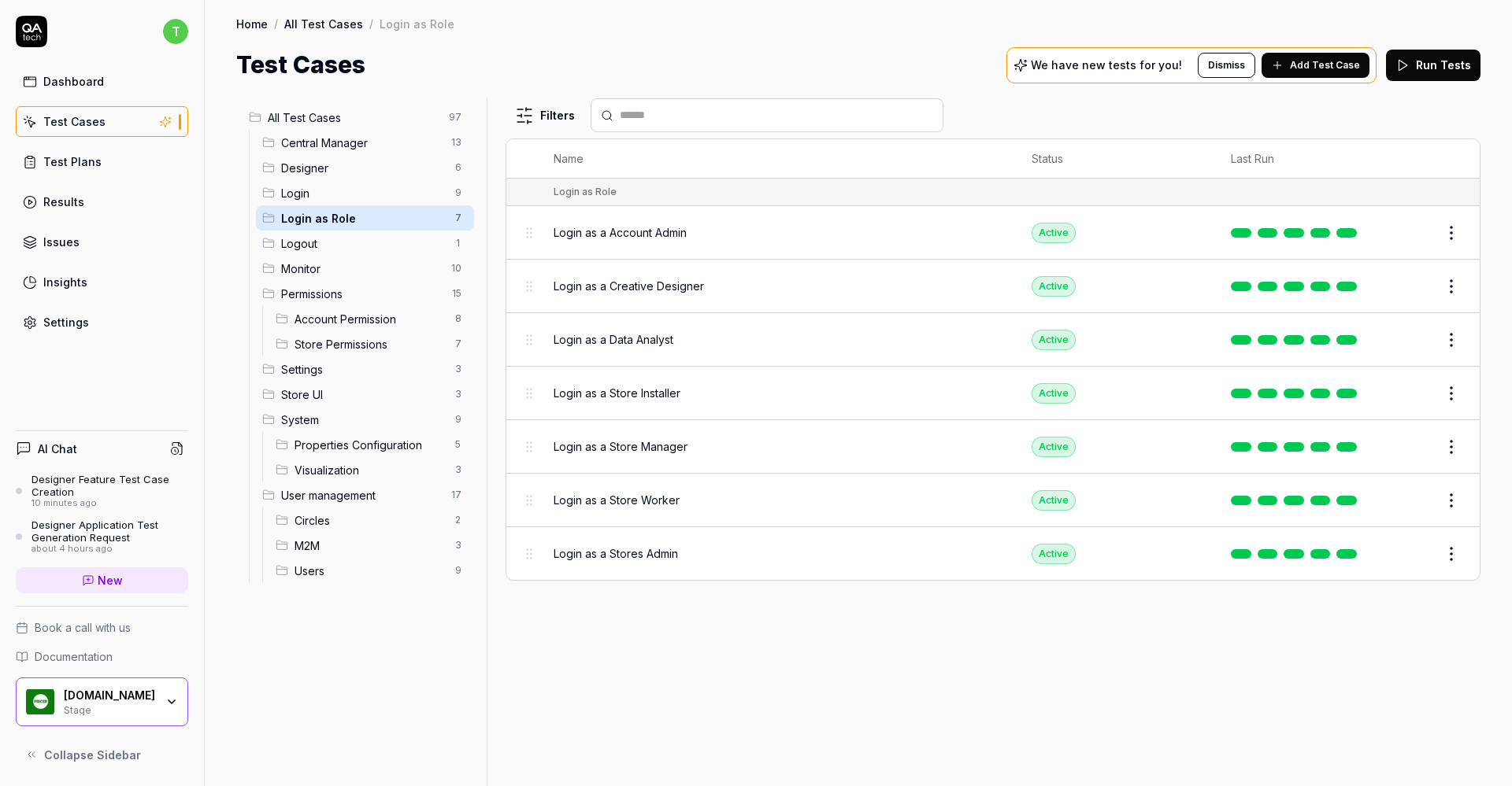
click at [662, 280] on span "Login as a Creative Designer" at bounding box center [629, 286] width 151 height 17
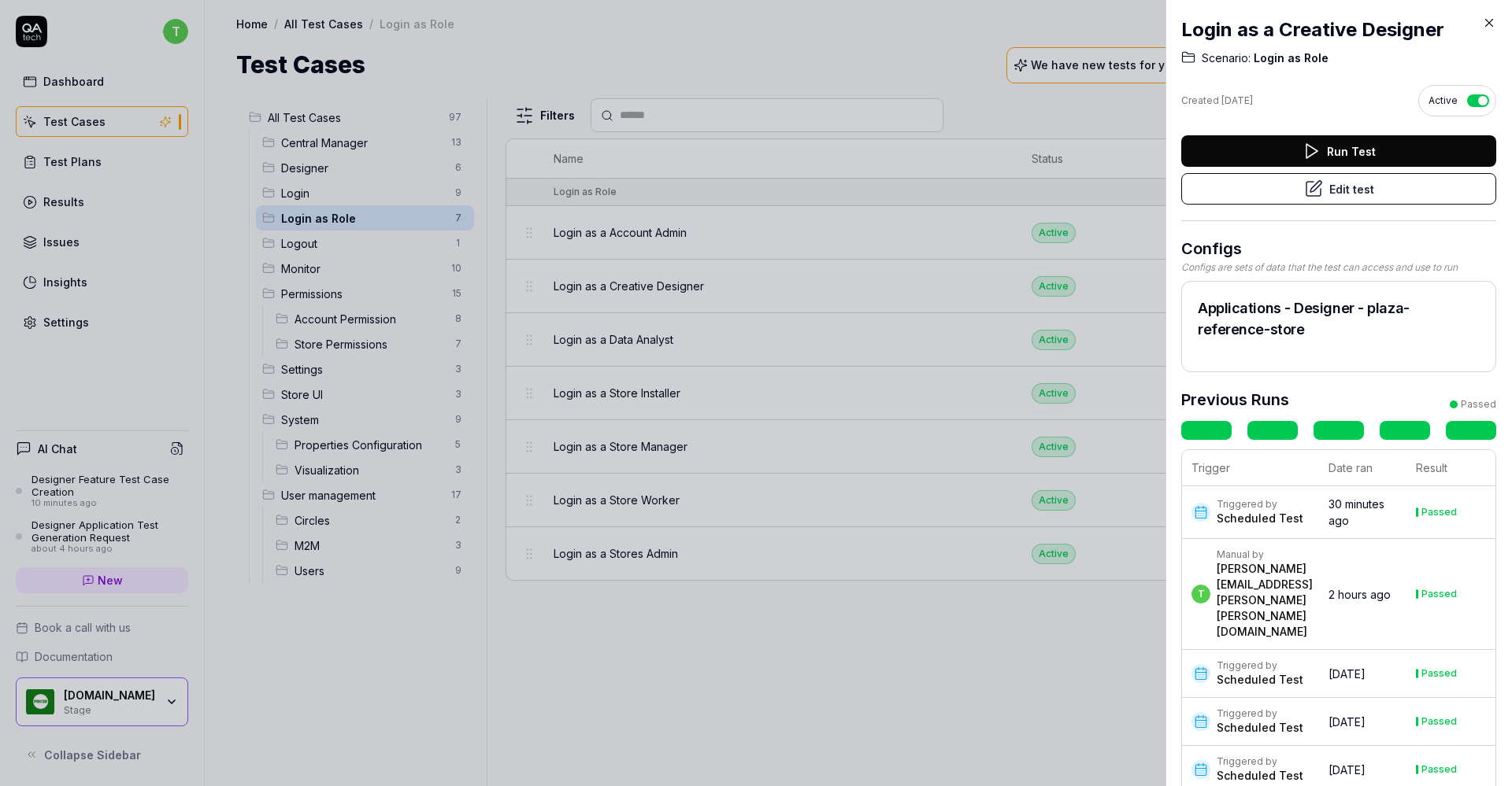
click at [1373, 190] on button "Edit test" at bounding box center [1338, 188] width 315 height 31
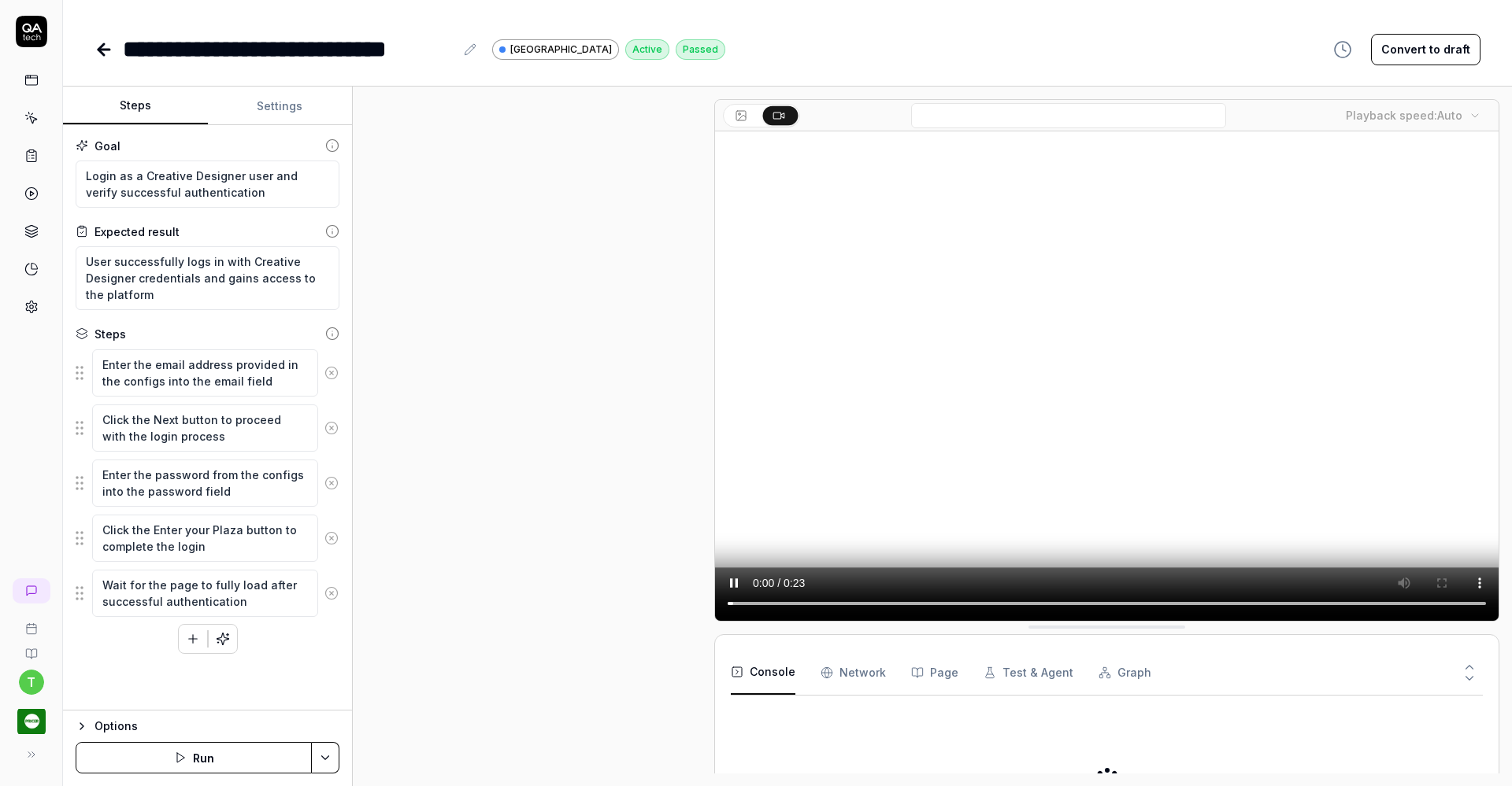
scroll to position [229, 0]
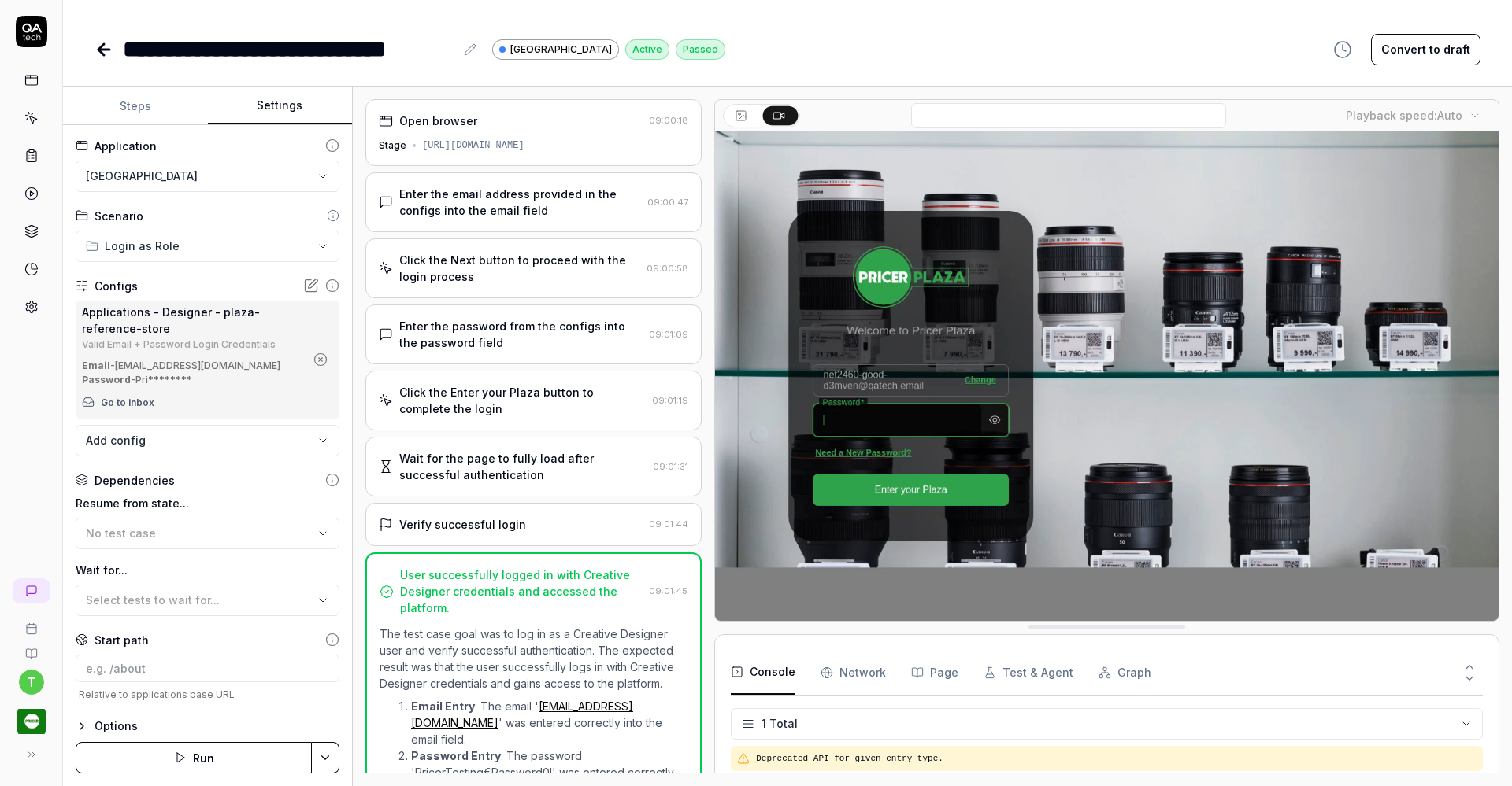
click at [279, 104] on button "Settings" at bounding box center [280, 106] width 145 height 38
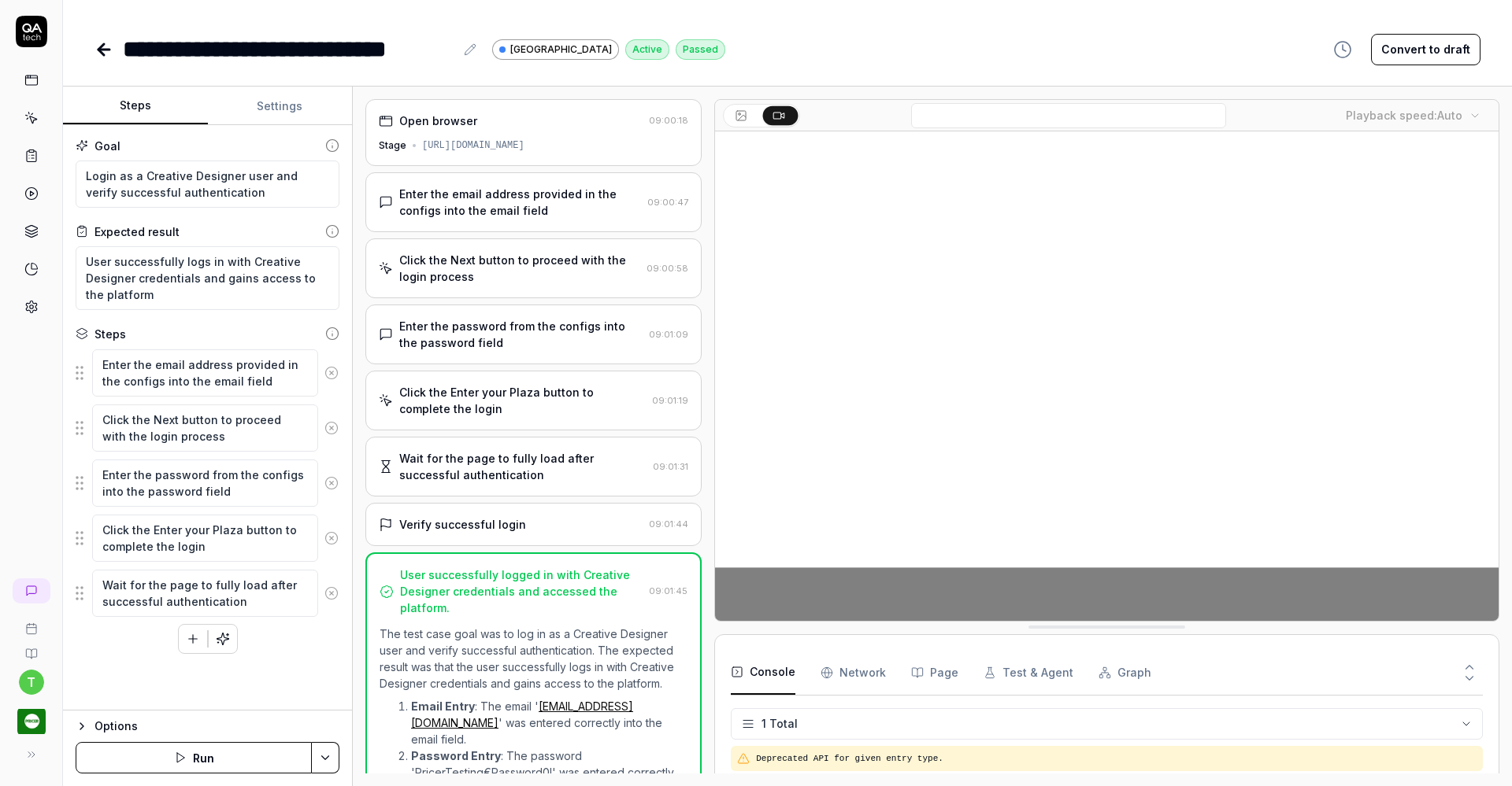
click at [137, 105] on button "Steps" at bounding box center [135, 106] width 145 height 38
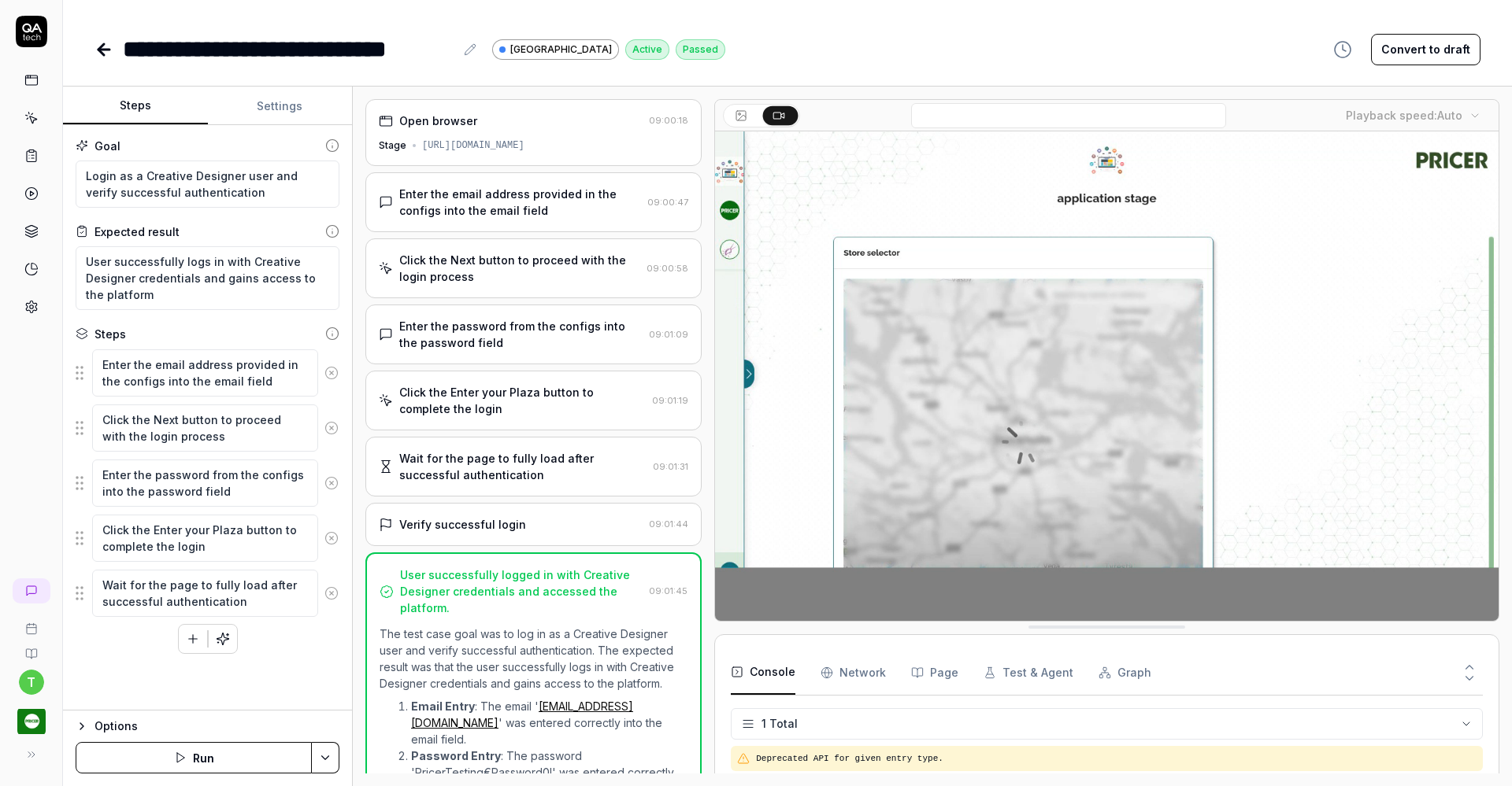
click at [35, 78] on icon at bounding box center [31, 80] width 14 height 14
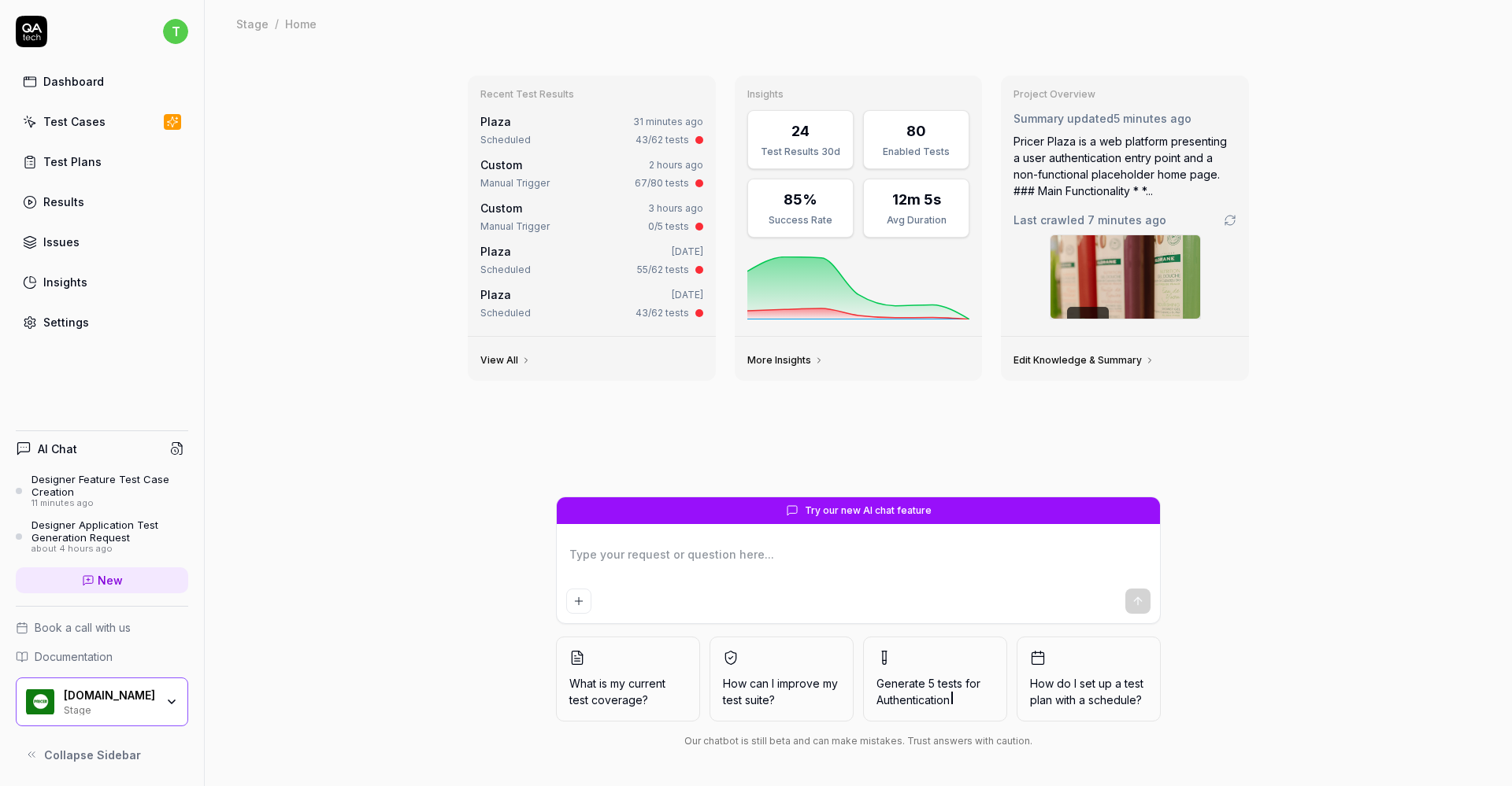
click at [59, 118] on div "Test Cases" at bounding box center [74, 122] width 62 height 17
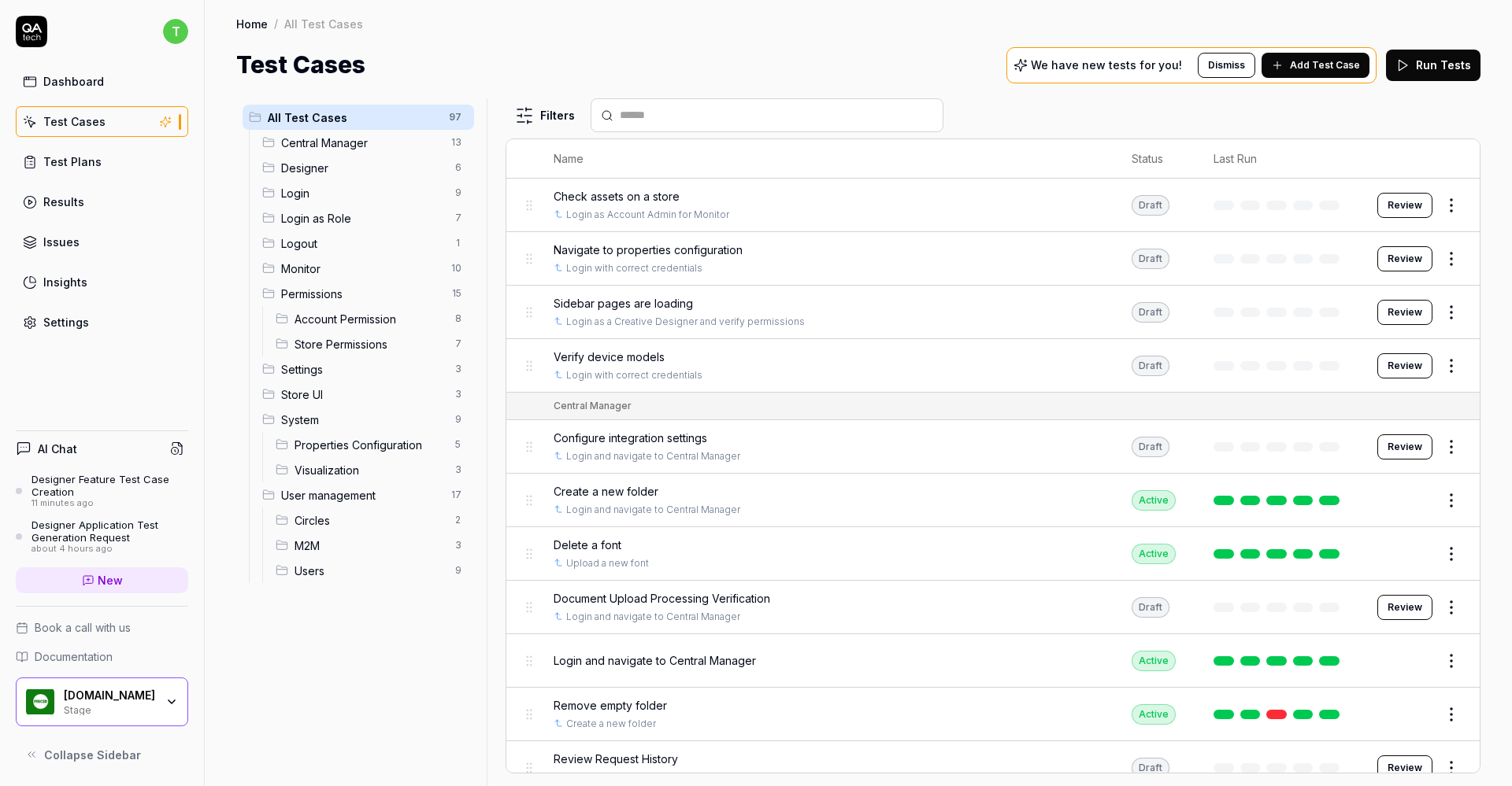
click at [301, 214] on span "Login as Role" at bounding box center [363, 218] width 164 height 17
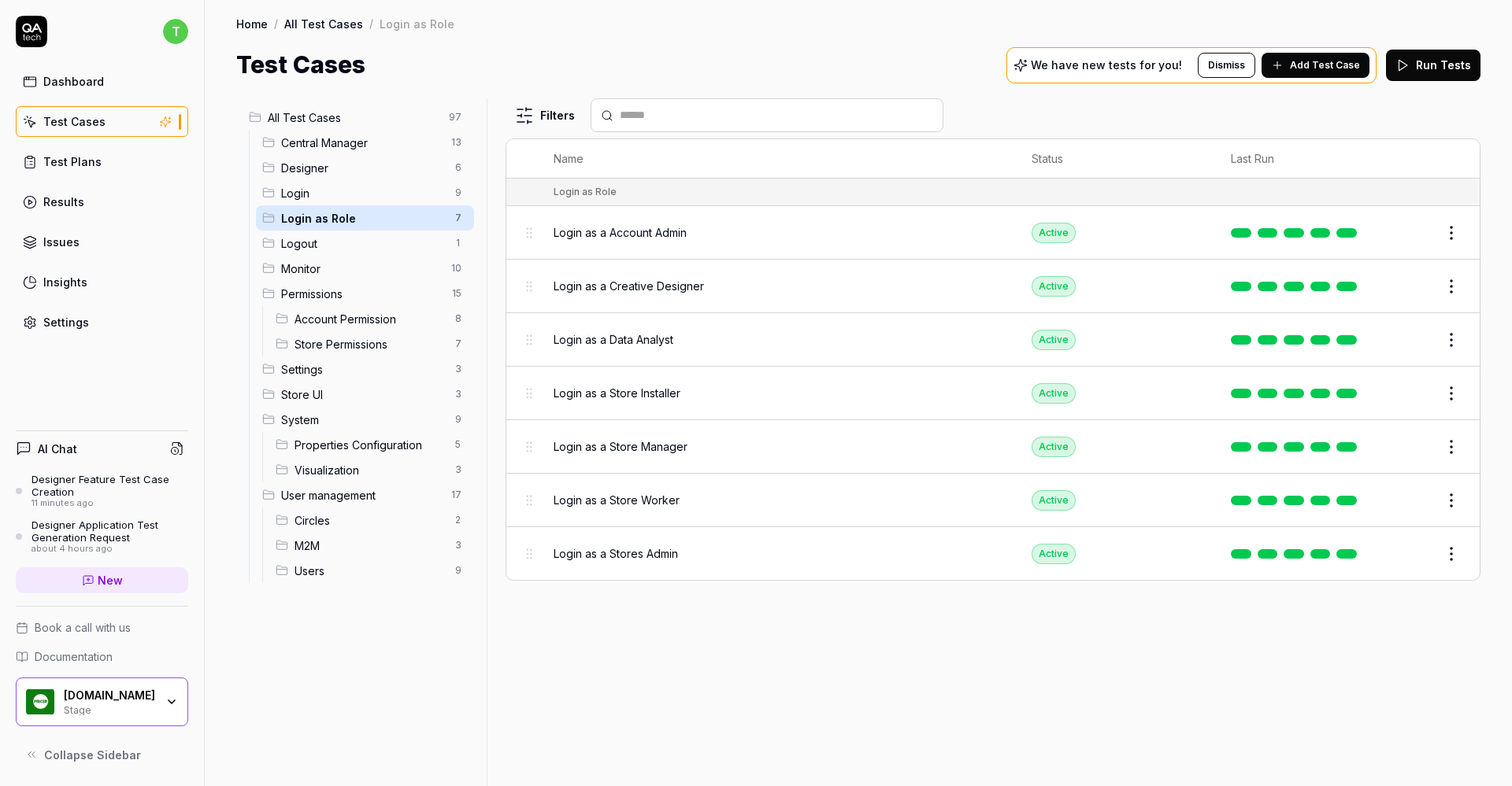
click at [593, 283] on span "Login as a Creative Designer" at bounding box center [629, 286] width 151 height 17
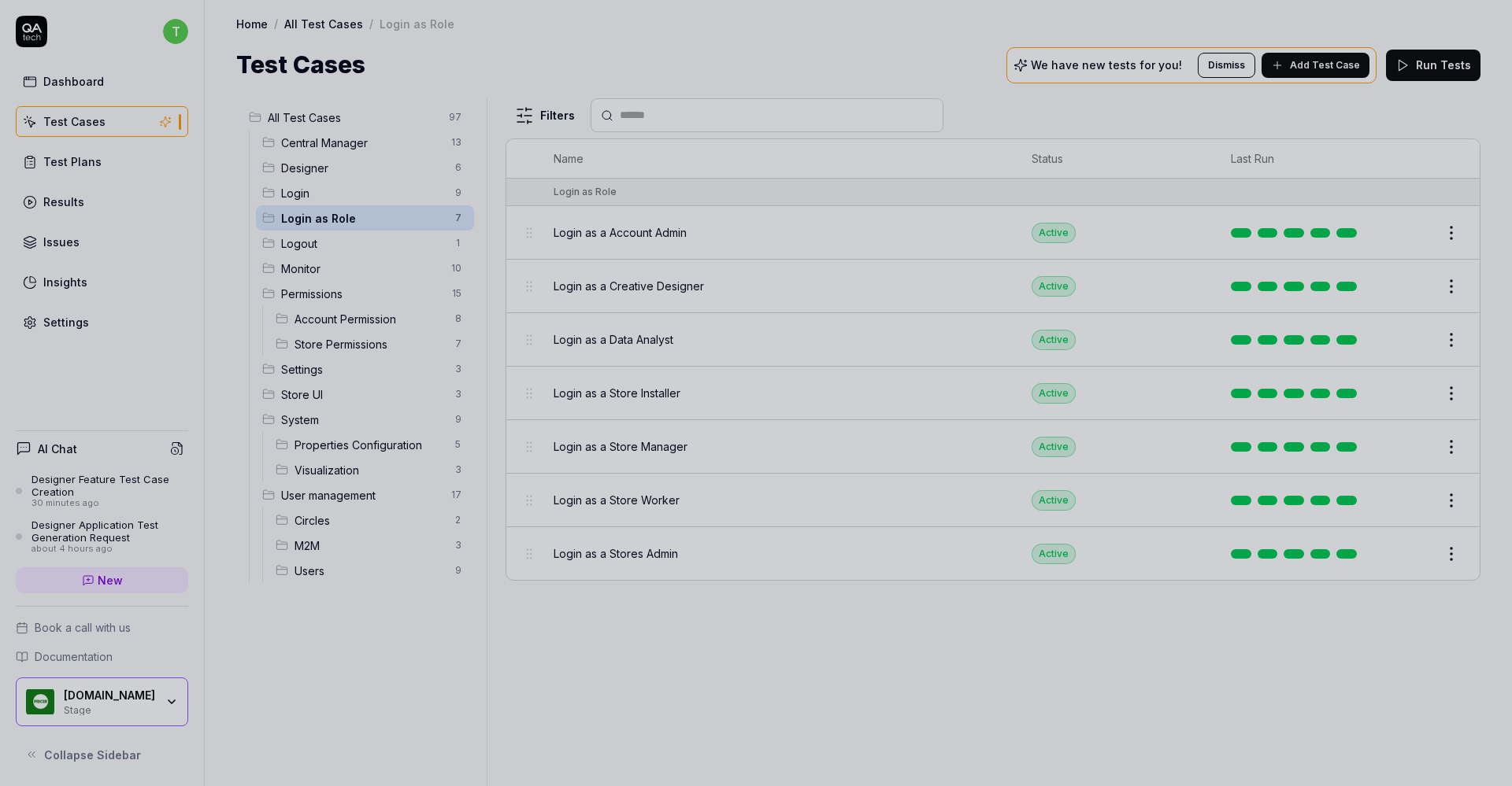
click at [69, 480] on div at bounding box center [756, 393] width 1512 height 786
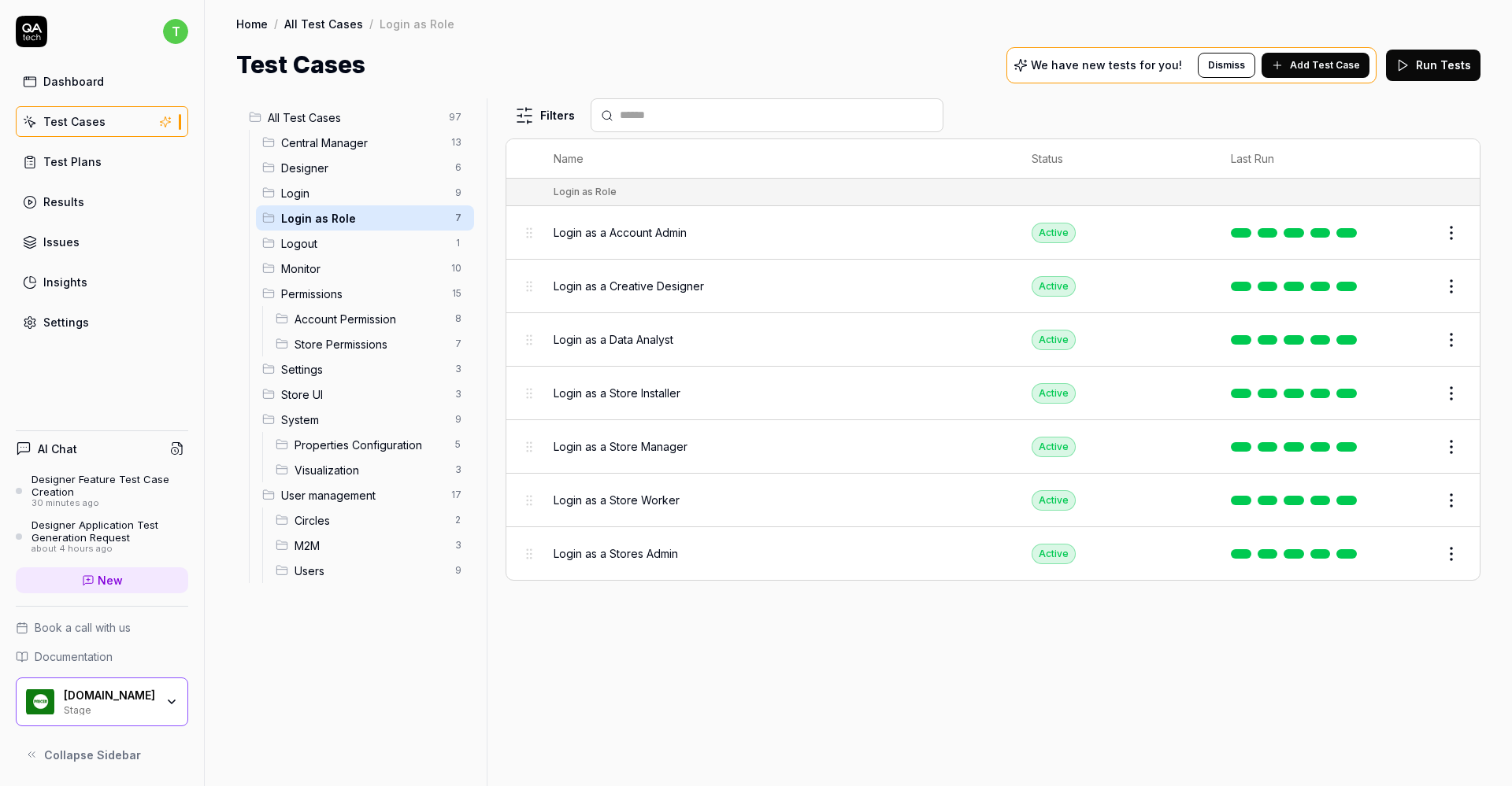
click at [69, 480] on div "Designer Feature Test Case Creation" at bounding box center [110, 486] width 157 height 26
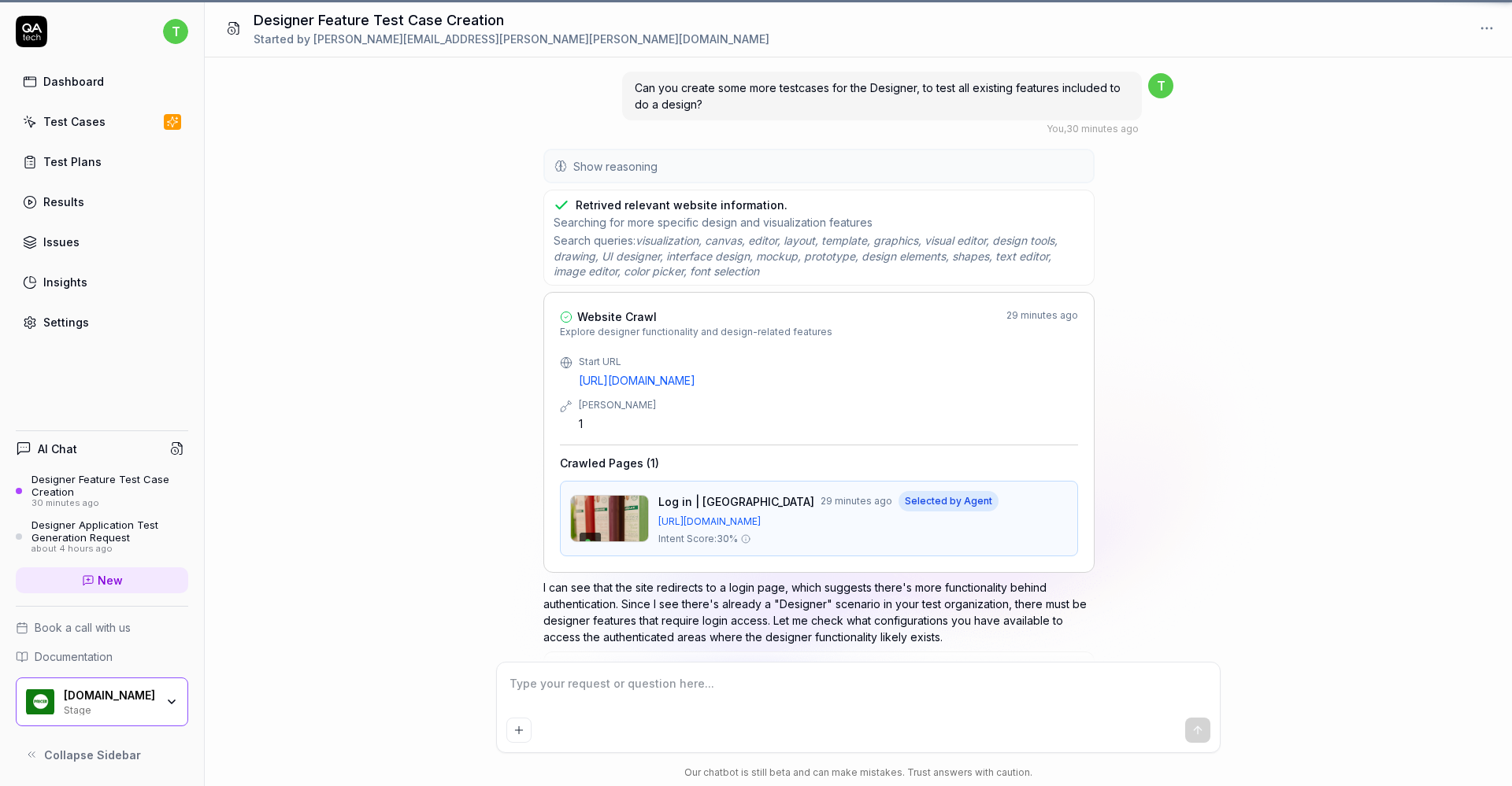
scroll to position [2497, 0]
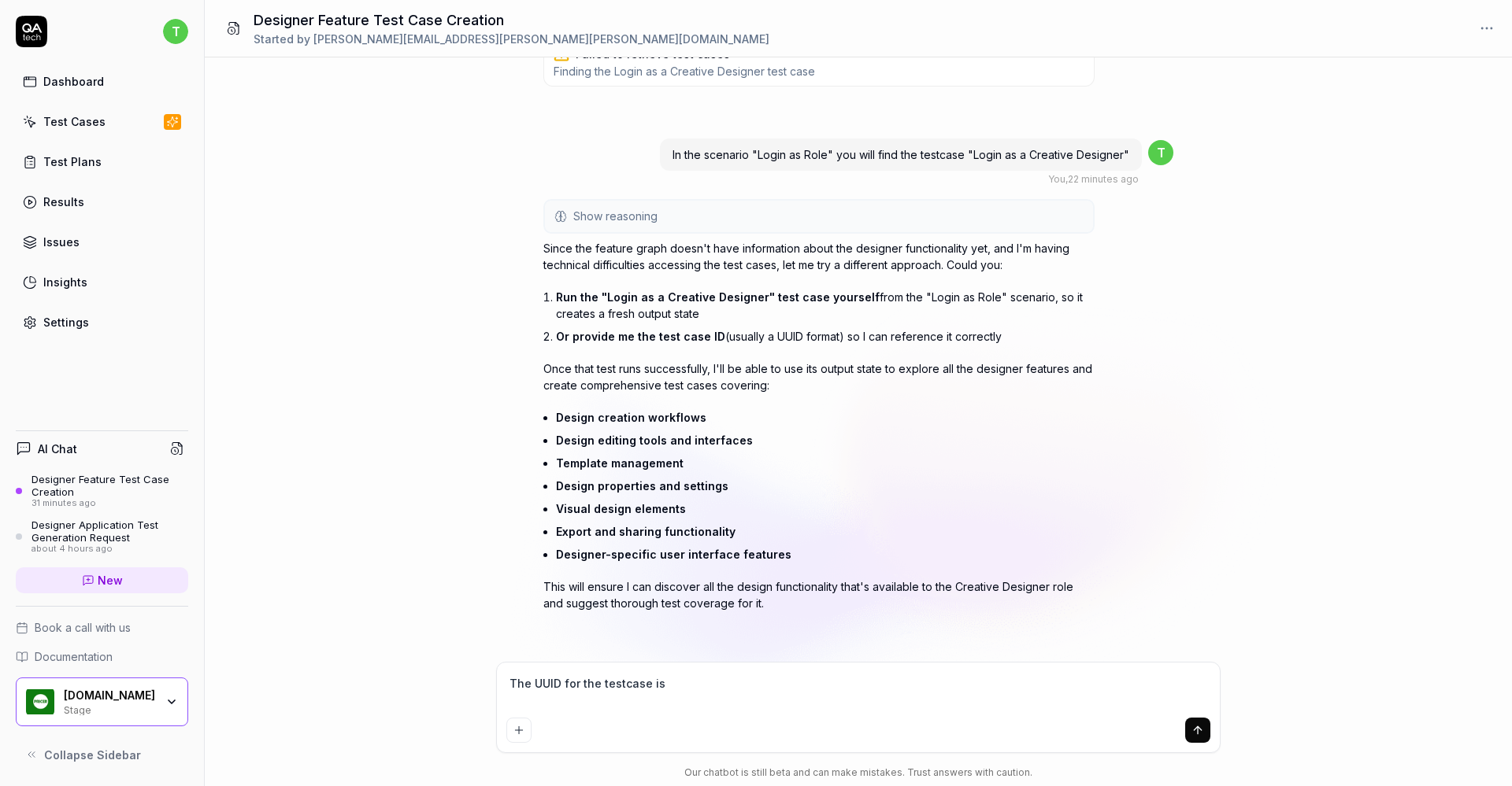
paste textarea "e6cb39e6-d074-40a8-8686-9e37c395a475"
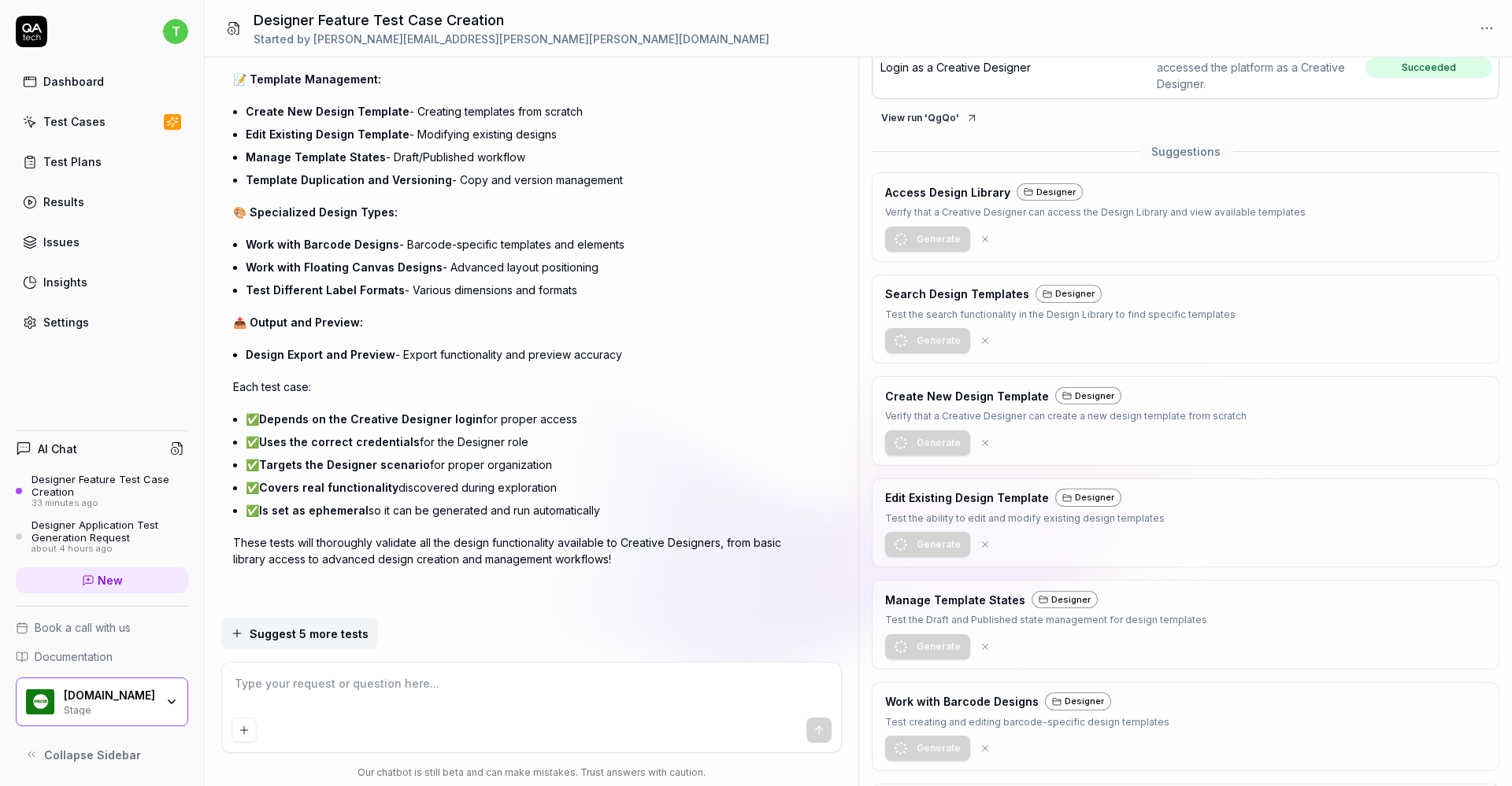
scroll to position [139, 0]
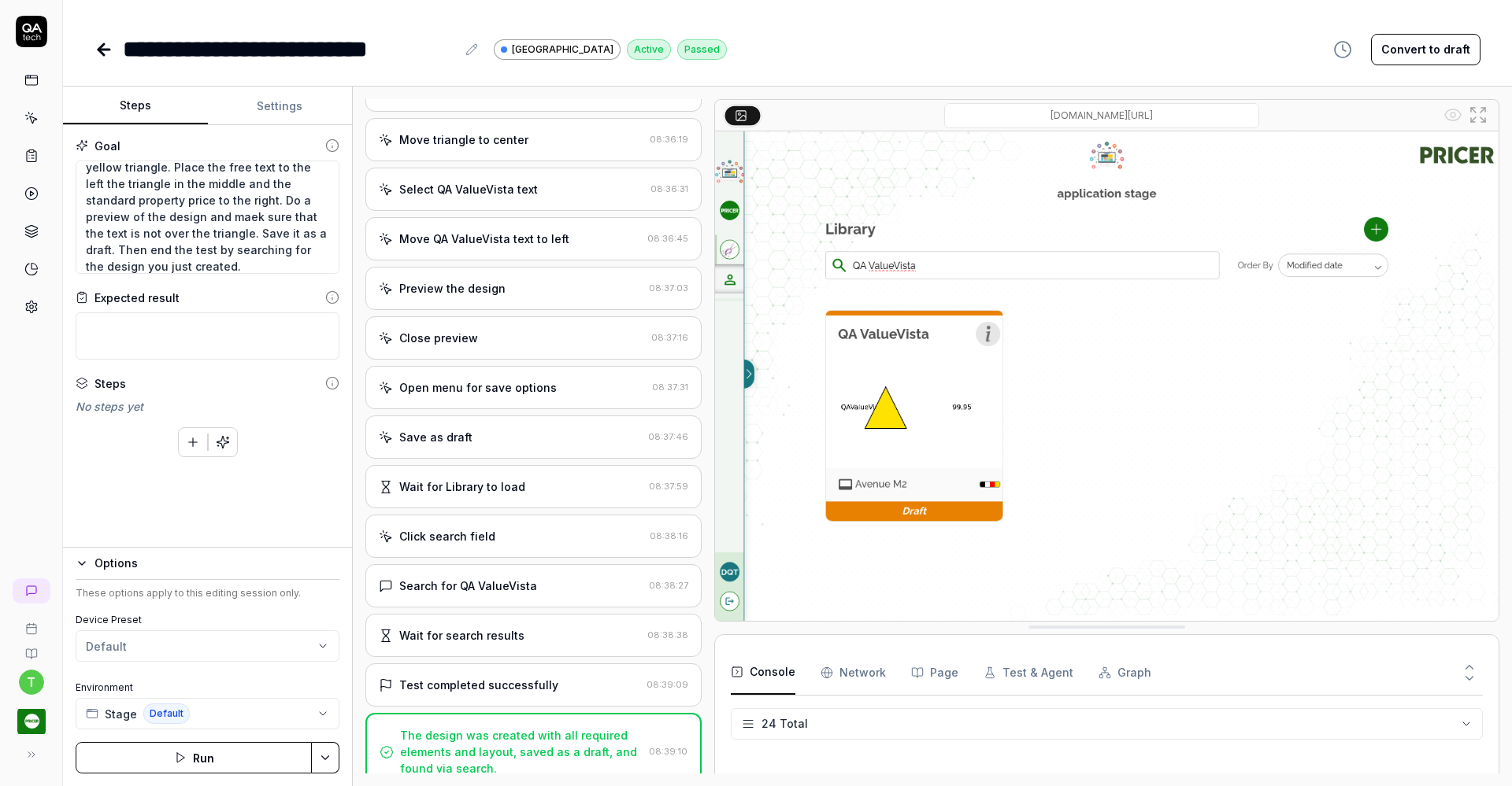
scroll to position [649, 0]
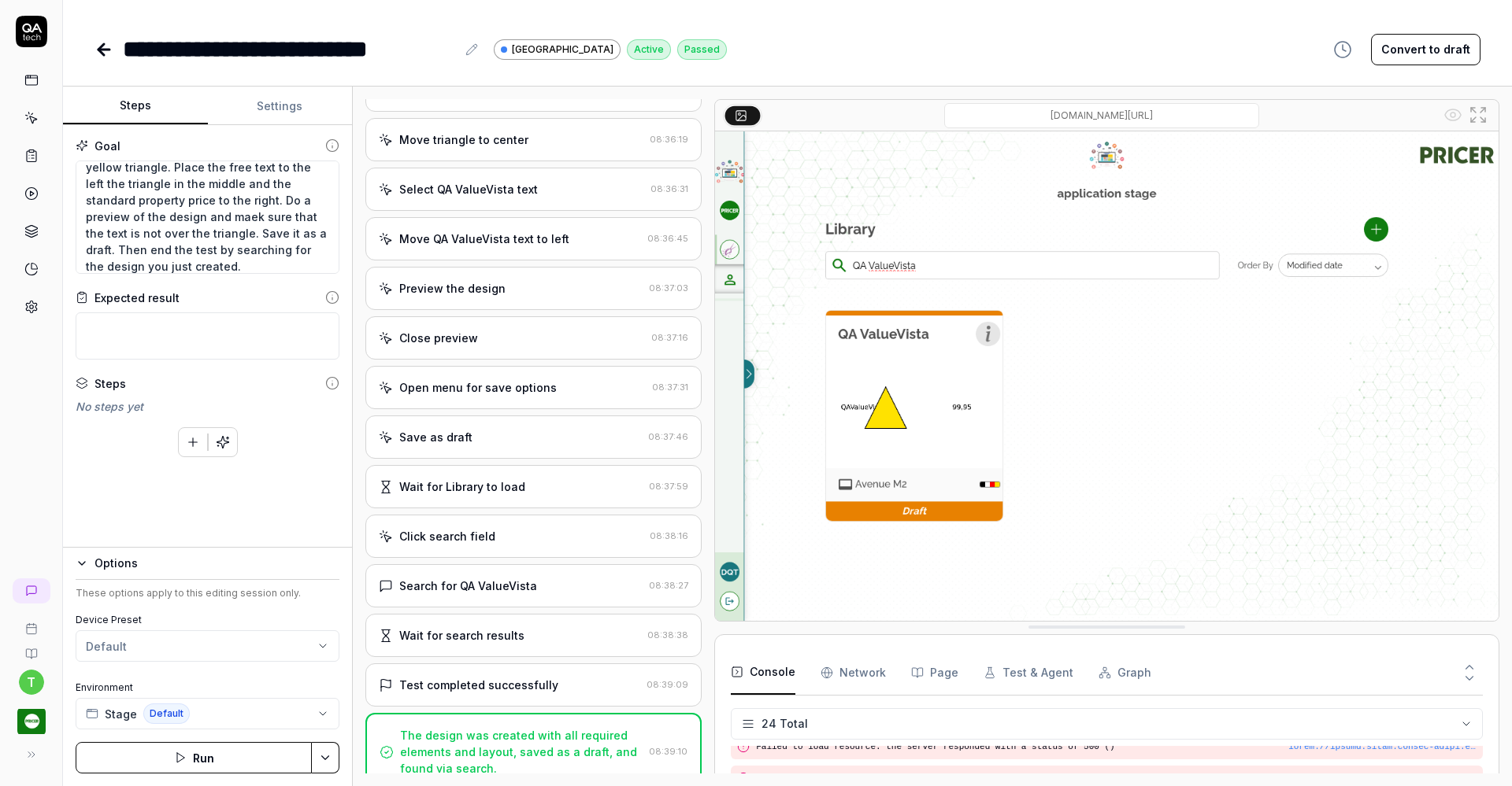
type textarea "*"
click at [273, 108] on button "Settings" at bounding box center [280, 106] width 145 height 38
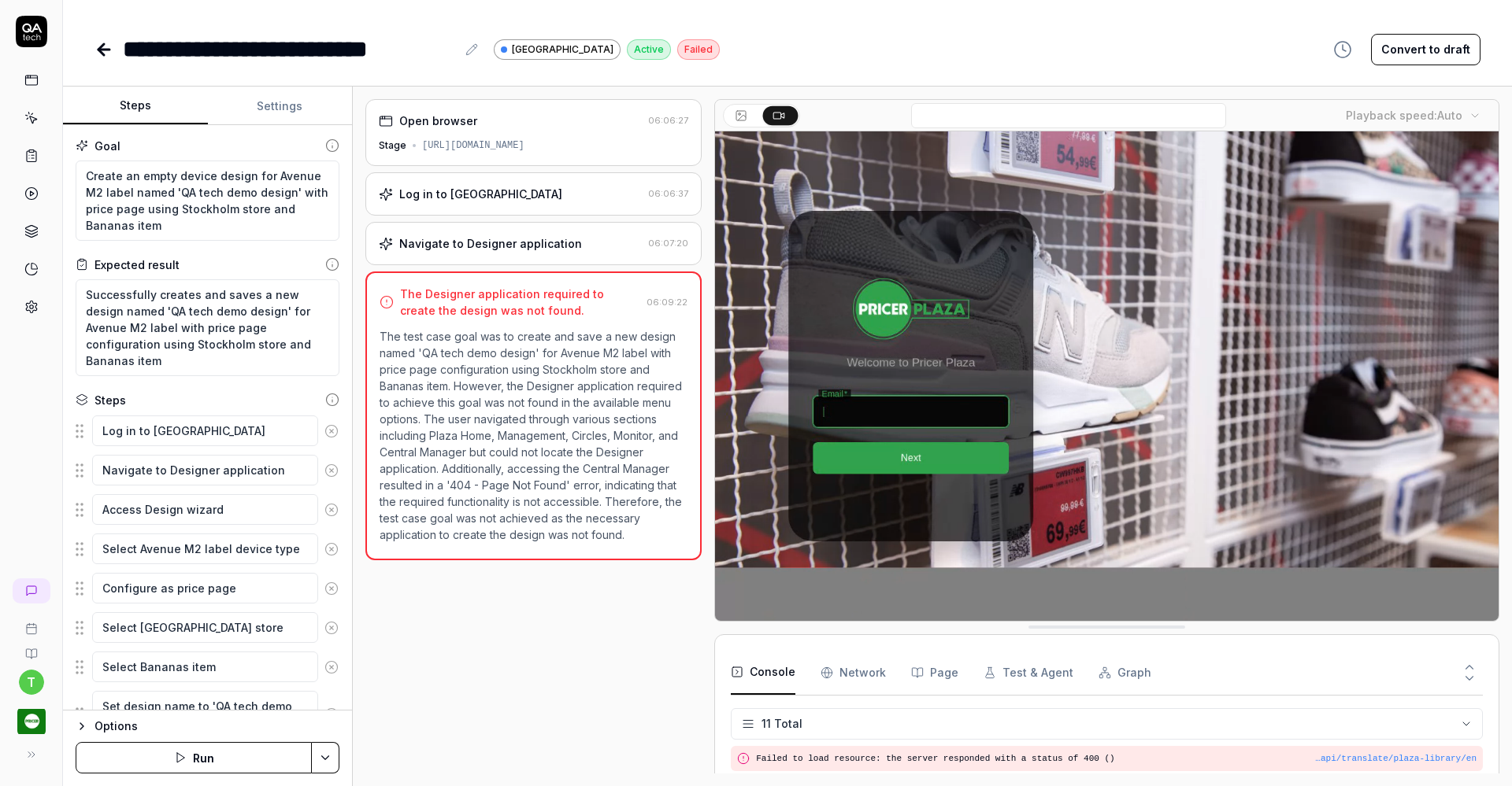
scroll to position [248, 0]
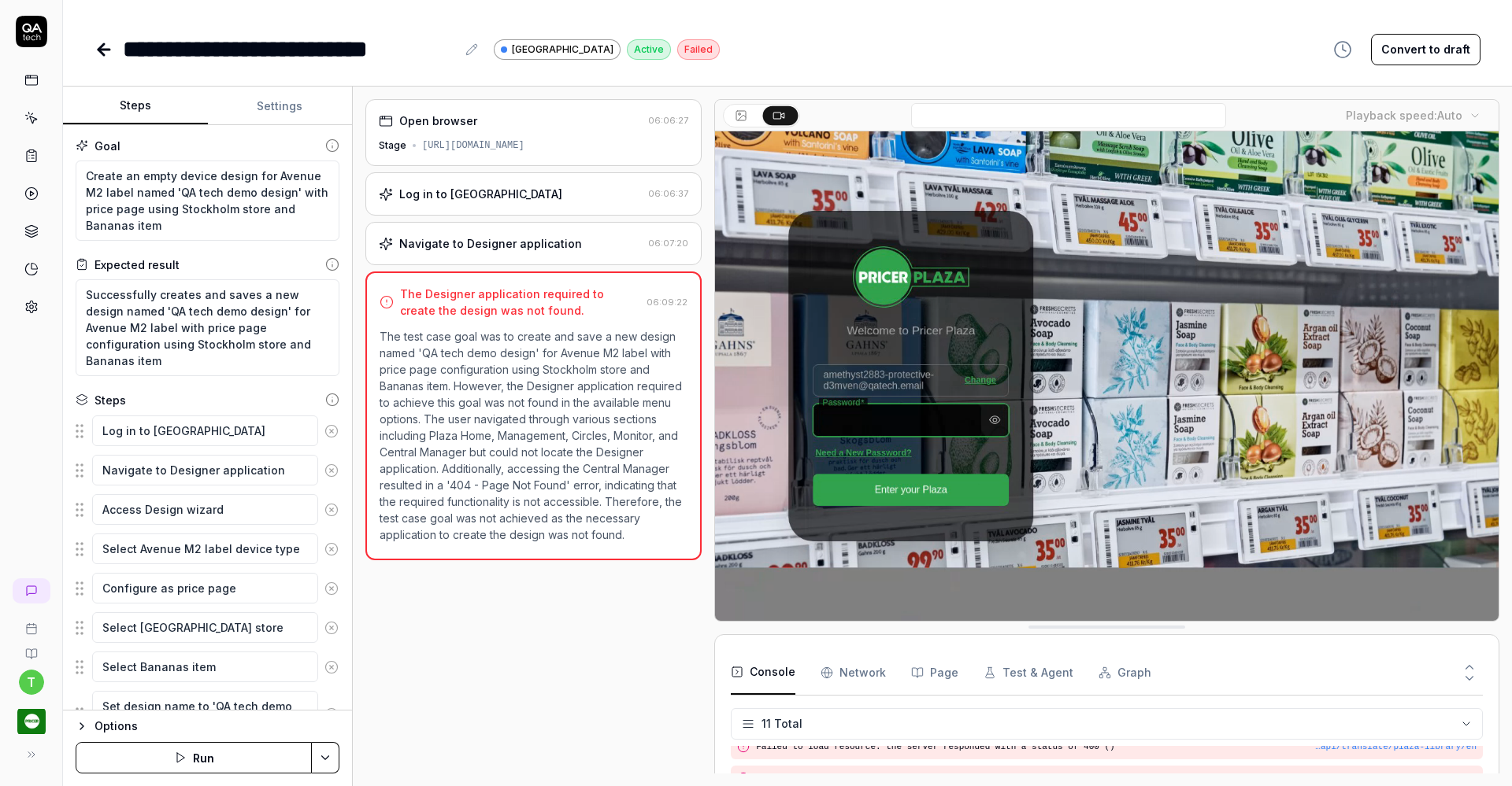
click at [33, 116] on icon at bounding box center [31, 118] width 14 height 14
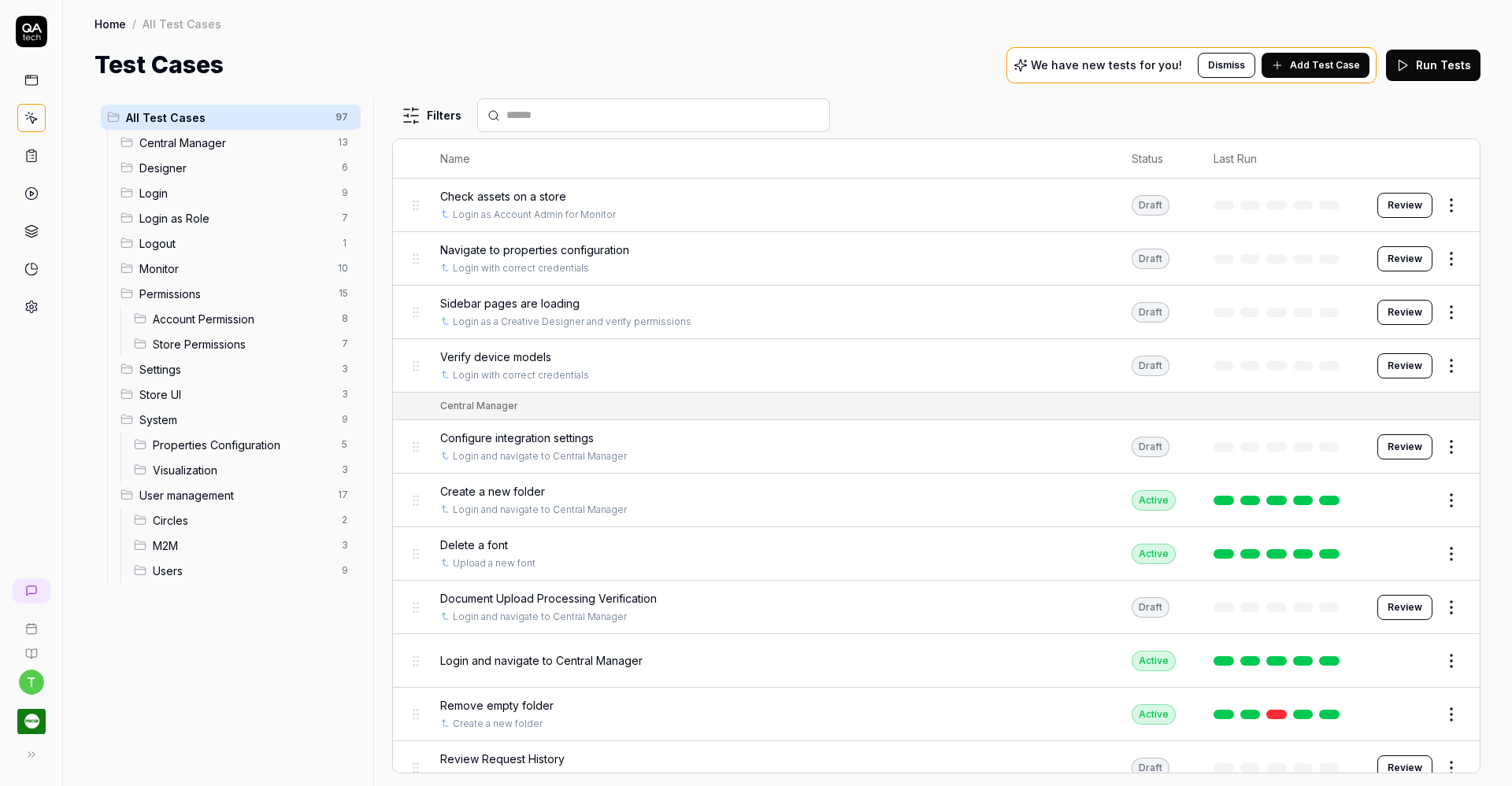
click at [150, 170] on span "Designer" at bounding box center [235, 168] width 193 height 17
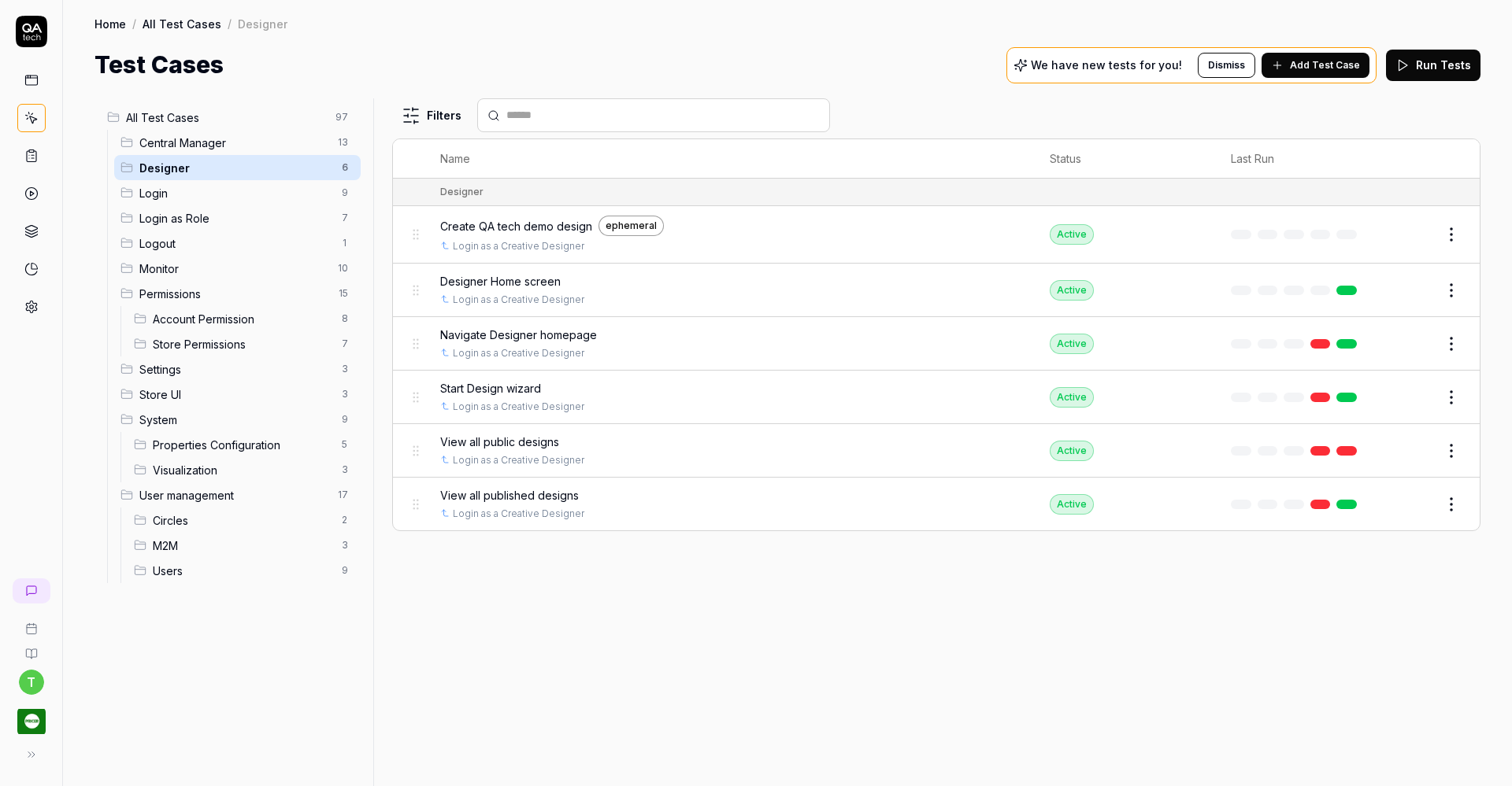
click at [245, 223] on span "Login as Role" at bounding box center [235, 218] width 193 height 17
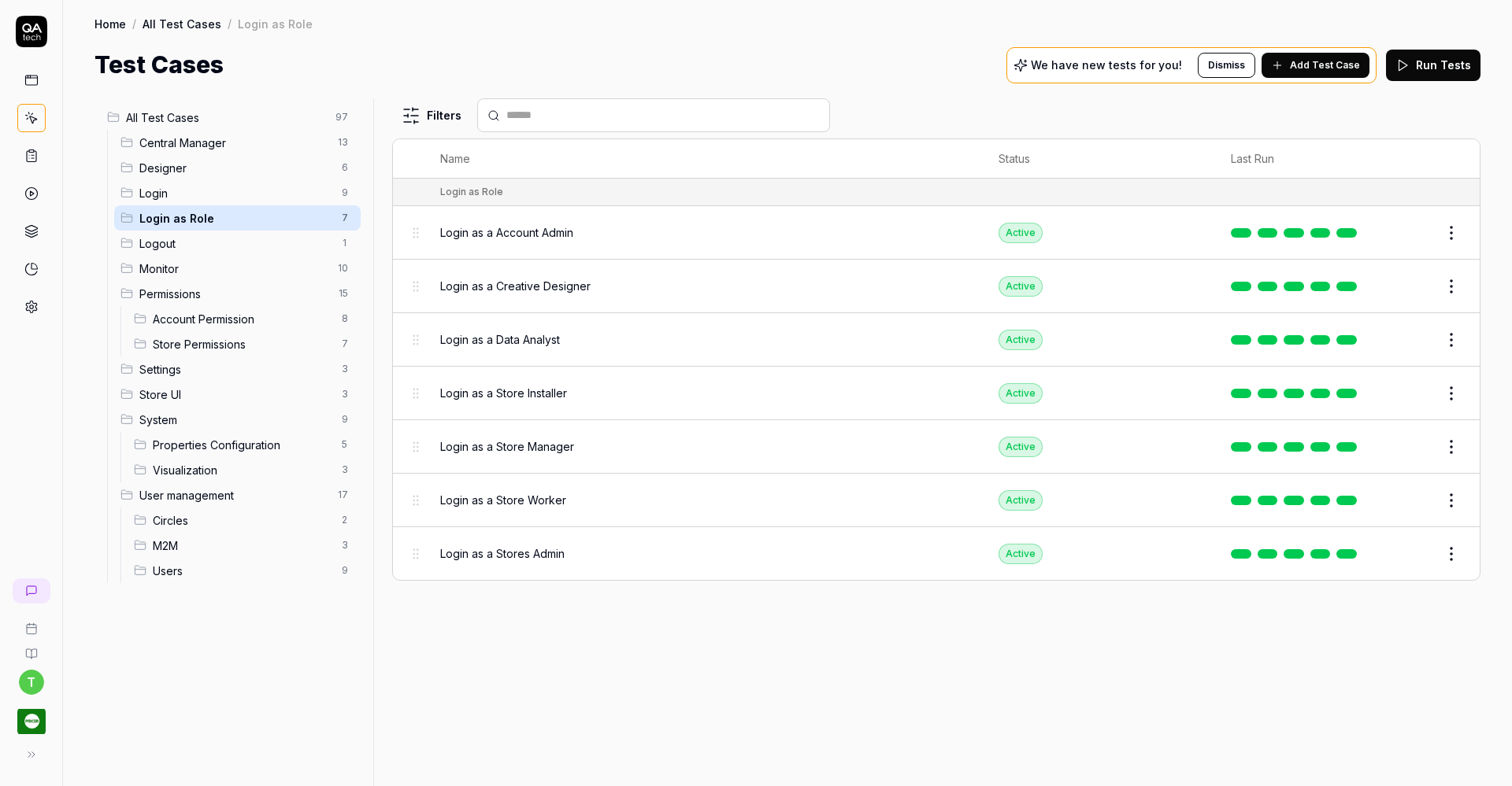
click at [459, 285] on span "Login as a Creative Designer" at bounding box center [516, 286] width 151 height 17
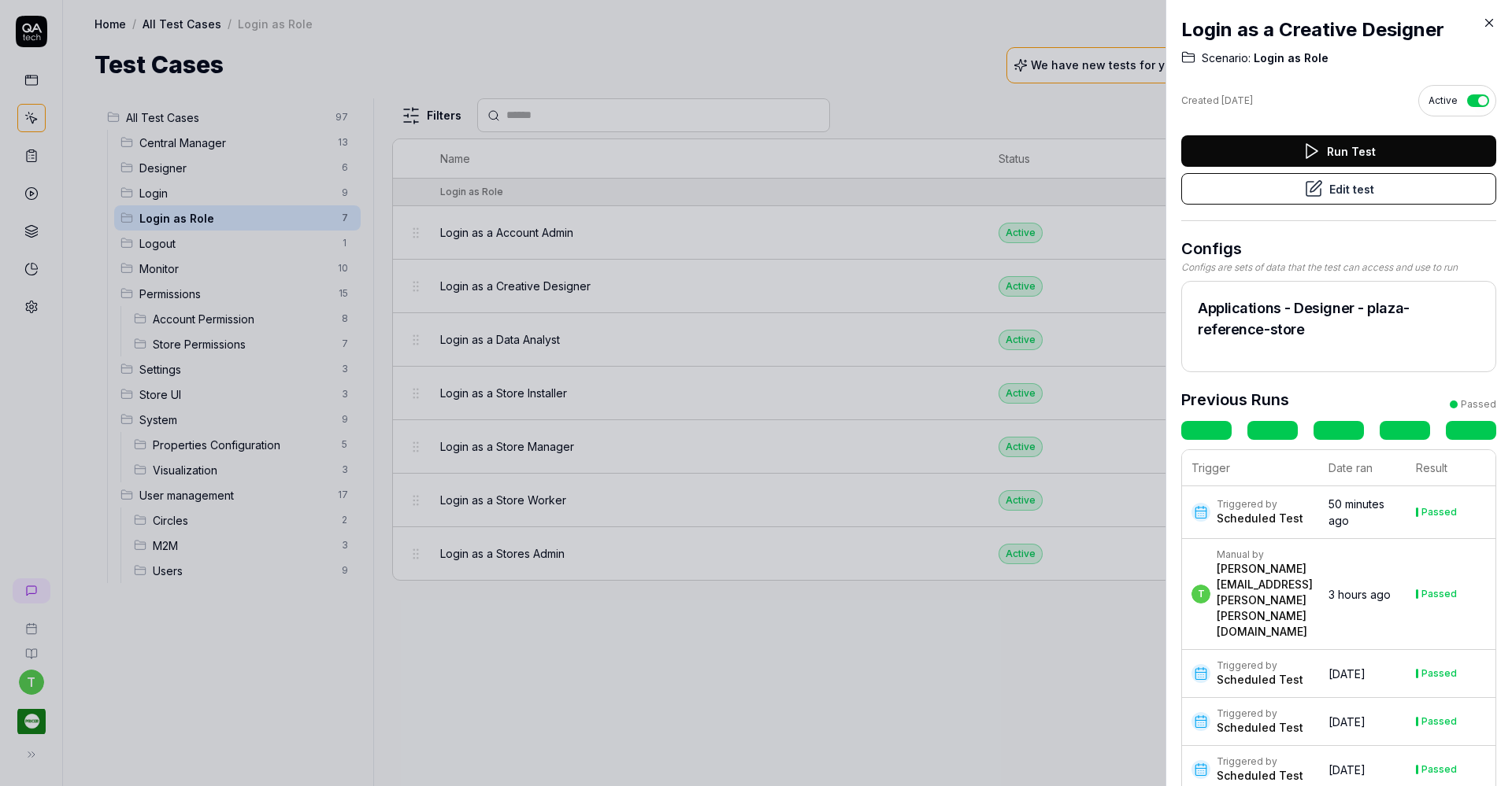
click at [1307, 186] on icon at bounding box center [1313, 189] width 19 height 19
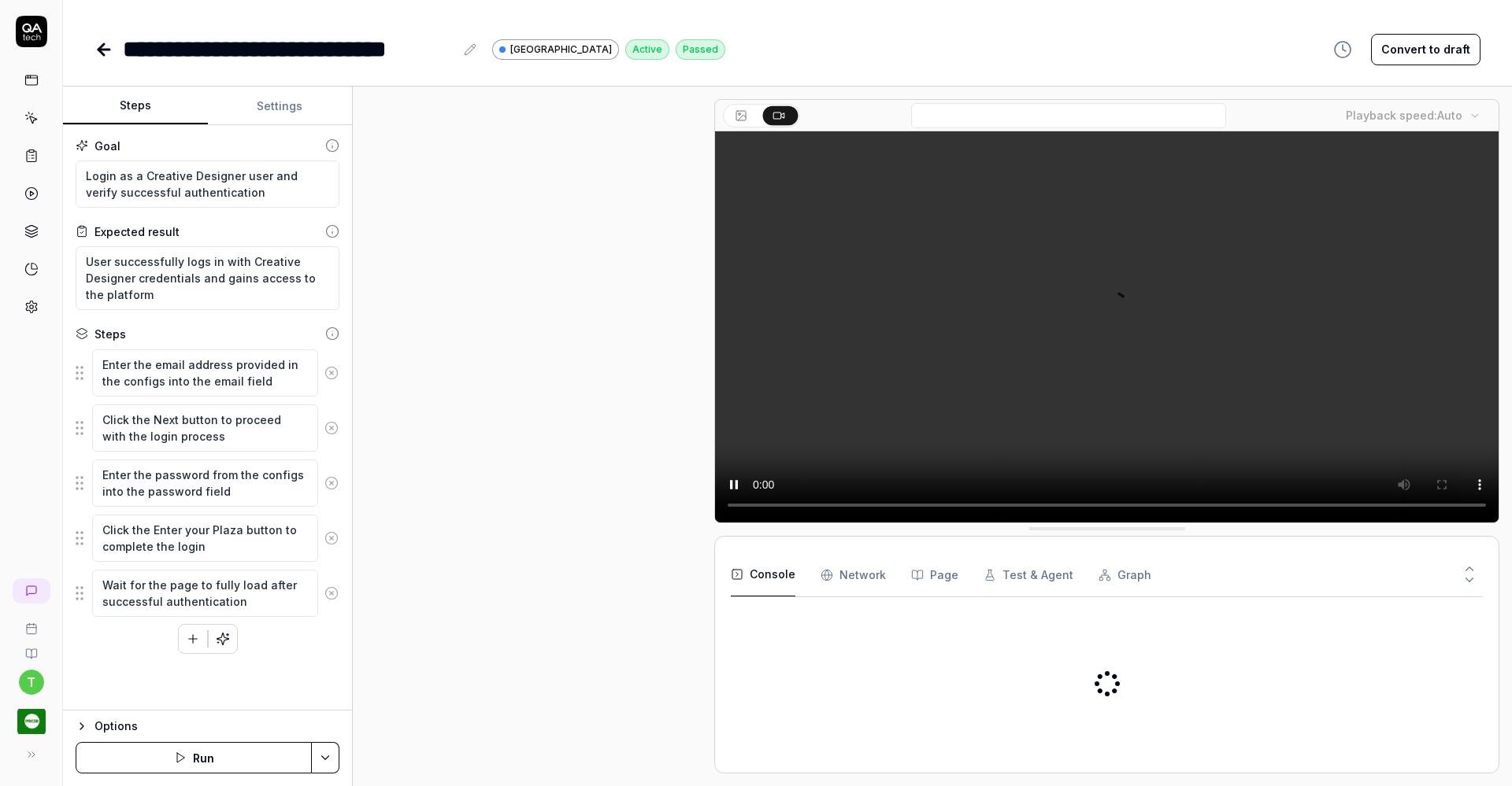
scroll to position [229, 0]
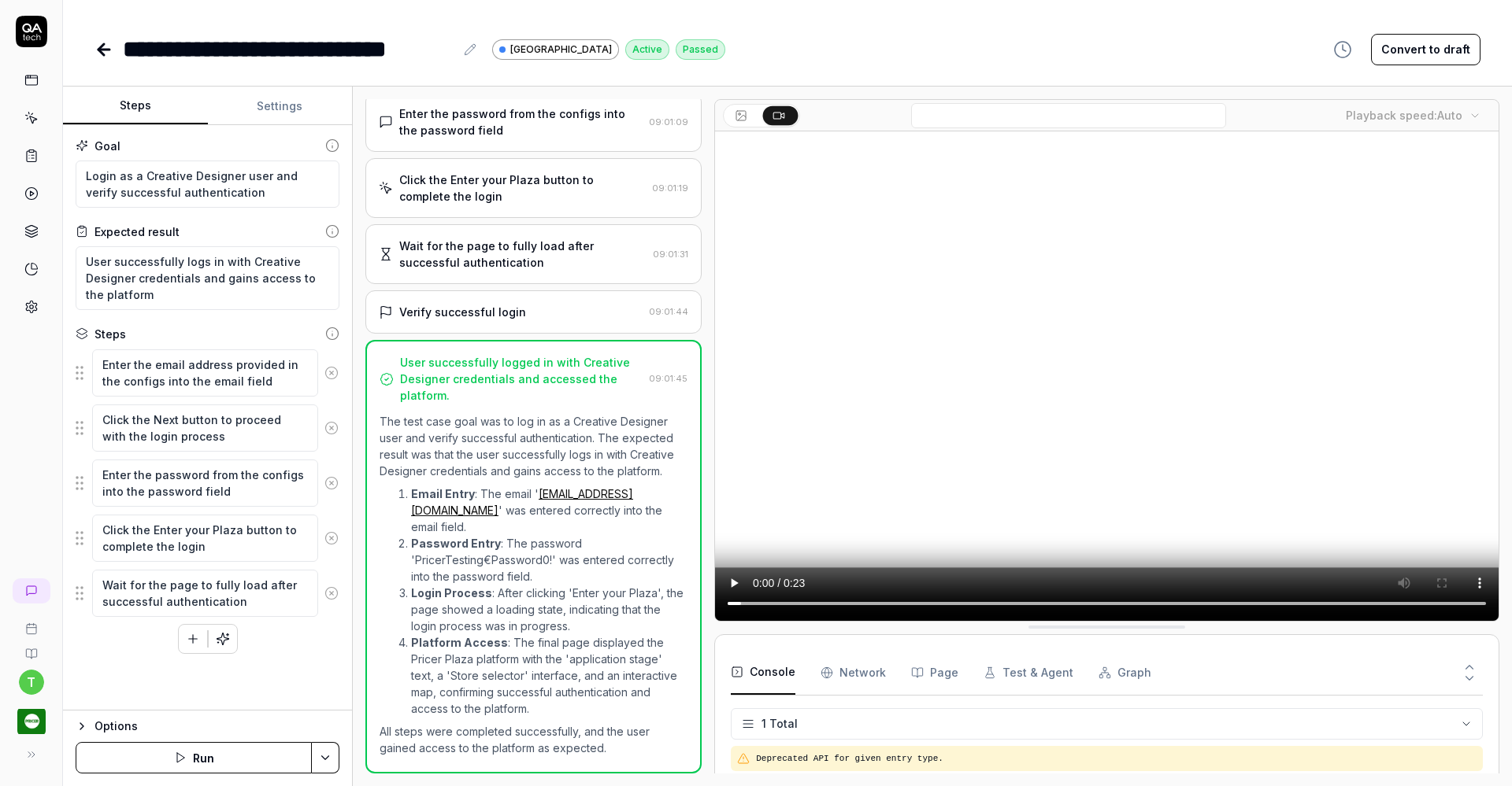
type textarea "*"
